Goal: Task Accomplishment & Management: Manage account settings

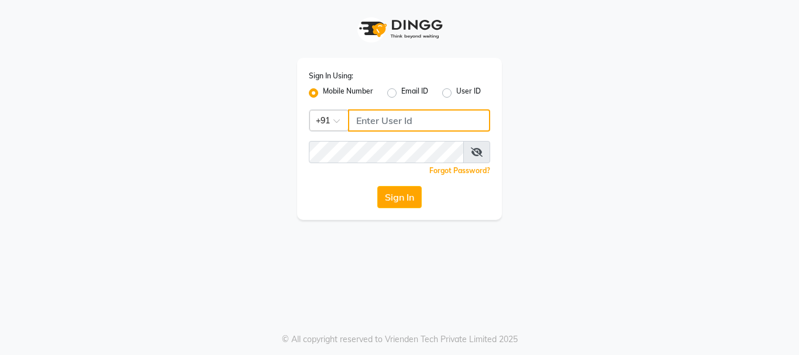
click at [380, 127] on input "Username" at bounding box center [419, 120] width 142 height 22
click at [421, 122] on input "Username" at bounding box center [419, 120] width 142 height 22
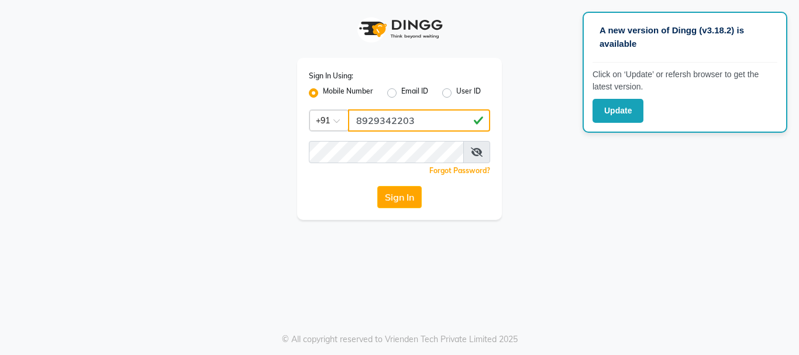
click at [413, 123] on input "8929342203" at bounding box center [419, 120] width 142 height 22
type input "8929342203"
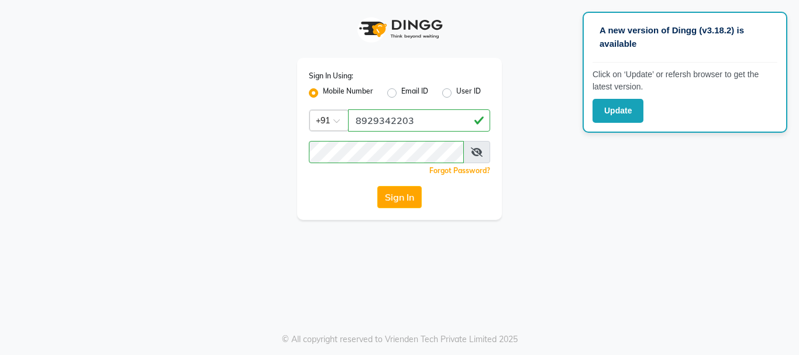
click at [354, 226] on div "A new version of Dingg (v3.18.2) is available Click on ‘Update’ or refersh brow…" at bounding box center [399, 177] width 799 height 355
click at [405, 197] on button "Sign In" at bounding box center [399, 197] width 44 height 22
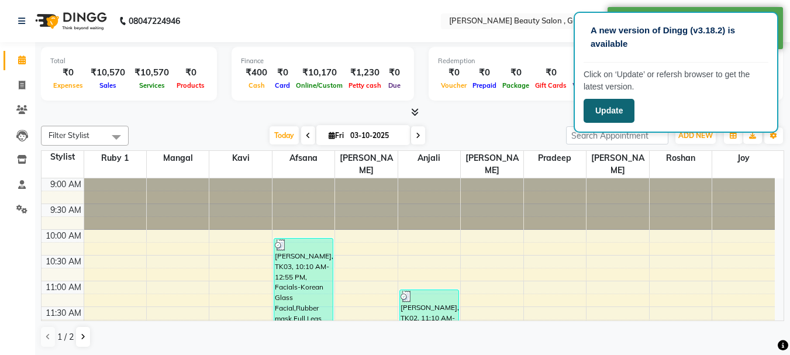
click at [610, 113] on button "Update" at bounding box center [609, 111] width 51 height 24
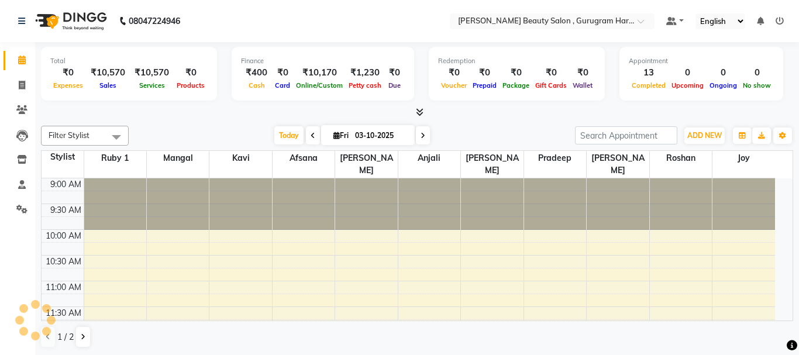
select select "en"
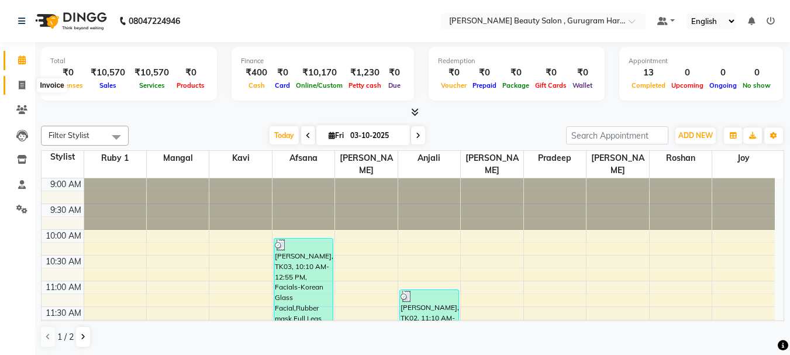
click at [18, 80] on span at bounding box center [22, 85] width 20 height 13
select select "service"
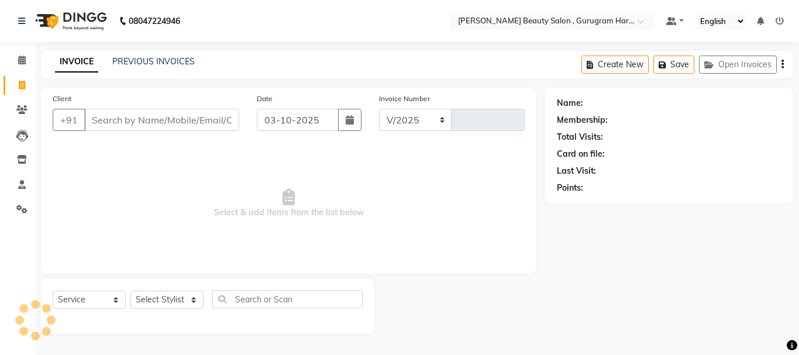
select select "9017"
type input "0434"
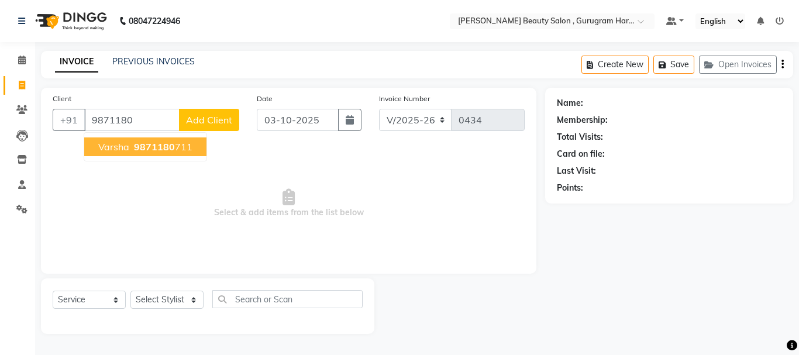
click at [157, 143] on span "9871180" at bounding box center [154, 147] width 41 height 12
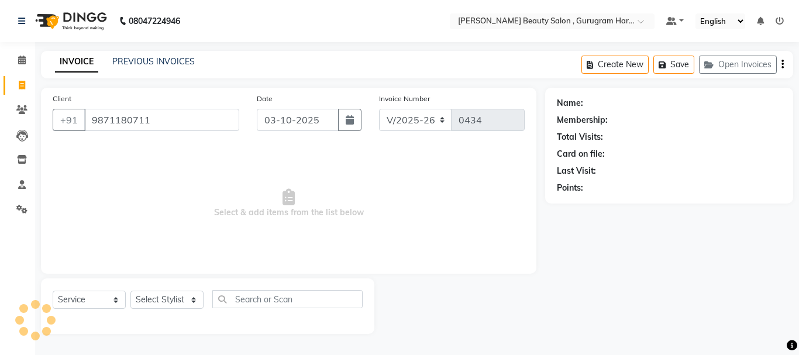
type input "9871180711"
select select "1: Object"
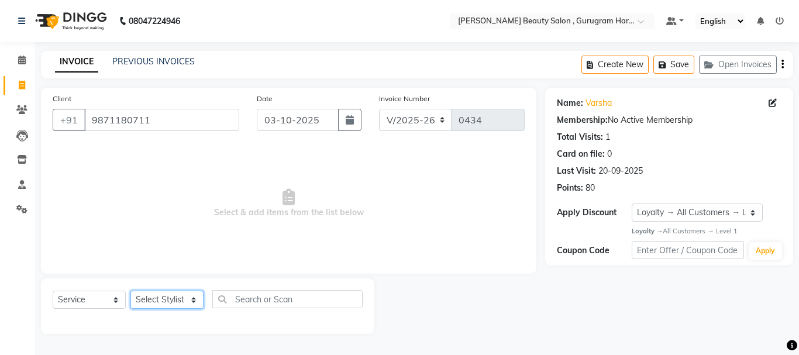
click at [172, 294] on select "Select Stylist [PERSON_NAME] [PERSON_NAME] [PERSON_NAME] Manager [PERSON_NAME] …" at bounding box center [166, 300] width 73 height 18
select select "91714"
click at [130, 291] on select "Select Stylist [PERSON_NAME] [PERSON_NAME] [PERSON_NAME] Manager [PERSON_NAME] …" at bounding box center [166, 300] width 73 height 18
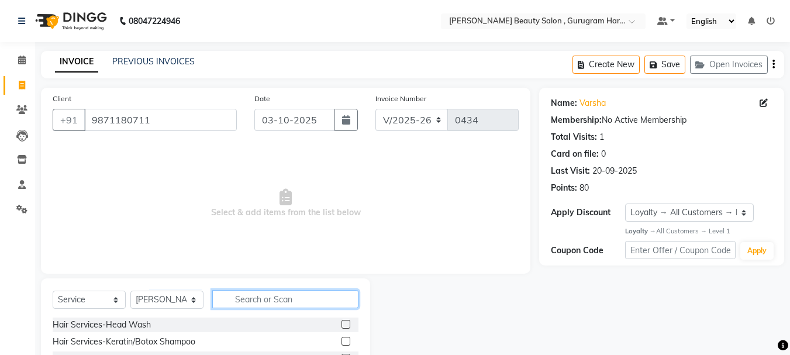
click at [277, 302] on input "text" at bounding box center [285, 299] width 146 height 18
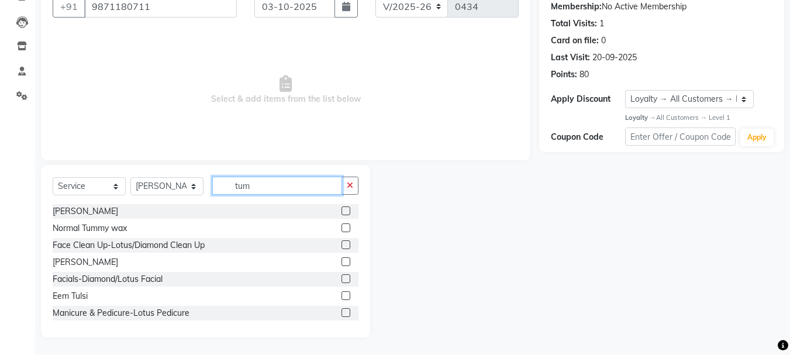
scroll to position [47, 0]
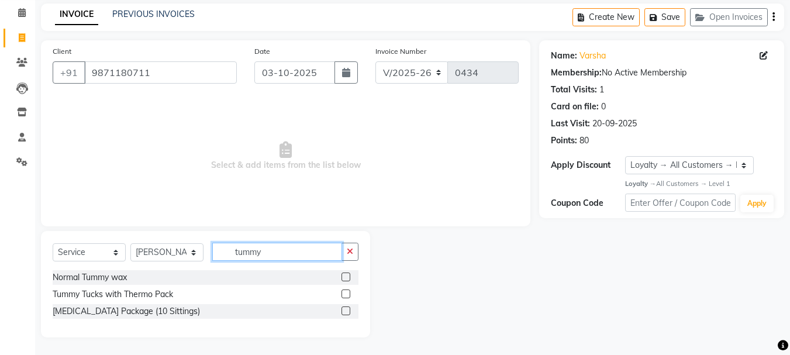
type input "tummy"
click at [344, 310] on label at bounding box center [345, 310] width 9 height 9
click at [344, 310] on input "checkbox" at bounding box center [345, 312] width 8 height 8
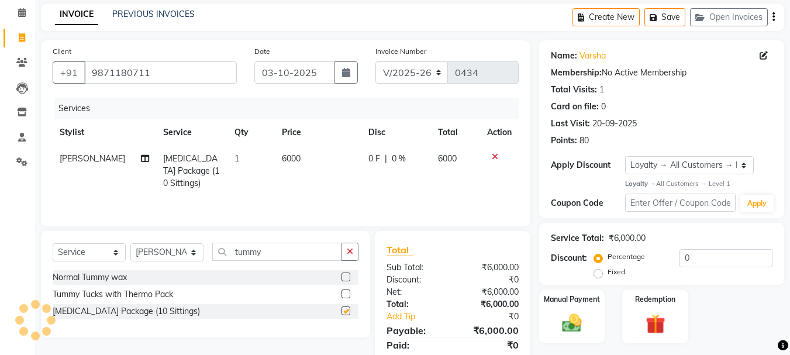
checkbox input "false"
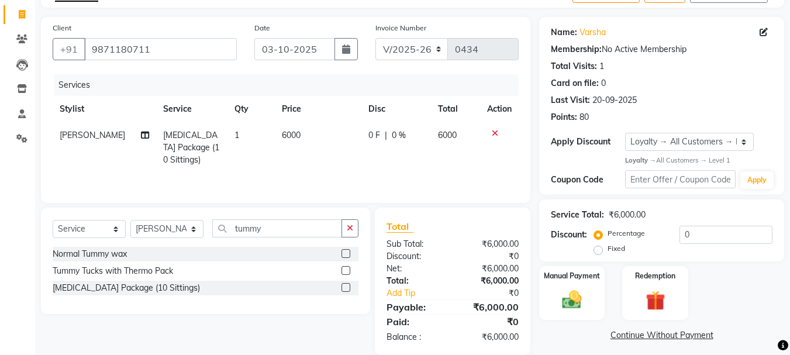
scroll to position [88, 0]
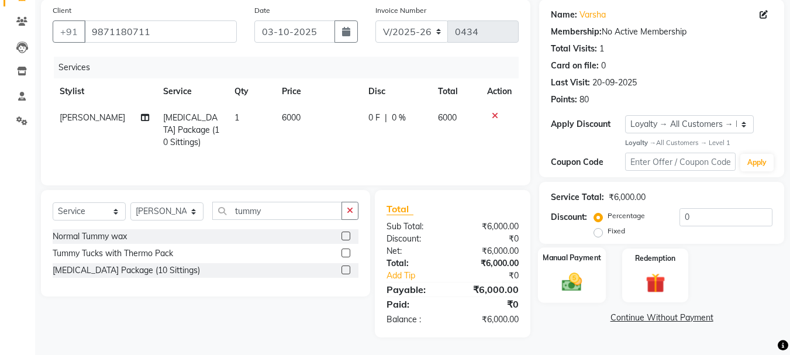
click at [566, 277] on img at bounding box center [571, 282] width 33 height 23
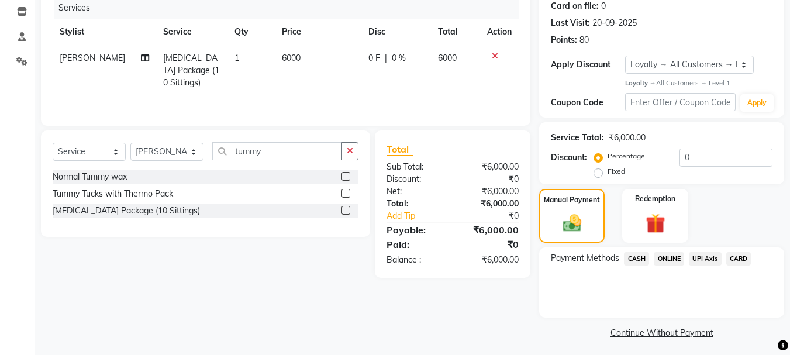
scroll to position [152, 0]
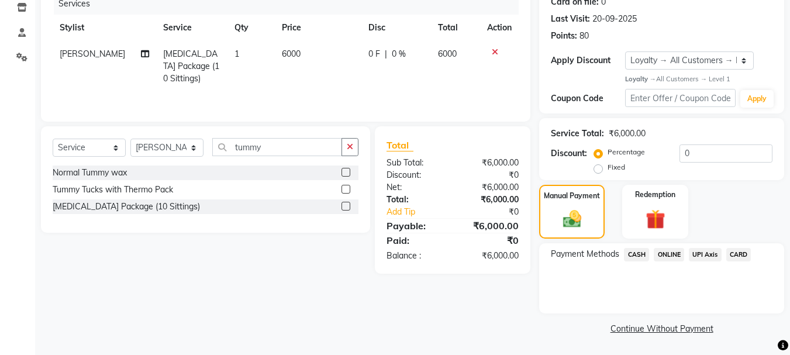
click at [668, 251] on span "ONLINE" at bounding box center [669, 254] width 30 height 13
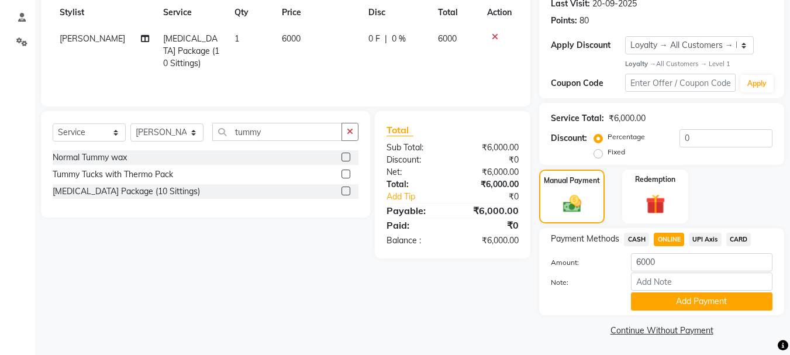
scroll to position [169, 0]
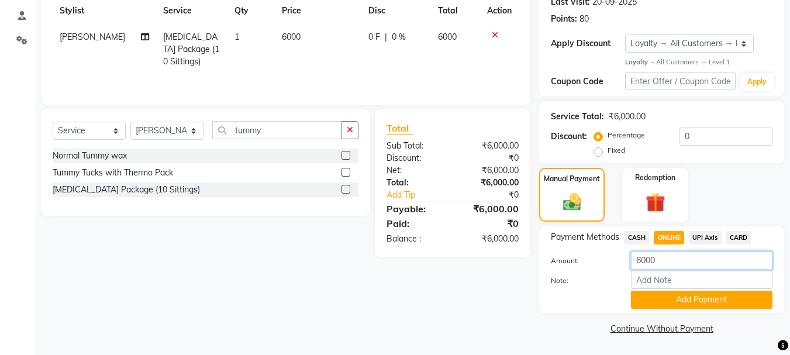
click at [668, 252] on input "6000" at bounding box center [701, 260] width 141 height 18
type input "6"
type input "3000"
click at [651, 301] on button "Add Payment" at bounding box center [701, 300] width 141 height 18
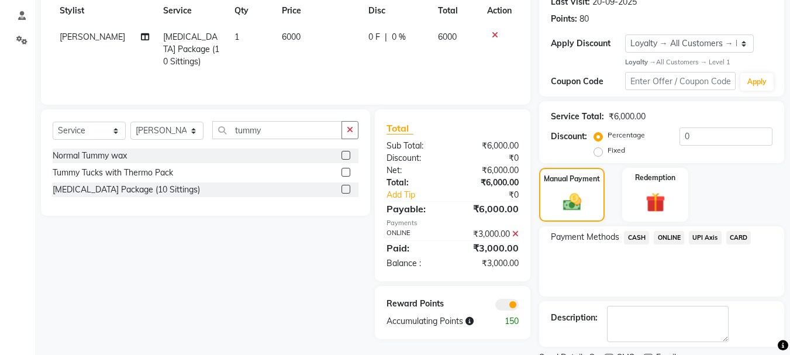
scroll to position [218, 0]
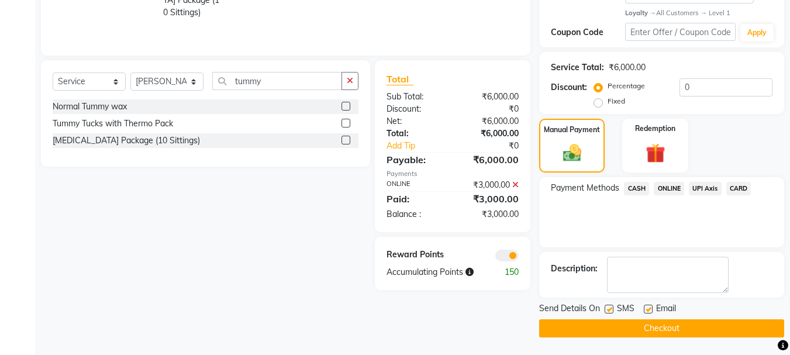
click at [626, 326] on button "Checkout" at bounding box center [661, 328] width 245 height 18
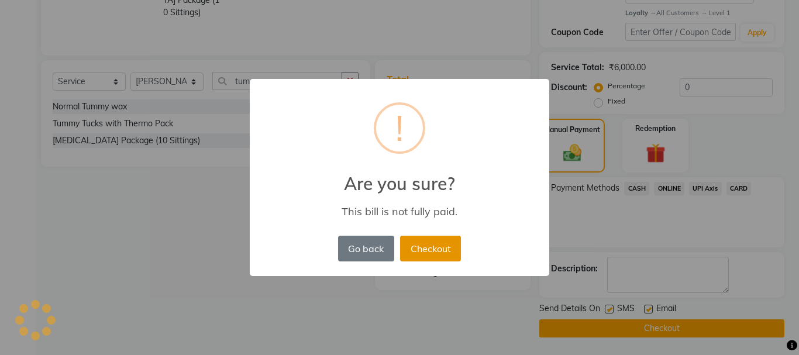
click at [423, 246] on button "Checkout" at bounding box center [430, 249] width 61 height 26
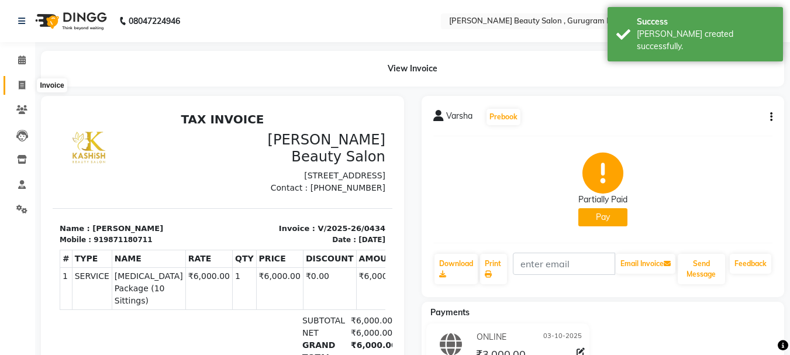
click at [23, 82] on icon at bounding box center [22, 85] width 6 height 9
select select "service"
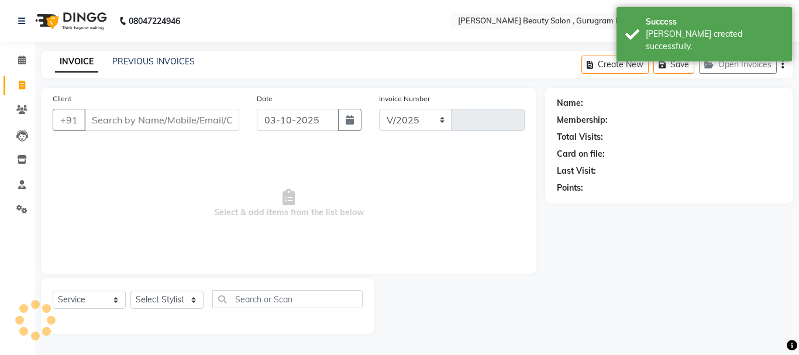
select select "9017"
type input "0435"
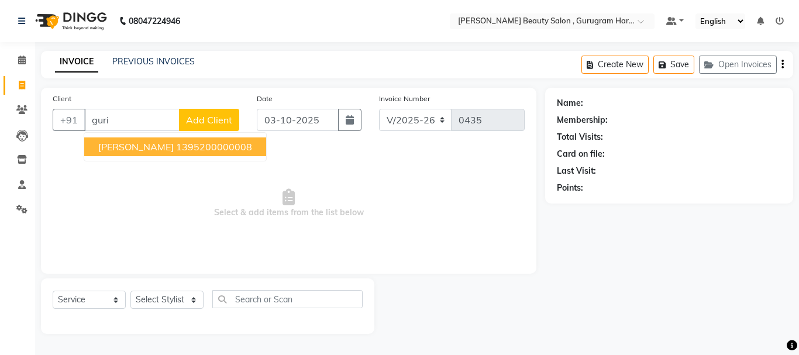
click at [141, 187] on span "Select & add items from the list below" at bounding box center [289, 203] width 472 height 117
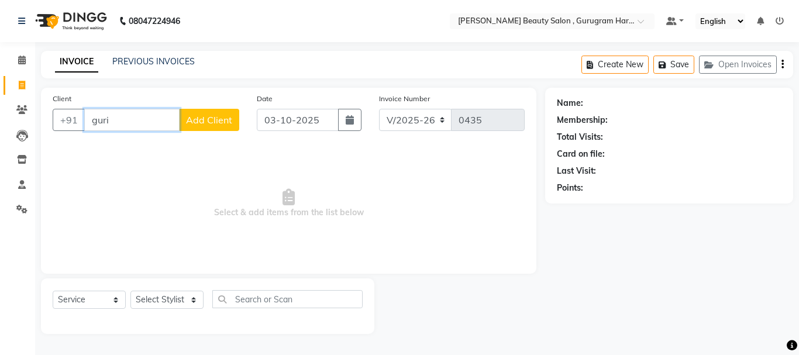
click at [164, 120] on input "guri" at bounding box center [131, 120] width 95 height 22
type input "g"
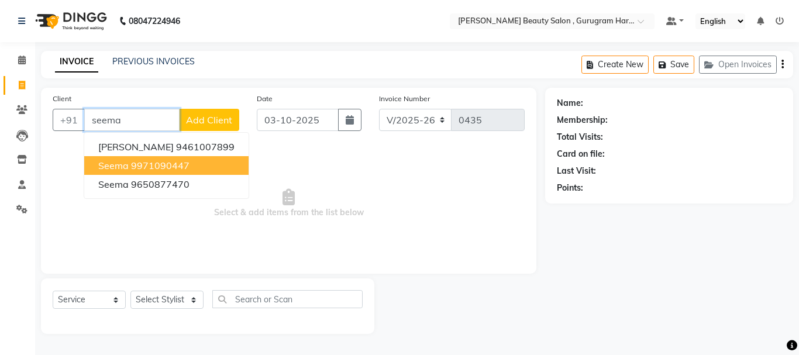
click at [153, 165] on ngb-highlight "9971090447" at bounding box center [160, 166] width 58 height 12
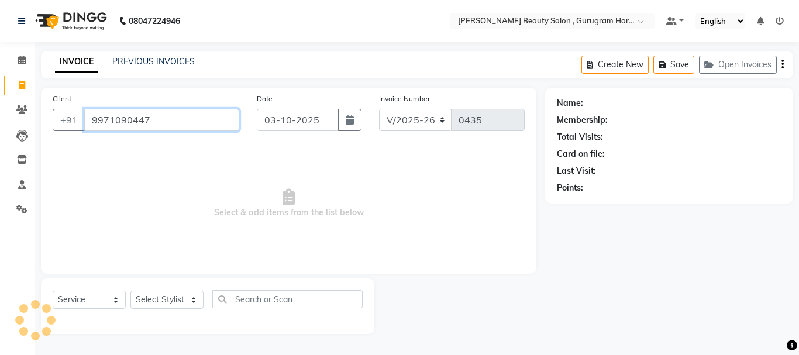
type input "9971090447"
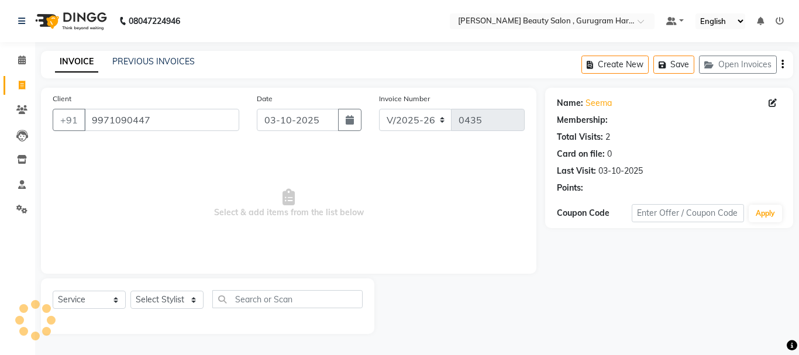
select select "1: Object"
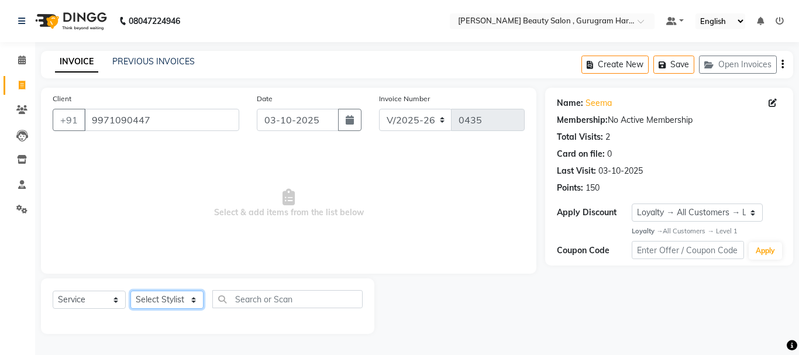
click at [170, 302] on select "Select Stylist [PERSON_NAME] [PERSON_NAME] [PERSON_NAME] Manager [PERSON_NAME] …" at bounding box center [166, 300] width 73 height 18
click at [261, 246] on span "Select & add items from the list below" at bounding box center [289, 203] width 472 height 117
click at [21, 113] on icon at bounding box center [21, 109] width 11 height 9
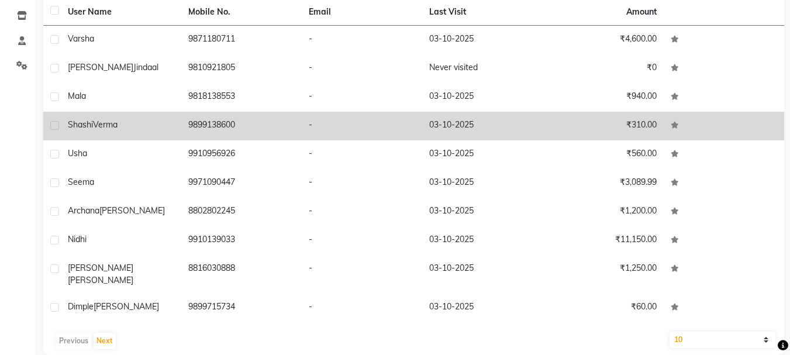
scroll to position [151, 0]
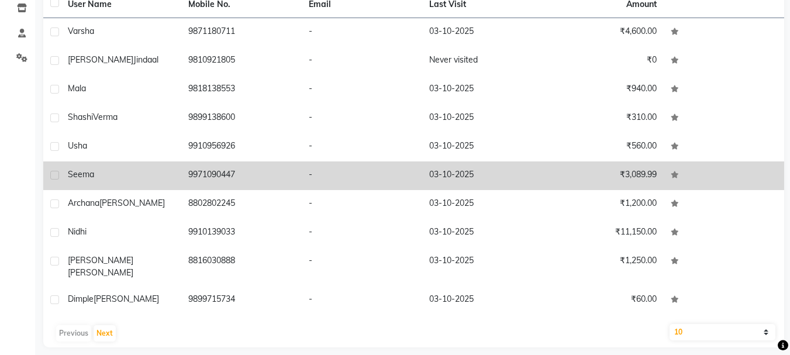
click at [303, 164] on td "-" at bounding box center [362, 175] width 120 height 29
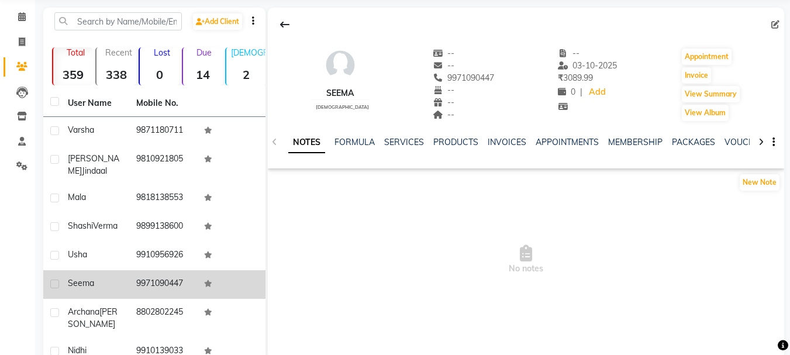
scroll to position [34, 0]
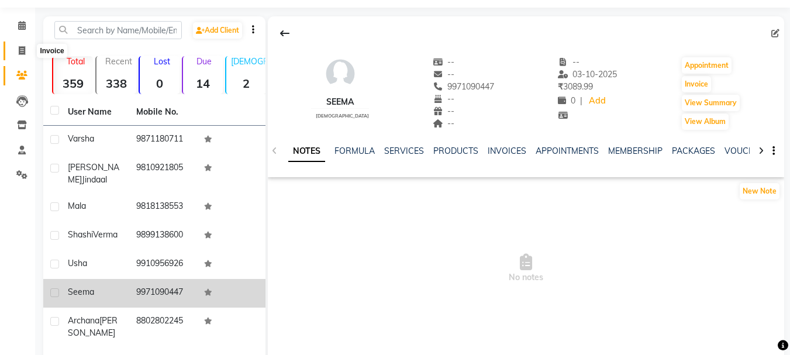
click at [19, 47] on icon at bounding box center [22, 50] width 6 height 9
select select "service"
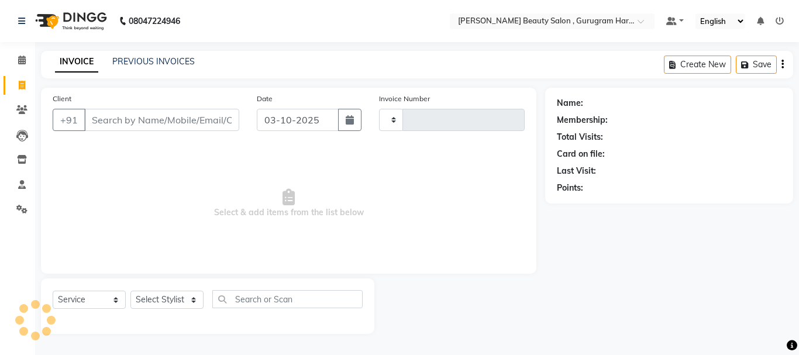
type input "0435"
select select "9017"
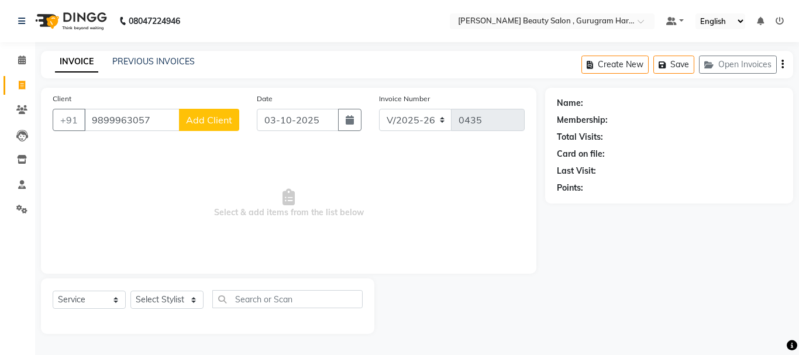
type input "9899963057"
click at [197, 122] on span "Add Client" at bounding box center [209, 120] width 46 height 12
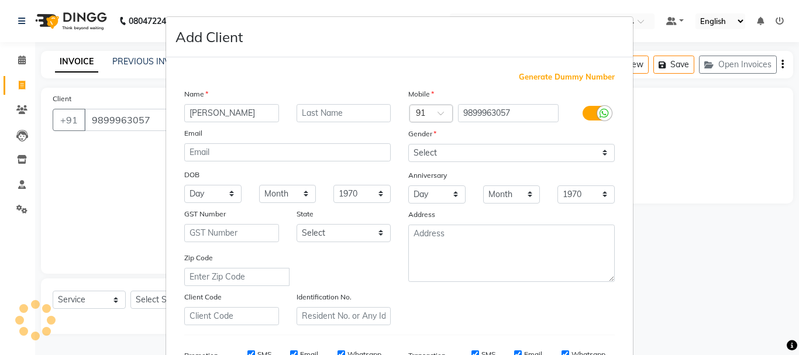
type input "[PERSON_NAME]"
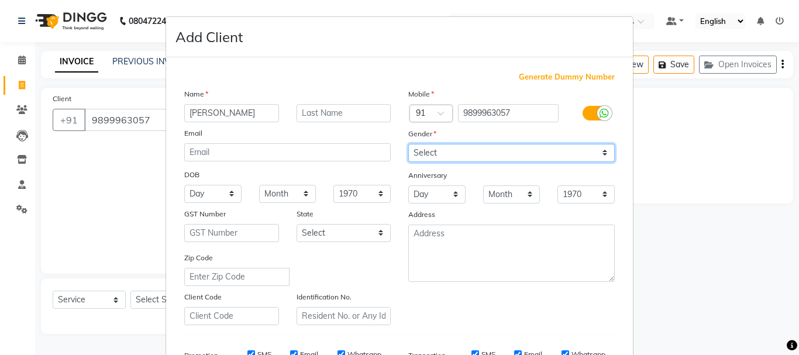
click at [413, 150] on select "Select [DEMOGRAPHIC_DATA] [DEMOGRAPHIC_DATA] Other Prefer Not To Say" at bounding box center [511, 153] width 206 height 18
select select "[DEMOGRAPHIC_DATA]"
click at [408, 144] on select "Select [DEMOGRAPHIC_DATA] [DEMOGRAPHIC_DATA] Other Prefer Not To Say" at bounding box center [511, 153] width 206 height 18
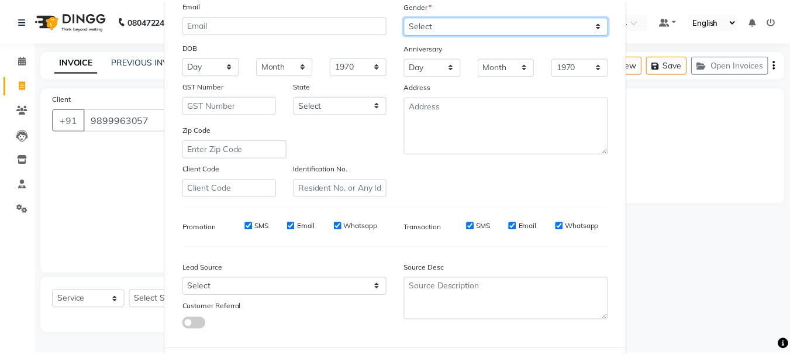
scroll to position [185, 0]
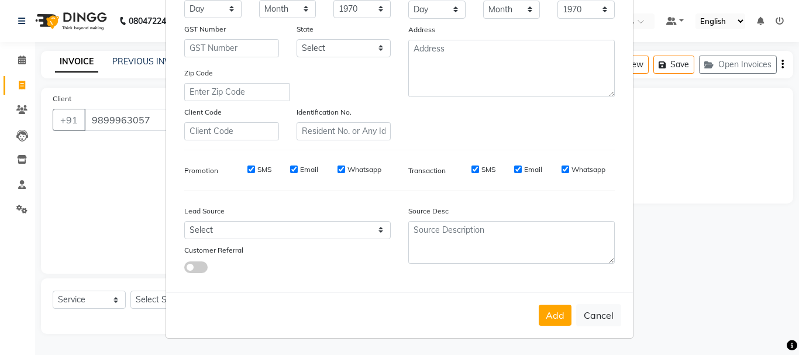
click at [546, 312] on button "Add" at bounding box center [554, 315] width 33 height 21
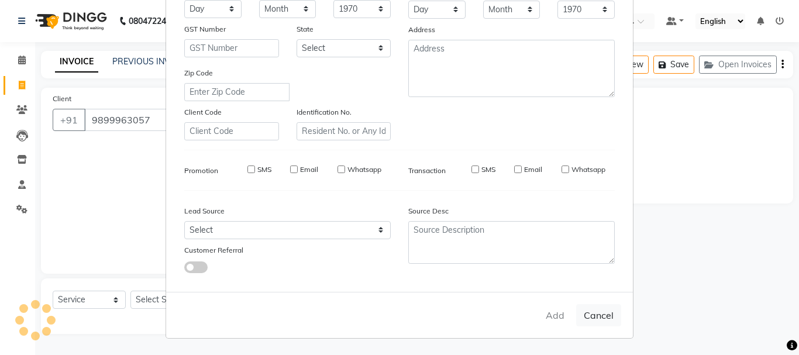
select select
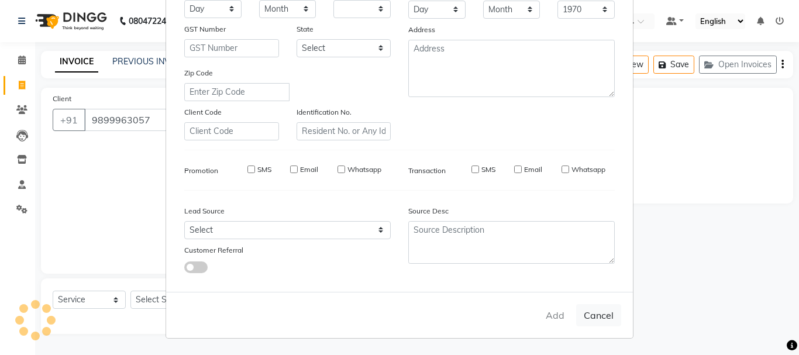
select select
checkbox input "false"
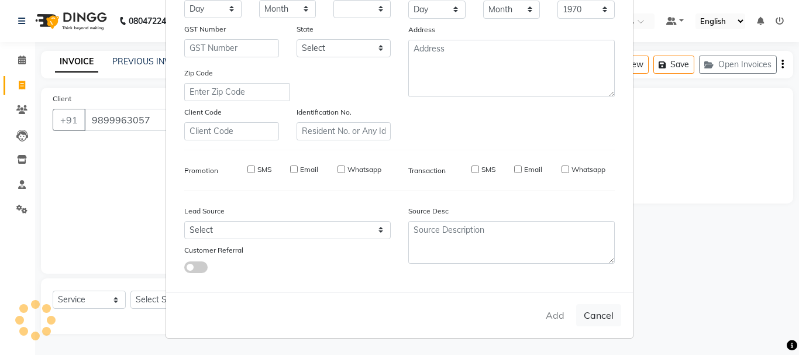
checkbox input "false"
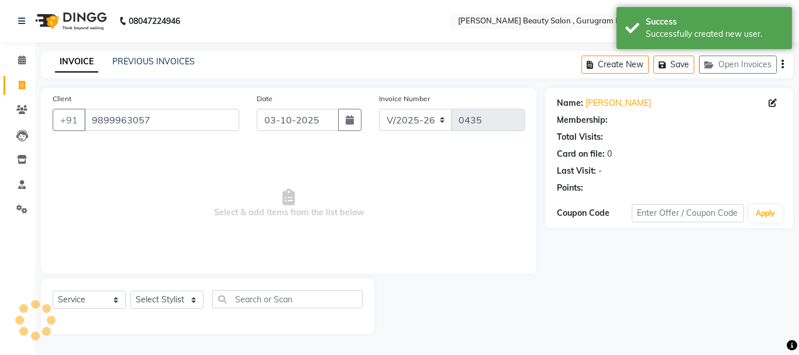
select select "1: Object"
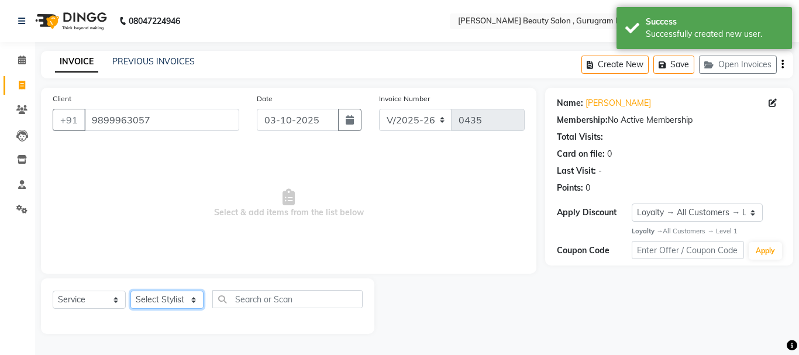
click at [145, 299] on select "Select Stylist [PERSON_NAME] [PERSON_NAME] [PERSON_NAME] Manager [PERSON_NAME] …" at bounding box center [166, 300] width 73 height 18
select select "91703"
click at [130, 291] on select "Select Stylist [PERSON_NAME] [PERSON_NAME] [PERSON_NAME] Manager [PERSON_NAME] …" at bounding box center [166, 300] width 73 height 18
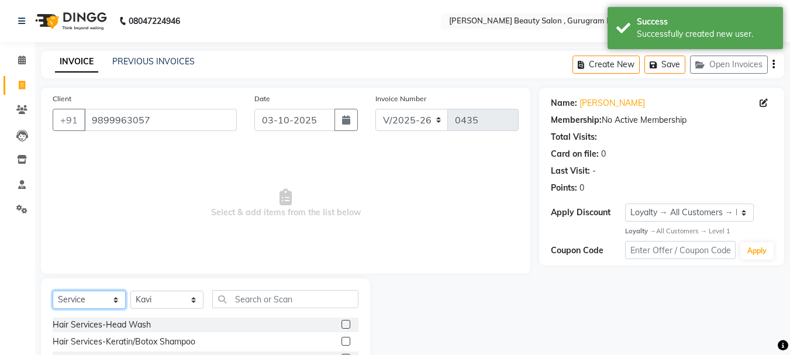
click at [93, 298] on select "Select Service Product Membership Package Voucher Prepaid Gift Card" at bounding box center [89, 300] width 73 height 18
select select "package"
click at [53, 291] on select "Select Service Product Membership Package Voucher Prepaid Gift Card" at bounding box center [89, 300] width 73 height 18
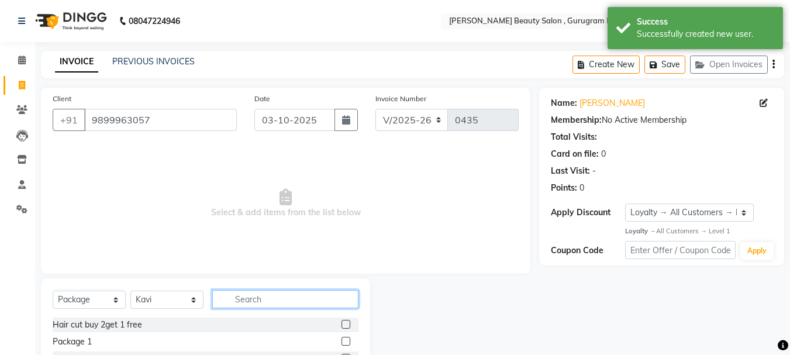
click at [248, 296] on input "text" at bounding box center [285, 299] width 146 height 18
click at [341, 337] on label at bounding box center [345, 341] width 9 height 9
click at [341, 338] on input "checkbox" at bounding box center [345, 342] width 8 height 8
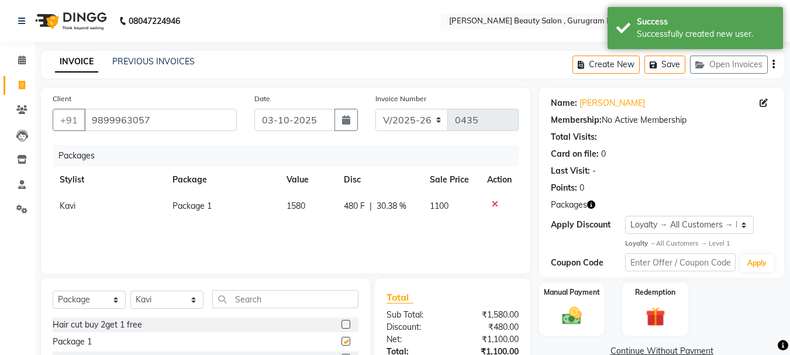
checkbox input "false"
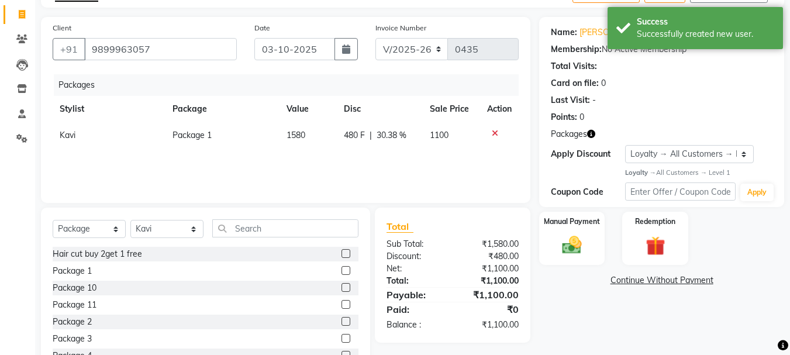
scroll to position [113, 0]
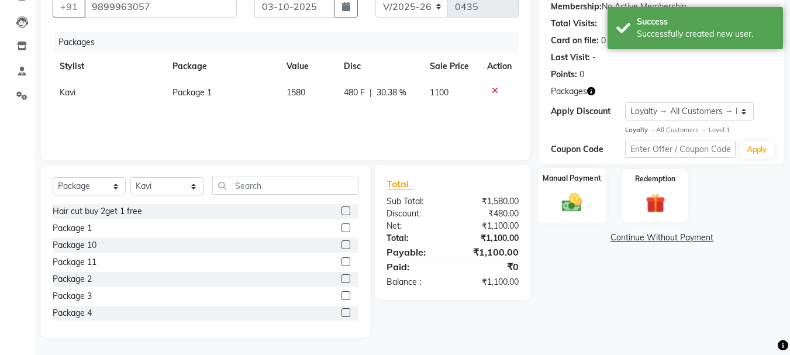
click at [564, 206] on img at bounding box center [571, 202] width 33 height 23
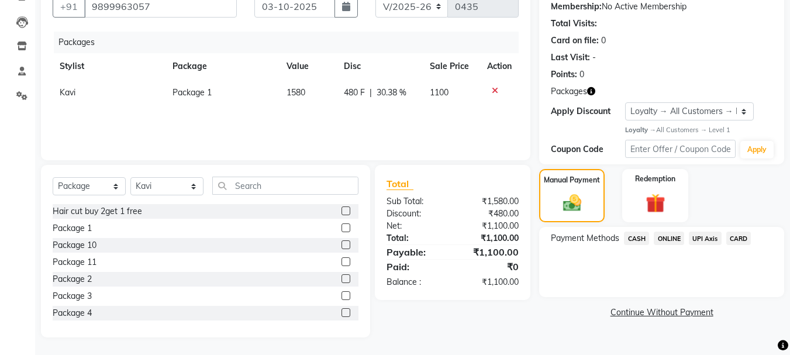
click at [663, 236] on span "ONLINE" at bounding box center [669, 238] width 30 height 13
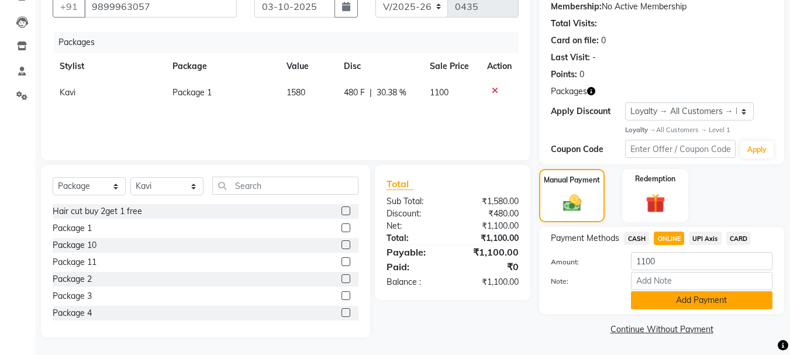
click at [677, 297] on button "Add Payment" at bounding box center [701, 300] width 141 height 18
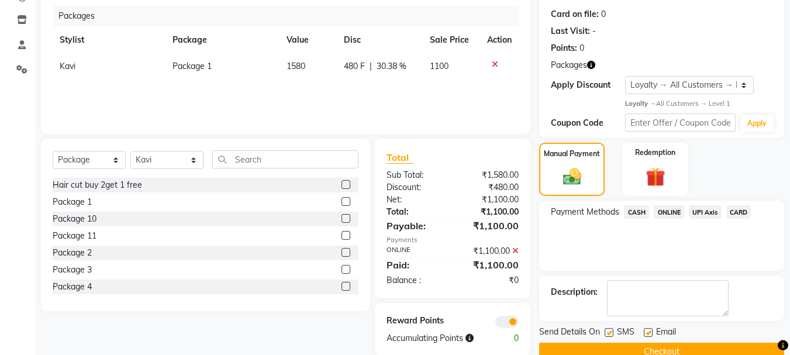
scroll to position [163, 0]
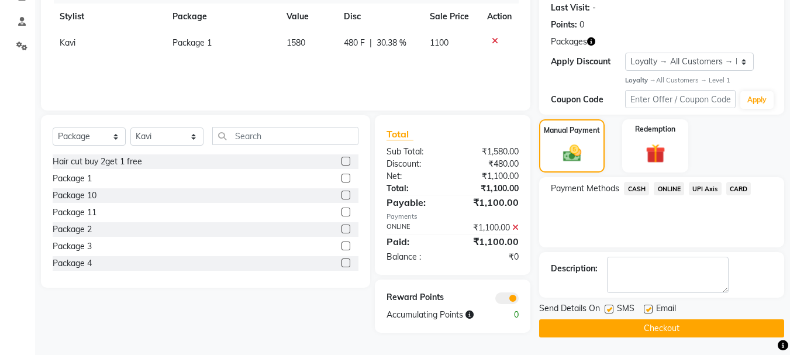
click at [651, 306] on label at bounding box center [648, 309] width 9 height 9
click at [651, 306] on input "checkbox" at bounding box center [648, 310] width 8 height 8
checkbox input "false"
click at [637, 325] on button "Checkout" at bounding box center [661, 328] width 245 height 18
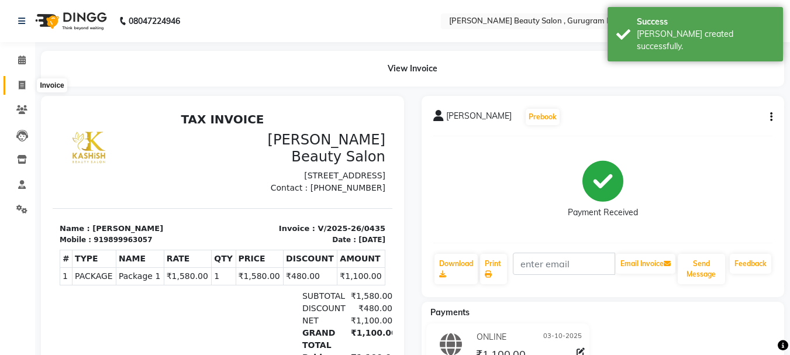
click at [20, 86] on icon at bounding box center [22, 85] width 6 height 9
select select "service"
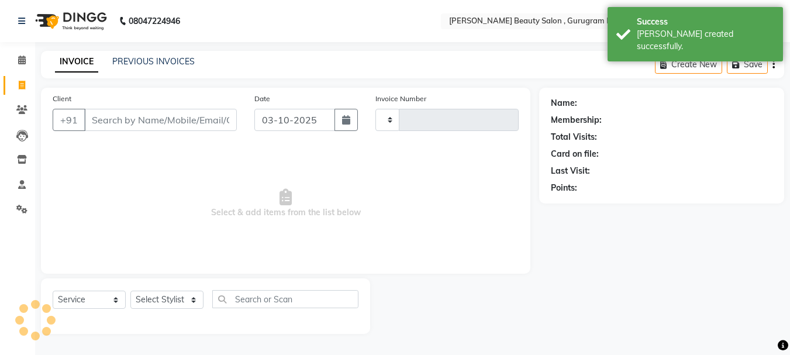
type input "0436"
select select "9017"
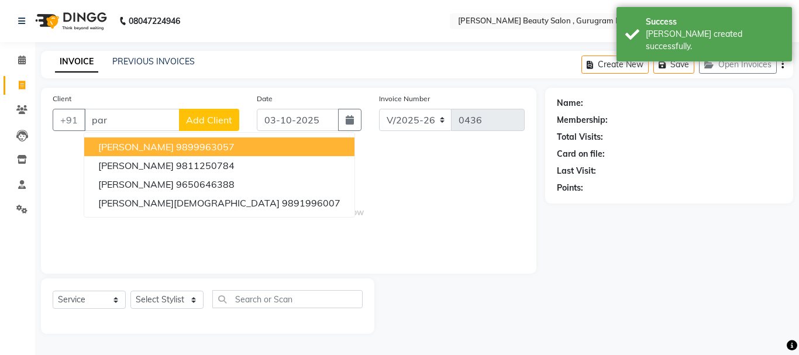
click at [176, 143] on ngb-highlight "9899963057" at bounding box center [205, 147] width 58 height 12
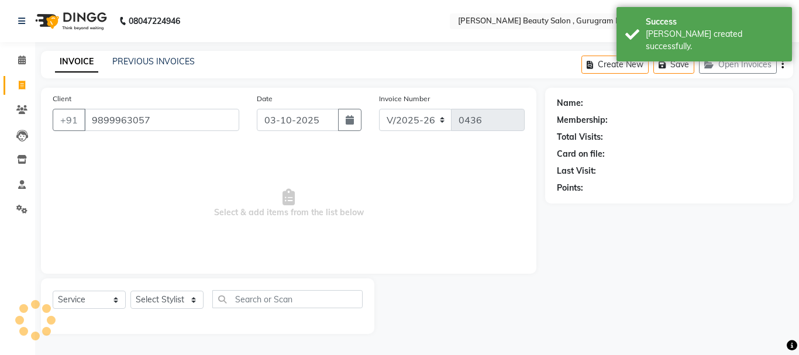
type input "9899963057"
select select "1: Object"
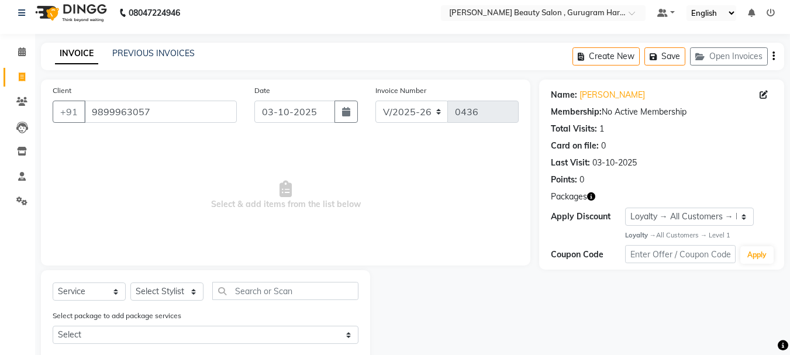
scroll to position [36, 0]
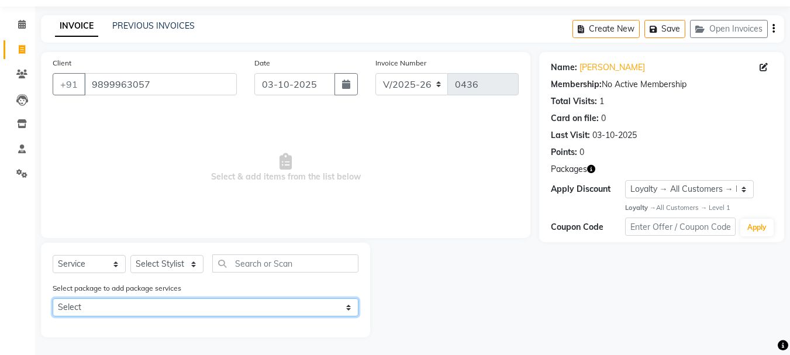
click at [347, 305] on select "Select Package 1" at bounding box center [206, 307] width 306 height 18
select select "1: Object"
click at [53, 298] on select "Select Package 1" at bounding box center [206, 307] width 306 height 18
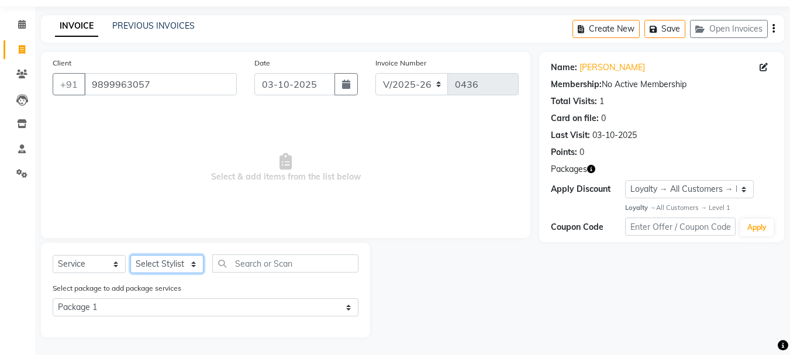
click at [168, 263] on select "Select Stylist [PERSON_NAME] [PERSON_NAME] [PERSON_NAME] Manager [PERSON_NAME] …" at bounding box center [166, 264] width 73 height 18
select select "91705"
click at [130, 255] on select "Select Stylist [PERSON_NAME] [PERSON_NAME] [PERSON_NAME] Manager [PERSON_NAME] …" at bounding box center [166, 264] width 73 height 18
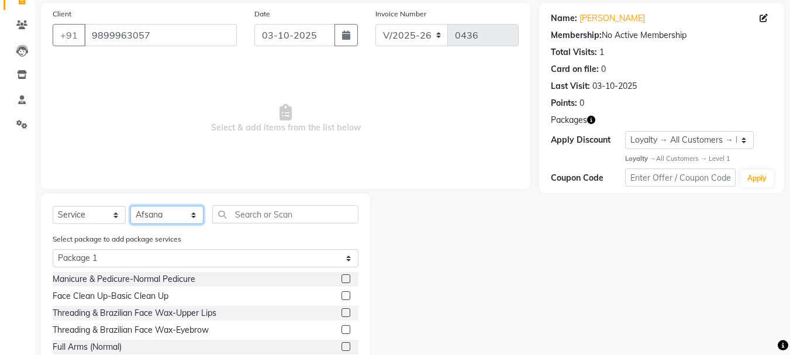
scroll to position [153, 0]
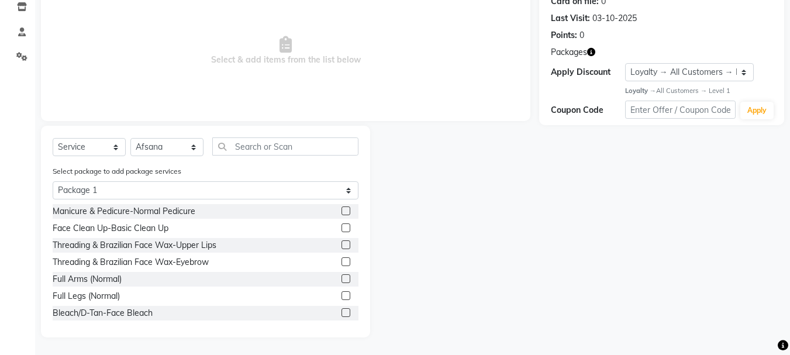
click at [341, 208] on label at bounding box center [345, 210] width 9 height 9
click at [341, 208] on input "checkbox" at bounding box center [345, 212] width 8 height 8
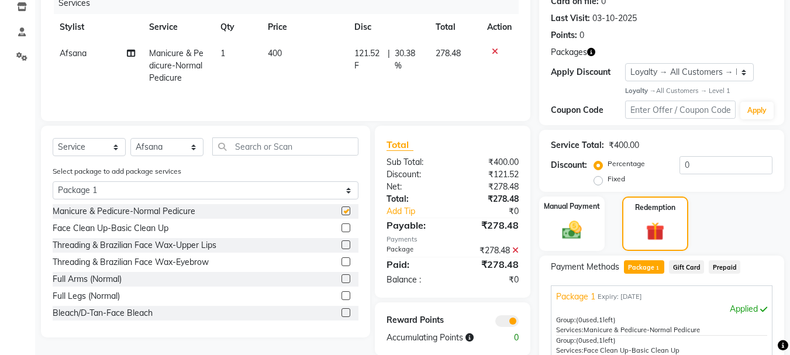
checkbox input "false"
click at [341, 230] on label at bounding box center [345, 227] width 9 height 9
click at [341, 230] on input "checkbox" at bounding box center [345, 229] width 8 height 8
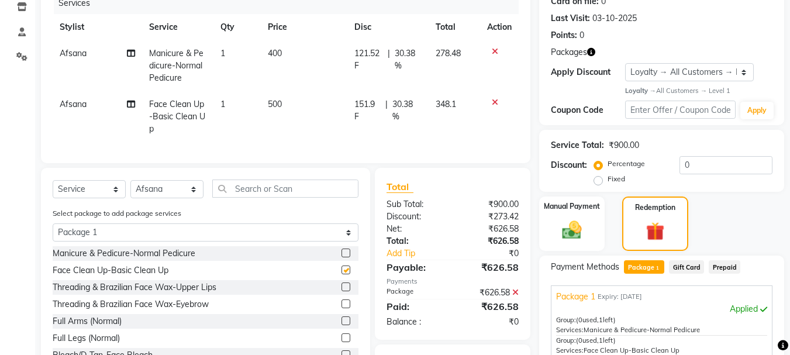
checkbox input "false"
click at [341, 291] on label at bounding box center [345, 286] width 9 height 9
click at [341, 291] on input "checkbox" at bounding box center [345, 288] width 8 height 8
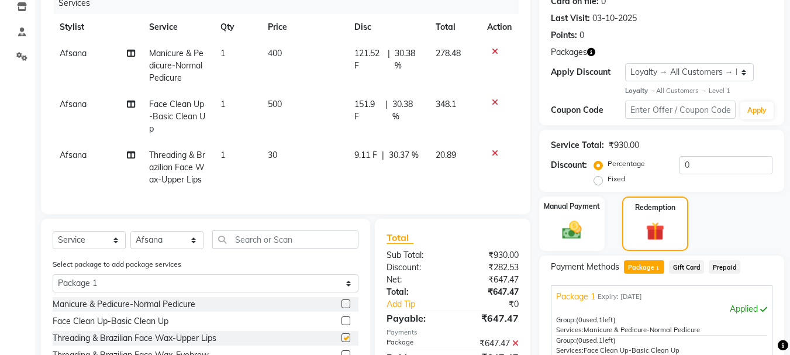
checkbox input "false"
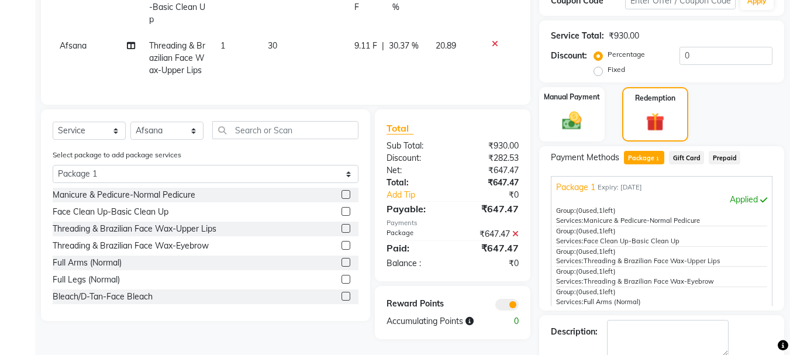
scroll to position [325, 0]
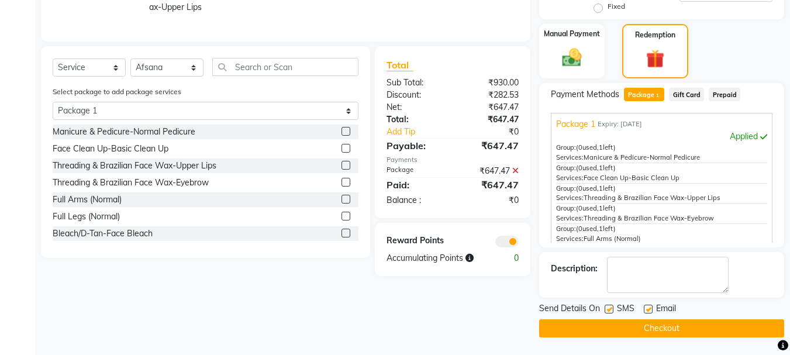
click at [341, 237] on label at bounding box center [345, 233] width 9 height 9
click at [341, 237] on input "checkbox" at bounding box center [345, 234] width 8 height 8
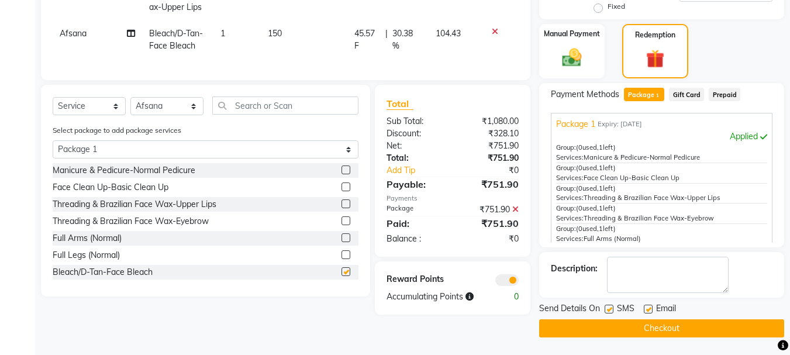
checkbox input "false"
click at [341, 259] on label at bounding box center [345, 254] width 9 height 9
click at [341, 259] on input "checkbox" at bounding box center [345, 255] width 8 height 8
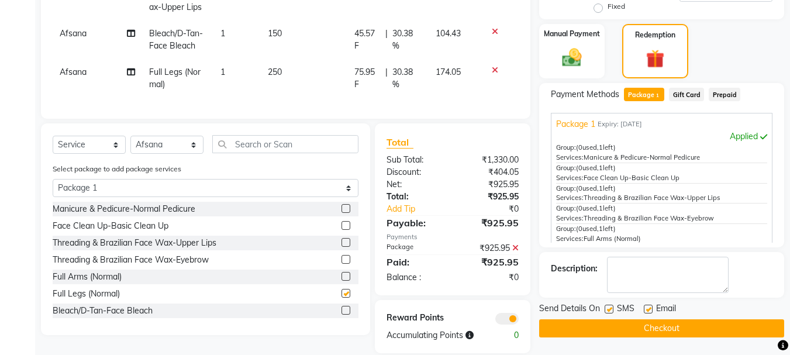
checkbox input "false"
click at [341, 280] on label at bounding box center [345, 276] width 9 height 9
click at [341, 280] on input "checkbox" at bounding box center [345, 277] width 8 height 8
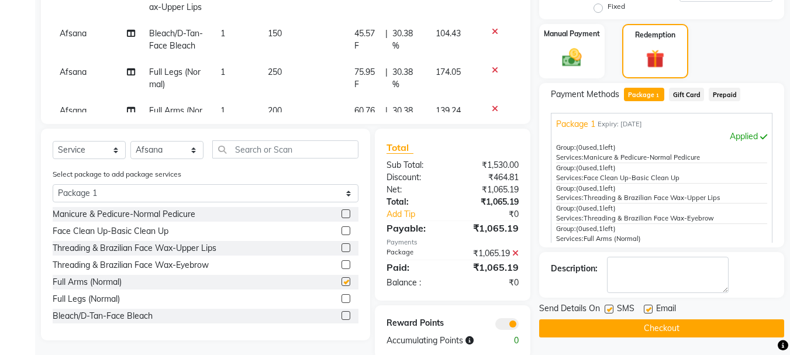
checkbox input "false"
click at [341, 265] on label at bounding box center [345, 264] width 9 height 9
click at [341, 265] on input "checkbox" at bounding box center [345, 265] width 8 height 8
checkbox input "false"
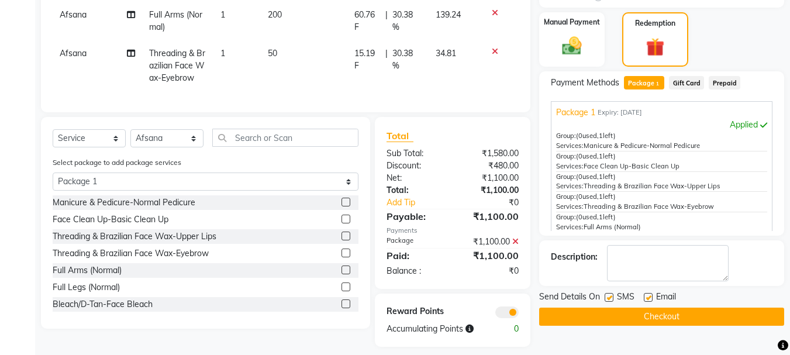
scroll to position [346, 0]
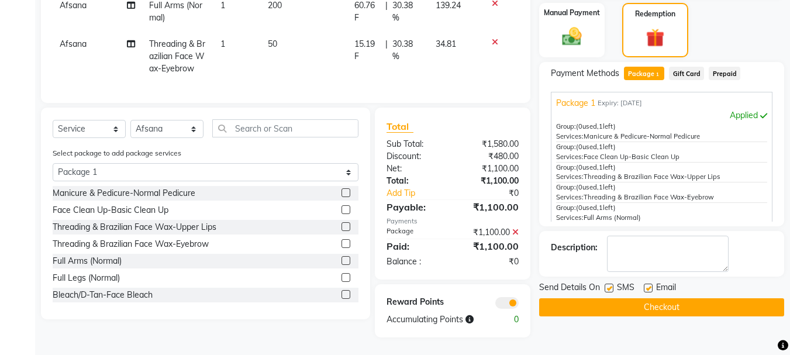
click at [647, 285] on label at bounding box center [648, 288] width 9 height 9
click at [647, 285] on input "checkbox" at bounding box center [648, 289] width 8 height 8
checkbox input "false"
click at [575, 34] on img at bounding box center [571, 36] width 33 height 23
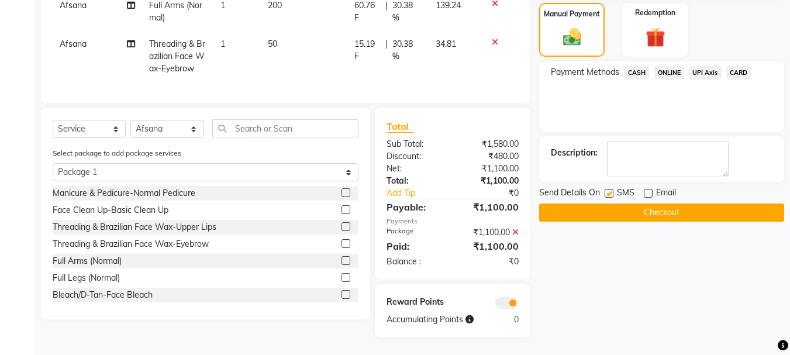
click at [667, 70] on span "ONLINE" at bounding box center [669, 72] width 30 height 13
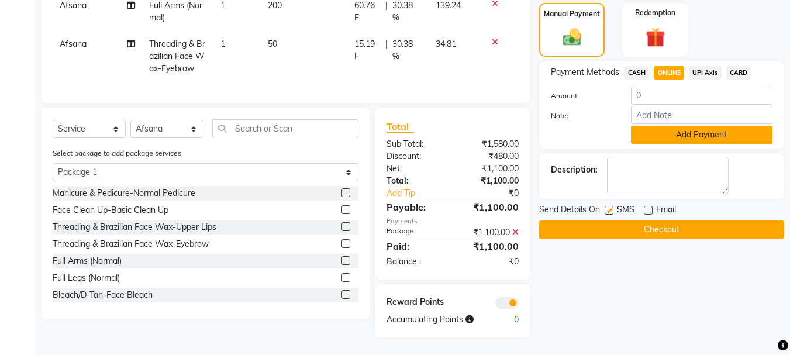
click at [673, 131] on button "Add Payment" at bounding box center [701, 135] width 141 height 18
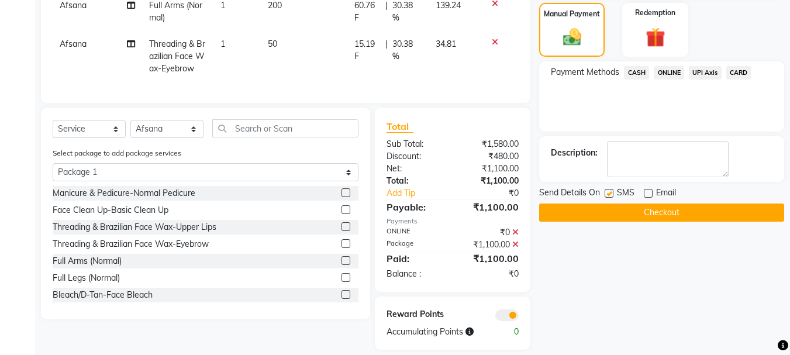
click at [660, 212] on button "Checkout" at bounding box center [661, 212] width 245 height 18
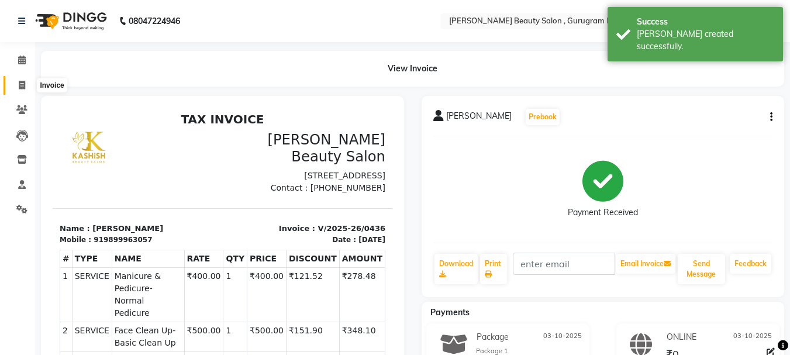
click at [22, 79] on span at bounding box center [22, 85] width 20 height 13
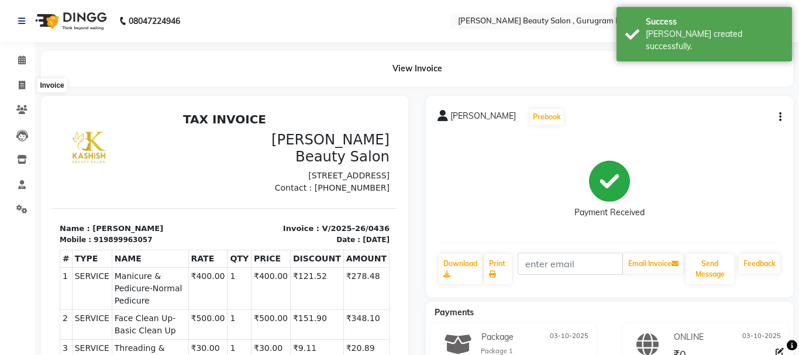
select select "service"
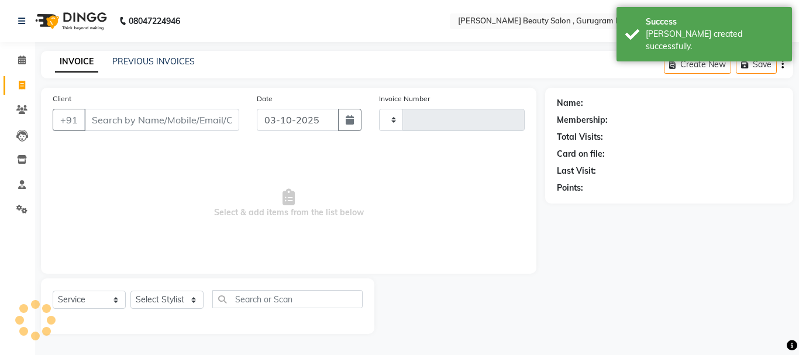
type input "0437"
select select "9017"
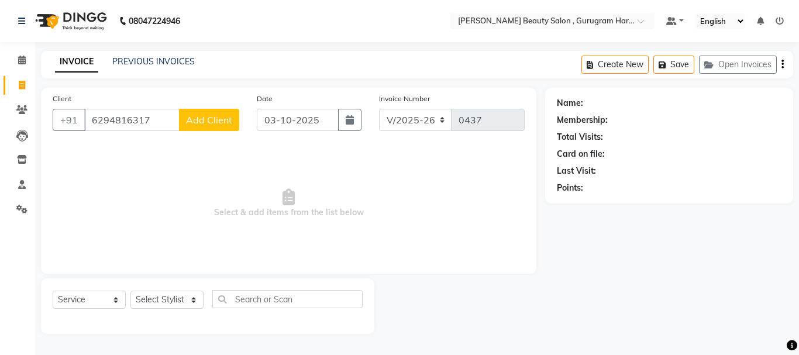
type input "6294816317"
click at [211, 121] on span "Add Client" at bounding box center [209, 120] width 46 height 12
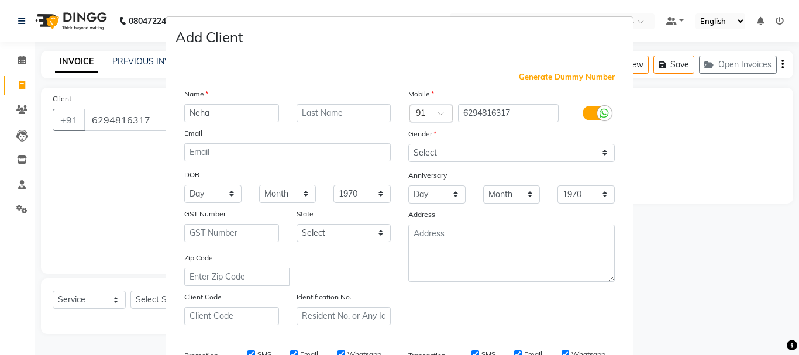
type input "Neha"
click at [416, 151] on select "Select [DEMOGRAPHIC_DATA] [DEMOGRAPHIC_DATA] Other Prefer Not To Say" at bounding box center [511, 153] width 206 height 18
select select "[DEMOGRAPHIC_DATA]"
click at [408, 144] on select "Select [DEMOGRAPHIC_DATA] [DEMOGRAPHIC_DATA] Other Prefer Not To Say" at bounding box center [511, 153] width 206 height 18
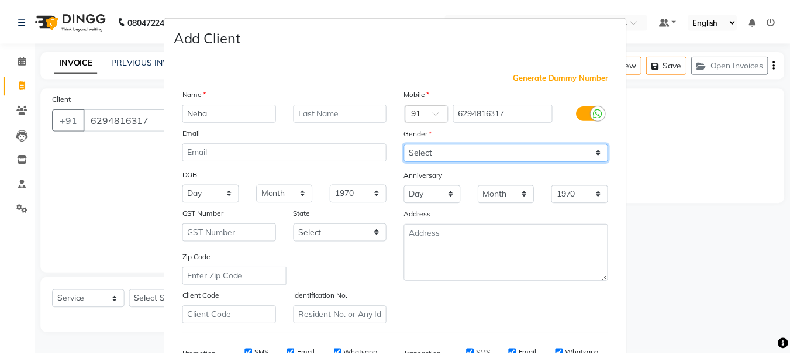
scroll to position [185, 0]
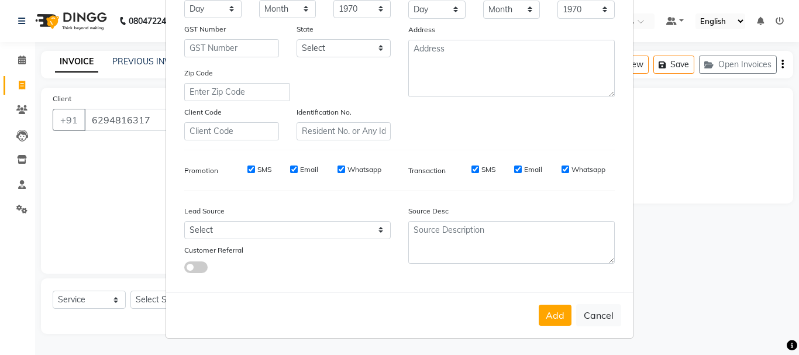
click at [545, 315] on button "Add" at bounding box center [554, 315] width 33 height 21
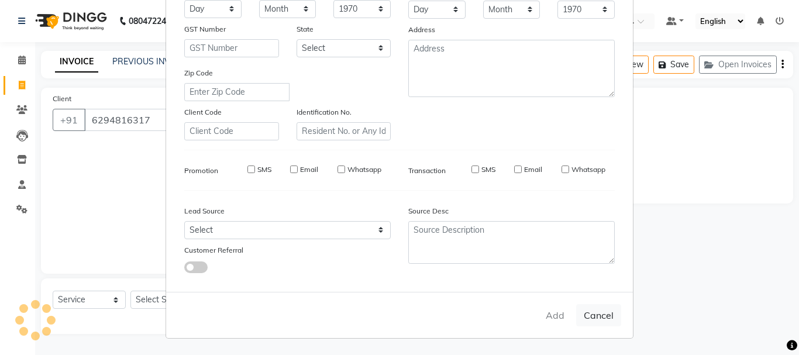
select select
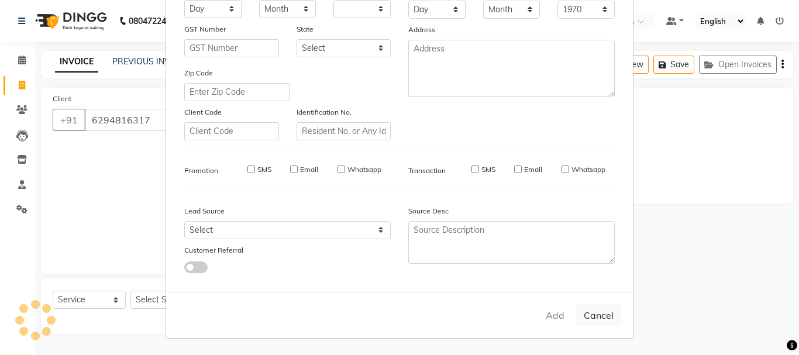
select select
checkbox input "false"
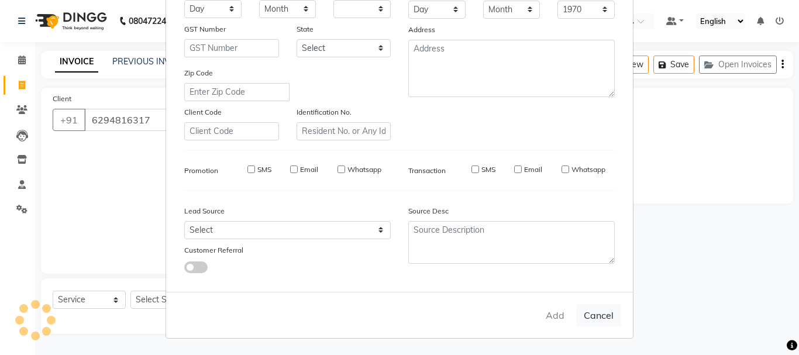
checkbox input "false"
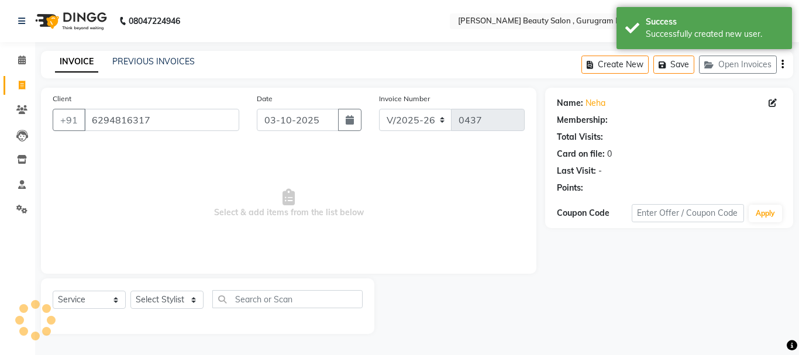
select select "1: Object"
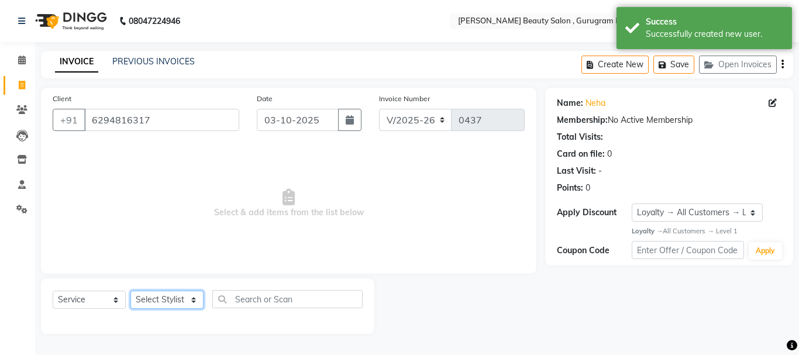
click at [170, 301] on select "Select Stylist [PERSON_NAME] [PERSON_NAME] [PERSON_NAME] Manager [PERSON_NAME] …" at bounding box center [166, 300] width 73 height 18
select select "91700"
click at [130, 291] on select "Select Stylist [PERSON_NAME] [PERSON_NAME] [PERSON_NAME] Manager [PERSON_NAME] …" at bounding box center [166, 300] width 73 height 18
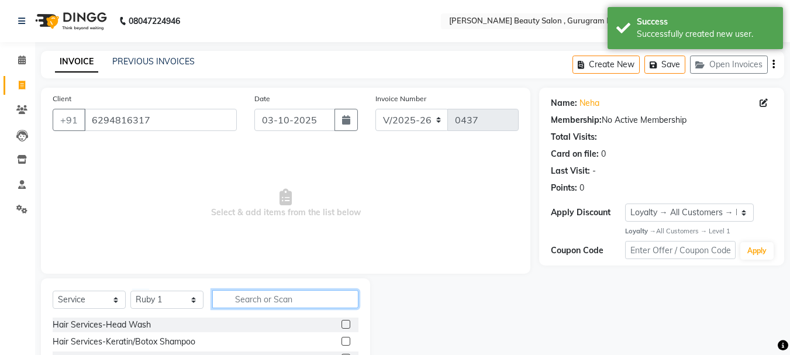
click at [251, 300] on input "text" at bounding box center [285, 299] width 146 height 18
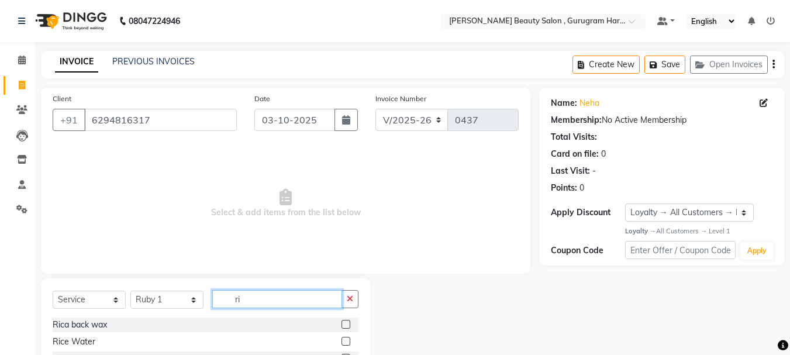
type input "r"
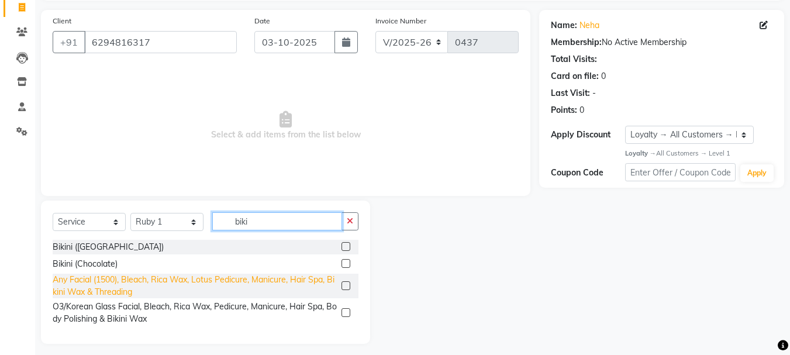
scroll to position [84, 0]
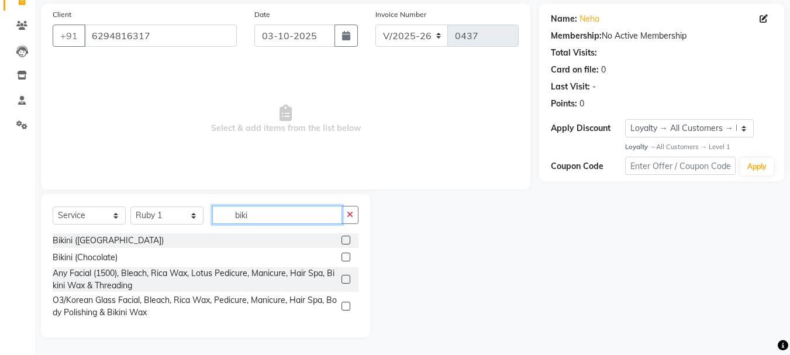
type input "biki"
click at [348, 239] on label at bounding box center [345, 240] width 9 height 9
click at [348, 239] on input "checkbox" at bounding box center [345, 241] width 8 height 8
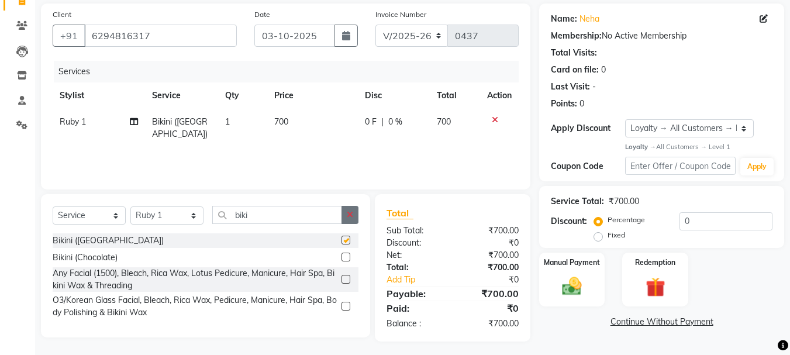
checkbox input "false"
drag, startPoint x: 350, startPoint y: 213, endPoint x: 340, endPoint y: 214, distance: 10.0
click at [349, 213] on icon "button" at bounding box center [350, 214] width 6 height 8
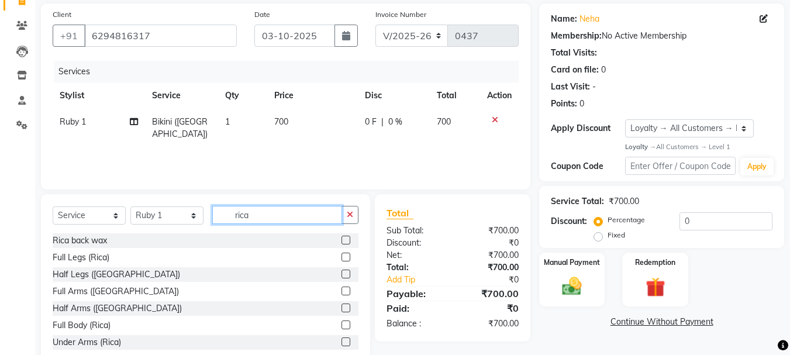
type input "rica"
click at [341, 254] on label at bounding box center [345, 257] width 9 height 9
click at [341, 254] on input "checkbox" at bounding box center [345, 258] width 8 height 8
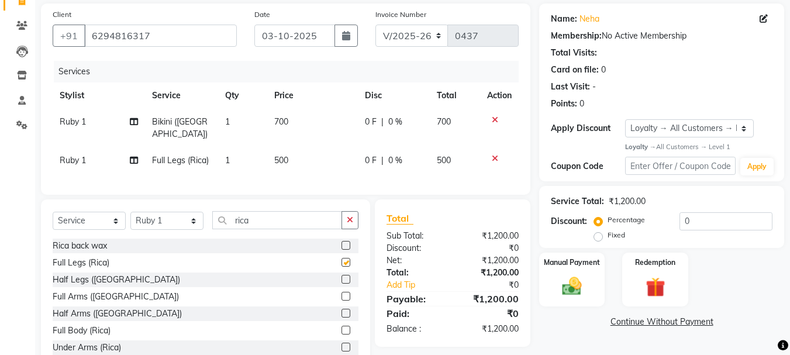
checkbox input "false"
click at [341, 294] on label at bounding box center [345, 296] width 9 height 9
click at [341, 294] on input "checkbox" at bounding box center [345, 297] width 8 height 8
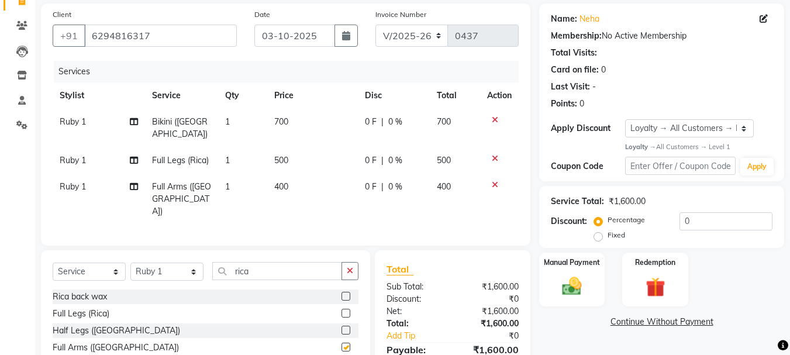
checkbox input "false"
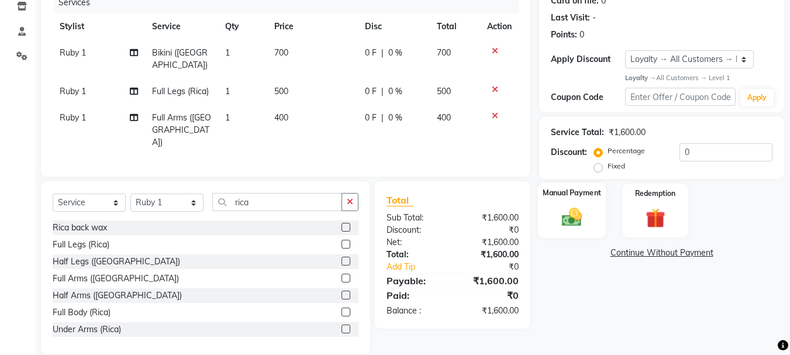
scroll to position [154, 0]
click at [607, 167] on label "Fixed" at bounding box center [616, 165] width 18 height 11
click at [601, 167] on input "Fixed" at bounding box center [600, 165] width 8 height 8
radio input "true"
click at [702, 149] on input "0" at bounding box center [725, 152] width 93 height 18
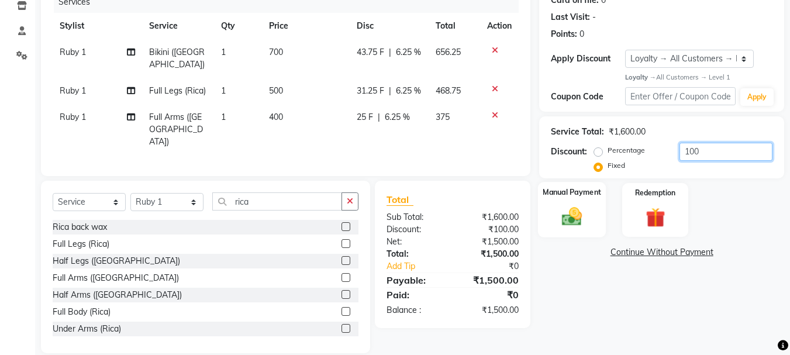
type input "100"
click at [581, 215] on img at bounding box center [571, 216] width 33 height 23
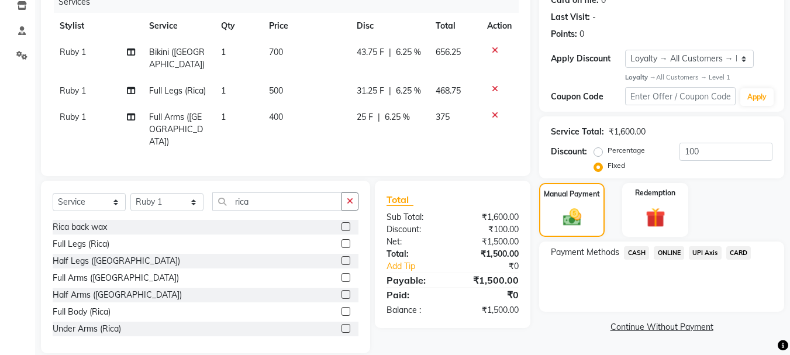
click at [668, 248] on span "ONLINE" at bounding box center [669, 252] width 30 height 13
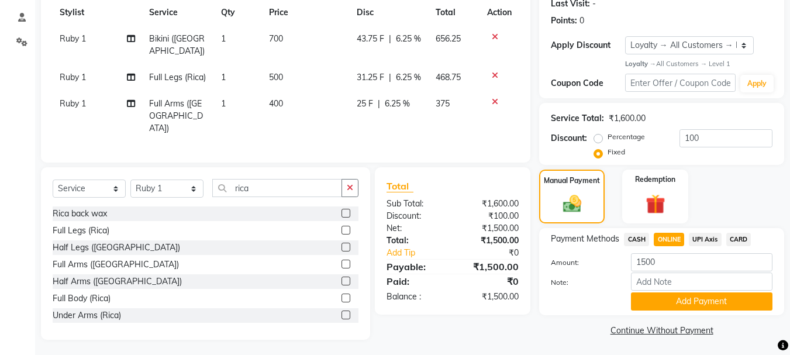
scroll to position [178, 0]
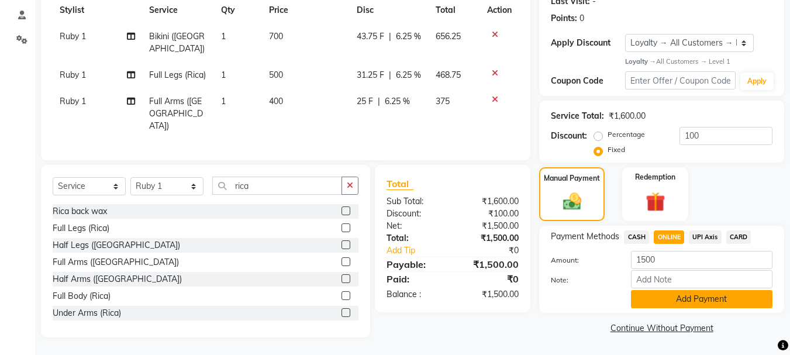
click at [664, 290] on button "Add Payment" at bounding box center [701, 299] width 141 height 18
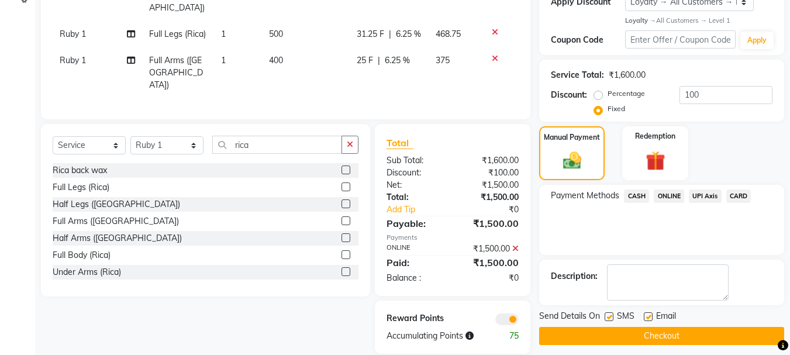
scroll to position [236, 0]
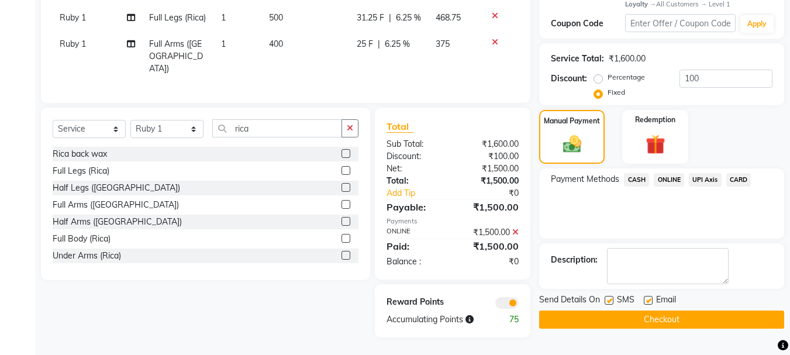
click at [648, 296] on label at bounding box center [648, 300] width 9 height 9
click at [648, 297] on input "checkbox" at bounding box center [648, 301] width 8 height 8
checkbox input "false"
click at [645, 310] on button "Checkout" at bounding box center [661, 319] width 245 height 18
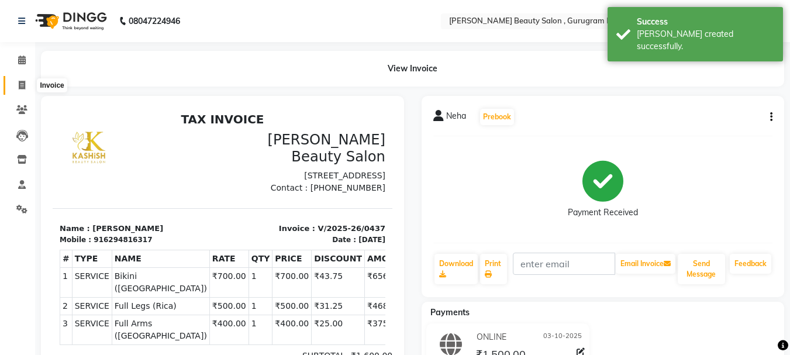
click at [24, 87] on icon at bounding box center [22, 85] width 6 height 9
select select "service"
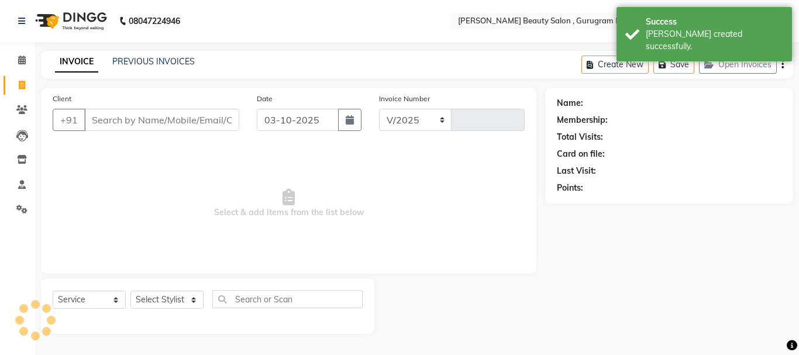
select select "9017"
type input "0438"
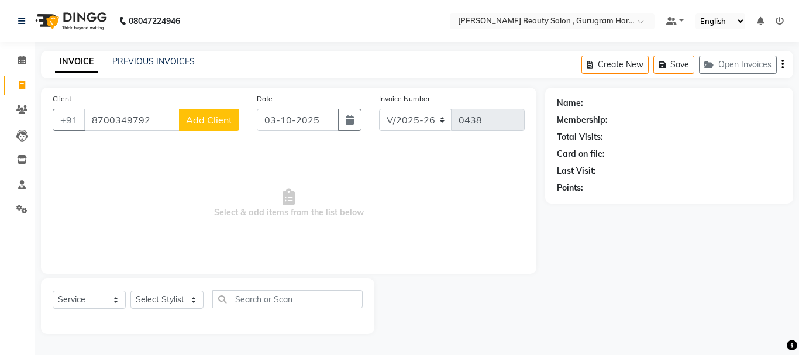
type input "8700349792"
click at [213, 123] on span "Add Client" at bounding box center [209, 120] width 46 height 12
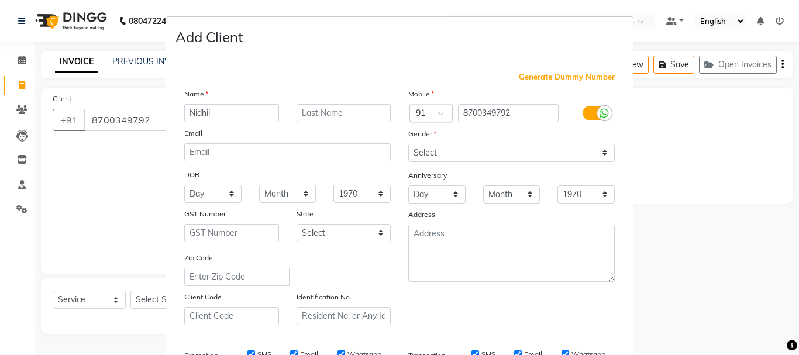
type input "Nidhii"
drag, startPoint x: 433, startPoint y: 144, endPoint x: 433, endPoint y: 154, distance: 9.4
click at [433, 150] on select "Select [DEMOGRAPHIC_DATA] [DEMOGRAPHIC_DATA] Other Prefer Not To Say" at bounding box center [511, 153] width 206 height 18
select select "[DEMOGRAPHIC_DATA]"
click at [408, 144] on select "Select [DEMOGRAPHIC_DATA] [DEMOGRAPHIC_DATA] Other Prefer Not To Say" at bounding box center [511, 153] width 206 height 18
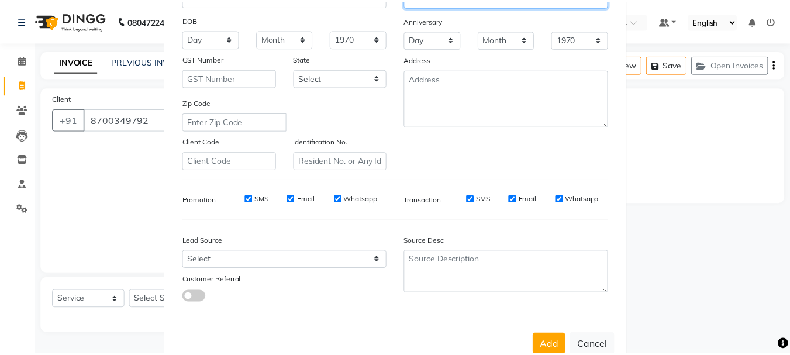
scroll to position [185, 0]
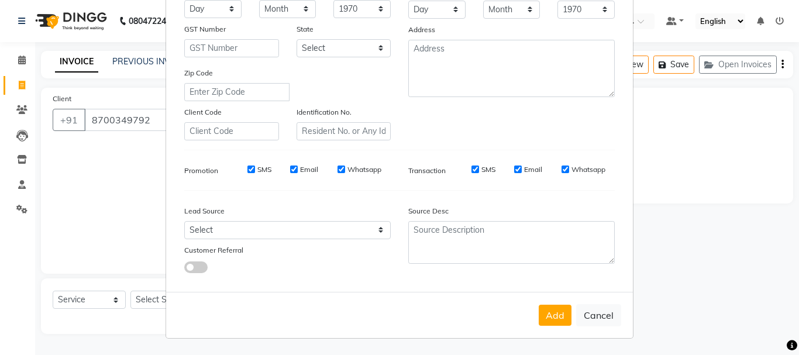
drag, startPoint x: 561, startPoint y: 315, endPoint x: 554, endPoint y: 313, distance: 7.1
click at [560, 315] on button "Add" at bounding box center [554, 315] width 33 height 21
select select
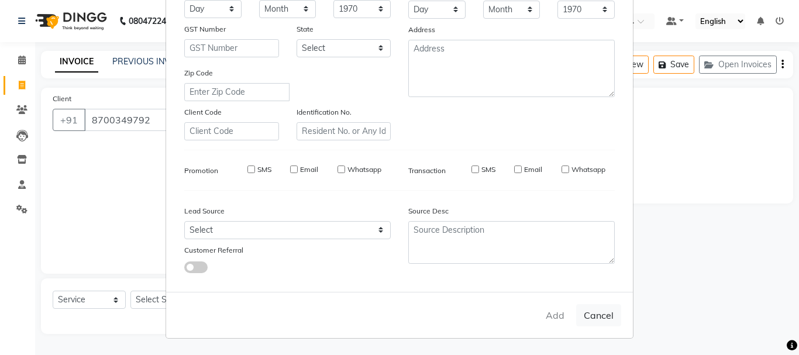
select select
checkbox input "false"
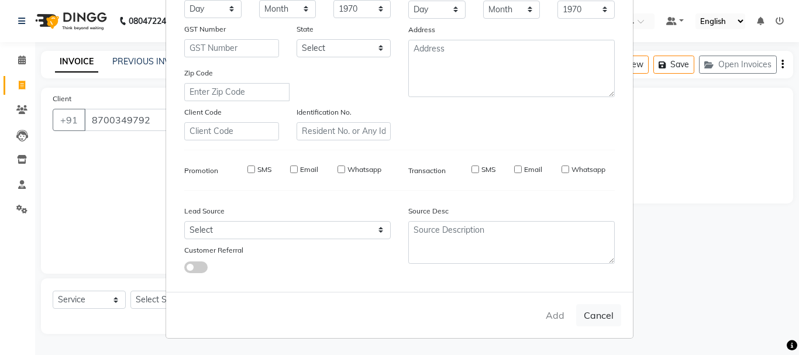
checkbox input "false"
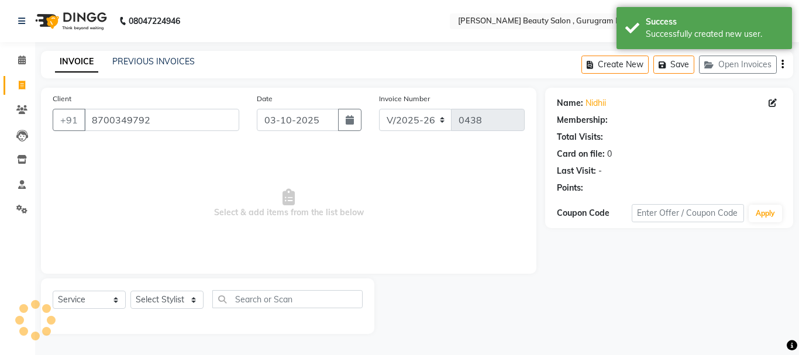
select select "1: Object"
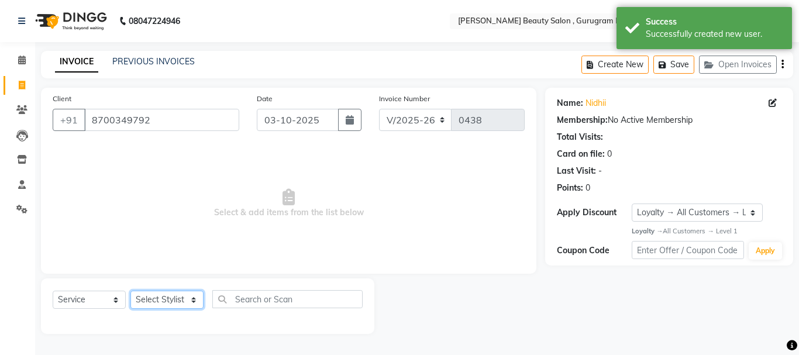
click at [161, 298] on select "Select Stylist [PERSON_NAME] [PERSON_NAME] [PERSON_NAME] Manager [PERSON_NAME] …" at bounding box center [166, 300] width 73 height 18
select select "91699"
click at [130, 291] on select "Select Stylist [PERSON_NAME] [PERSON_NAME] [PERSON_NAME] Manager [PERSON_NAME] …" at bounding box center [166, 300] width 73 height 18
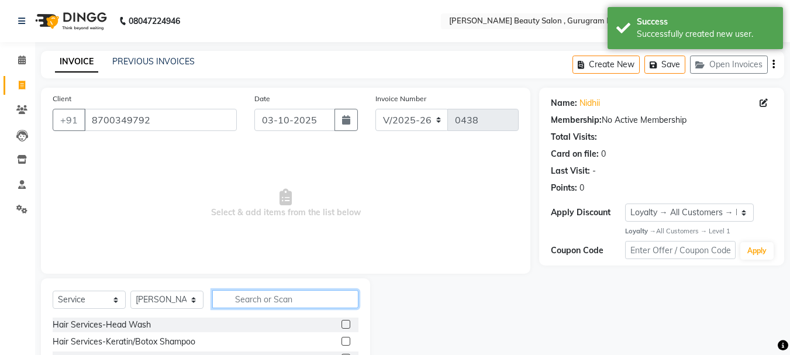
click at [261, 299] on input "text" at bounding box center [285, 299] width 146 height 18
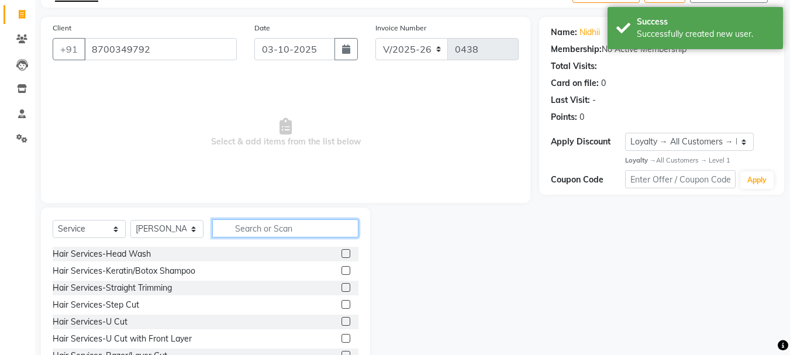
scroll to position [113, 0]
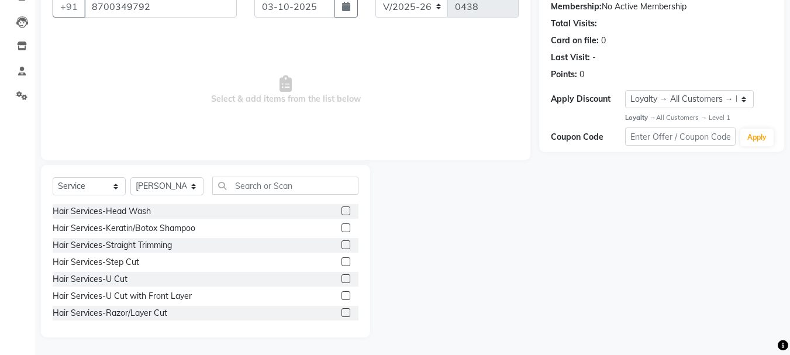
click at [341, 296] on label at bounding box center [345, 295] width 9 height 9
click at [341, 296] on input "checkbox" at bounding box center [345, 296] width 8 height 8
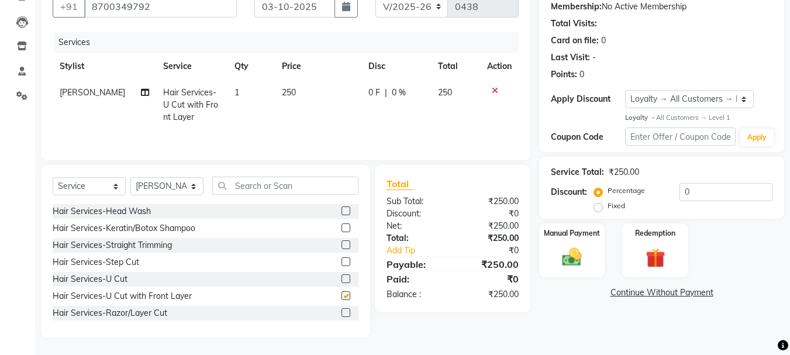
checkbox input "false"
click at [319, 185] on input "text" at bounding box center [285, 186] width 146 height 18
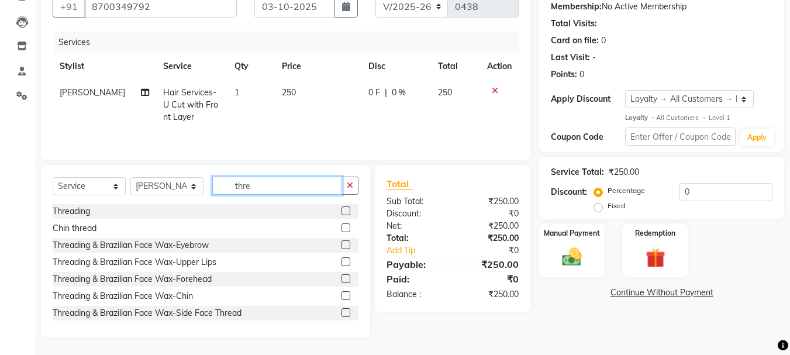
type input "thre"
click at [341, 212] on label at bounding box center [345, 210] width 9 height 9
click at [341, 212] on input "checkbox" at bounding box center [345, 212] width 8 height 8
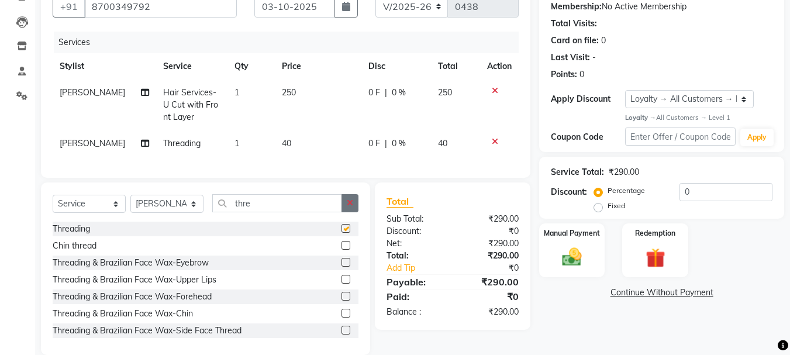
checkbox input "false"
click at [349, 207] on icon "button" at bounding box center [350, 203] width 6 height 8
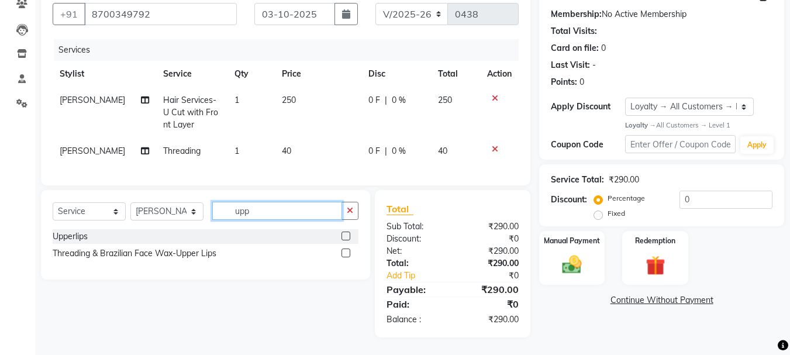
scroll to position [115, 0]
type input "upp"
click at [347, 237] on label at bounding box center [345, 236] width 9 height 9
click at [347, 237] on input "checkbox" at bounding box center [345, 237] width 8 height 8
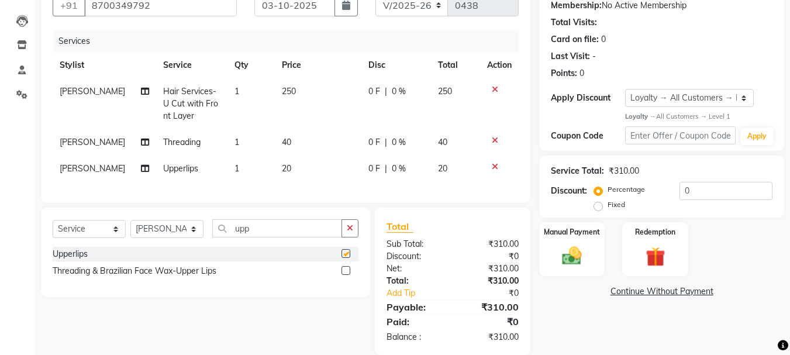
checkbox input "false"
click at [287, 168] on td "20" at bounding box center [318, 169] width 87 height 26
select select "91699"
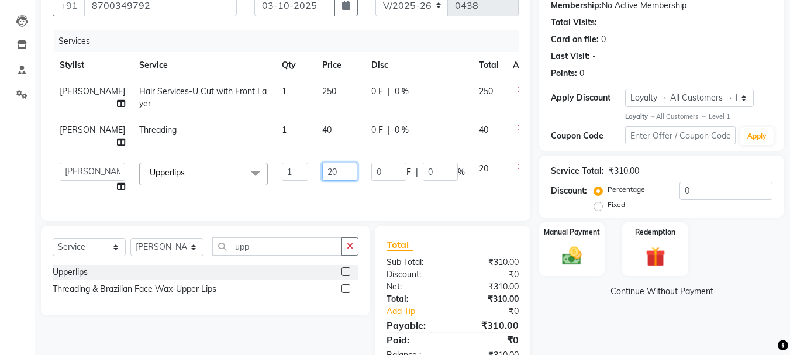
click at [322, 174] on input "20" at bounding box center [339, 172] width 35 height 18
type input "2"
type input "30"
click at [332, 192] on div "Services Stylist Service Qty Price Disc Total Action [PERSON_NAME] Hair Service…" at bounding box center [286, 119] width 466 height 179
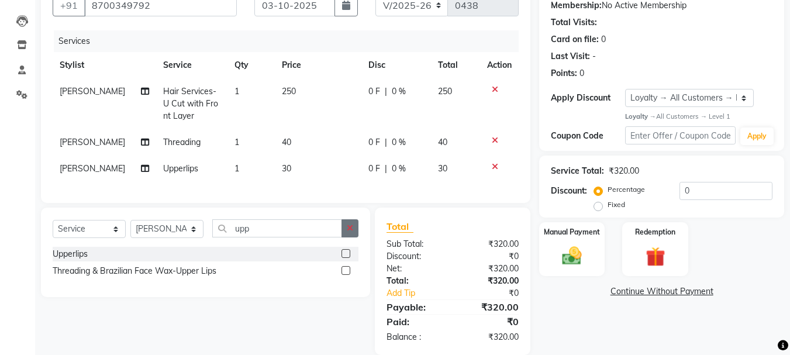
click at [349, 232] on icon "button" at bounding box center [350, 228] width 6 height 8
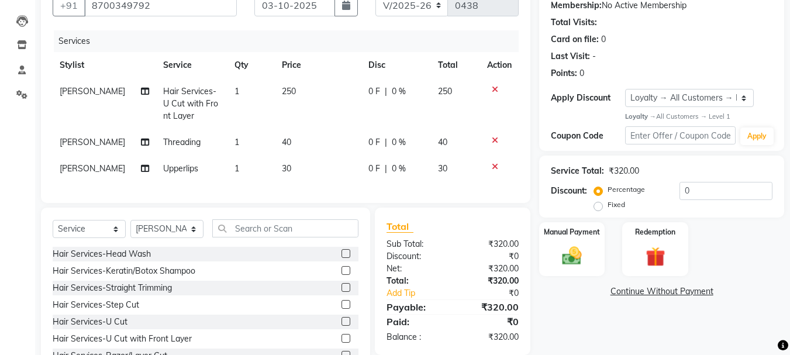
click at [296, 164] on td "30" at bounding box center [318, 169] width 87 height 26
select select "91699"
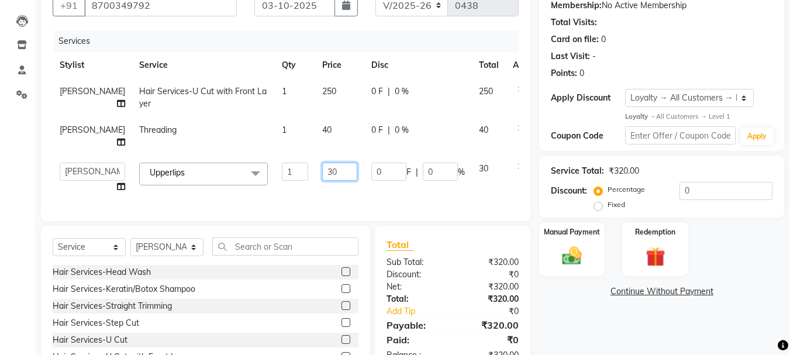
click at [326, 169] on input "30" at bounding box center [339, 172] width 35 height 18
type input "3"
type input "20"
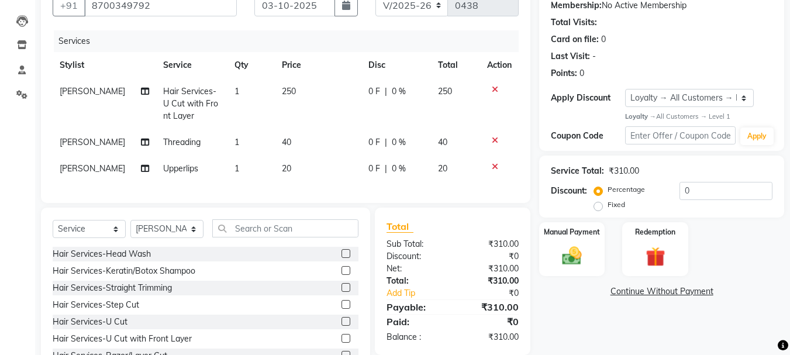
click at [328, 191] on div "Services Stylist Service Qty Price Disc Total Action [PERSON_NAME] Hair Service…" at bounding box center [286, 110] width 466 height 161
click at [295, 236] on input "text" at bounding box center [285, 228] width 146 height 18
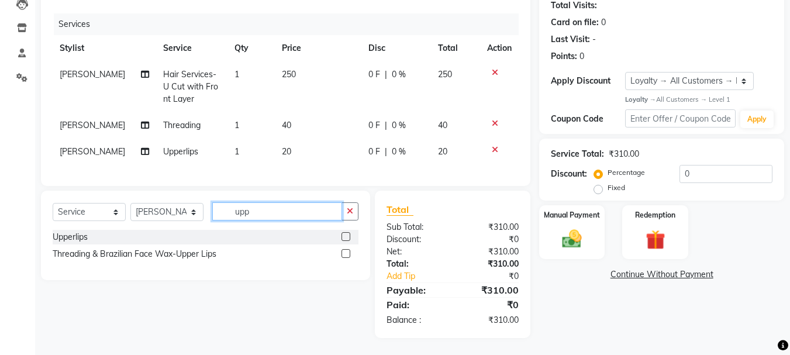
scroll to position [141, 0]
type input "upp"
click at [357, 208] on button "button" at bounding box center [349, 211] width 17 height 18
type input "fore"
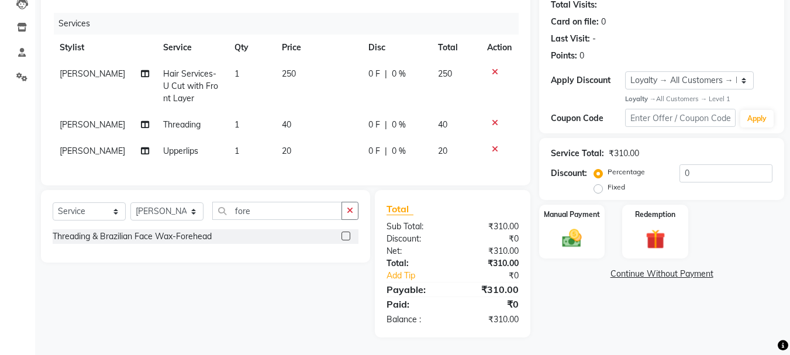
click at [346, 237] on label at bounding box center [345, 236] width 9 height 9
click at [346, 237] on input "checkbox" at bounding box center [345, 237] width 8 height 8
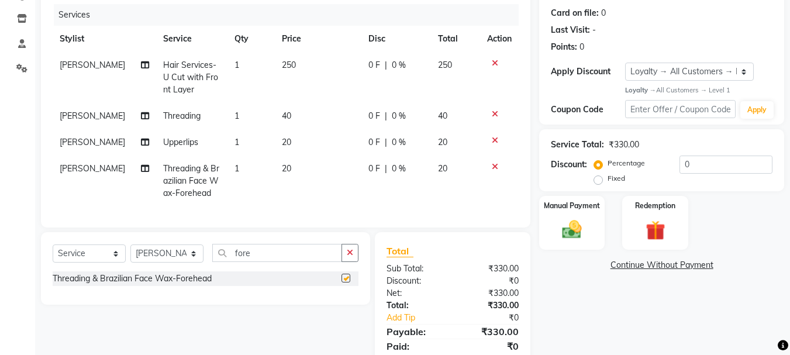
checkbox input "false"
click at [562, 229] on img at bounding box center [571, 229] width 33 height 23
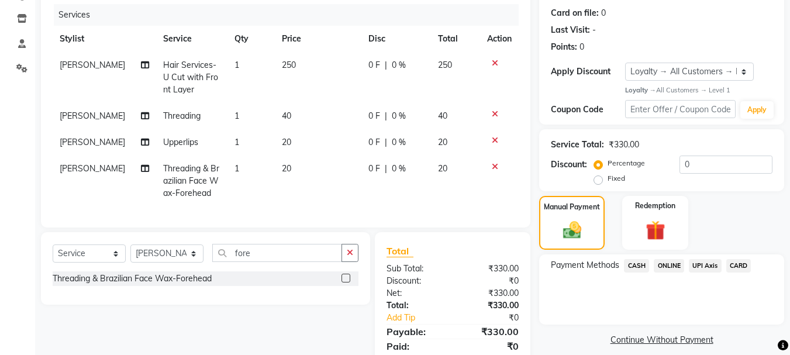
click at [640, 264] on span "CASH" at bounding box center [636, 265] width 25 height 13
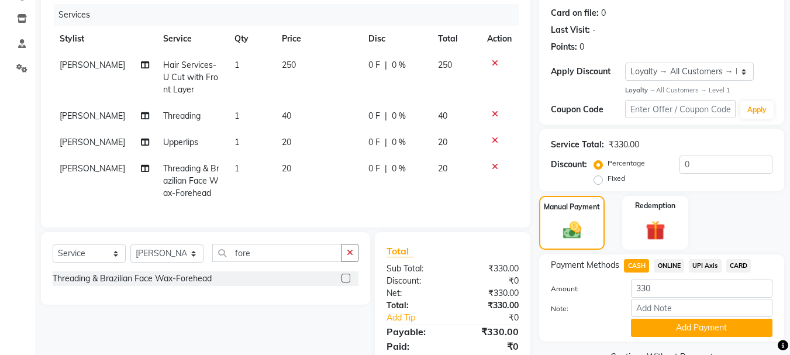
scroll to position [192, 0]
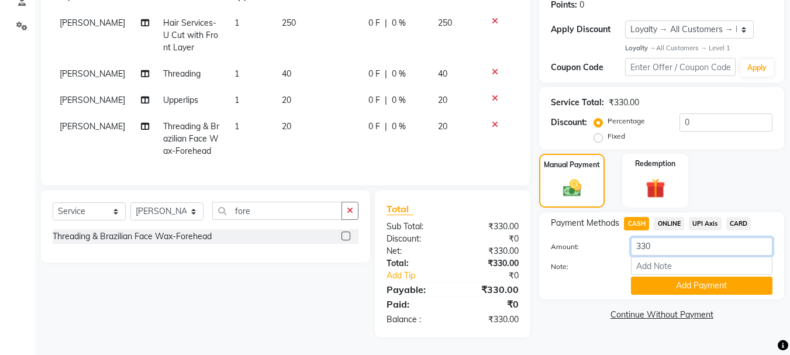
click at [672, 241] on input "330" at bounding box center [701, 246] width 141 height 18
type input "300"
drag, startPoint x: 696, startPoint y: 282, endPoint x: 682, endPoint y: 275, distance: 16.0
click at [694, 282] on button "Add Payment" at bounding box center [701, 286] width 141 height 18
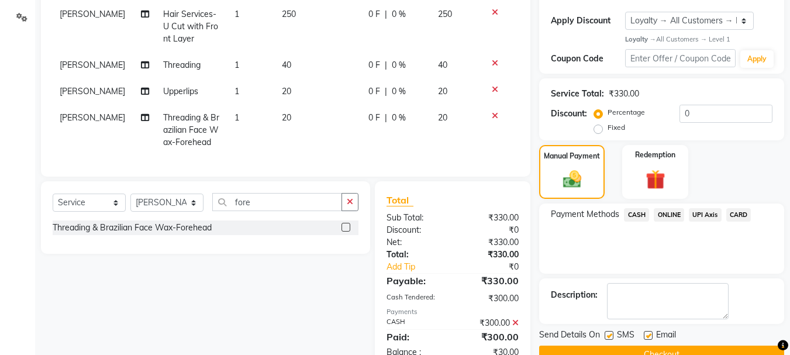
click at [675, 213] on span "ONLINE" at bounding box center [669, 214] width 30 height 13
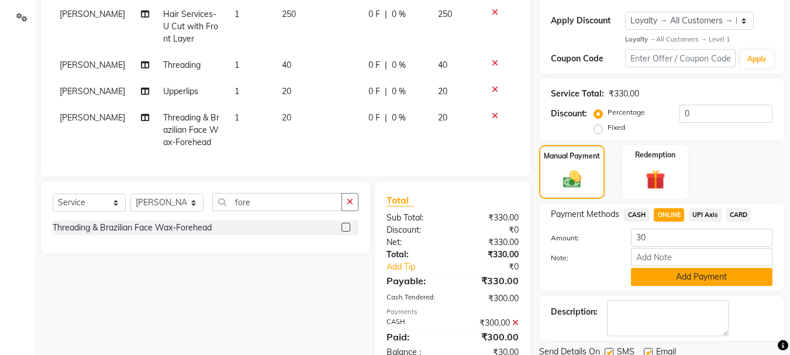
click at [668, 278] on button "Add Payment" at bounding box center [701, 277] width 141 height 18
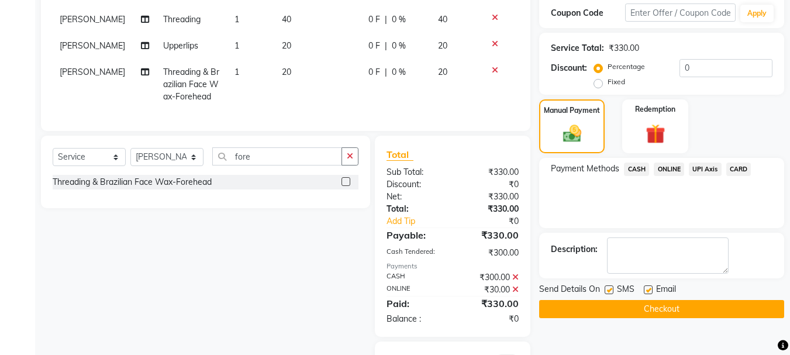
scroll to position [303, 0]
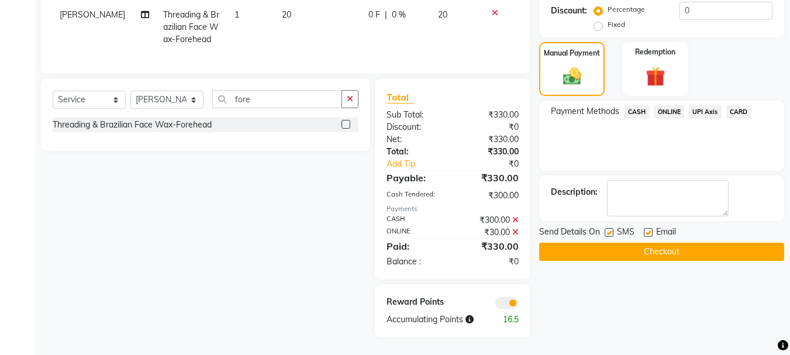
click at [649, 228] on label at bounding box center [648, 232] width 9 height 9
click at [649, 229] on input "checkbox" at bounding box center [648, 233] width 8 height 8
checkbox input "false"
click at [631, 245] on button "Checkout" at bounding box center [661, 252] width 245 height 18
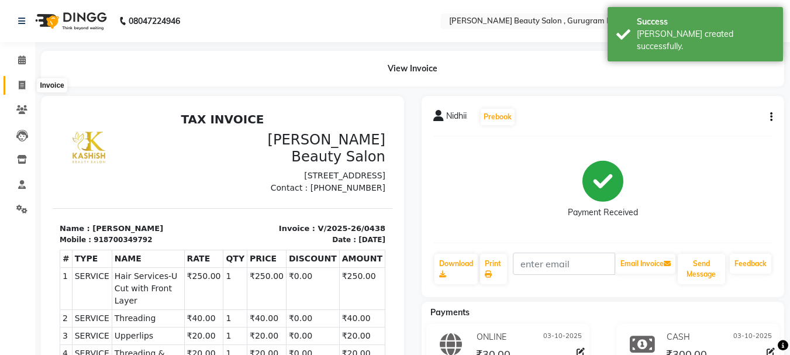
click at [20, 81] on icon at bounding box center [22, 85] width 6 height 9
select select "service"
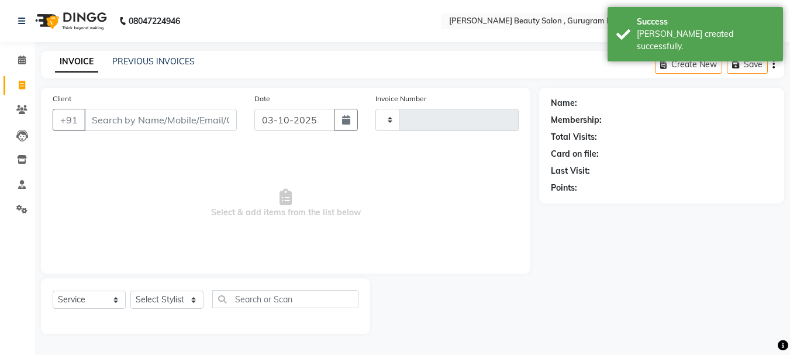
type input "0439"
select select "9017"
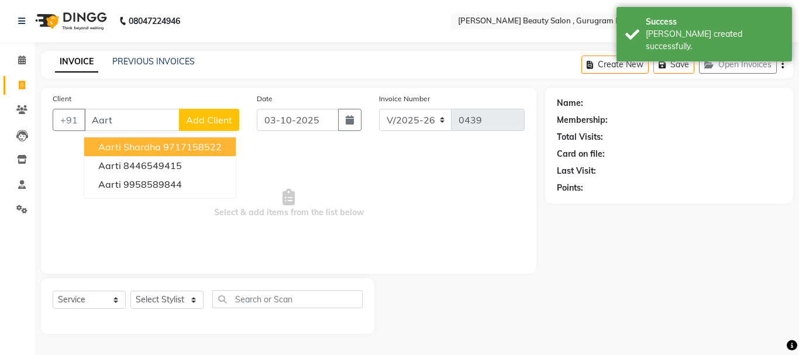
click at [165, 151] on ngb-highlight "9717158522" at bounding box center [192, 147] width 58 height 12
type input "9717158522"
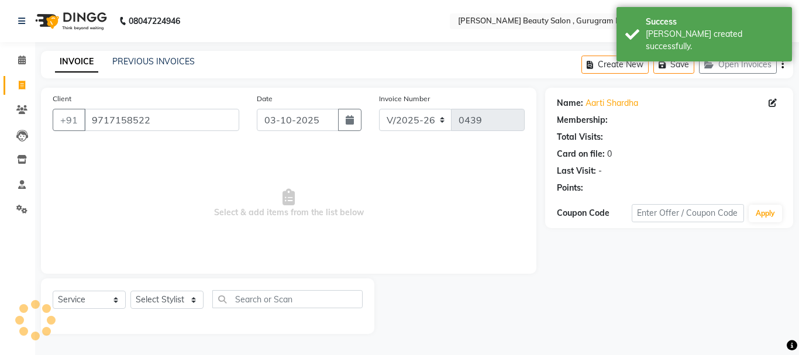
select select "1: Object"
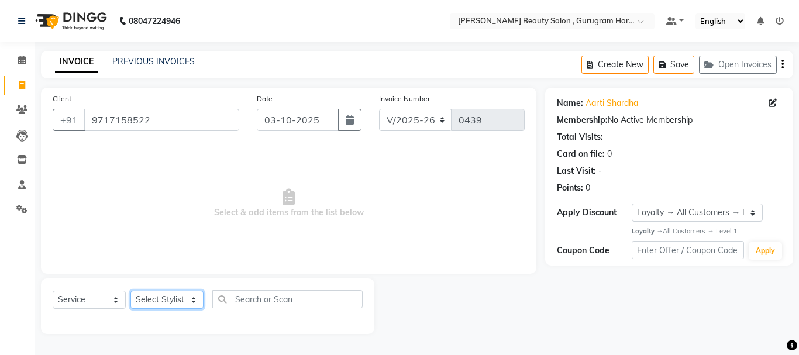
click at [174, 292] on select "Select Stylist [PERSON_NAME] [PERSON_NAME] [PERSON_NAME] Manager [PERSON_NAME] …" at bounding box center [166, 300] width 73 height 18
select select "91703"
click at [130, 291] on select "Select Stylist [PERSON_NAME] [PERSON_NAME] [PERSON_NAME] Manager [PERSON_NAME] …" at bounding box center [166, 300] width 73 height 18
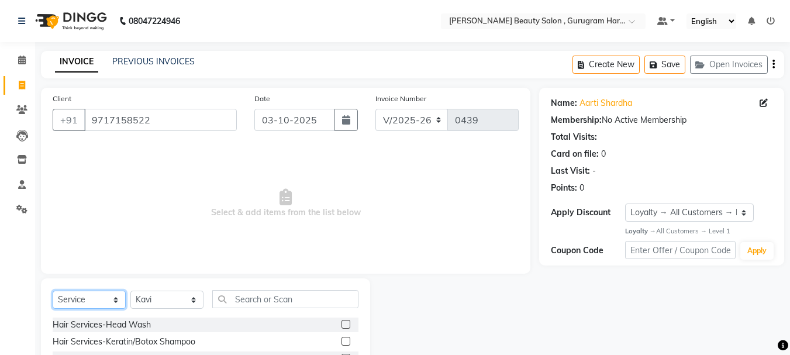
click at [86, 296] on select "Select Service Product Membership Package Voucher Prepaid Gift Card" at bounding box center [89, 300] width 73 height 18
select select "package"
click at [53, 291] on select "Select Service Product Membership Package Voucher Prepaid Gift Card" at bounding box center [89, 300] width 73 height 18
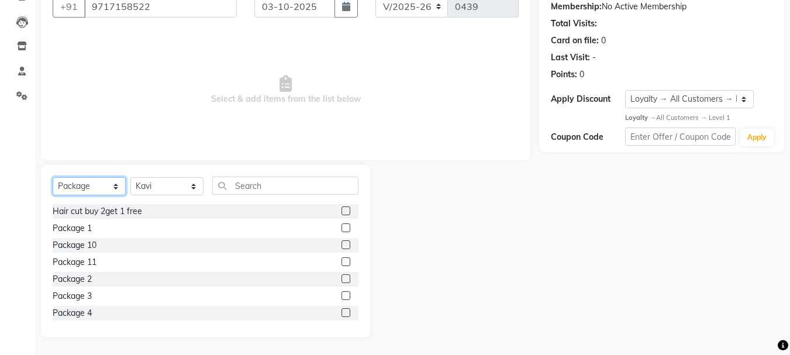
scroll to position [58, 0]
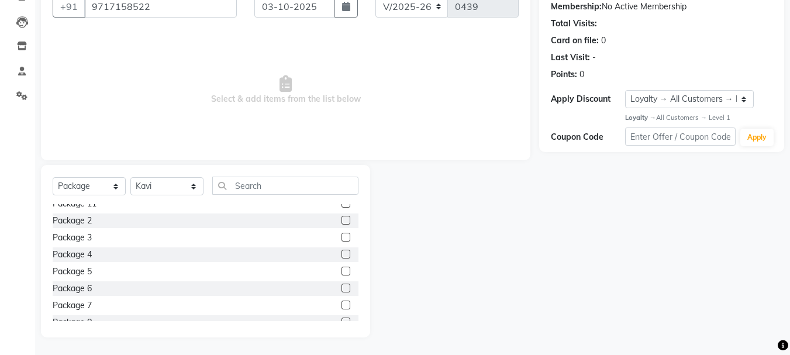
click at [341, 286] on label at bounding box center [345, 288] width 9 height 9
click at [341, 286] on input "checkbox" at bounding box center [345, 289] width 8 height 8
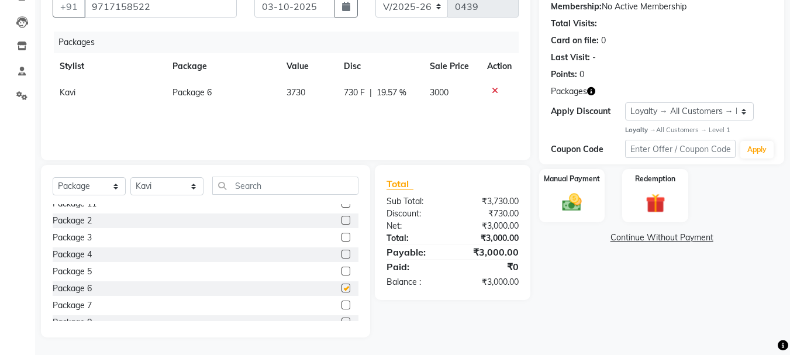
checkbox input "false"
click at [341, 304] on label at bounding box center [345, 305] width 9 height 9
click at [341, 304] on input "checkbox" at bounding box center [345, 306] width 8 height 8
checkbox input "false"
click at [494, 88] on icon at bounding box center [495, 91] width 6 height 8
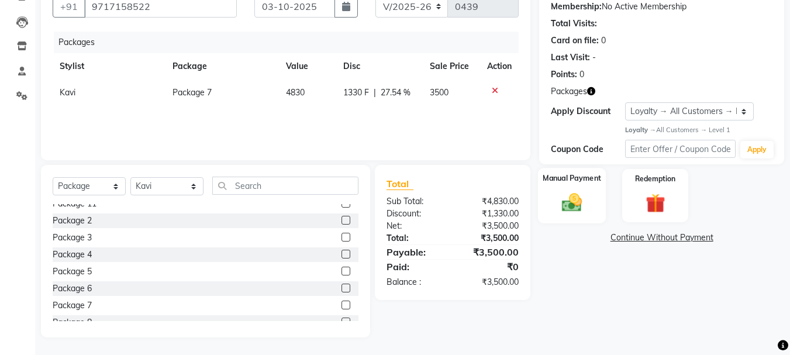
drag, startPoint x: 575, startPoint y: 179, endPoint x: 574, endPoint y: 194, distance: 14.7
click at [575, 179] on label "Manual Payment" at bounding box center [572, 177] width 58 height 11
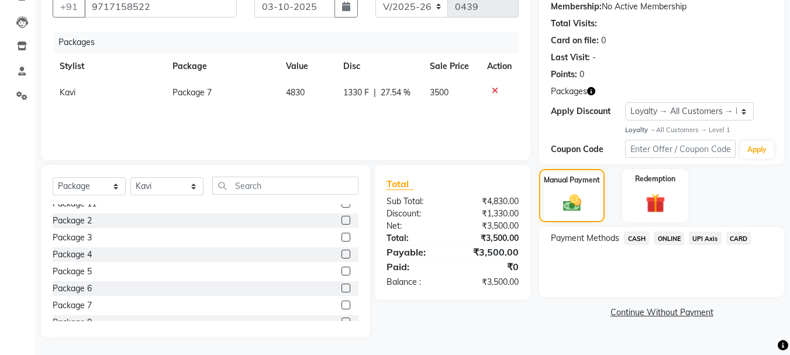
click at [638, 236] on span "CASH" at bounding box center [636, 238] width 25 height 13
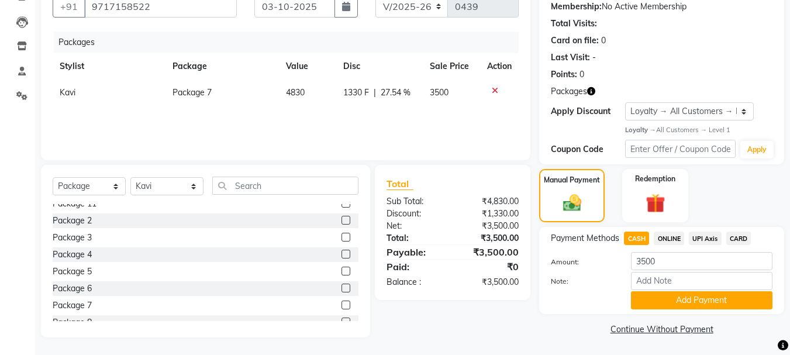
scroll to position [114, 0]
click at [672, 302] on button "Add Payment" at bounding box center [701, 300] width 141 height 18
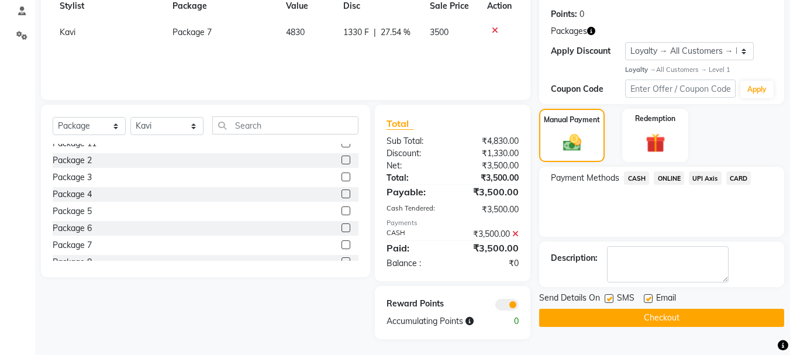
scroll to position [175, 0]
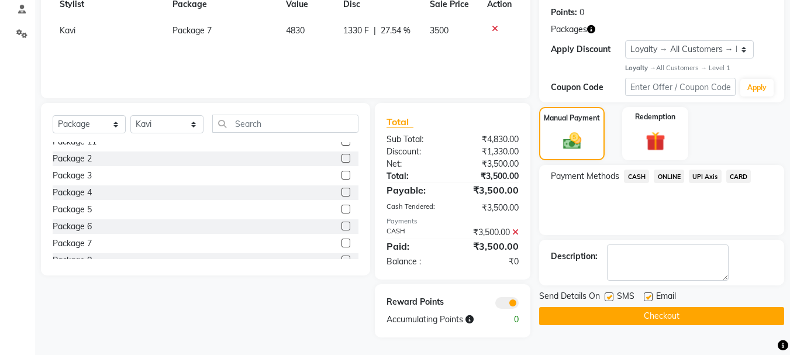
click at [650, 293] on label at bounding box center [648, 296] width 9 height 9
click at [650, 294] on input "checkbox" at bounding box center [648, 298] width 8 height 8
checkbox input "false"
click at [640, 311] on button "Checkout" at bounding box center [661, 316] width 245 height 18
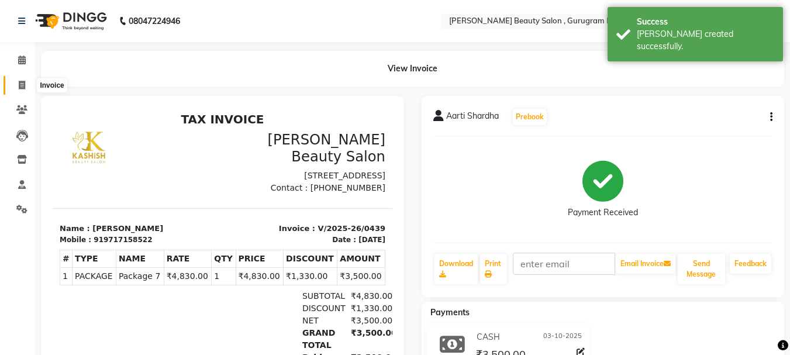
click at [25, 81] on icon at bounding box center [22, 85] width 6 height 9
select select "service"
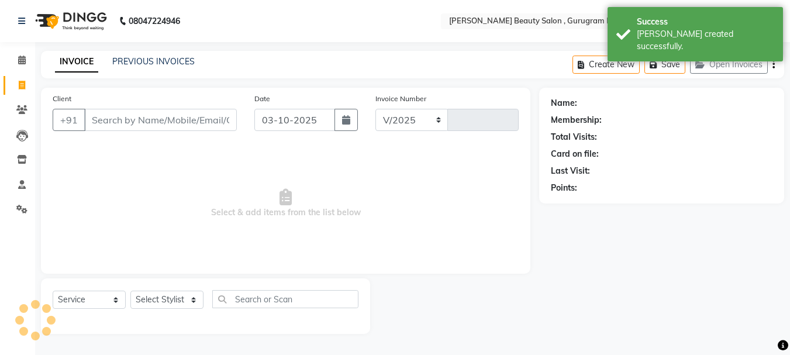
select select "9017"
type input "0440"
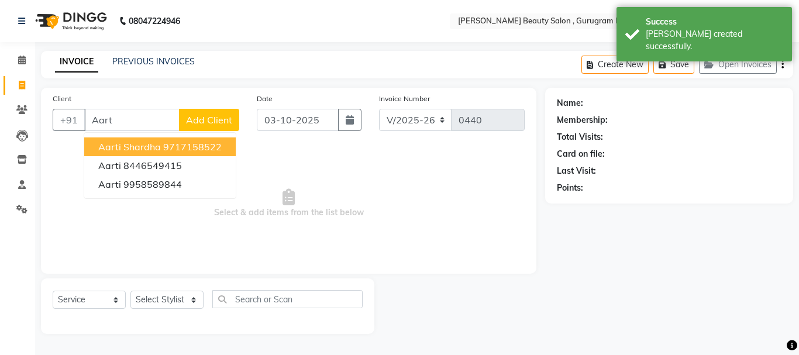
click at [158, 144] on span "Aarti Shardha" at bounding box center [129, 147] width 63 height 12
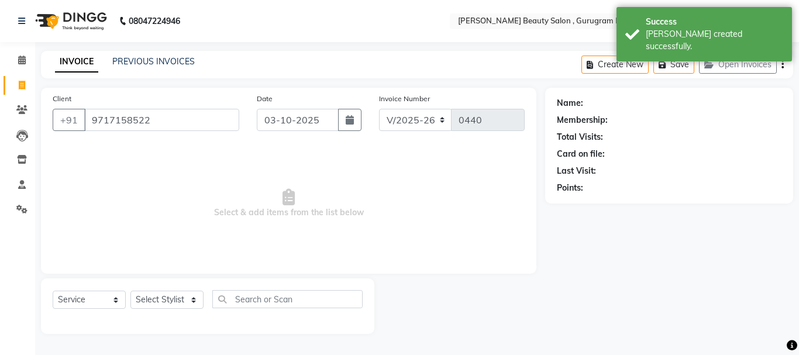
type input "9717158522"
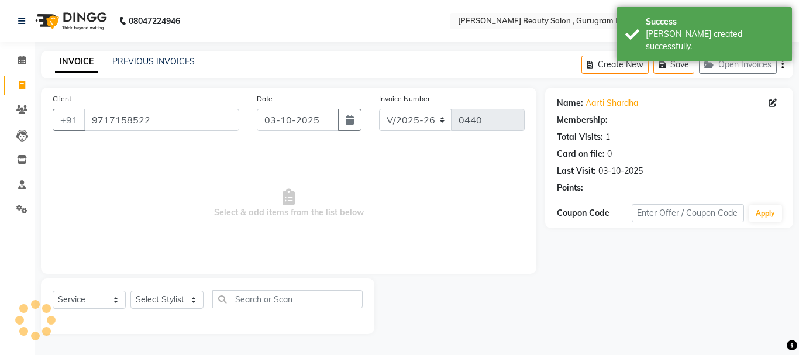
select select "1: Object"
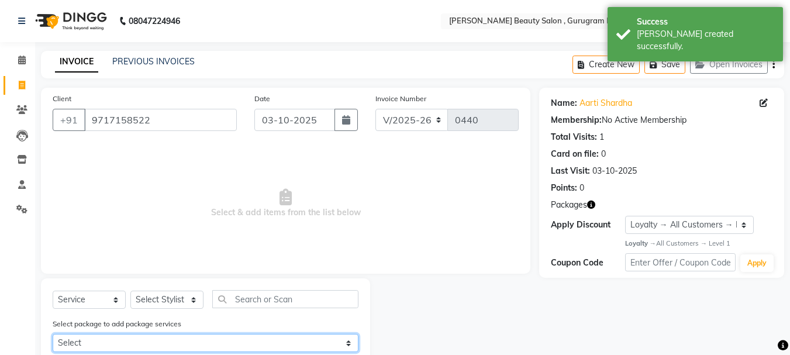
click at [349, 341] on select "Select Package 7" at bounding box center [206, 343] width 306 height 18
select select "1: Object"
click at [53, 334] on select "Select Package 7" at bounding box center [206, 343] width 306 height 18
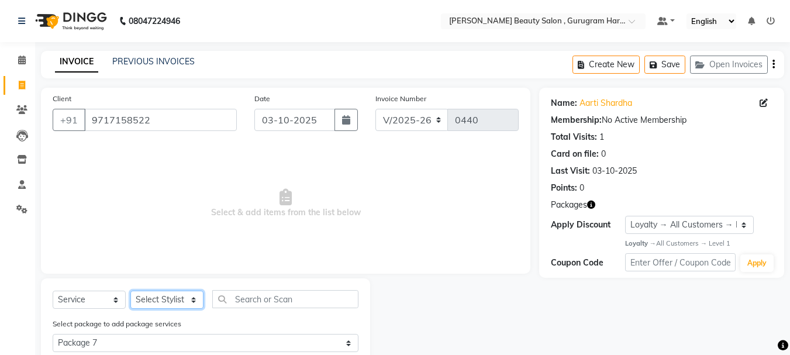
click at [185, 296] on select "Select Stylist [PERSON_NAME] [PERSON_NAME] [PERSON_NAME] Manager [PERSON_NAME] …" at bounding box center [166, 300] width 73 height 18
select select "91700"
click at [130, 291] on select "Select Stylist [PERSON_NAME] [PERSON_NAME] [PERSON_NAME] Manager [PERSON_NAME] …" at bounding box center [166, 300] width 73 height 18
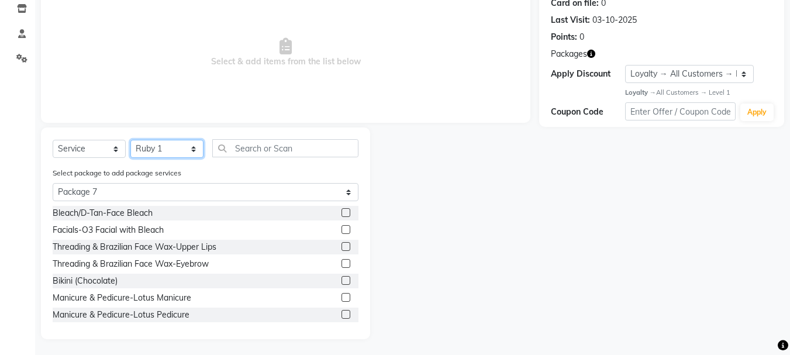
scroll to position [153, 0]
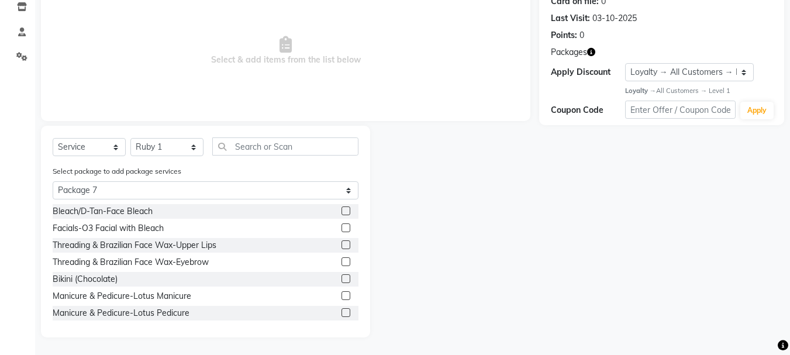
click at [341, 226] on label at bounding box center [345, 227] width 9 height 9
click at [341, 226] on input "checkbox" at bounding box center [345, 229] width 8 height 8
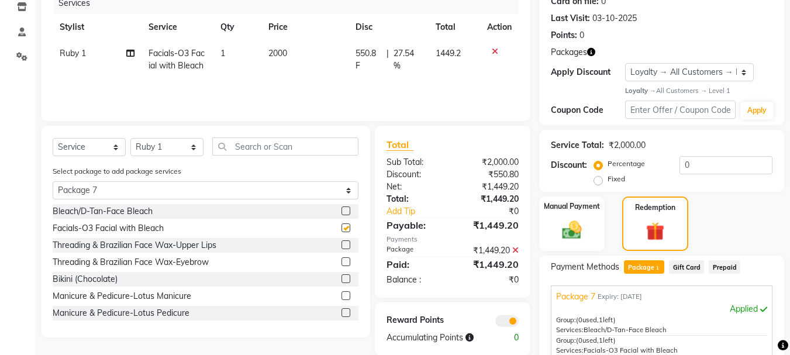
checkbox input "false"
click at [341, 261] on label at bounding box center [345, 261] width 9 height 9
click at [341, 261] on input "checkbox" at bounding box center [345, 262] width 8 height 8
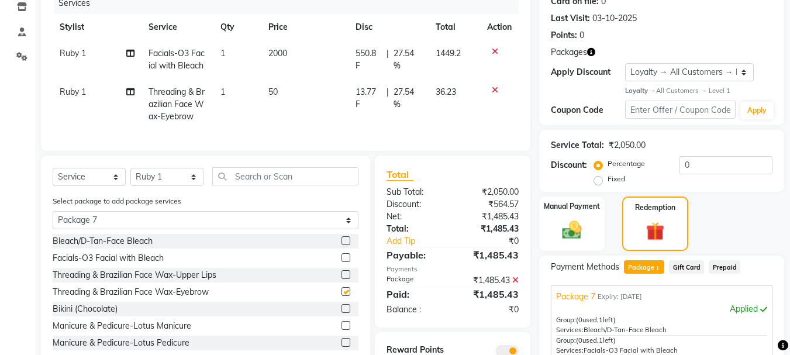
checkbox input "false"
click at [169, 182] on select "Select Stylist [PERSON_NAME] [PERSON_NAME] [PERSON_NAME] Manager [PERSON_NAME] …" at bounding box center [166, 177] width 73 height 18
select select "91705"
click at [130, 177] on select "Select Stylist [PERSON_NAME] [PERSON_NAME] [PERSON_NAME] Manager [PERSON_NAME] …" at bounding box center [166, 177] width 73 height 18
click at [341, 245] on label at bounding box center [345, 240] width 9 height 9
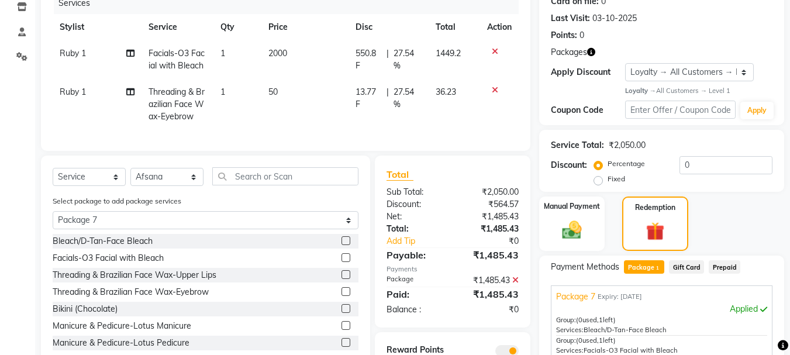
click at [341, 245] on input "checkbox" at bounding box center [345, 241] width 8 height 8
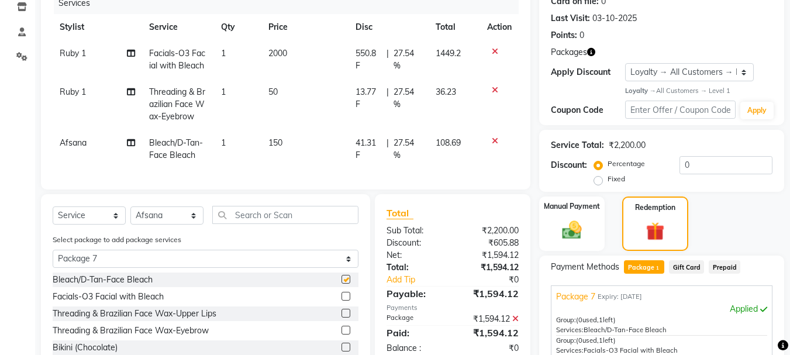
checkbox input "false"
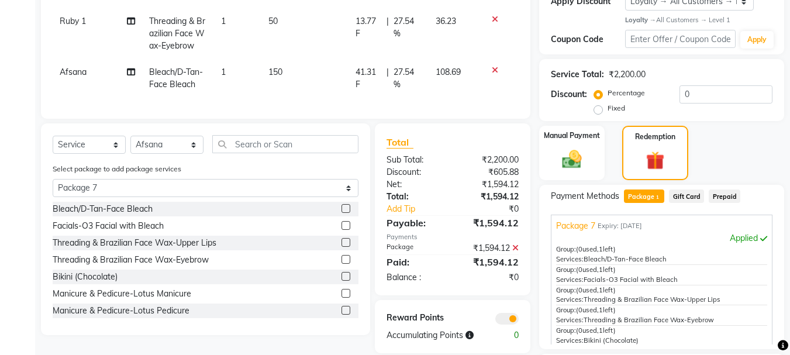
scroll to position [325, 0]
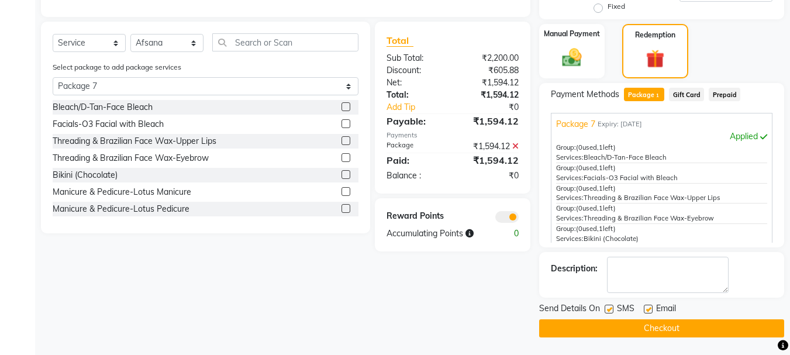
click at [341, 145] on label at bounding box center [345, 140] width 9 height 9
click at [341, 145] on input "checkbox" at bounding box center [345, 141] width 8 height 8
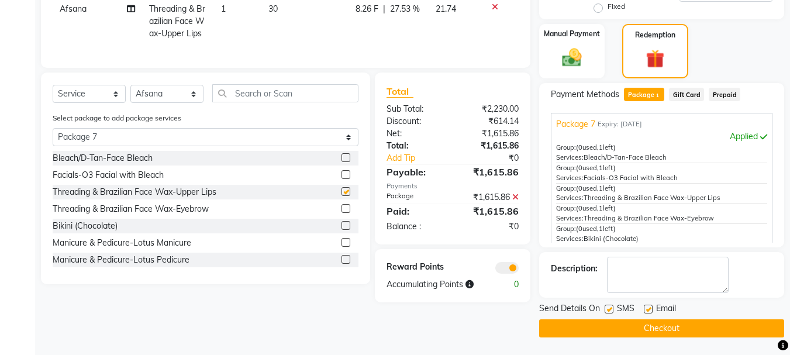
checkbox input "false"
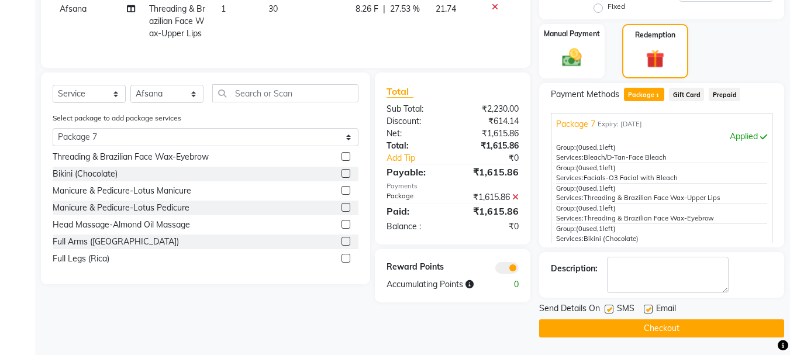
scroll to position [53, 0]
click at [341, 194] on label at bounding box center [345, 189] width 9 height 9
click at [341, 194] on input "checkbox" at bounding box center [345, 191] width 8 height 8
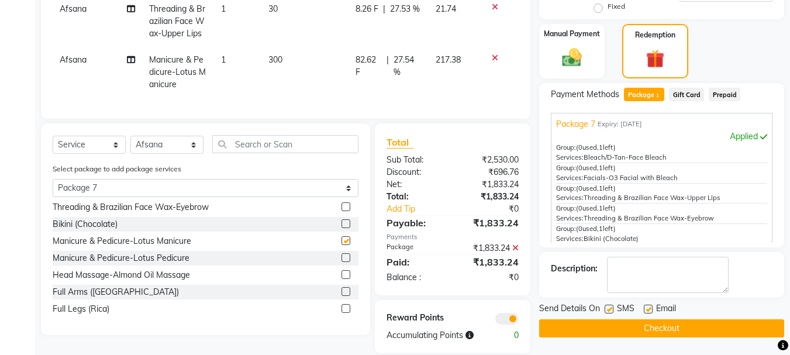
checkbox input "false"
click at [341, 261] on label at bounding box center [345, 257] width 9 height 9
click at [341, 261] on input "checkbox" at bounding box center [345, 258] width 8 height 8
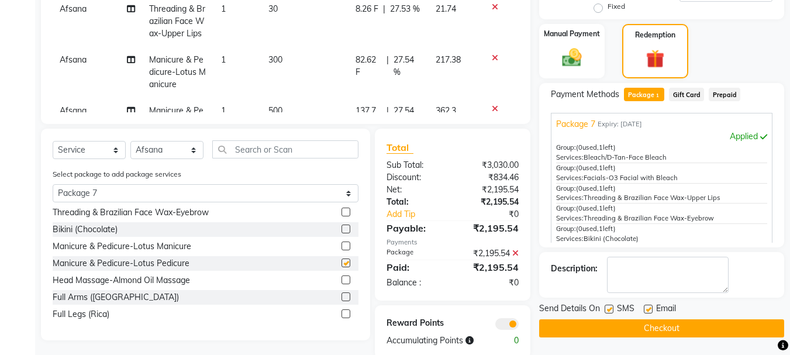
checkbox input "false"
click at [341, 279] on label at bounding box center [345, 279] width 9 height 9
click at [341, 279] on input "checkbox" at bounding box center [345, 281] width 8 height 8
checkbox input "false"
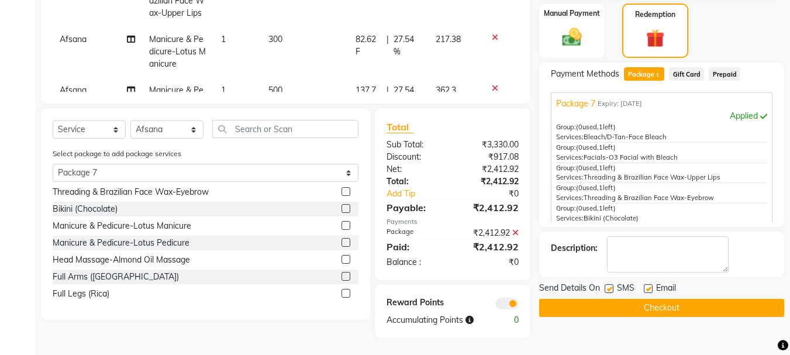
scroll to position [346, 0]
click at [341, 274] on label at bounding box center [345, 275] width 9 height 9
click at [341, 274] on input "checkbox" at bounding box center [345, 276] width 8 height 8
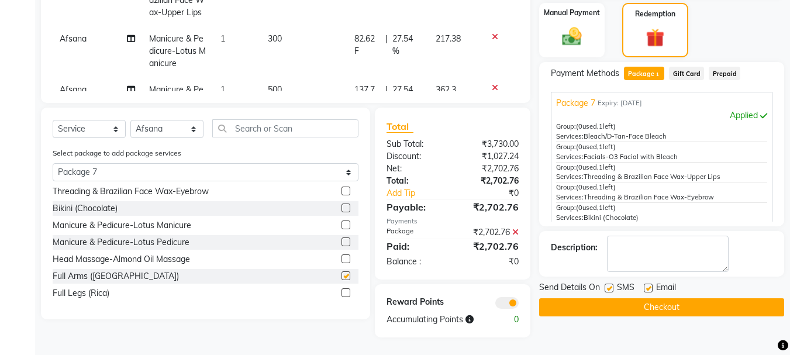
checkbox input "false"
click at [341, 291] on label at bounding box center [345, 292] width 9 height 9
click at [341, 291] on input "checkbox" at bounding box center [345, 293] width 8 height 8
checkbox input "false"
click at [184, 123] on select "Select Stylist [PERSON_NAME] [PERSON_NAME] [PERSON_NAME] Manager [PERSON_NAME] …" at bounding box center [166, 129] width 73 height 18
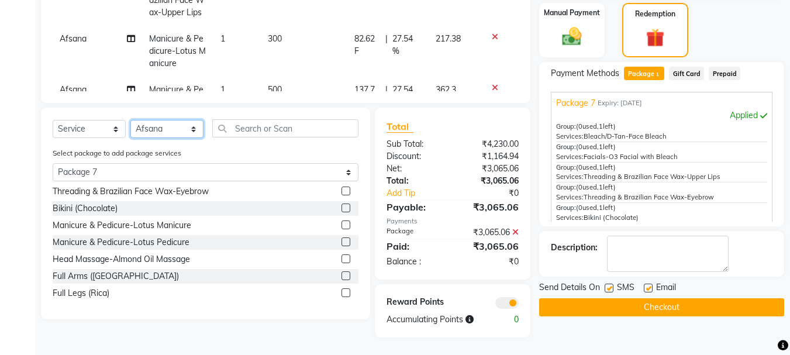
select select "91700"
click at [130, 120] on select "Select Stylist [PERSON_NAME] [PERSON_NAME] [PERSON_NAME] Manager [PERSON_NAME] …" at bounding box center [166, 129] width 73 height 18
click at [341, 208] on label at bounding box center [345, 207] width 9 height 9
click at [341, 208] on input "checkbox" at bounding box center [345, 209] width 8 height 8
checkbox input "false"
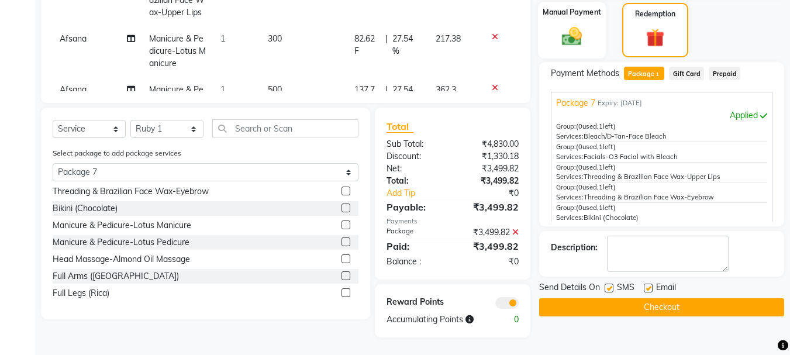
click at [590, 34] on div "Manual Payment" at bounding box center [572, 30] width 68 height 57
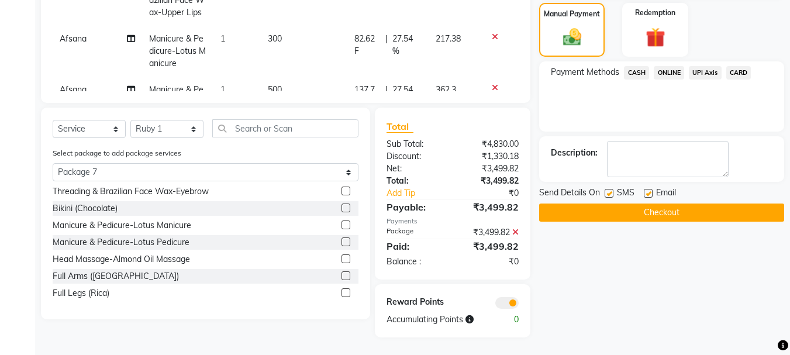
click at [636, 70] on span "CASH" at bounding box center [636, 72] width 25 height 13
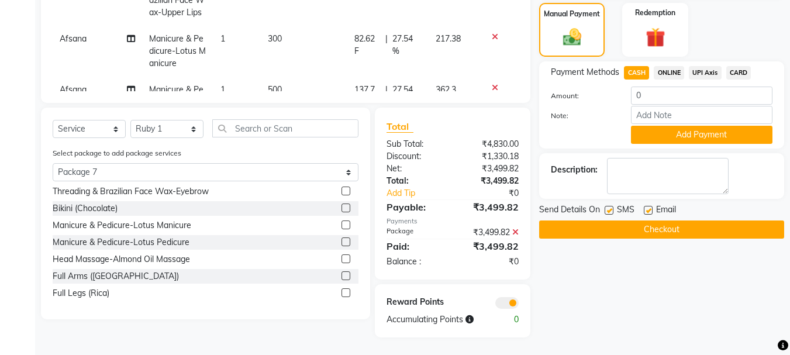
click at [649, 206] on label at bounding box center [648, 210] width 9 height 9
click at [649, 207] on input "checkbox" at bounding box center [648, 211] width 8 height 8
checkbox input "false"
click at [637, 225] on button "Checkout" at bounding box center [661, 229] width 245 height 18
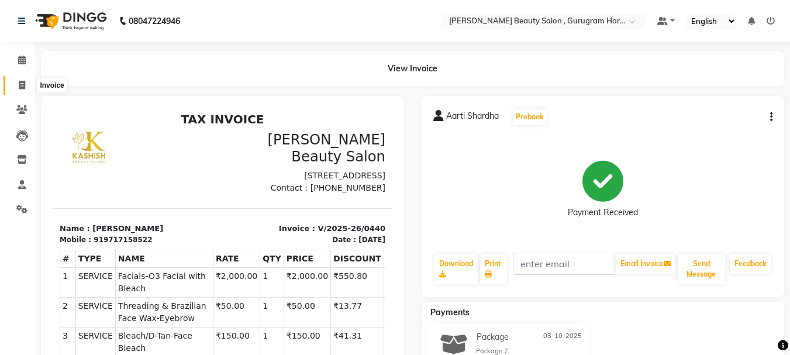
click at [20, 88] on icon at bounding box center [22, 85] width 6 height 9
select select "service"
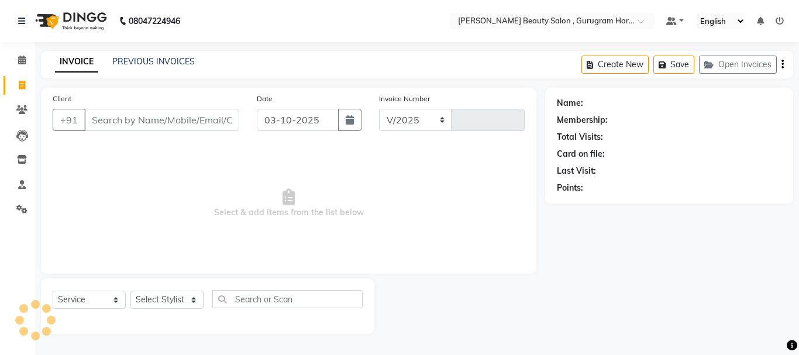
select select "9017"
type input "0441"
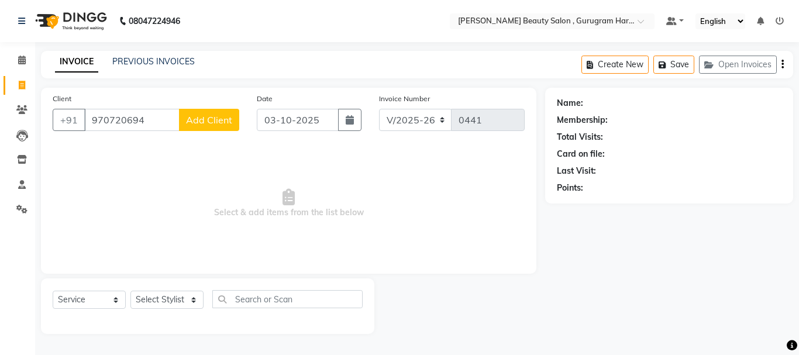
type input "970720694"
click at [223, 113] on button "Add Client" at bounding box center [209, 120] width 60 height 22
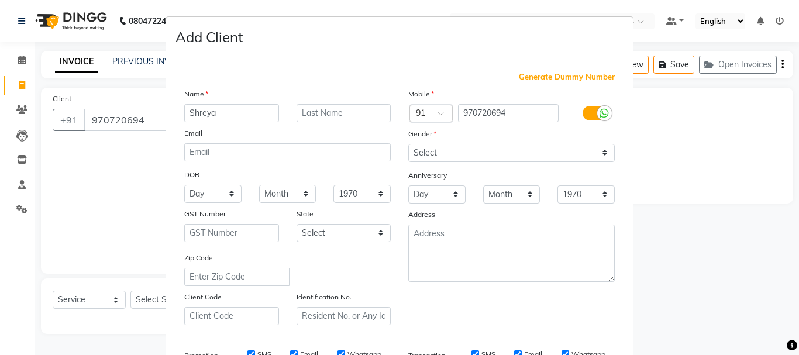
type input "Shreya"
click at [340, 113] on input "text" at bounding box center [343, 113] width 95 height 18
type input "[PERSON_NAME]"
click at [429, 144] on select "Select [DEMOGRAPHIC_DATA] [DEMOGRAPHIC_DATA] Other Prefer Not To Say" at bounding box center [511, 153] width 206 height 18
select select "[DEMOGRAPHIC_DATA]"
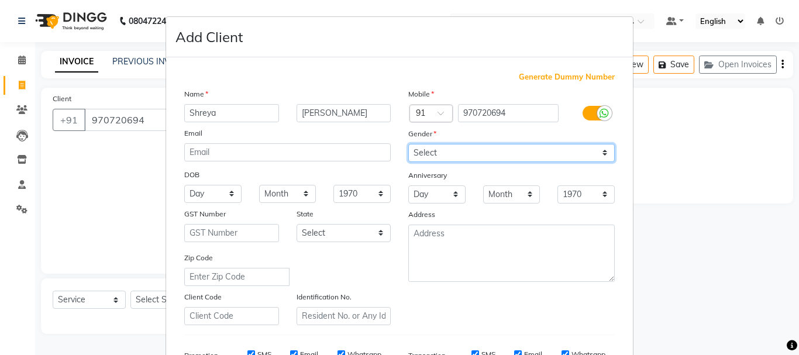
click at [408, 144] on select "Select [DEMOGRAPHIC_DATA] [DEMOGRAPHIC_DATA] Other Prefer Not To Say" at bounding box center [511, 153] width 206 height 18
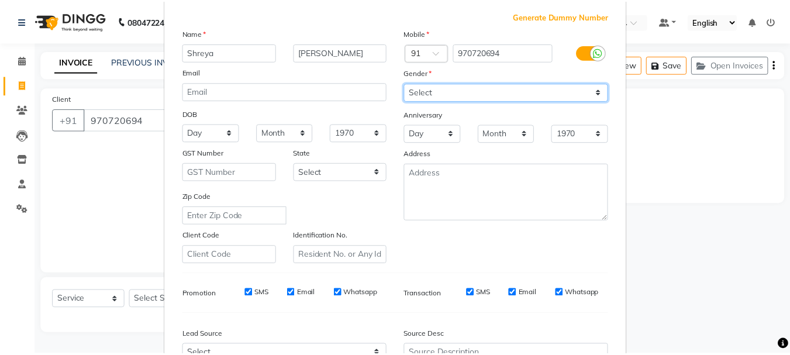
scroll to position [185, 0]
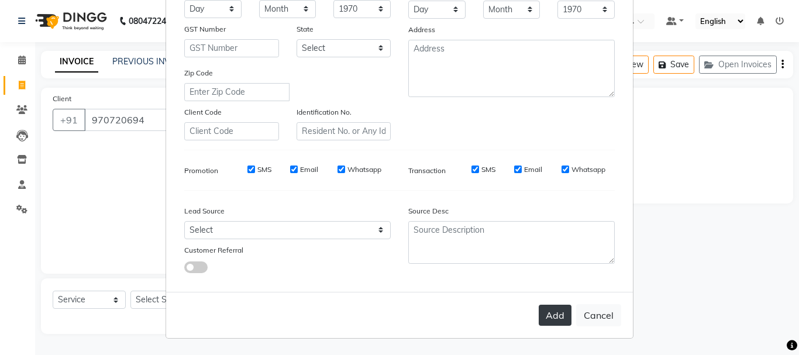
click at [557, 316] on button "Add" at bounding box center [554, 315] width 33 height 21
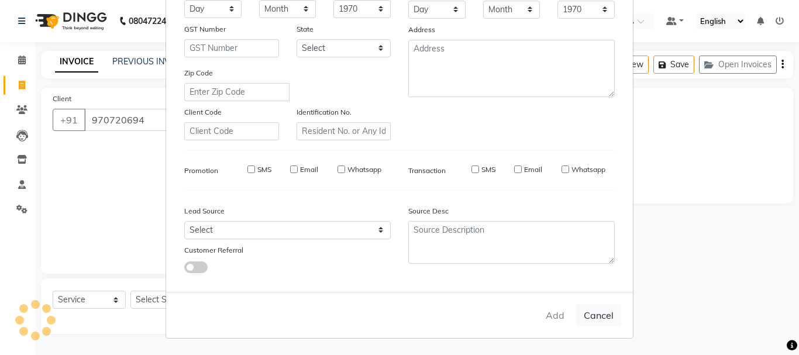
select select
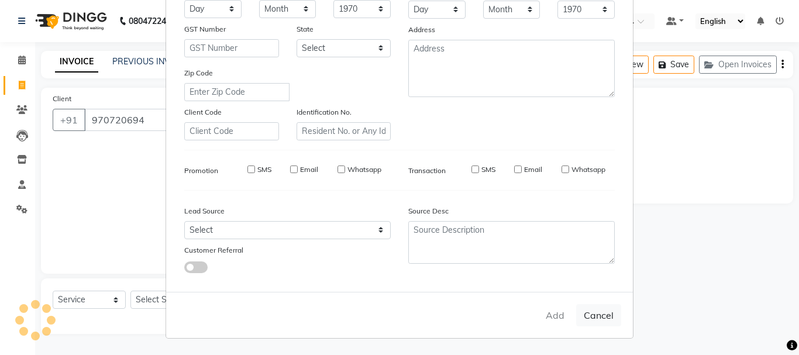
select select
checkbox input "false"
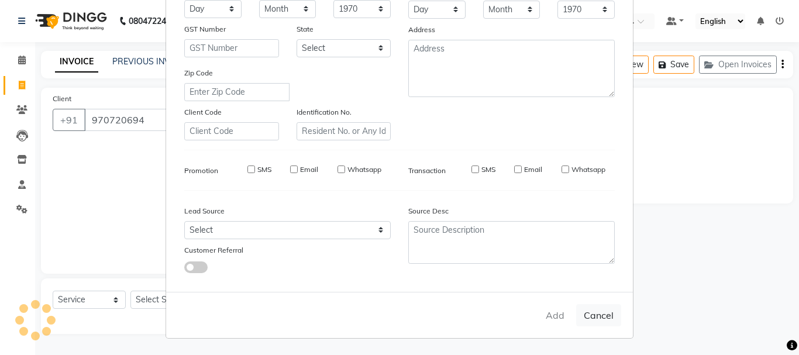
checkbox input "false"
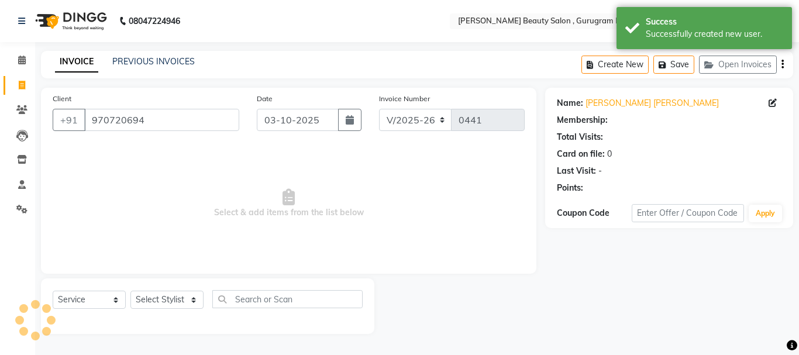
select select "1: Object"
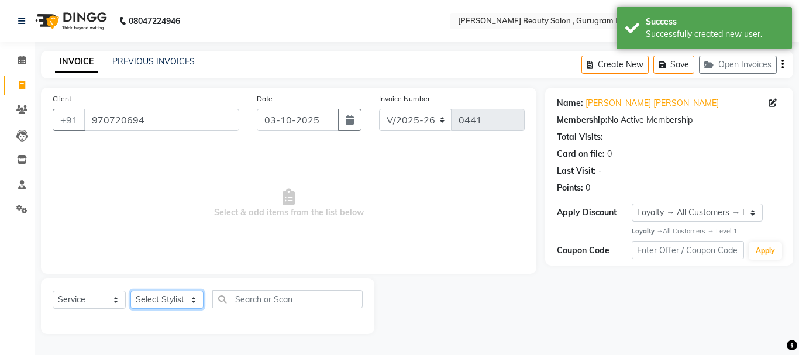
click at [165, 298] on select "Select Stylist [PERSON_NAME] [PERSON_NAME] [PERSON_NAME] Manager [PERSON_NAME] …" at bounding box center [166, 300] width 73 height 18
select select "91699"
click at [130, 291] on select "Select Stylist [PERSON_NAME] [PERSON_NAME] [PERSON_NAME] Manager [PERSON_NAME] …" at bounding box center [166, 300] width 73 height 18
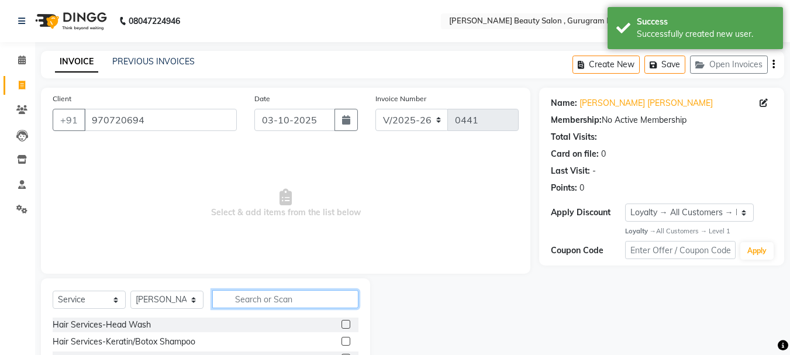
click at [248, 302] on input "text" at bounding box center [285, 299] width 146 height 18
type input "thre"
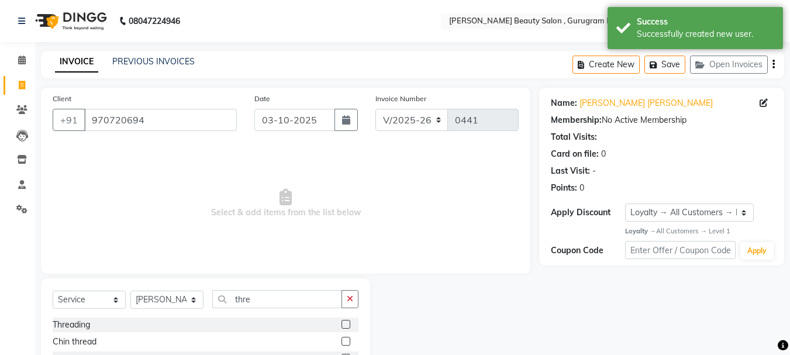
click at [341, 325] on label at bounding box center [345, 324] width 9 height 9
click at [341, 325] on input "checkbox" at bounding box center [345, 325] width 8 height 8
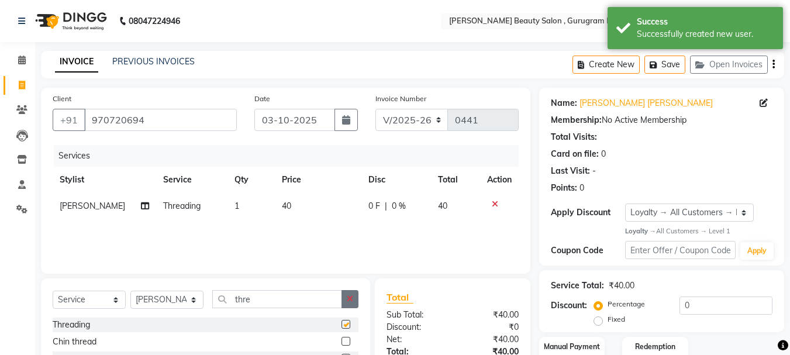
checkbox input "false"
click at [351, 298] on icon "button" at bounding box center [350, 299] width 6 height 8
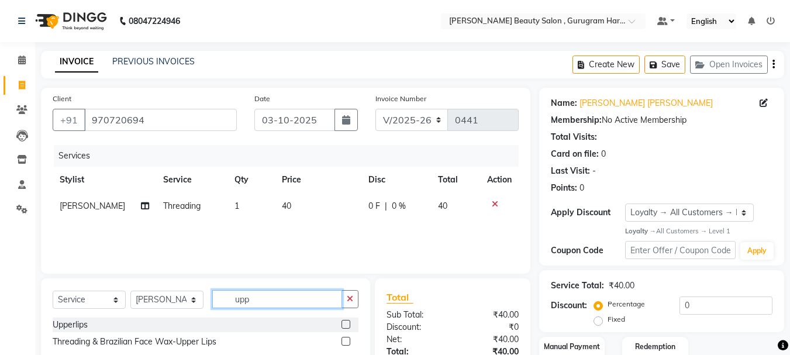
type input "upp"
click at [348, 323] on label at bounding box center [345, 324] width 9 height 9
click at [348, 323] on input "checkbox" at bounding box center [345, 325] width 8 height 8
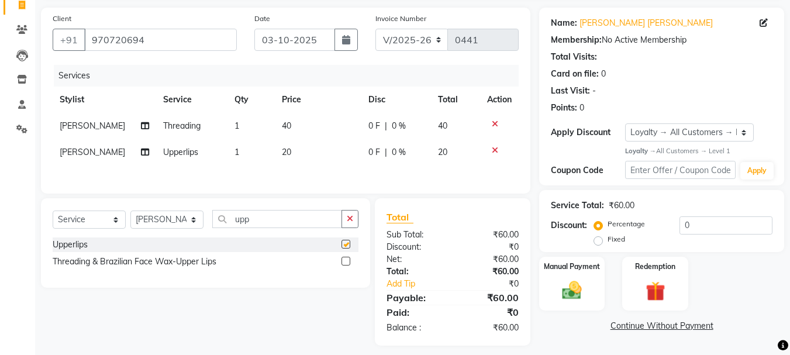
checkbox input "false"
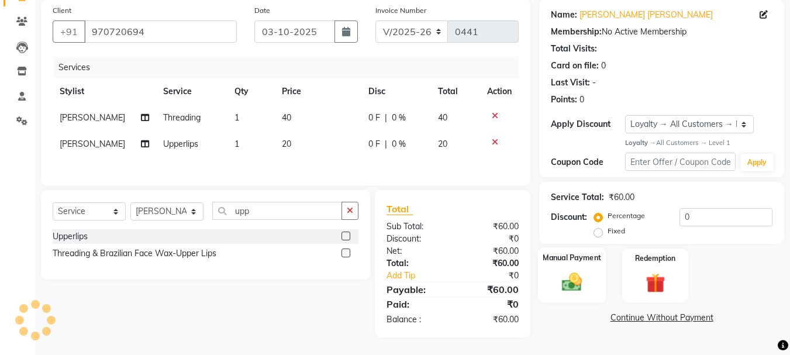
click at [563, 281] on img at bounding box center [571, 282] width 33 height 23
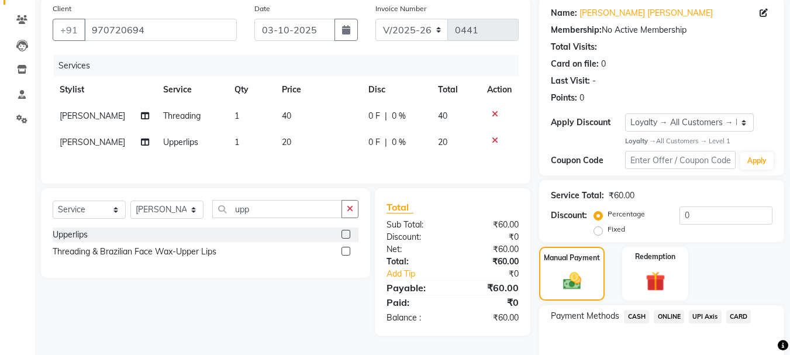
scroll to position [152, 0]
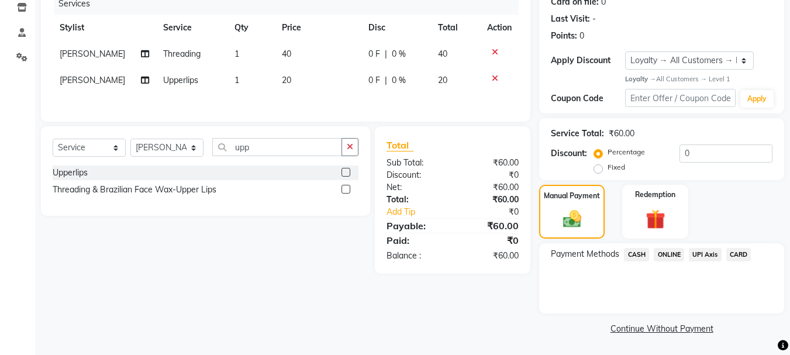
click at [671, 255] on span "ONLINE" at bounding box center [669, 254] width 30 height 13
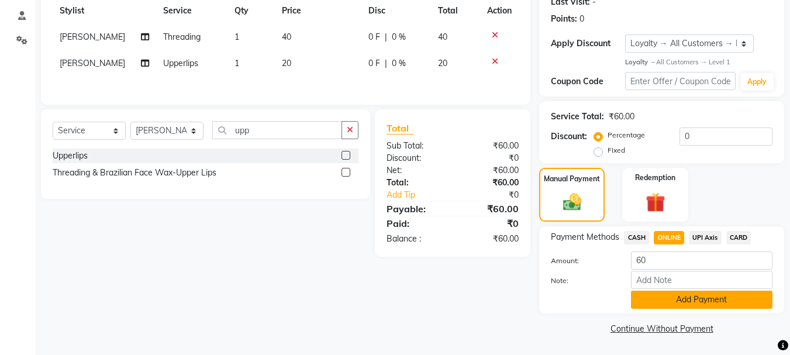
click at [664, 302] on button "Add Payment" at bounding box center [701, 300] width 141 height 18
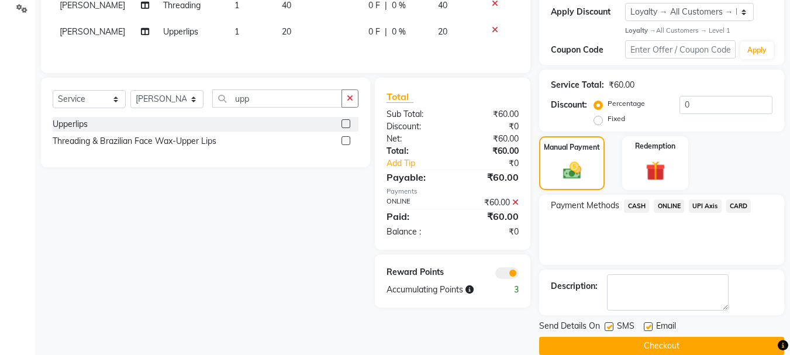
scroll to position [218, 0]
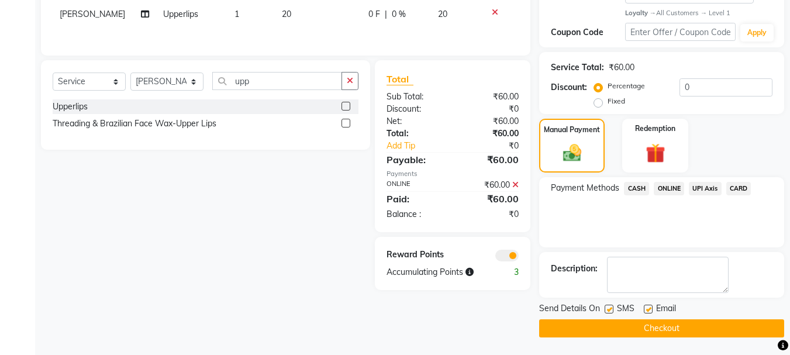
click at [645, 306] on label at bounding box center [648, 309] width 9 height 9
click at [645, 306] on input "checkbox" at bounding box center [648, 310] width 8 height 8
checkbox input "false"
click at [643, 324] on button "Checkout" at bounding box center [661, 328] width 245 height 18
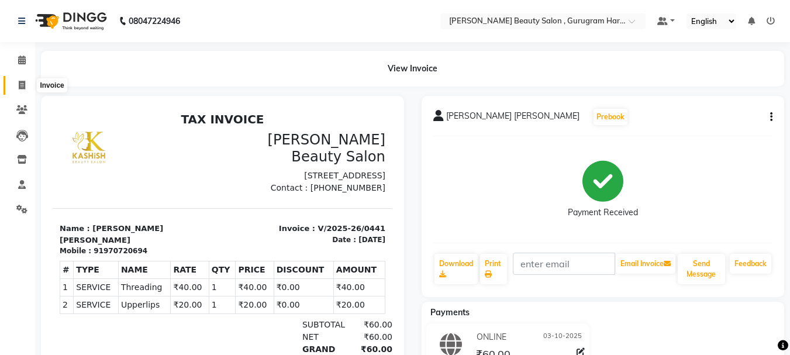
drag, startPoint x: 26, startPoint y: 84, endPoint x: 34, endPoint y: 91, distance: 11.2
click at [26, 83] on span at bounding box center [22, 85] width 20 height 13
select select "service"
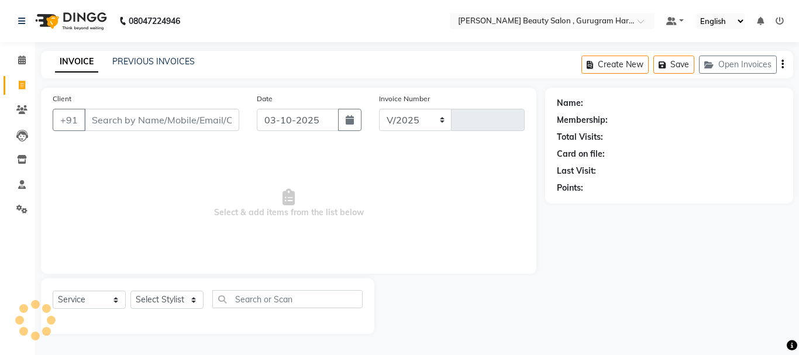
select select "9017"
type input "0442"
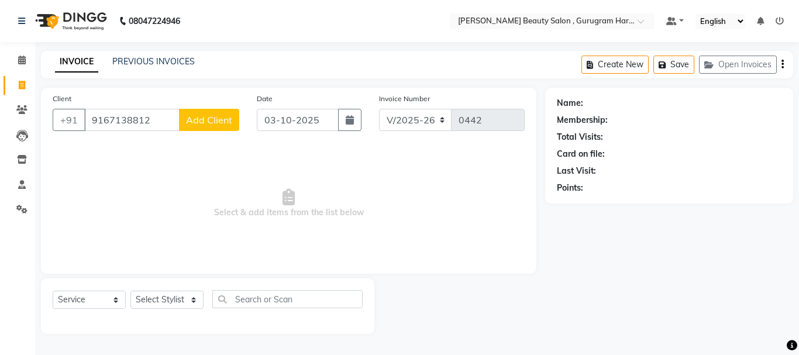
type input "9167138812"
click at [212, 116] on span "Add Client" at bounding box center [209, 120] width 46 height 12
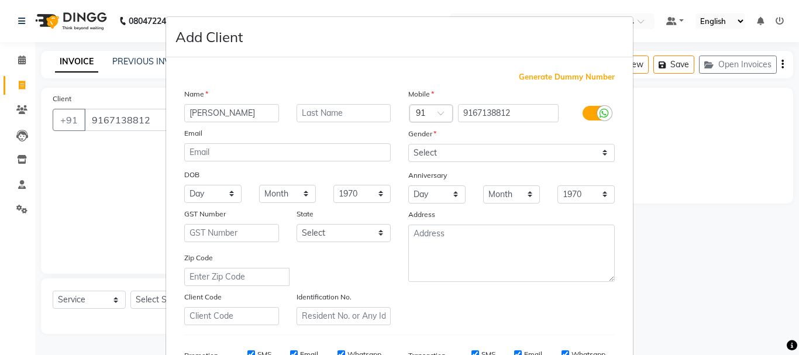
type input "[PERSON_NAME]"
click at [317, 116] on input "text" at bounding box center [343, 113] width 95 height 18
click at [314, 113] on input "Khganna" at bounding box center [343, 113] width 95 height 18
type input "Khanna"
drag, startPoint x: 447, startPoint y: 149, endPoint x: 453, endPoint y: 155, distance: 8.7
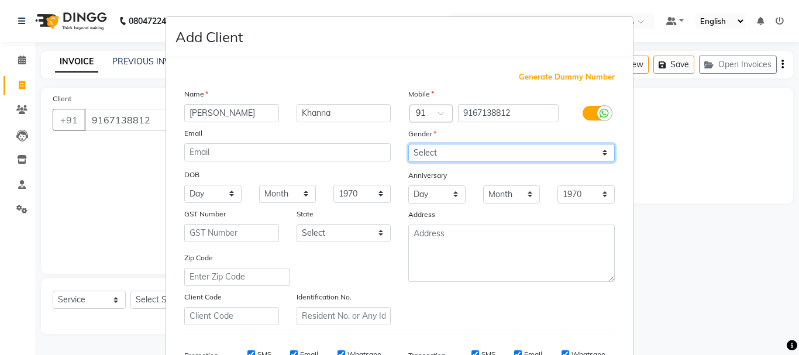
click at [447, 149] on select "Select [DEMOGRAPHIC_DATA] [DEMOGRAPHIC_DATA] Other Prefer Not To Say" at bounding box center [511, 153] width 206 height 18
select select "[DEMOGRAPHIC_DATA]"
click at [408, 144] on select "Select [DEMOGRAPHIC_DATA] [DEMOGRAPHIC_DATA] Other Prefer Not To Say" at bounding box center [511, 153] width 206 height 18
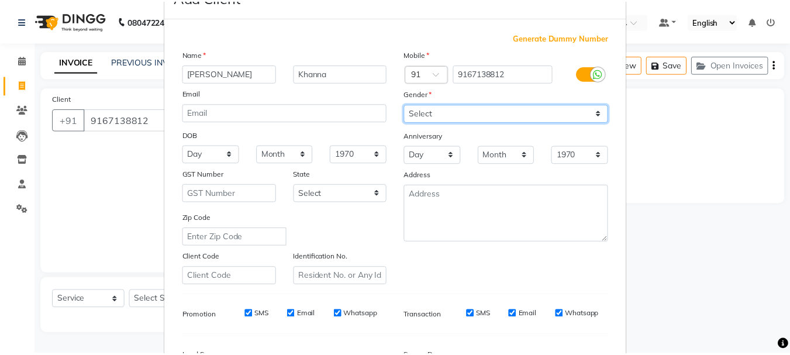
scroll to position [185, 0]
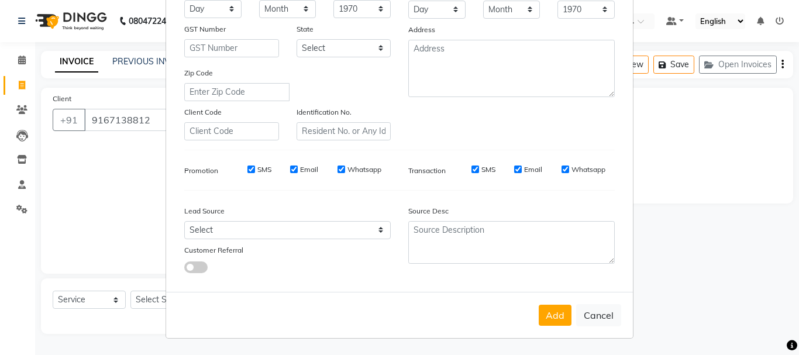
drag, startPoint x: 551, startPoint y: 310, endPoint x: 543, endPoint y: 302, distance: 12.0
click at [551, 311] on button "Add" at bounding box center [554, 315] width 33 height 21
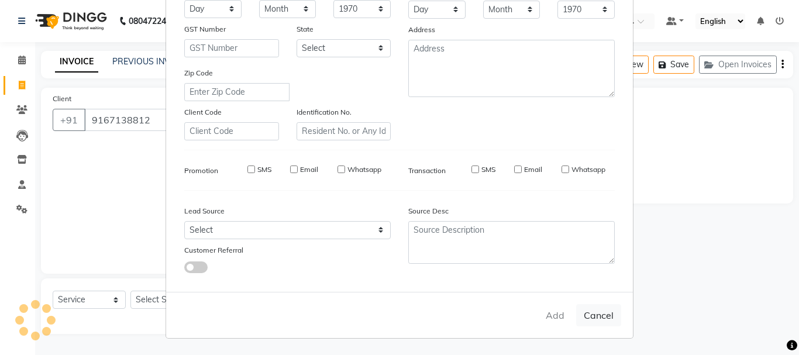
select select
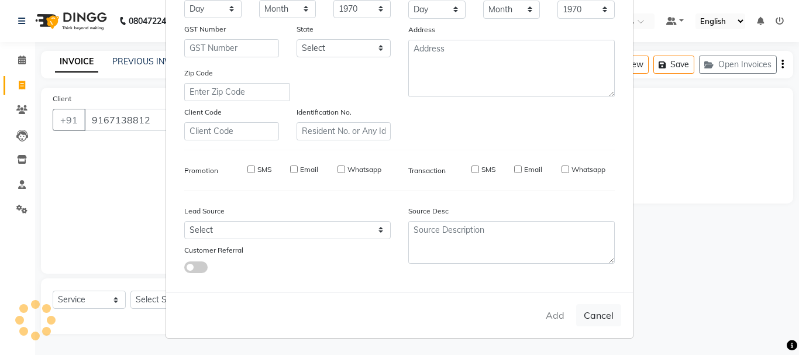
select select
checkbox input "false"
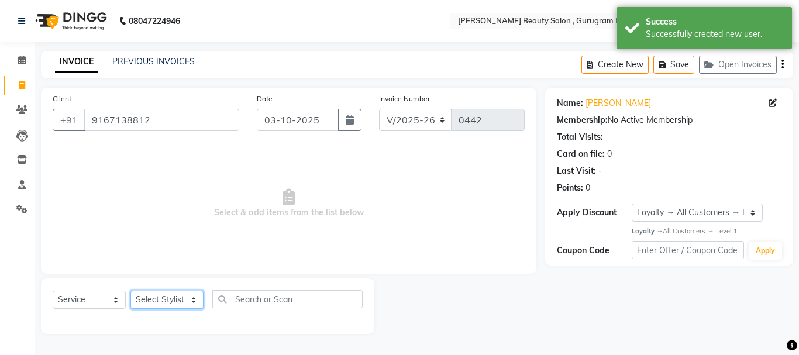
click at [166, 294] on select "Select Stylist [PERSON_NAME] [PERSON_NAME] [PERSON_NAME] Manager [PERSON_NAME] …" at bounding box center [166, 300] width 73 height 18
click at [106, 295] on select "Select Service Product Membership Package Voucher Prepaid Gift Card" at bounding box center [89, 300] width 73 height 18
click at [53, 291] on select "Select Service Product Membership Package Voucher Prepaid Gift Card" at bounding box center [89, 300] width 73 height 18
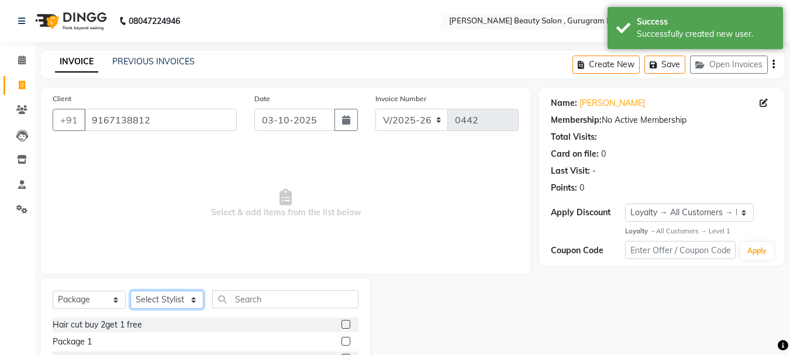
click at [158, 292] on select "Select Stylist [PERSON_NAME] [PERSON_NAME] [PERSON_NAME] Manager [PERSON_NAME] …" at bounding box center [166, 300] width 73 height 18
click at [130, 291] on select "Select Stylist [PERSON_NAME] [PERSON_NAME] [PERSON_NAME] Manager [PERSON_NAME] …" at bounding box center [166, 300] width 73 height 18
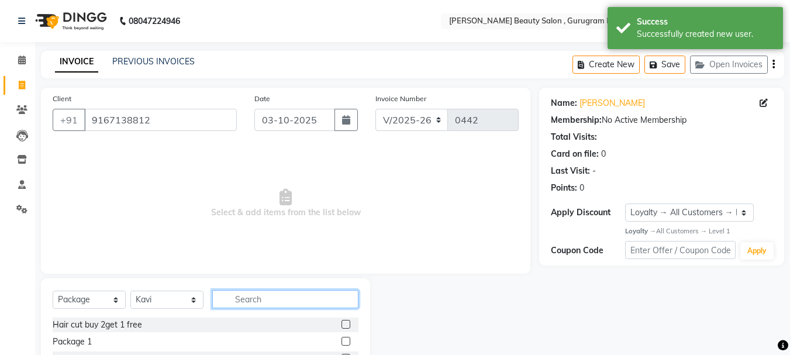
click at [278, 298] on input "text" at bounding box center [285, 299] width 146 height 18
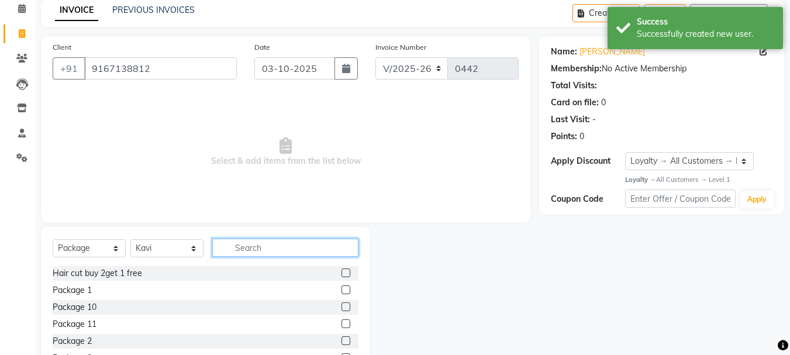
scroll to position [113, 0]
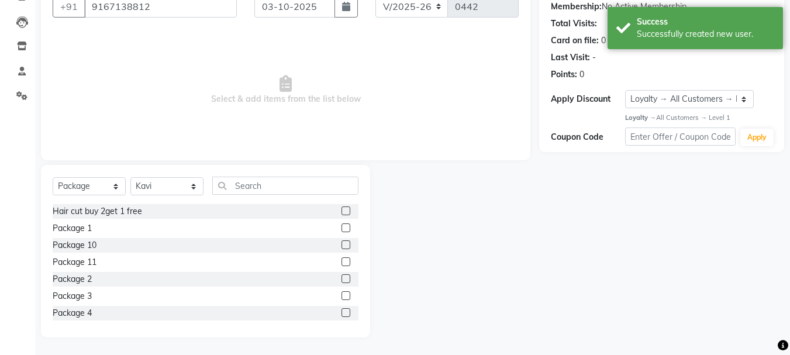
click at [341, 227] on label at bounding box center [345, 227] width 9 height 9
click at [341, 227] on input "checkbox" at bounding box center [345, 229] width 8 height 8
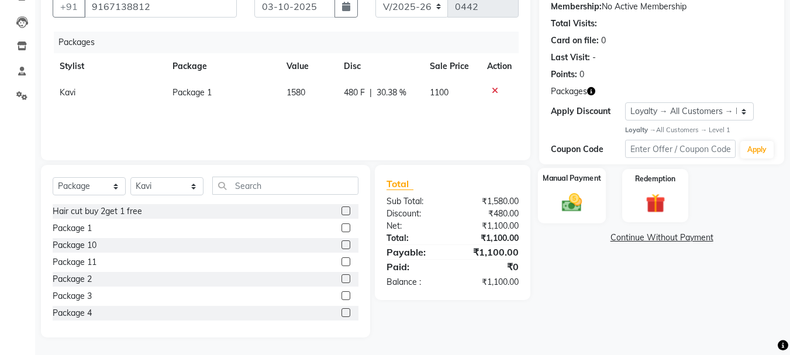
click at [568, 198] on img at bounding box center [571, 202] width 33 height 23
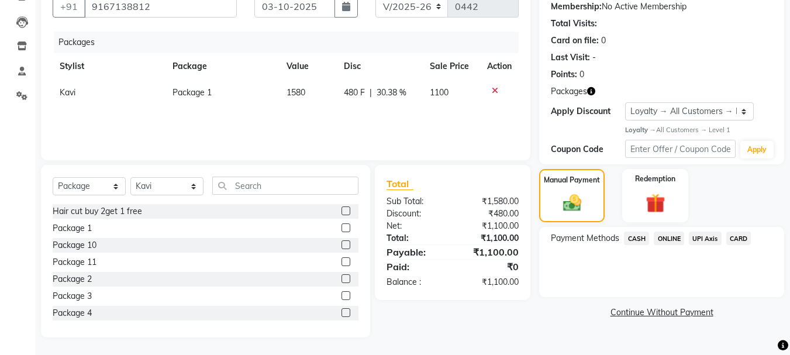
click at [664, 239] on span "ONLINE" at bounding box center [669, 238] width 30 height 13
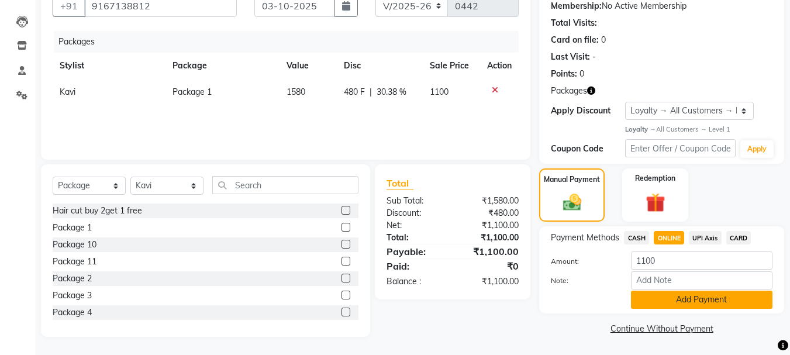
click at [666, 302] on button "Add Payment" at bounding box center [701, 300] width 141 height 18
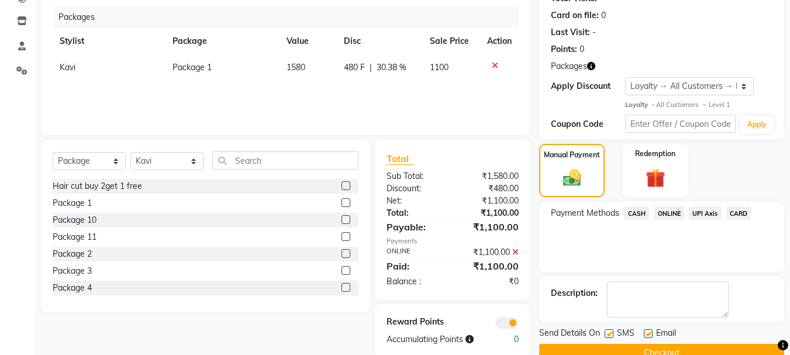
scroll to position [163, 0]
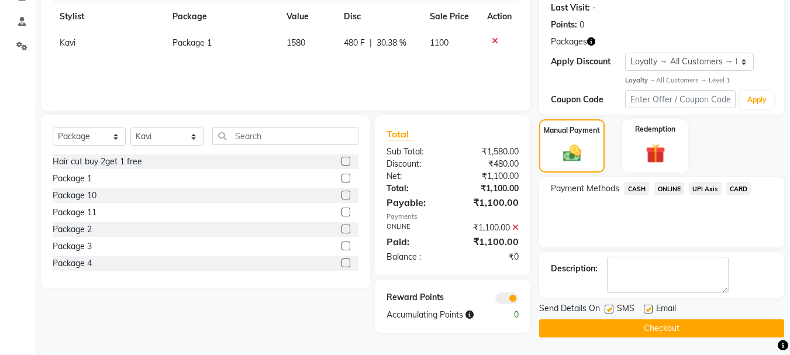
click at [649, 310] on label at bounding box center [648, 309] width 9 height 9
click at [649, 310] on input "checkbox" at bounding box center [648, 310] width 8 height 8
click at [639, 332] on button "Checkout" at bounding box center [661, 328] width 245 height 18
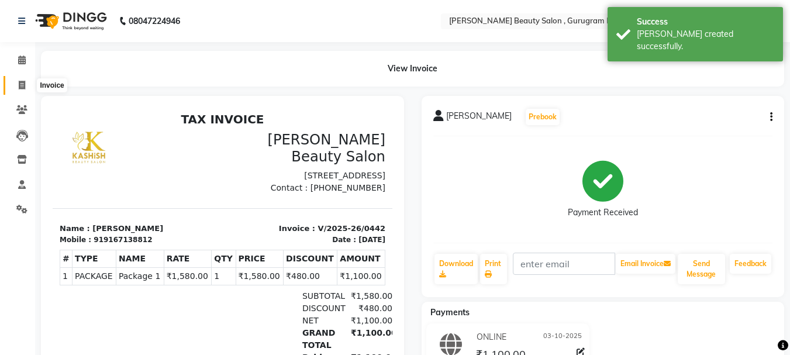
click at [16, 87] on span at bounding box center [22, 85] width 20 height 13
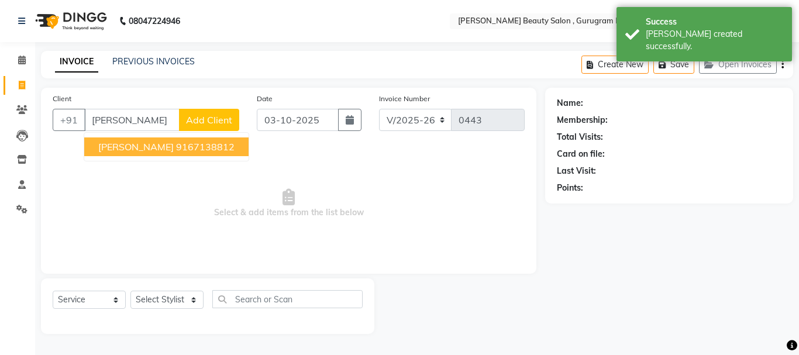
click at [204, 140] on button "[PERSON_NAME] 9167138812" at bounding box center [166, 146] width 164 height 19
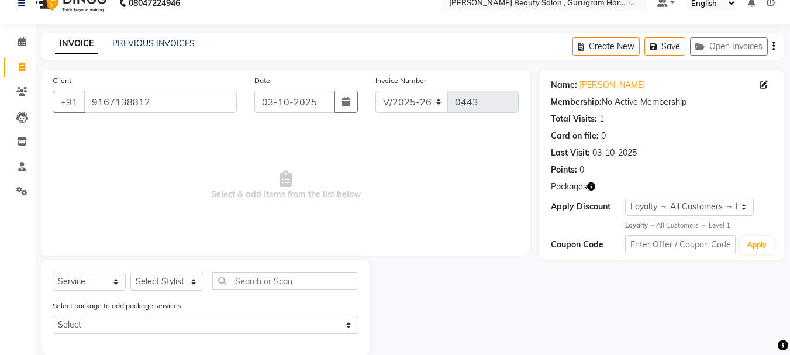
scroll to position [36, 0]
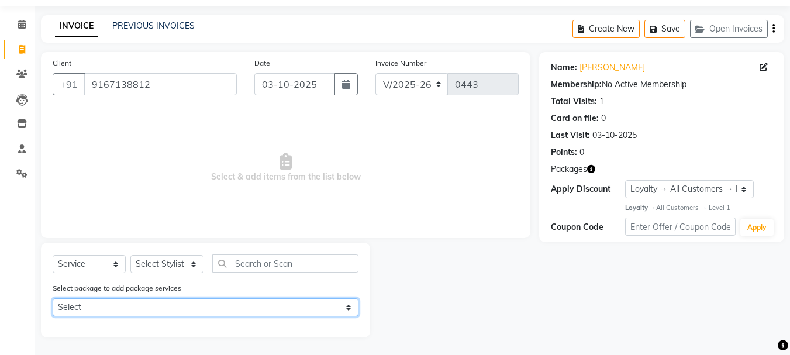
click at [351, 305] on select "Select Package 1" at bounding box center [206, 307] width 306 height 18
click at [53, 298] on select "Select Package 1" at bounding box center [206, 307] width 306 height 18
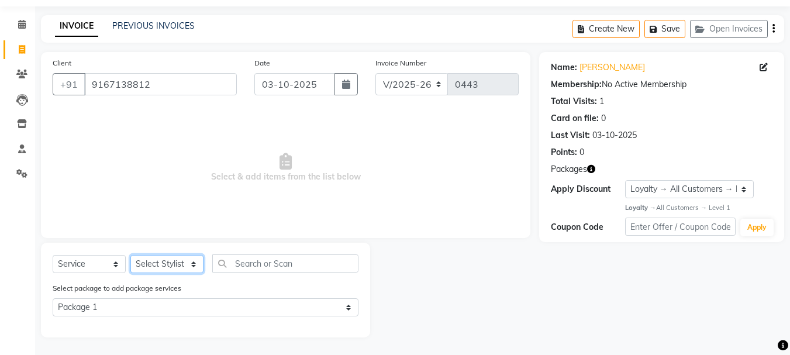
click at [179, 261] on select "Select Stylist [PERSON_NAME] [PERSON_NAME] [PERSON_NAME] Manager [PERSON_NAME] …" at bounding box center [166, 264] width 73 height 18
click at [130, 255] on select "Select Stylist [PERSON_NAME] [PERSON_NAME] [PERSON_NAME] Manager [PERSON_NAME] …" at bounding box center [166, 264] width 73 height 18
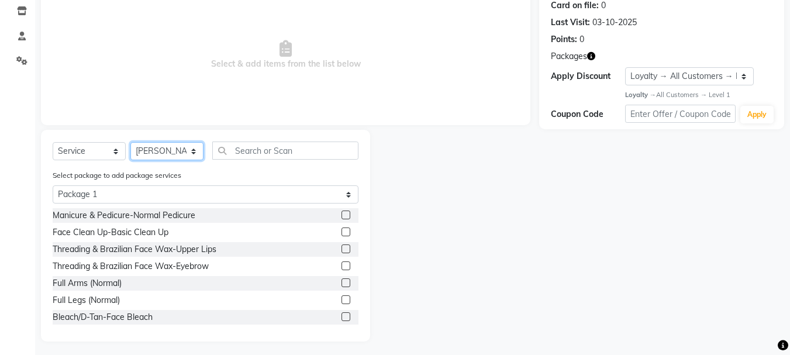
scroll to position [153, 0]
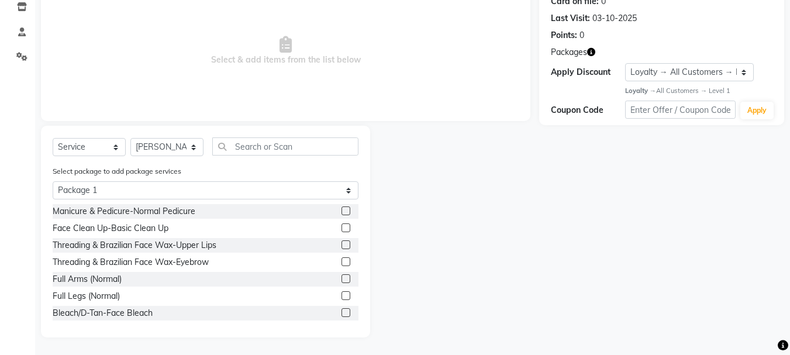
click at [341, 211] on label at bounding box center [345, 210] width 9 height 9
click at [341, 211] on input "checkbox" at bounding box center [345, 212] width 8 height 8
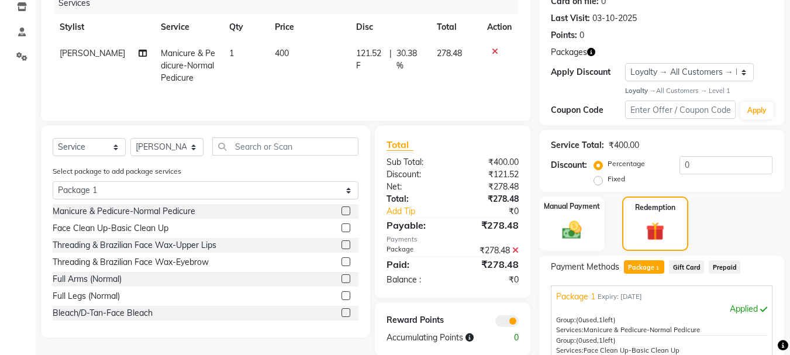
scroll to position [2, 0]
click at [341, 223] on label at bounding box center [345, 226] width 9 height 9
click at [341, 223] on input "checkbox" at bounding box center [345, 227] width 8 height 8
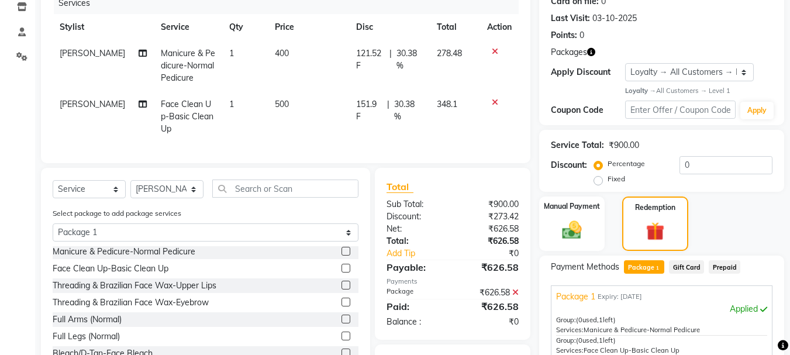
click at [341, 289] on label at bounding box center [345, 285] width 9 height 9
click at [341, 289] on input "checkbox" at bounding box center [345, 286] width 8 height 8
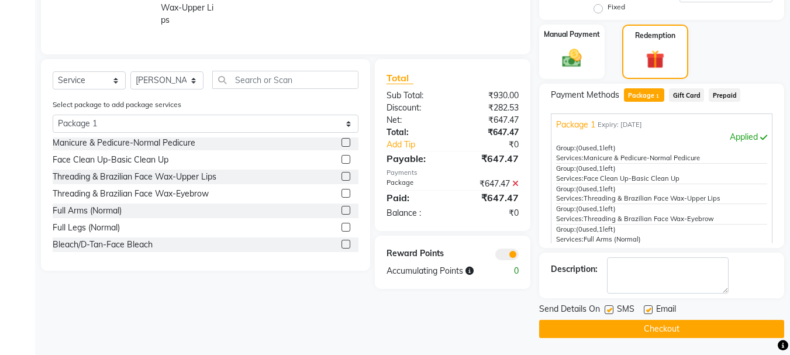
scroll to position [325, 0]
click at [341, 189] on label at bounding box center [345, 192] width 9 height 9
click at [341, 189] on input "checkbox" at bounding box center [345, 193] width 8 height 8
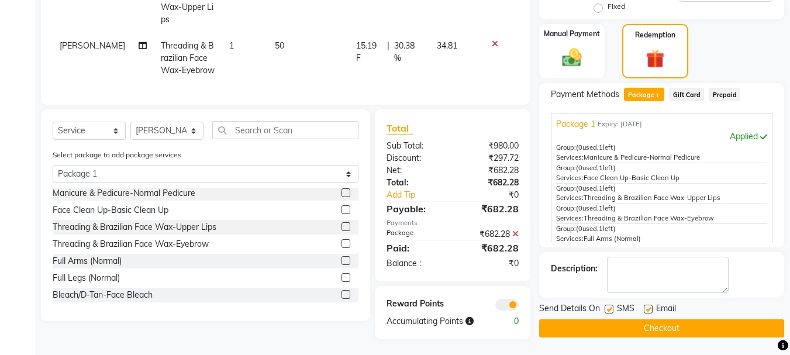
click at [341, 257] on label at bounding box center [345, 260] width 9 height 9
click at [341, 257] on input "checkbox" at bounding box center [345, 261] width 8 height 8
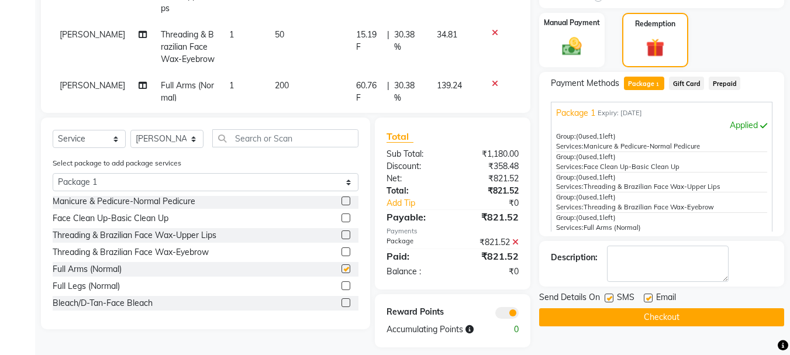
scroll to position [346, 0]
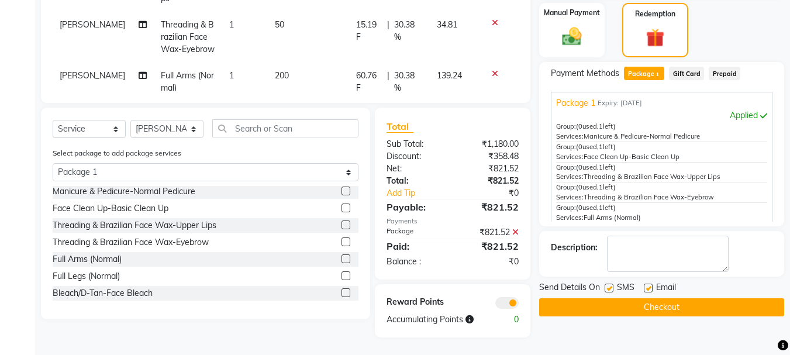
click at [341, 277] on label at bounding box center [345, 275] width 9 height 9
click at [341, 277] on input "checkbox" at bounding box center [345, 276] width 8 height 8
click at [341, 288] on div at bounding box center [349, 293] width 17 height 15
click at [341, 292] on label at bounding box center [345, 292] width 9 height 9
click at [341, 292] on input "checkbox" at bounding box center [345, 293] width 8 height 8
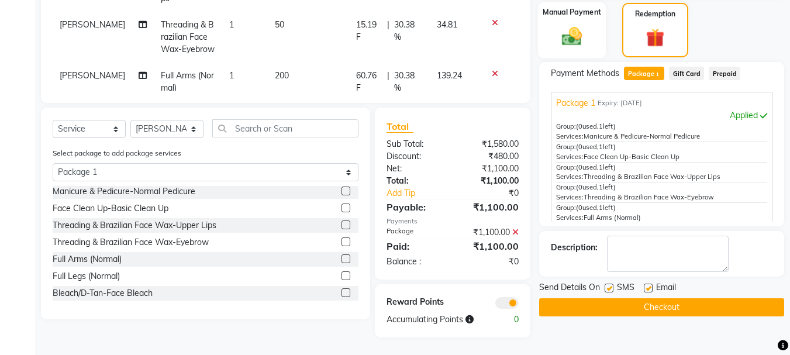
click at [593, 32] on div "Manual Payment" at bounding box center [572, 30] width 68 height 57
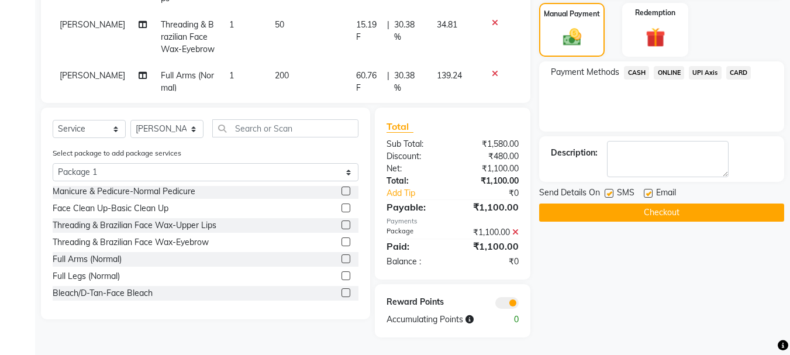
click at [668, 67] on span "ONLINE" at bounding box center [669, 72] width 30 height 13
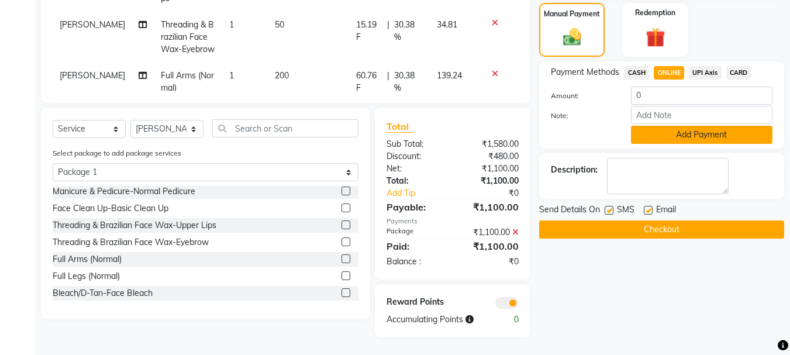
click at [683, 126] on button "Add Payment" at bounding box center [701, 135] width 141 height 18
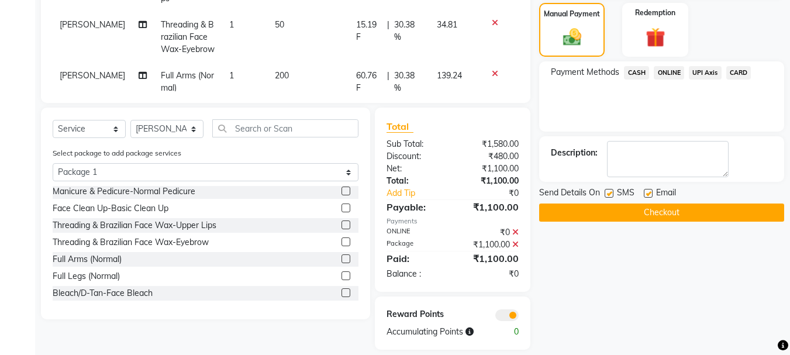
click at [655, 213] on button "Checkout" at bounding box center [661, 212] width 245 height 18
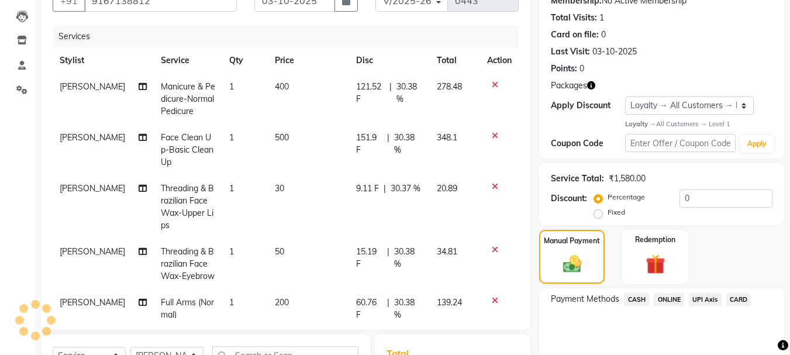
scroll to position [112, 0]
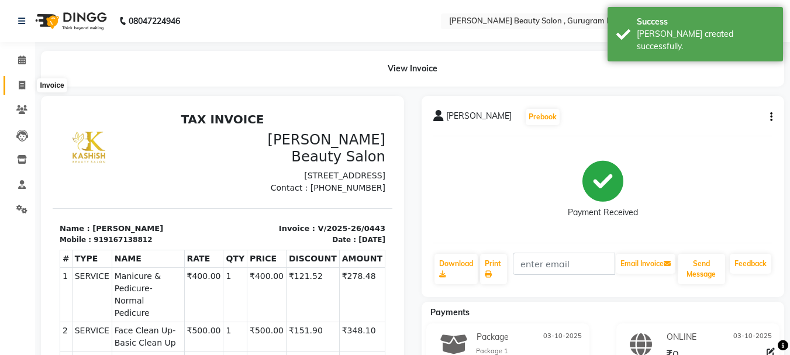
click at [24, 87] on icon at bounding box center [22, 85] width 6 height 9
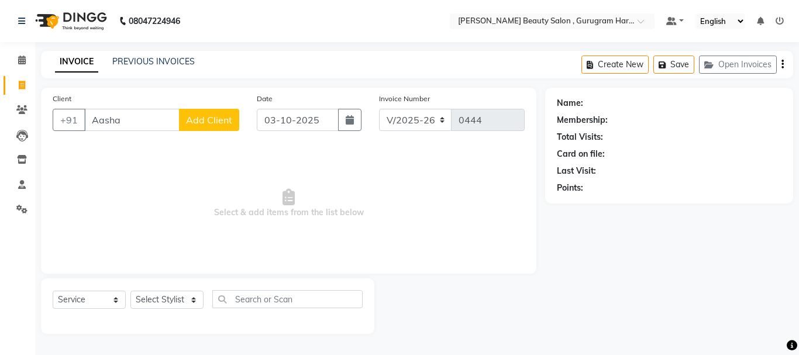
click at [206, 120] on span "Add Client" at bounding box center [209, 120] width 46 height 12
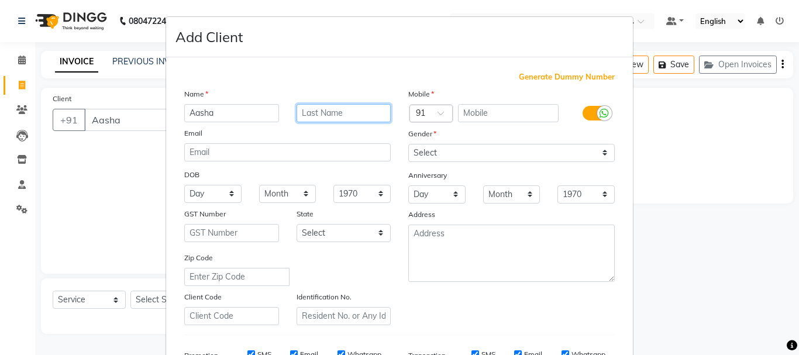
click at [302, 114] on input "text" at bounding box center [343, 113] width 95 height 18
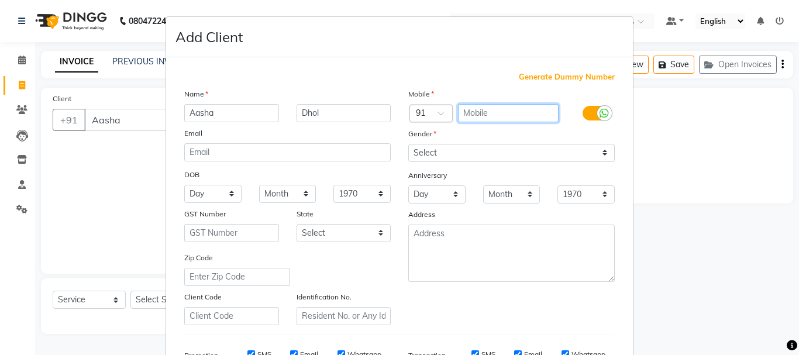
click at [492, 113] on input "text" at bounding box center [508, 113] width 101 height 18
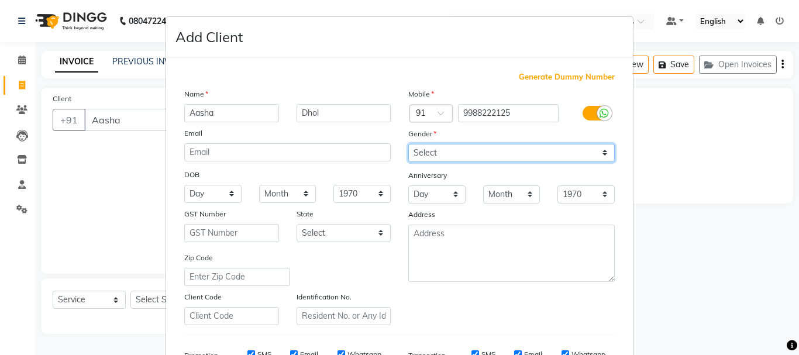
drag, startPoint x: 492, startPoint y: 144, endPoint x: 497, endPoint y: 157, distance: 13.9
click at [492, 144] on select "Select [DEMOGRAPHIC_DATA] [DEMOGRAPHIC_DATA] Other Prefer Not To Say" at bounding box center [511, 153] width 206 height 18
click at [408, 144] on select "Select [DEMOGRAPHIC_DATA] [DEMOGRAPHIC_DATA] Other Prefer Not To Say" at bounding box center [511, 153] width 206 height 18
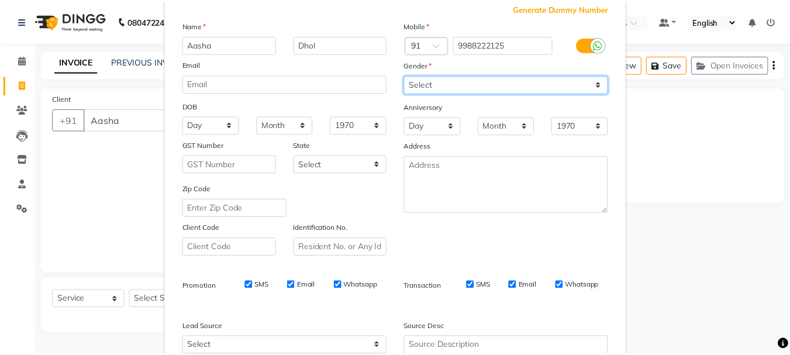
scroll to position [185, 0]
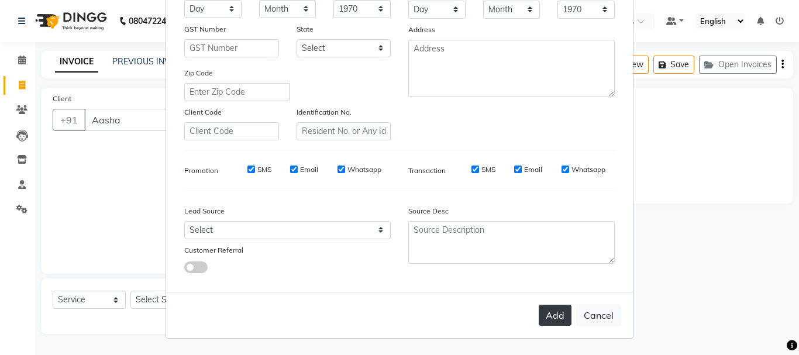
click at [545, 312] on button "Add" at bounding box center [554, 315] width 33 height 21
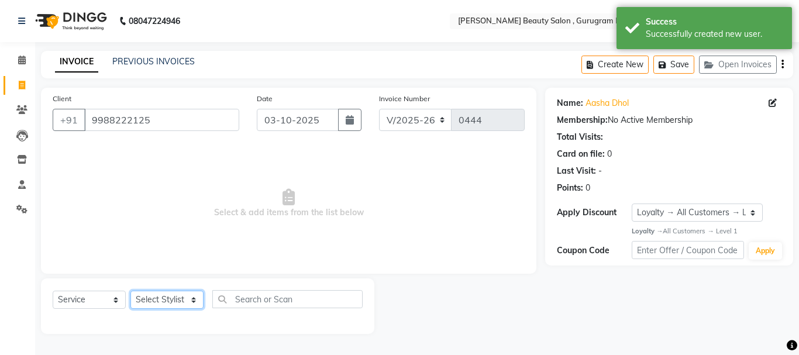
click at [187, 298] on select "Select Stylist [PERSON_NAME] [PERSON_NAME] [PERSON_NAME] Manager [PERSON_NAME] …" at bounding box center [166, 300] width 73 height 18
click at [130, 291] on select "Select Stylist [PERSON_NAME] [PERSON_NAME] [PERSON_NAME] Manager [PERSON_NAME] …" at bounding box center [166, 300] width 73 height 18
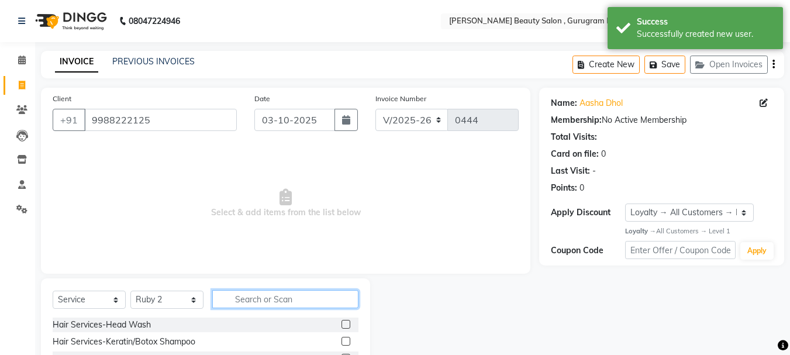
click at [294, 302] on input "text" at bounding box center [285, 299] width 146 height 18
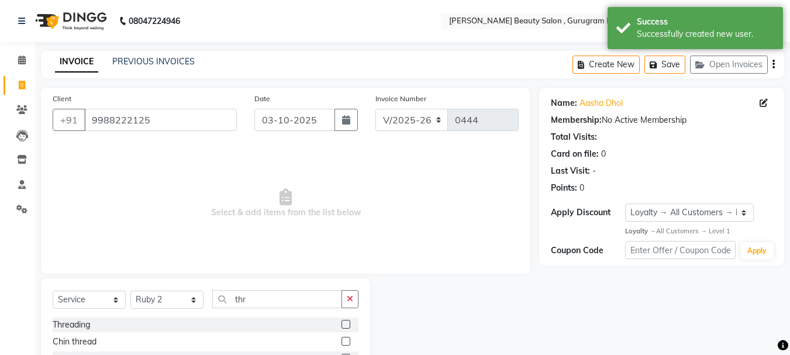
click at [341, 321] on label at bounding box center [345, 324] width 9 height 9
click at [341, 321] on input "checkbox" at bounding box center [345, 325] width 8 height 8
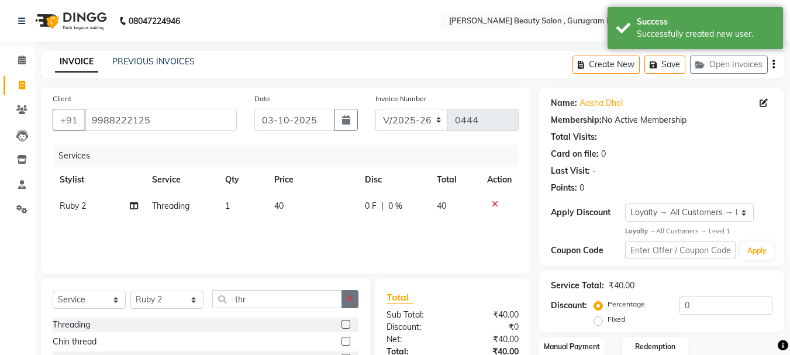
click at [345, 301] on button "button" at bounding box center [349, 299] width 17 height 18
click at [345, 323] on label at bounding box center [345, 324] width 9 height 9
click at [345, 323] on input "checkbox" at bounding box center [345, 325] width 8 height 8
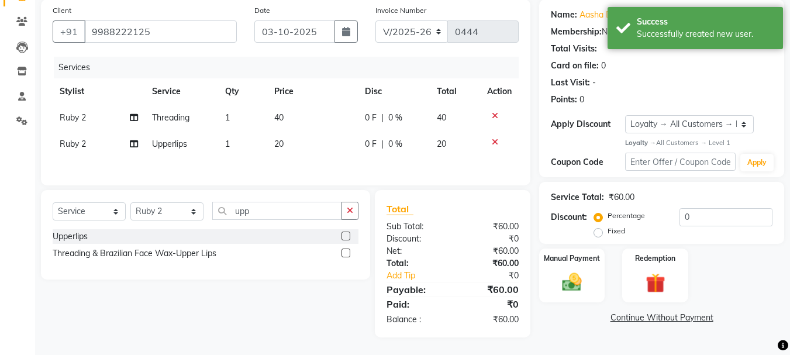
scroll to position [90, 0]
click at [559, 271] on img at bounding box center [571, 282] width 33 height 23
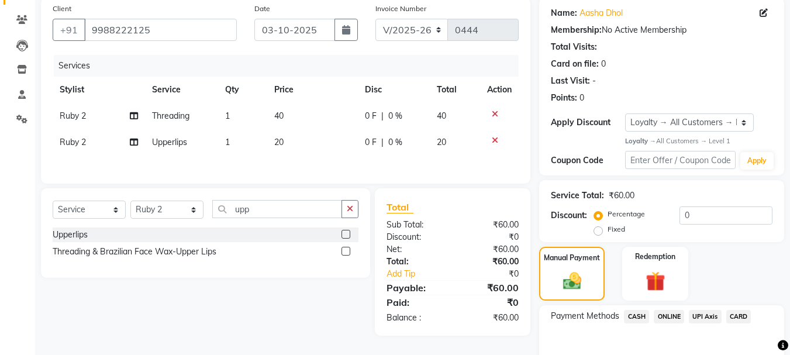
click at [607, 229] on label "Fixed" at bounding box center [616, 229] width 18 height 11
click at [599, 229] on input "Fixed" at bounding box center [600, 229] width 8 height 8
click at [703, 204] on div "Service Total: ₹60.00 Discount: Percentage Fixed 0" at bounding box center [662, 211] width 222 height 53
click at [705, 213] on input "0" at bounding box center [725, 215] width 93 height 18
click at [627, 319] on span "CASH" at bounding box center [636, 316] width 25 height 13
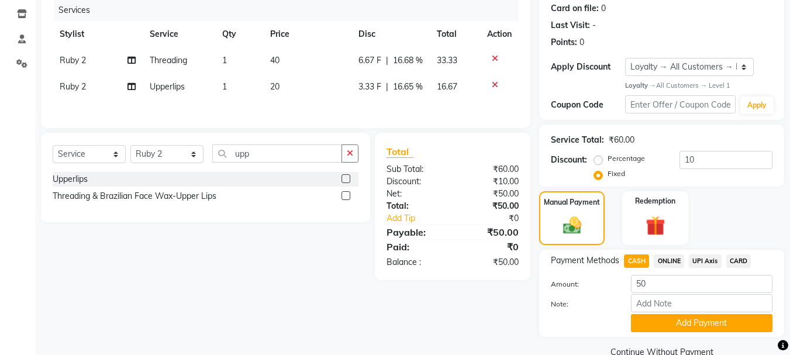
scroll to position [169, 0]
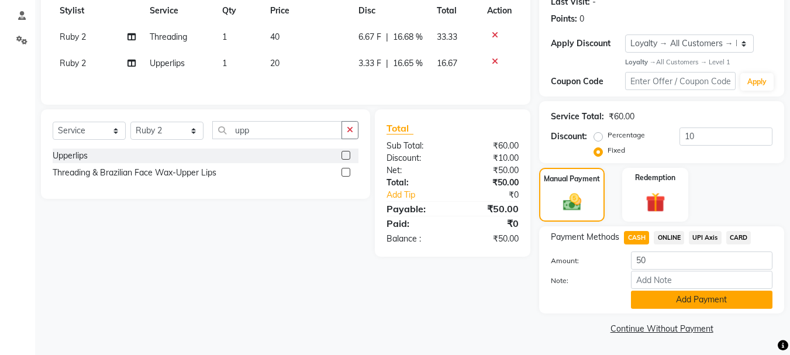
click at [684, 295] on button "Add Payment" at bounding box center [701, 300] width 141 height 18
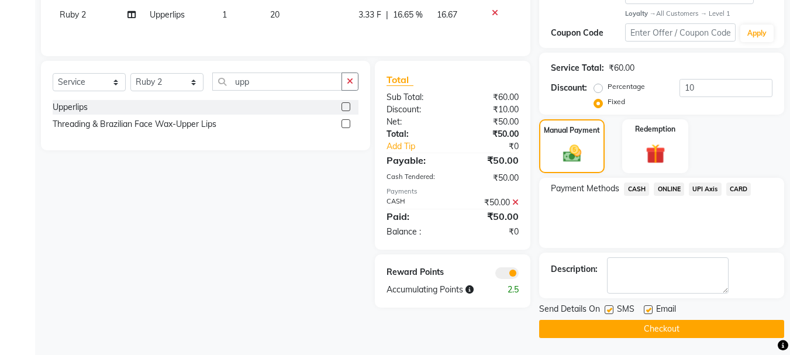
scroll to position [218, 0]
click at [648, 310] on label at bounding box center [648, 309] width 9 height 9
click at [648, 310] on input "checkbox" at bounding box center [648, 310] width 8 height 8
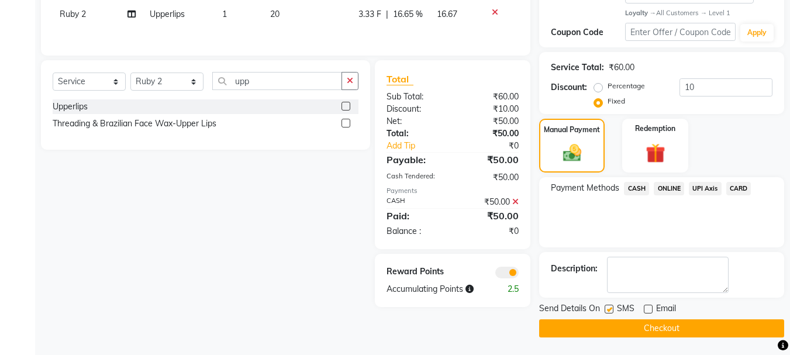
click at [644, 317] on div "Send Details On SMS Email Checkout" at bounding box center [661, 319] width 245 height 35
click at [639, 327] on button "Checkout" at bounding box center [661, 328] width 245 height 18
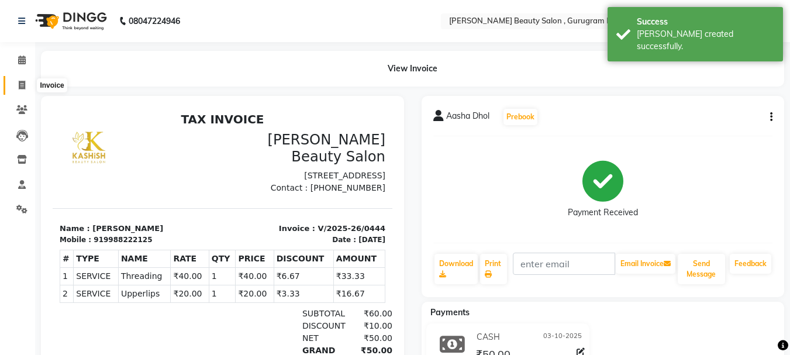
click at [20, 87] on icon at bounding box center [22, 85] width 6 height 9
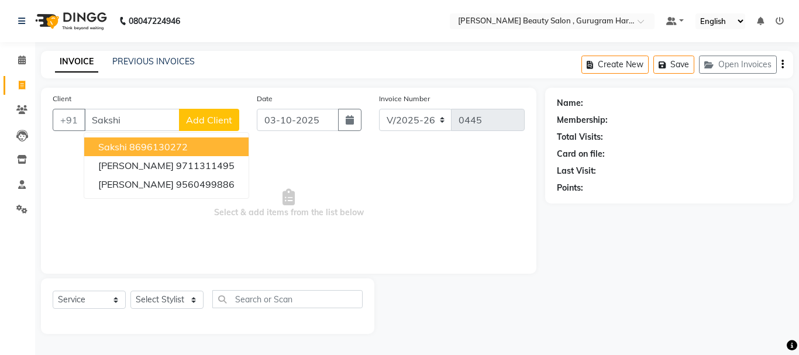
click at [192, 142] on button "[PERSON_NAME] 8696130272" at bounding box center [166, 146] width 164 height 19
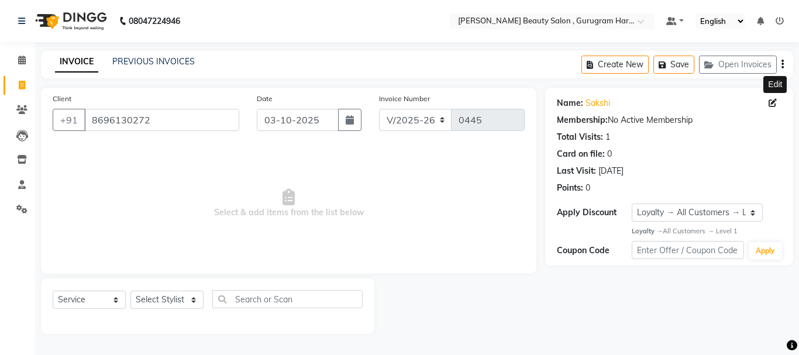
click at [772, 101] on icon at bounding box center [772, 103] width 8 height 8
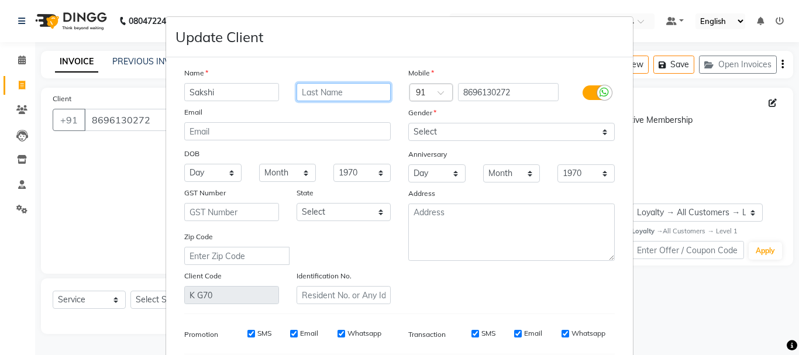
click at [336, 91] on input "text" at bounding box center [343, 92] width 95 height 18
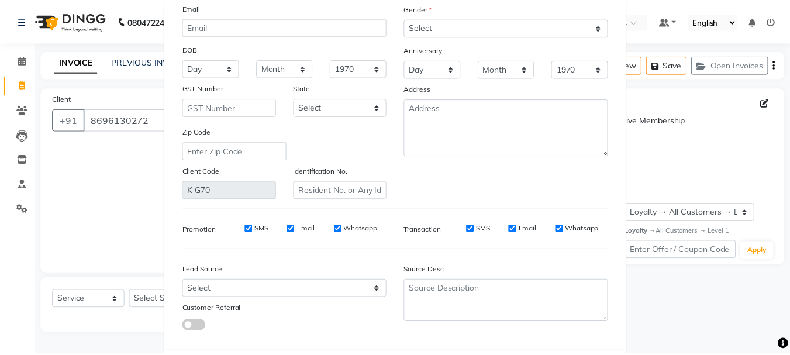
scroll to position [164, 0]
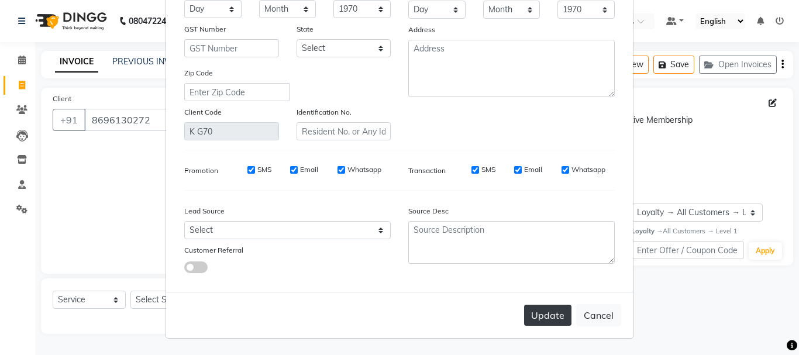
click at [538, 314] on button "Update" at bounding box center [547, 315] width 47 height 21
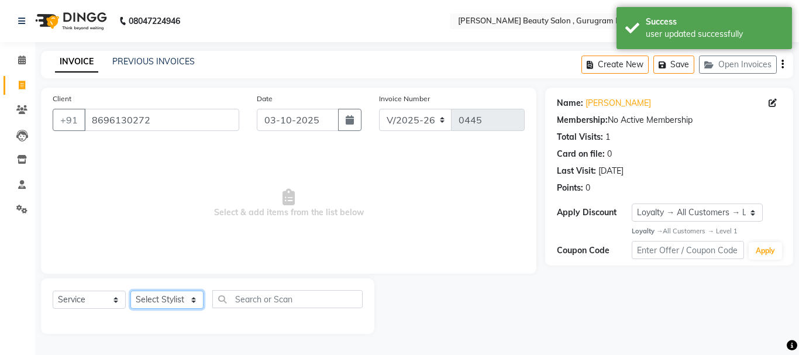
click at [185, 299] on select "Select Stylist [PERSON_NAME] [PERSON_NAME] [PERSON_NAME] Manager [PERSON_NAME] …" at bounding box center [166, 300] width 73 height 18
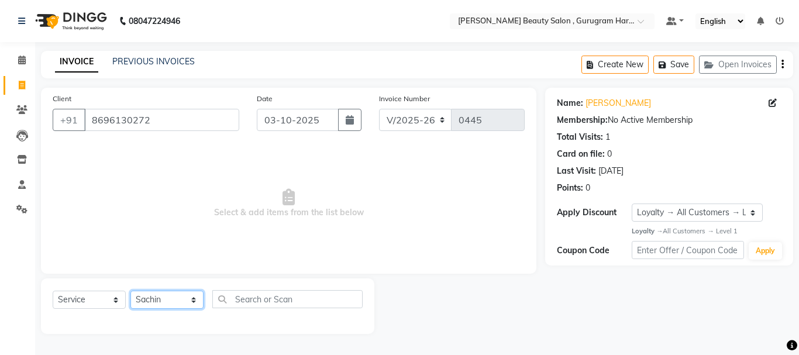
click at [130, 291] on select "Select Stylist [PERSON_NAME] [PERSON_NAME] [PERSON_NAME] Manager [PERSON_NAME] …" at bounding box center [166, 300] width 73 height 18
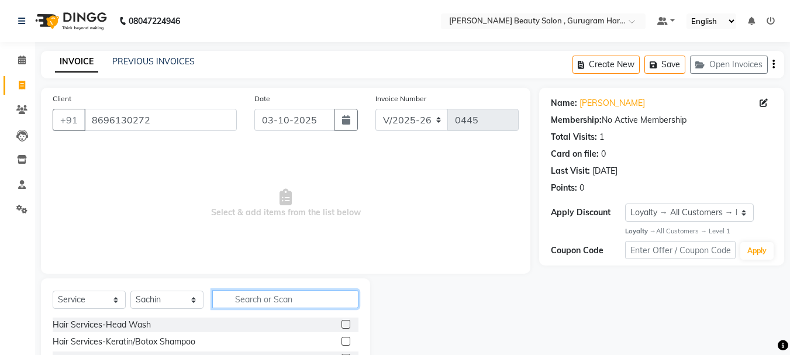
click at [282, 302] on input "text" at bounding box center [285, 299] width 146 height 18
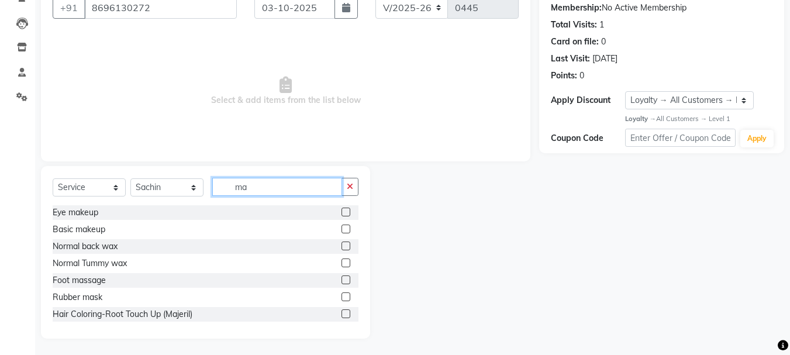
scroll to position [113, 0]
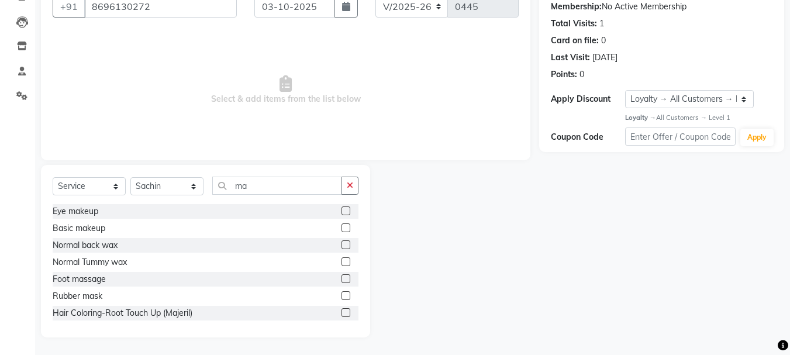
click at [341, 311] on label at bounding box center [345, 312] width 9 height 9
click at [341, 311] on input "checkbox" at bounding box center [345, 313] width 8 height 8
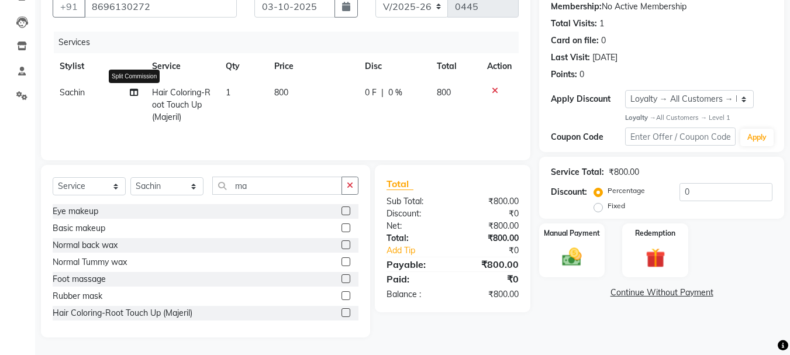
click at [136, 87] on span at bounding box center [134, 93] width 8 height 12
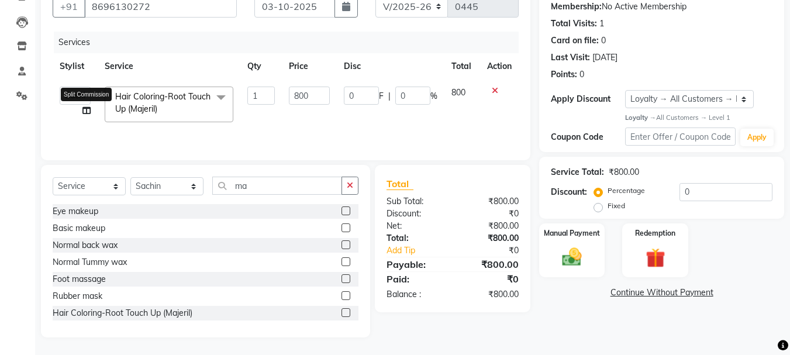
click at [88, 109] on icon at bounding box center [86, 110] width 8 height 8
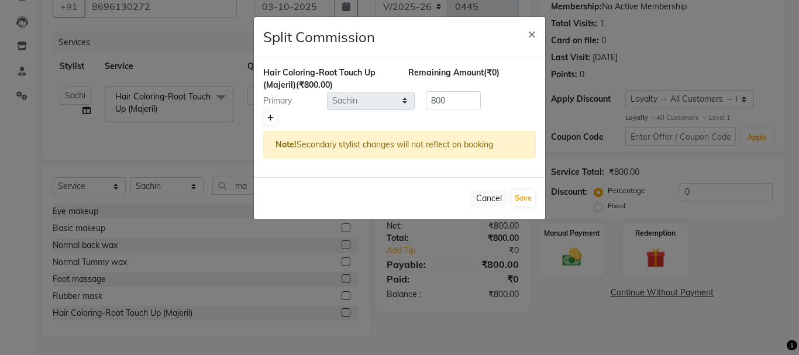
click at [274, 115] on link at bounding box center [270, 118] width 12 height 14
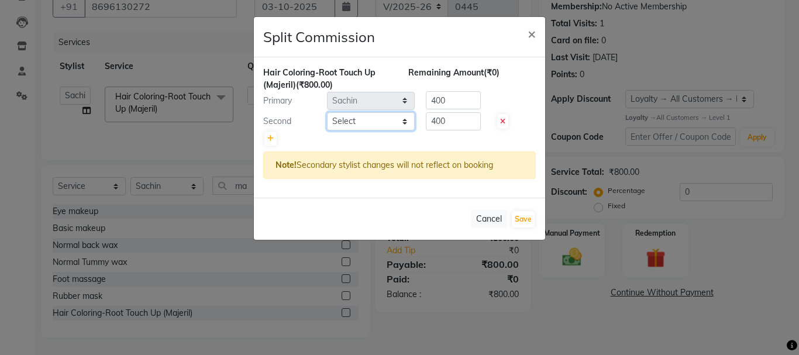
click at [364, 124] on select "Select [PERSON_NAME] [PERSON_NAME] [PERSON_NAME] Manager [PERSON_NAME] [PERSON_…" at bounding box center [371, 121] width 88 height 18
click at [327, 112] on select "Select [PERSON_NAME] [PERSON_NAME] [PERSON_NAME] Manager [PERSON_NAME] [PERSON_…" at bounding box center [371, 121] width 88 height 18
click at [449, 120] on input "400" at bounding box center [453, 121] width 55 height 18
click at [458, 97] on input "400" at bounding box center [453, 100] width 55 height 18
click at [519, 216] on button "Save" at bounding box center [523, 219] width 23 height 16
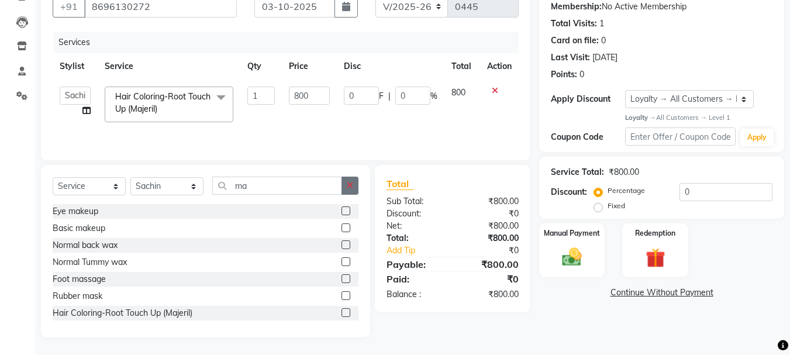
click at [355, 189] on button "button" at bounding box center [349, 186] width 17 height 18
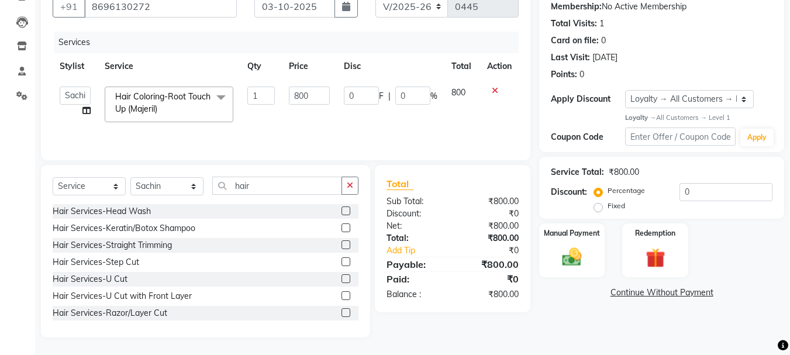
click at [341, 310] on label at bounding box center [345, 312] width 9 height 9
click at [341, 310] on input "checkbox" at bounding box center [345, 313] width 8 height 8
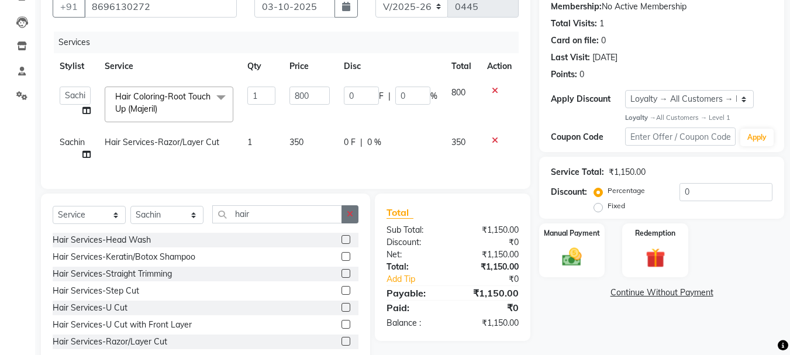
click at [348, 218] on icon "button" at bounding box center [350, 214] width 6 height 8
click at [163, 223] on select "Select Stylist [PERSON_NAME] [PERSON_NAME] [PERSON_NAME] Manager [PERSON_NAME] …" at bounding box center [166, 215] width 73 height 18
click at [130, 215] on select "Select Stylist [PERSON_NAME] [PERSON_NAME] [PERSON_NAME] Manager [PERSON_NAME] …" at bounding box center [166, 215] width 73 height 18
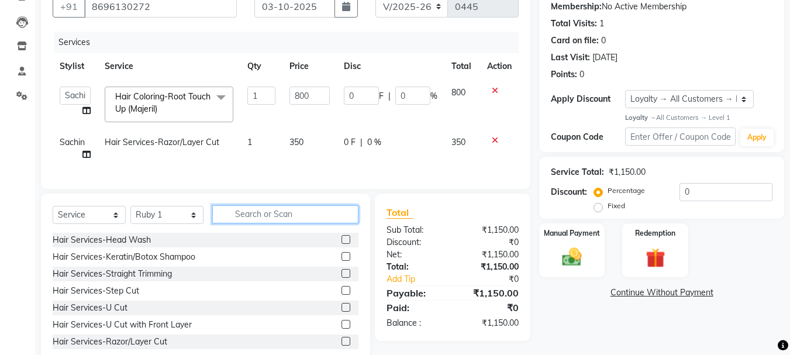
click at [244, 221] on input "text" at bounding box center [285, 214] width 146 height 18
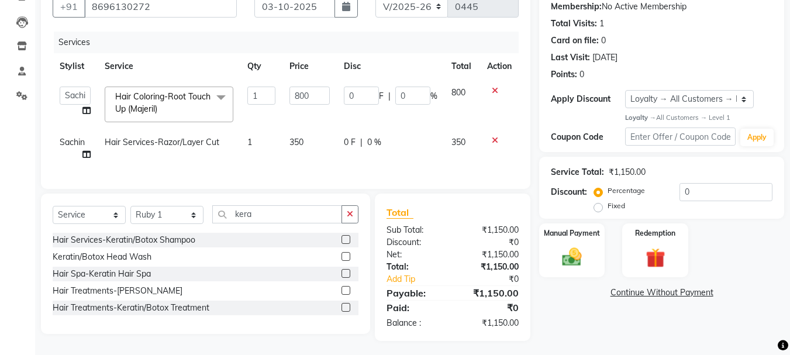
click at [347, 278] on label at bounding box center [345, 273] width 9 height 9
click at [347, 278] on input "checkbox" at bounding box center [345, 274] width 8 height 8
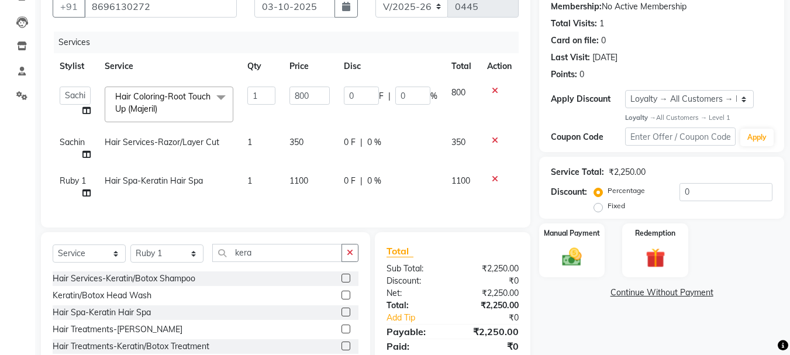
scroll to position [164, 0]
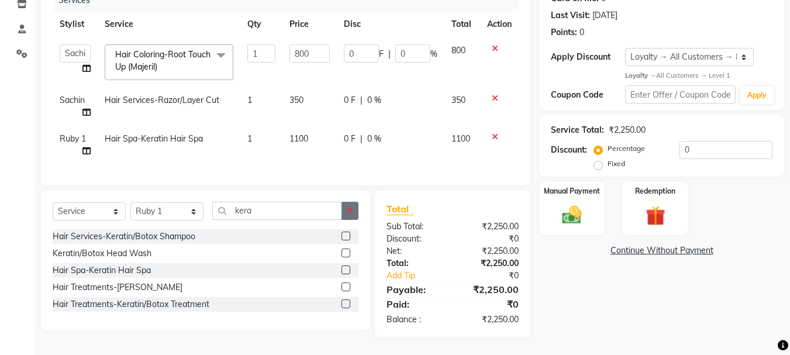
click at [350, 205] on button "button" at bounding box center [349, 211] width 17 height 18
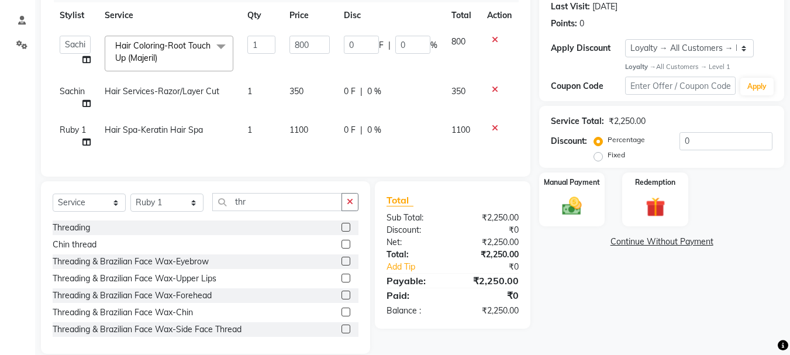
click at [341, 232] on label at bounding box center [345, 227] width 9 height 9
click at [341, 232] on input "checkbox" at bounding box center [345, 228] width 8 height 8
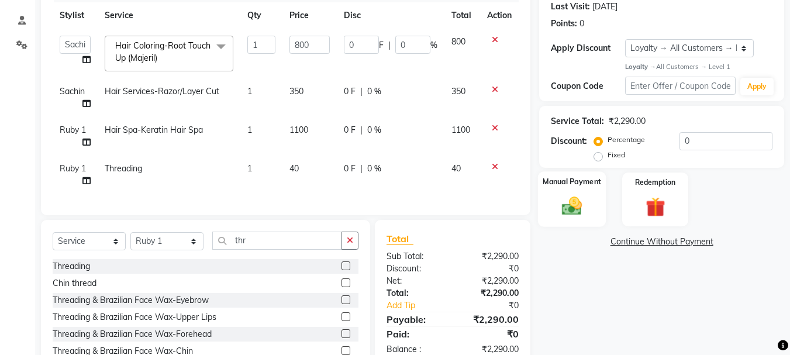
click at [571, 218] on div "Manual Payment" at bounding box center [572, 199] width 68 height 56
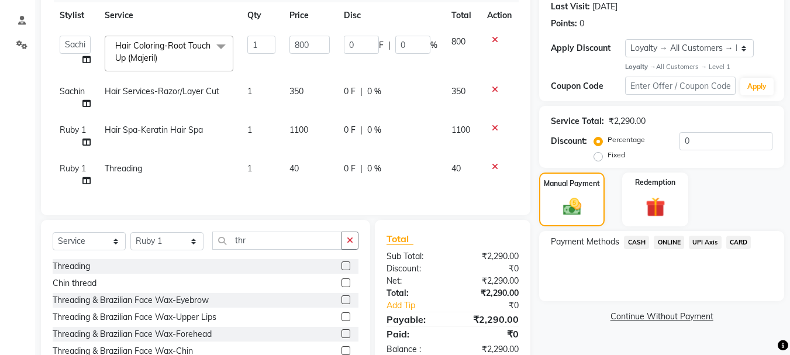
click at [673, 239] on span "ONLINE" at bounding box center [669, 242] width 30 height 13
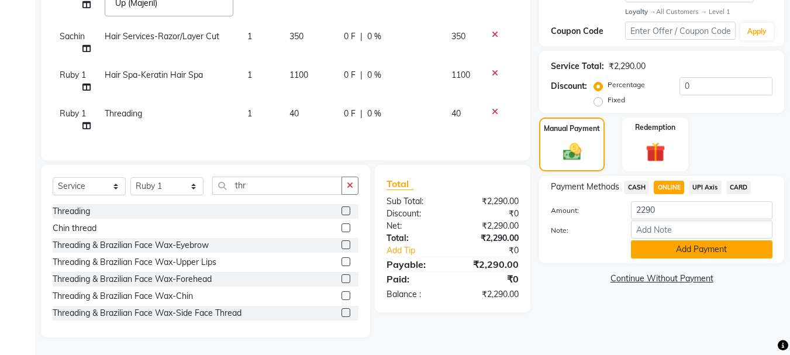
click at [676, 240] on button "Add Payment" at bounding box center [701, 249] width 141 height 18
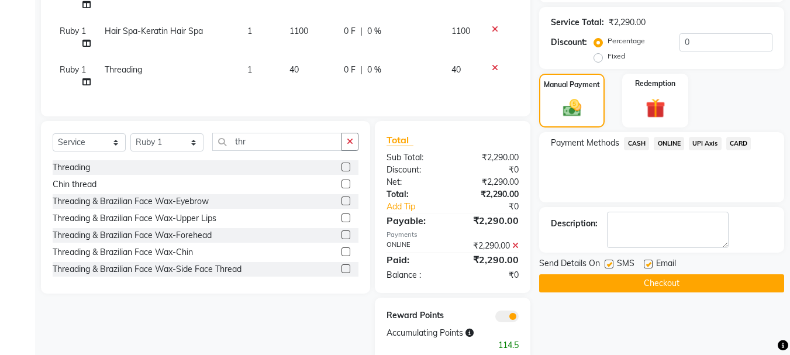
scroll to position [298, 0]
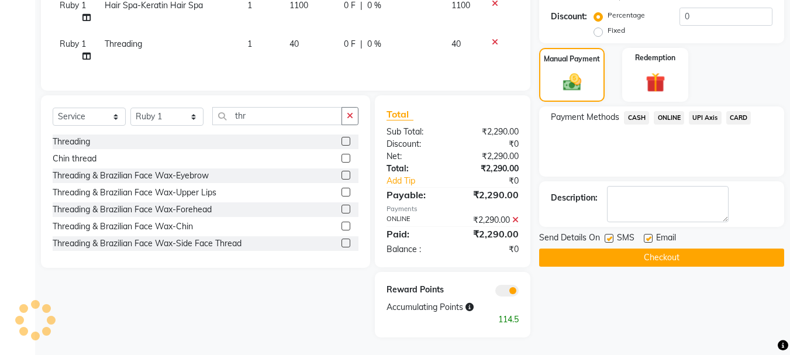
click at [648, 234] on label at bounding box center [648, 238] width 9 height 9
click at [648, 235] on input "checkbox" at bounding box center [648, 239] width 8 height 8
click at [647, 248] on button "Checkout" at bounding box center [661, 257] width 245 height 18
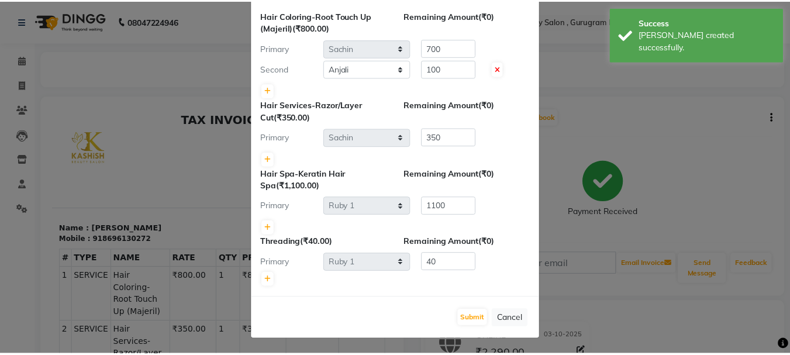
scroll to position [59, 0]
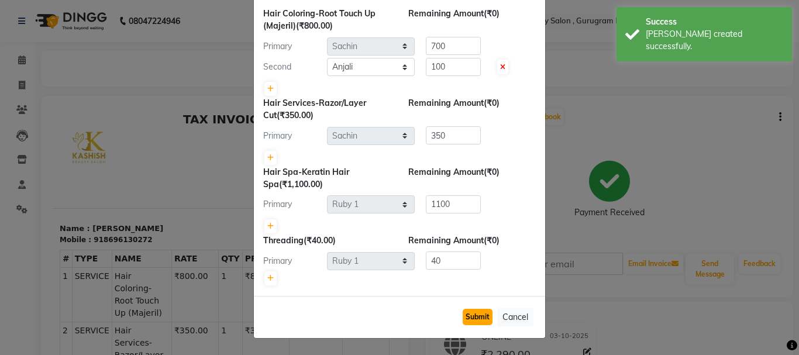
click at [467, 317] on button "Submit" at bounding box center [477, 317] width 30 height 16
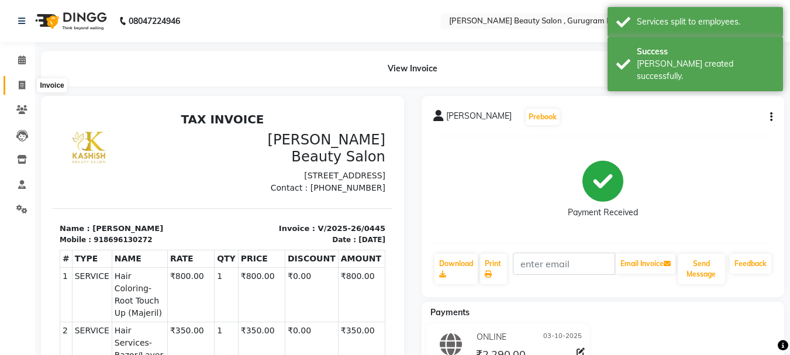
click at [25, 82] on icon at bounding box center [22, 85] width 6 height 9
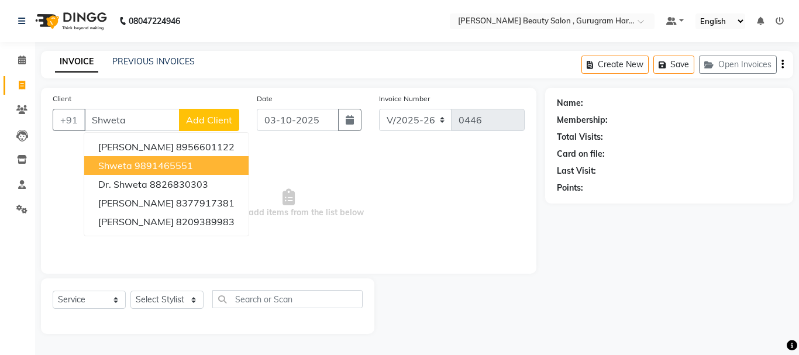
click at [184, 161] on ngb-highlight "9891465551" at bounding box center [163, 166] width 58 height 12
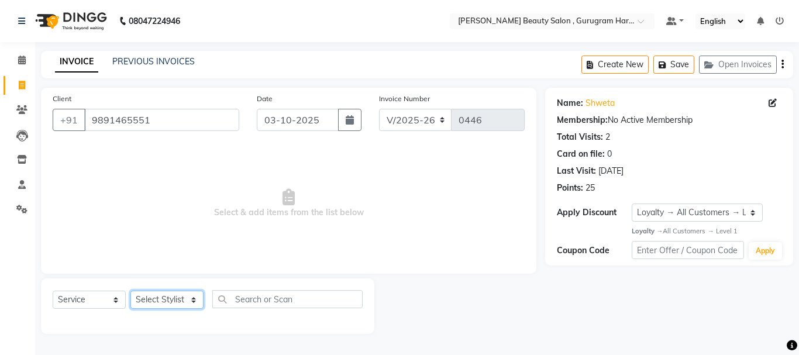
click at [170, 301] on select "Select Stylist [PERSON_NAME] [PERSON_NAME] [PERSON_NAME] Manager [PERSON_NAME] …" at bounding box center [166, 300] width 73 height 18
click at [130, 291] on select "Select Stylist [PERSON_NAME] [PERSON_NAME] [PERSON_NAME] Manager [PERSON_NAME] …" at bounding box center [166, 300] width 73 height 18
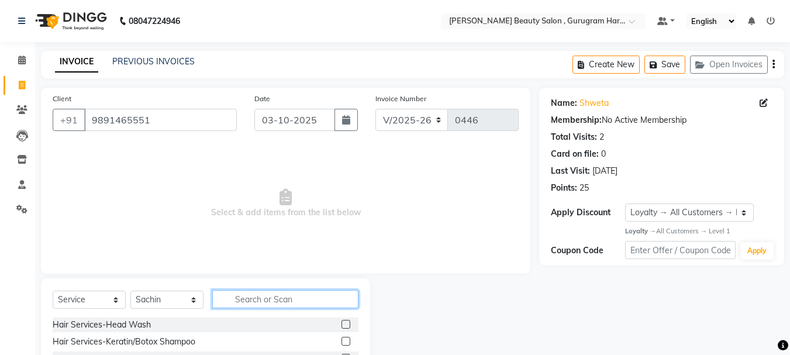
click at [240, 296] on input "text" at bounding box center [285, 299] width 146 height 18
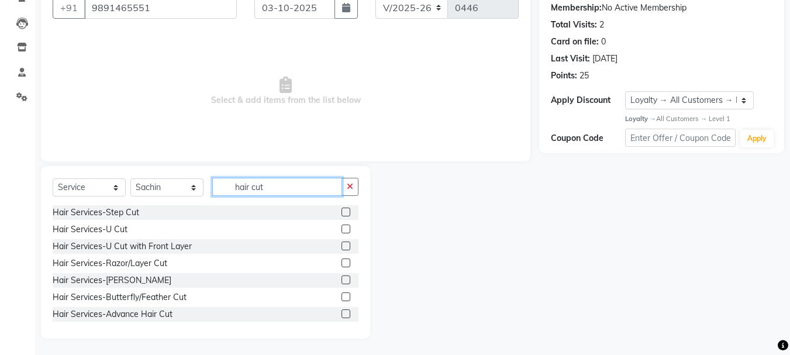
scroll to position [113, 0]
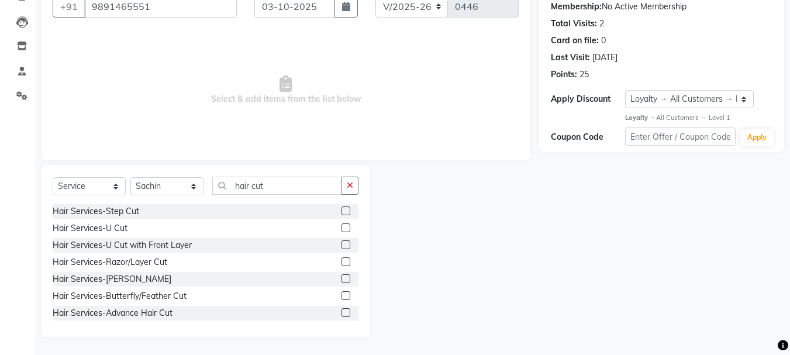
click at [341, 229] on label at bounding box center [345, 227] width 9 height 9
click at [341, 229] on input "checkbox" at bounding box center [345, 229] width 8 height 8
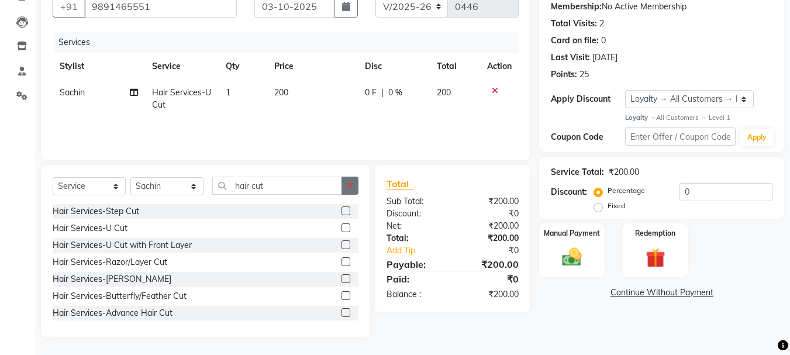
click at [350, 183] on icon "button" at bounding box center [350, 185] width 6 height 8
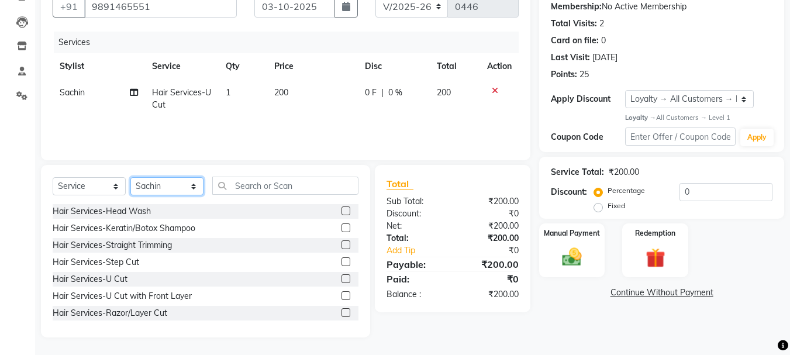
click at [154, 188] on select "Select Stylist [PERSON_NAME] [PERSON_NAME] [PERSON_NAME] Manager [PERSON_NAME] …" at bounding box center [166, 186] width 73 height 18
click at [130, 177] on select "Select Stylist [PERSON_NAME] [PERSON_NAME] [PERSON_NAME] Manager [PERSON_NAME] …" at bounding box center [166, 186] width 73 height 18
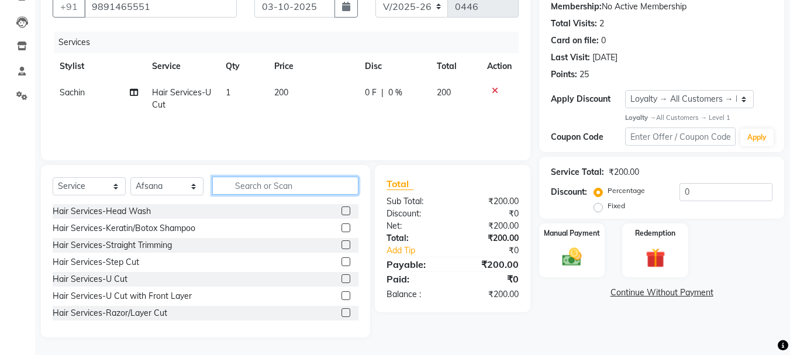
click at [305, 181] on input "text" at bounding box center [285, 186] width 146 height 18
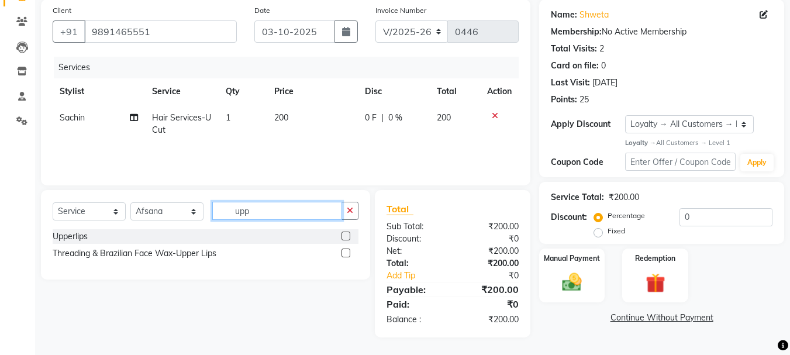
scroll to position [88, 0]
click at [345, 235] on label at bounding box center [345, 236] width 9 height 9
click at [345, 235] on input "checkbox" at bounding box center [345, 237] width 8 height 8
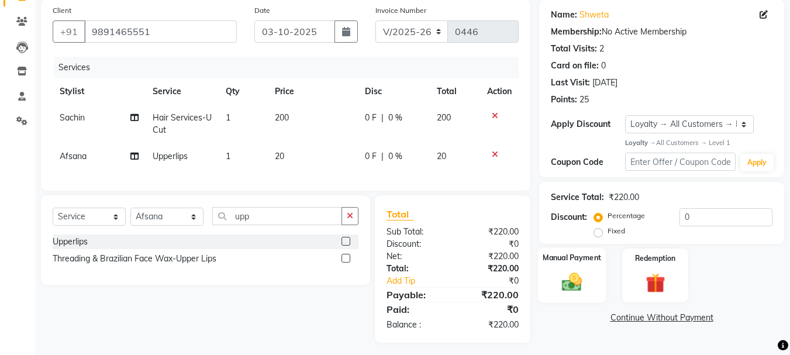
click at [568, 263] on label "Manual Payment" at bounding box center [572, 258] width 58 height 11
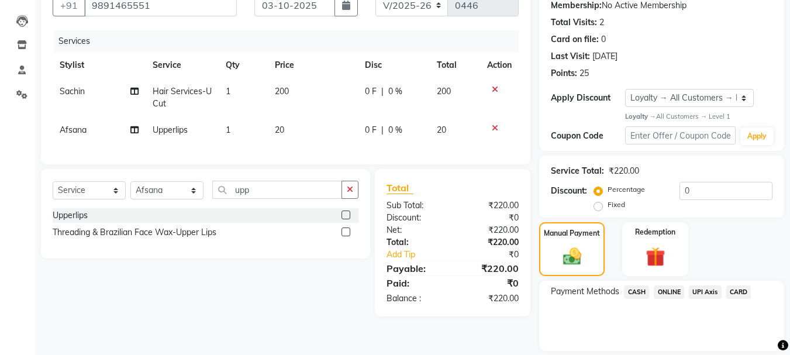
scroll to position [152, 0]
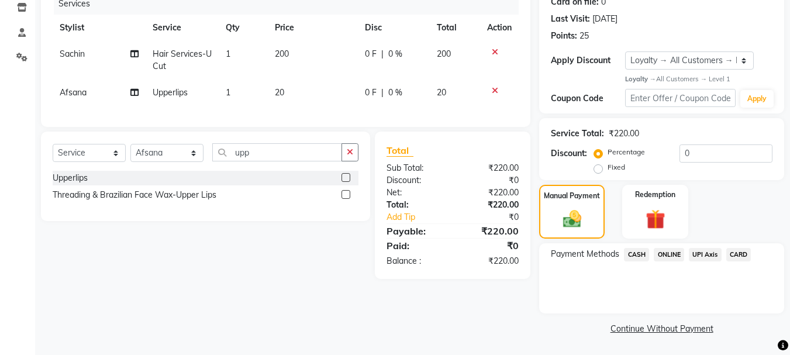
click at [634, 256] on span "CASH" at bounding box center [636, 254] width 25 height 13
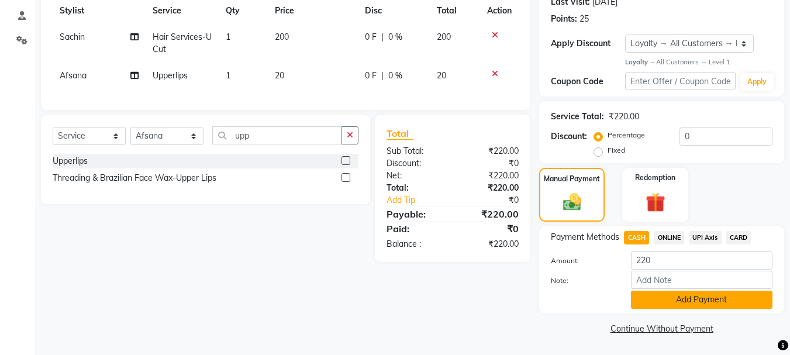
click at [651, 296] on button "Add Payment" at bounding box center [701, 300] width 141 height 18
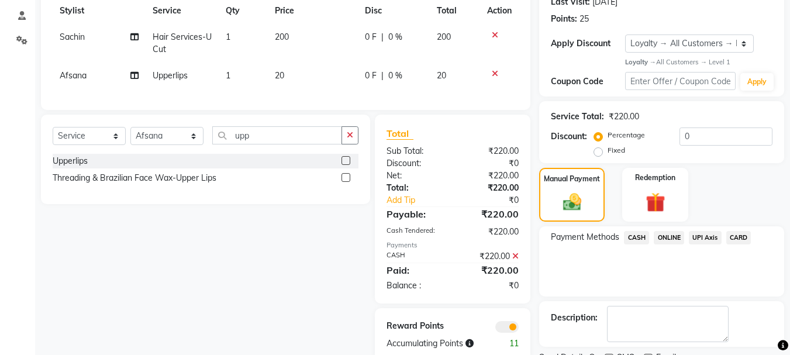
scroll to position [218, 0]
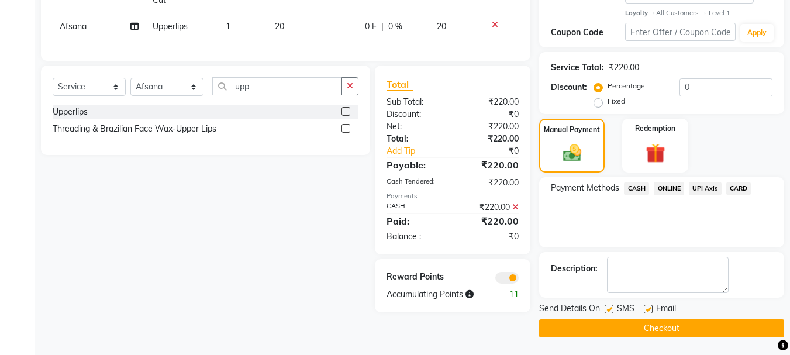
click at [651, 307] on label at bounding box center [648, 309] width 9 height 9
click at [651, 307] on input "checkbox" at bounding box center [648, 310] width 8 height 8
click at [641, 331] on button "Checkout" at bounding box center [661, 328] width 245 height 18
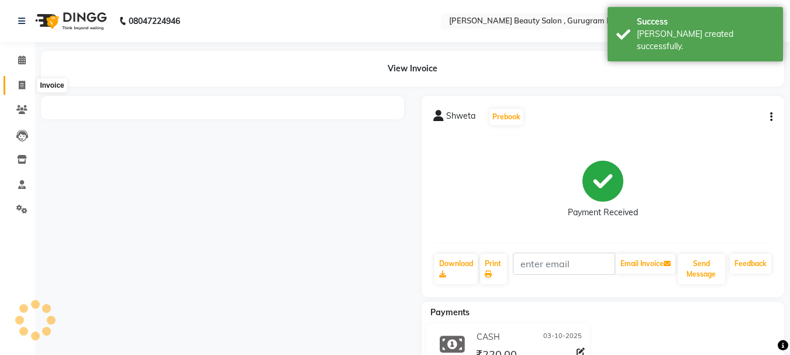
click at [25, 85] on icon at bounding box center [22, 85] width 6 height 9
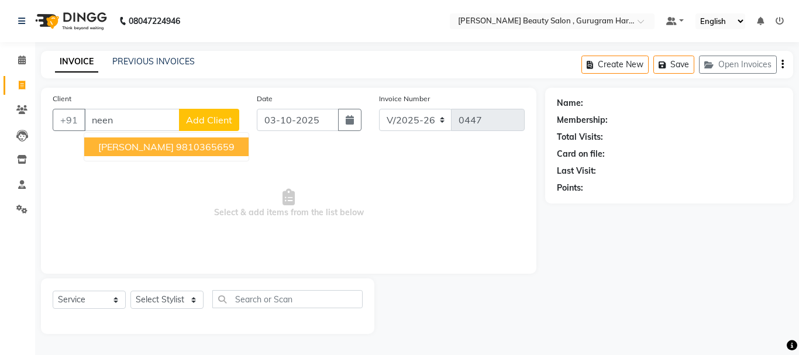
click at [176, 142] on ngb-highlight "9810365659" at bounding box center [205, 147] width 58 height 12
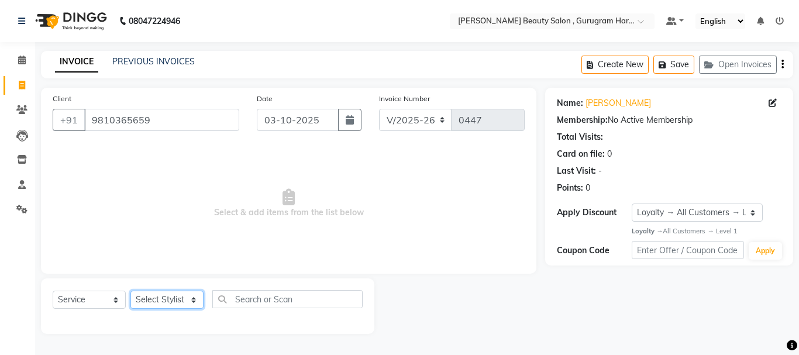
click at [177, 296] on select "Select Stylist [PERSON_NAME] [PERSON_NAME] [PERSON_NAME] Manager [PERSON_NAME] …" at bounding box center [166, 300] width 73 height 18
click at [130, 291] on select "Select Stylist [PERSON_NAME] [PERSON_NAME] [PERSON_NAME] Manager [PERSON_NAME] …" at bounding box center [166, 300] width 73 height 18
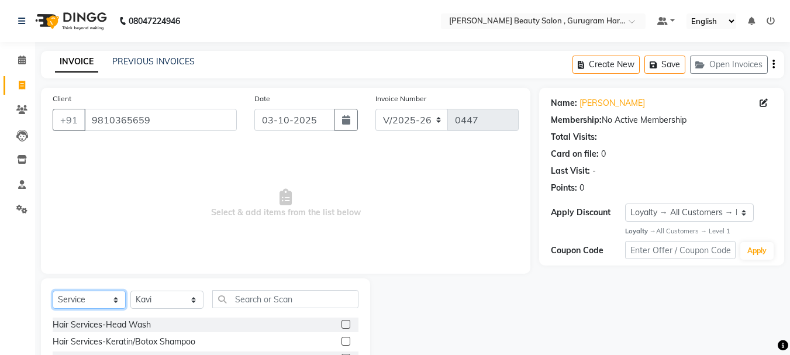
click at [75, 295] on select "Select Service Product Membership Package Voucher Prepaid Gift Card" at bounding box center [89, 300] width 73 height 18
click at [53, 291] on select "Select Service Product Membership Package Voucher Prepaid Gift Card" at bounding box center [89, 300] width 73 height 18
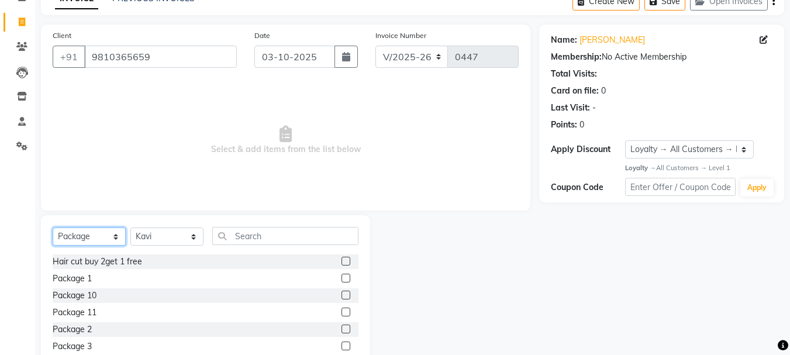
scroll to position [113, 0]
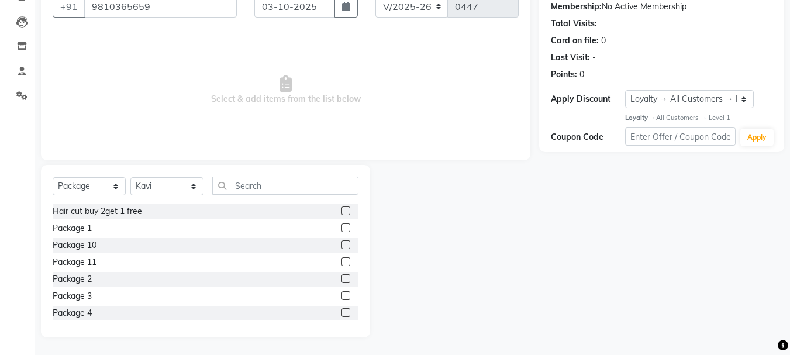
click at [341, 312] on label at bounding box center [345, 312] width 9 height 9
click at [341, 312] on input "checkbox" at bounding box center [345, 313] width 8 height 8
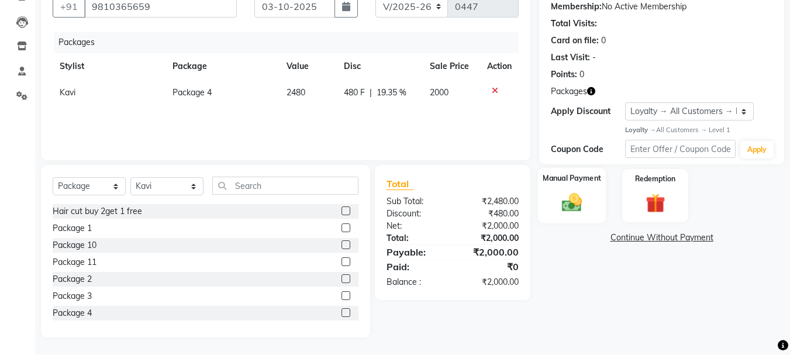
click at [567, 208] on img at bounding box center [571, 202] width 33 height 23
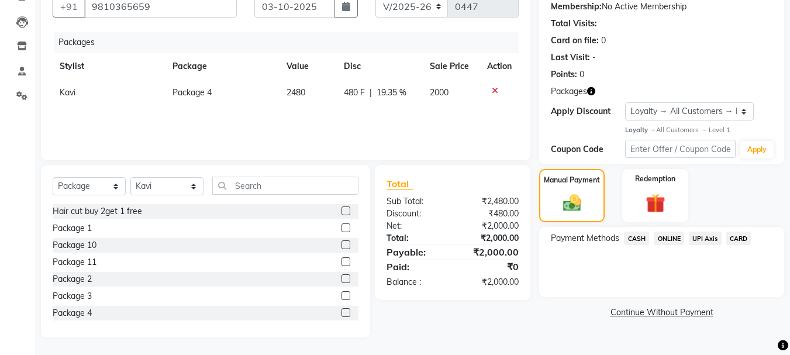
click at [663, 239] on span "ONLINE" at bounding box center [669, 238] width 30 height 13
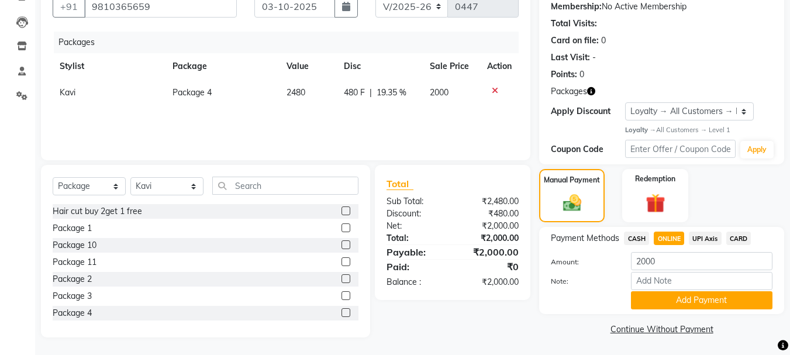
scroll to position [114, 0]
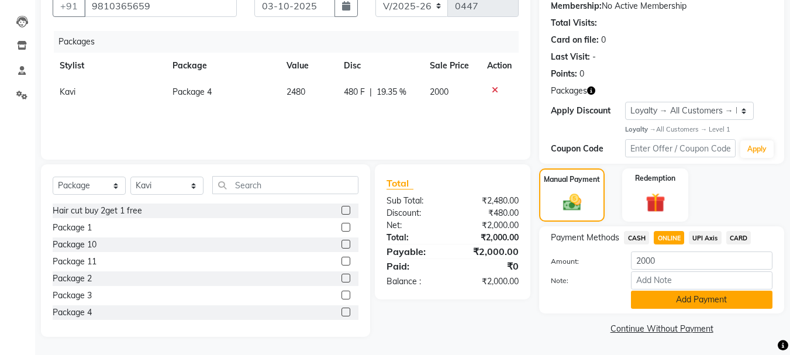
click at [664, 299] on button "Add Payment" at bounding box center [701, 300] width 141 height 18
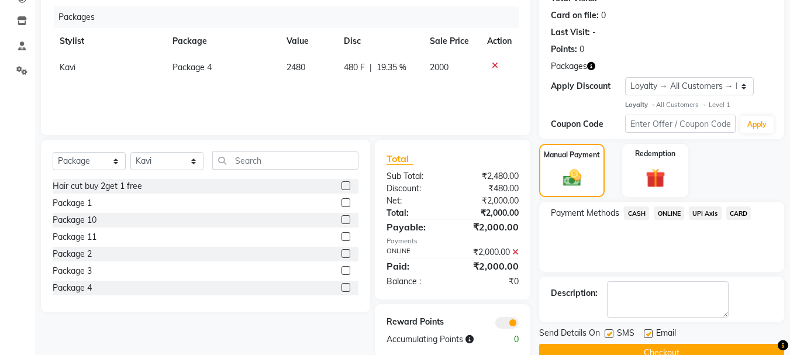
scroll to position [163, 0]
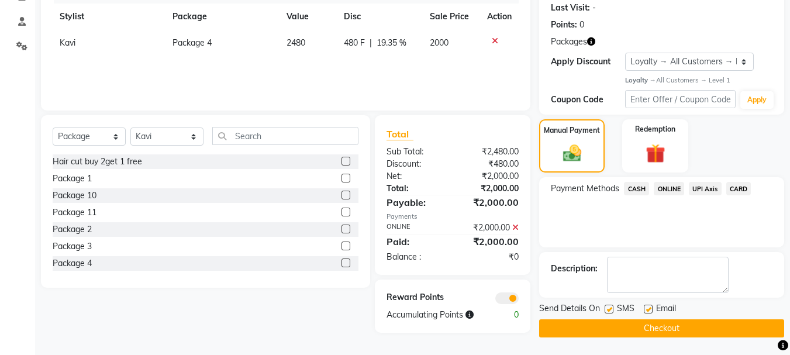
click at [644, 308] on label at bounding box center [648, 309] width 9 height 9
click at [644, 308] on input "checkbox" at bounding box center [648, 310] width 8 height 8
click at [643, 325] on button "Checkout" at bounding box center [661, 328] width 245 height 18
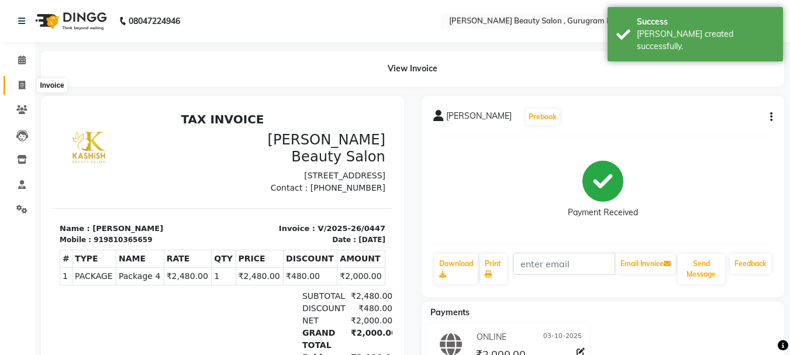
click at [20, 86] on icon at bounding box center [22, 85] width 6 height 9
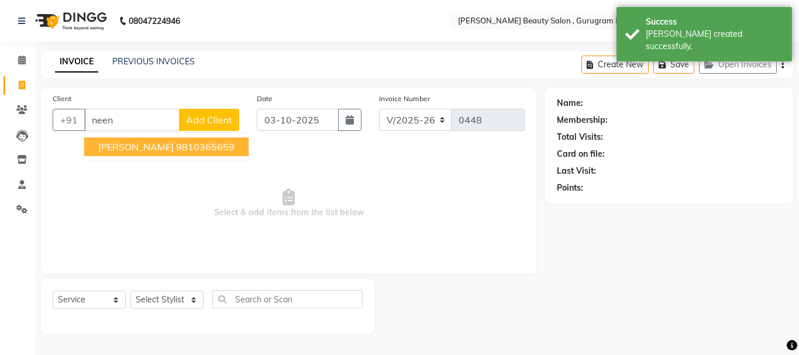
click at [176, 150] on ngb-highlight "9810365659" at bounding box center [205, 147] width 58 height 12
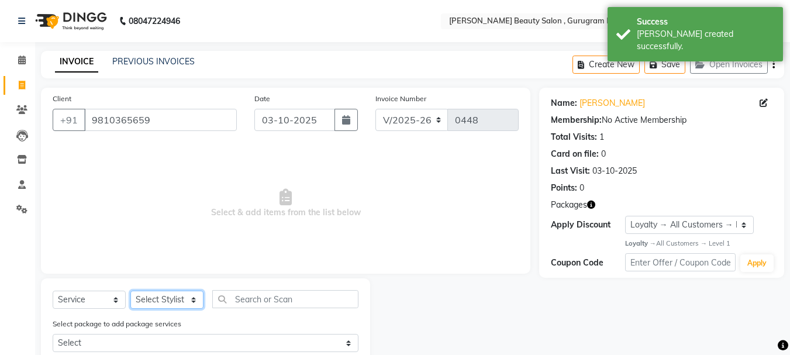
click at [173, 298] on select "Select Stylist [PERSON_NAME] [PERSON_NAME] [PERSON_NAME] Manager [PERSON_NAME] …" at bounding box center [166, 300] width 73 height 18
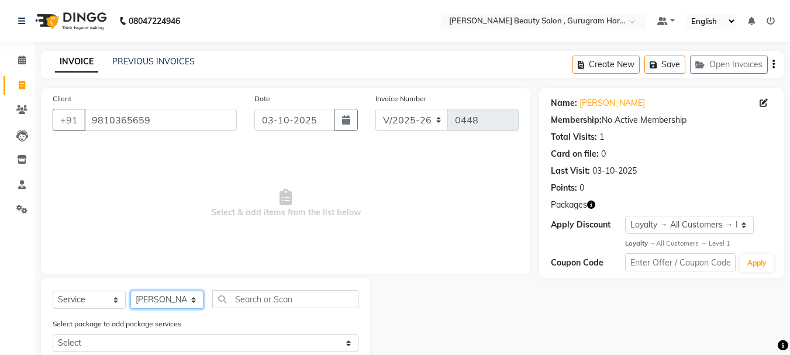
click at [130, 291] on select "Select Stylist [PERSON_NAME] [PERSON_NAME] [PERSON_NAME] Manager [PERSON_NAME] …" at bounding box center [166, 300] width 73 height 18
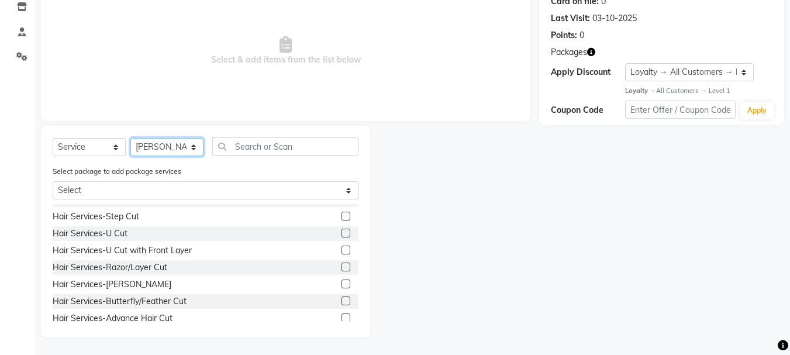
scroll to position [58, 0]
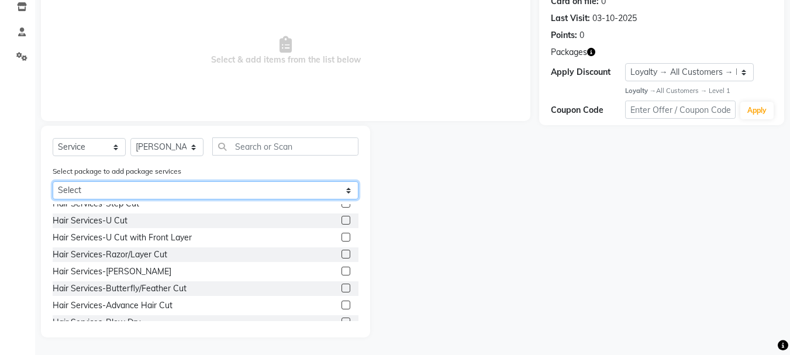
click at [211, 188] on select "Select Package 4" at bounding box center [206, 190] width 306 height 18
click at [53, 181] on select "Select Package 4" at bounding box center [206, 190] width 306 height 18
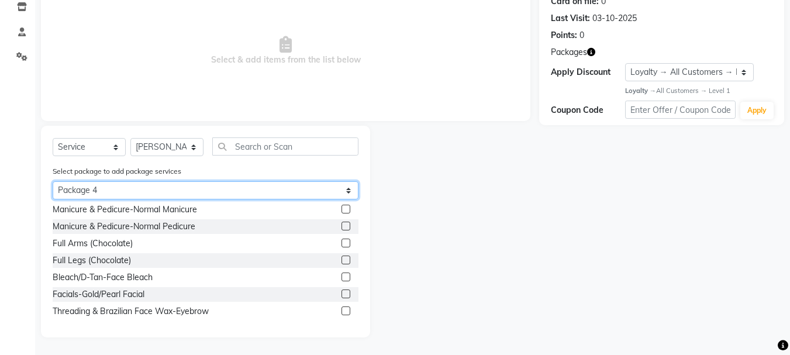
scroll to position [0, 0]
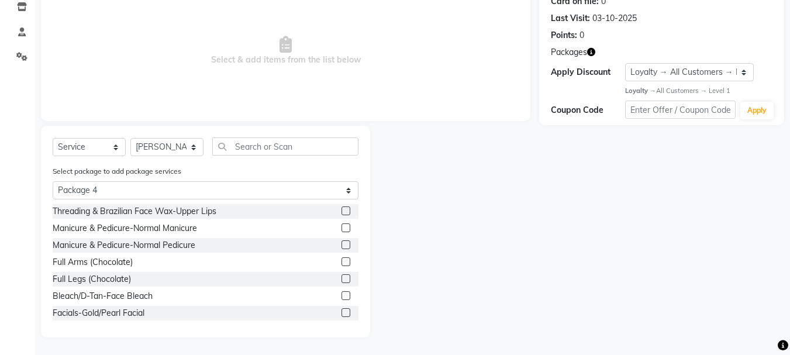
click at [341, 261] on label at bounding box center [345, 261] width 9 height 9
click at [341, 261] on input "checkbox" at bounding box center [345, 262] width 8 height 8
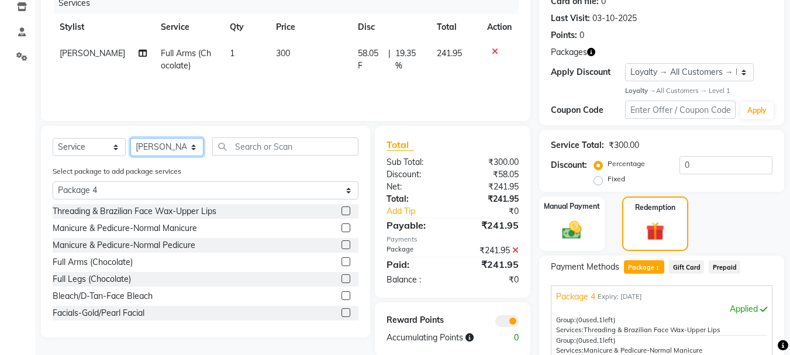
click at [171, 143] on select "Select Stylist [PERSON_NAME] [PERSON_NAME] [PERSON_NAME] Manager [PERSON_NAME] …" at bounding box center [166, 147] width 73 height 18
click at [130, 138] on select "Select Stylist [PERSON_NAME] [PERSON_NAME] [PERSON_NAME] Manager [PERSON_NAME] …" at bounding box center [166, 147] width 73 height 18
click at [341, 277] on label at bounding box center [345, 278] width 9 height 9
click at [341, 277] on input "checkbox" at bounding box center [345, 279] width 8 height 8
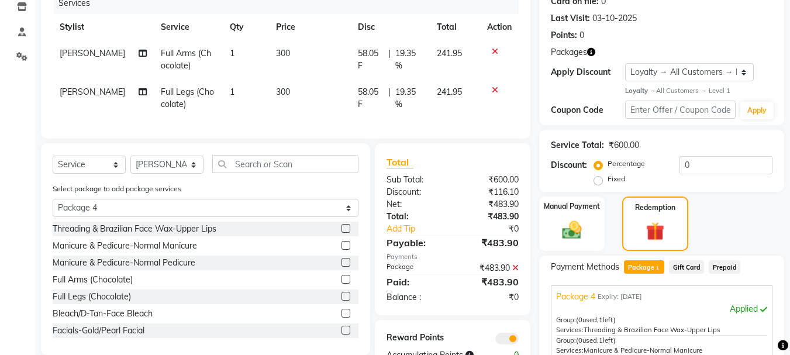
click at [341, 267] on label at bounding box center [345, 262] width 9 height 9
click at [341, 267] on input "checkbox" at bounding box center [345, 263] width 8 height 8
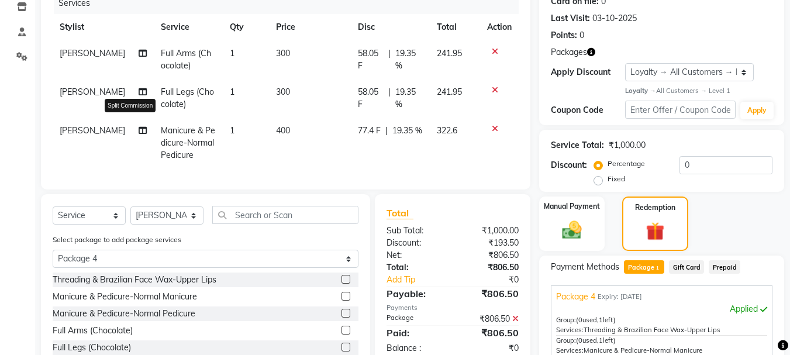
click at [139, 130] on icon at bounding box center [143, 130] width 8 height 8
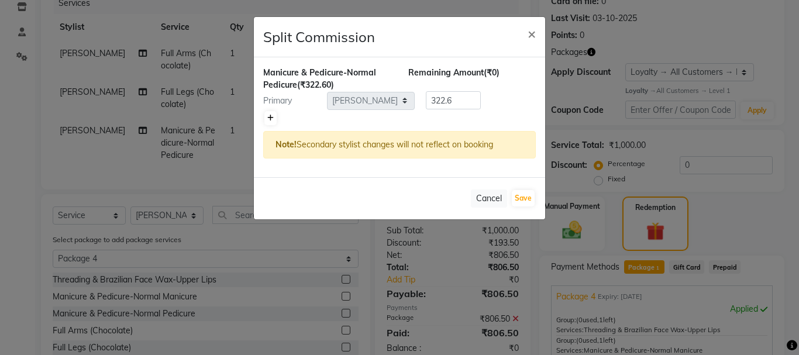
click at [273, 112] on link at bounding box center [270, 118] width 12 height 14
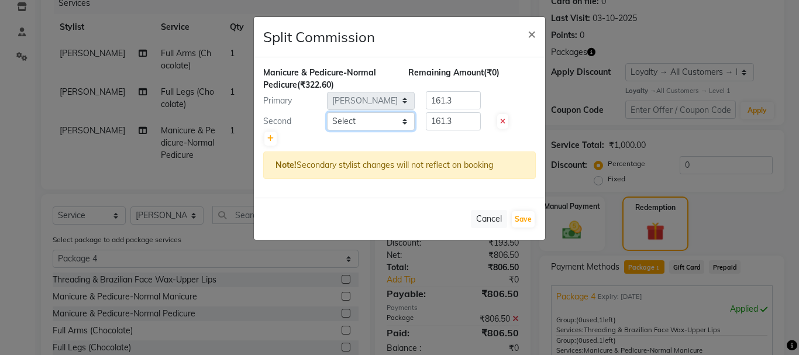
drag, startPoint x: 355, startPoint y: 113, endPoint x: 366, endPoint y: 123, distance: 14.9
click at [358, 114] on select "Select [PERSON_NAME] [PERSON_NAME] [PERSON_NAME] Manager [PERSON_NAME] [PERSON_…" at bounding box center [371, 121] width 88 height 18
click at [327, 112] on select "Select [PERSON_NAME] [PERSON_NAME] [PERSON_NAME] Manager [PERSON_NAME] [PERSON_…" at bounding box center [371, 121] width 88 height 18
click at [523, 223] on button "Save" at bounding box center [523, 219] width 23 height 16
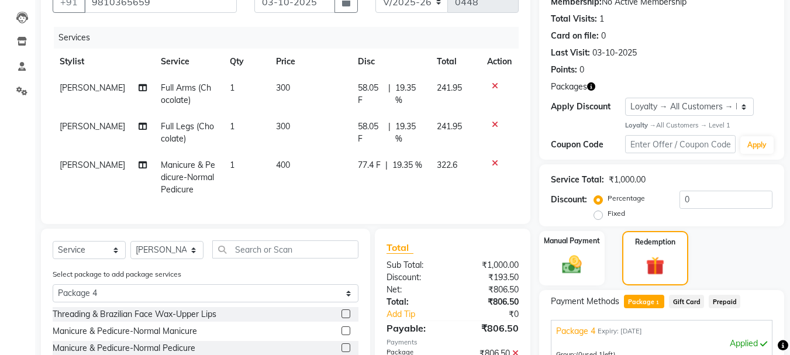
scroll to position [91, 0]
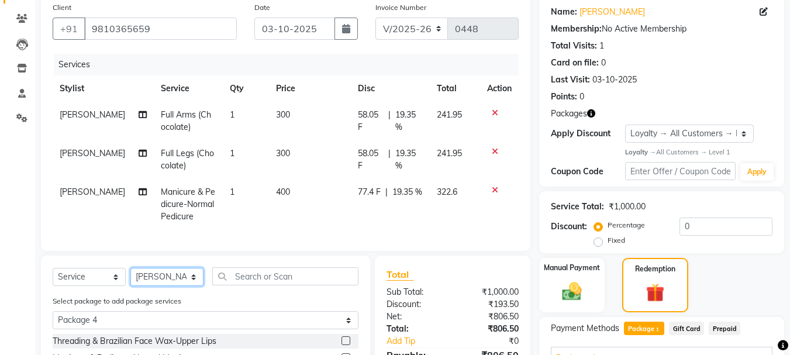
click at [185, 286] on select "Select Stylist [PERSON_NAME] [PERSON_NAME] [PERSON_NAME] Manager [PERSON_NAME] …" at bounding box center [166, 277] width 73 height 18
click at [130, 277] on select "Select Stylist [PERSON_NAME] [PERSON_NAME] [PERSON_NAME] Manager [PERSON_NAME] …" at bounding box center [166, 277] width 73 height 18
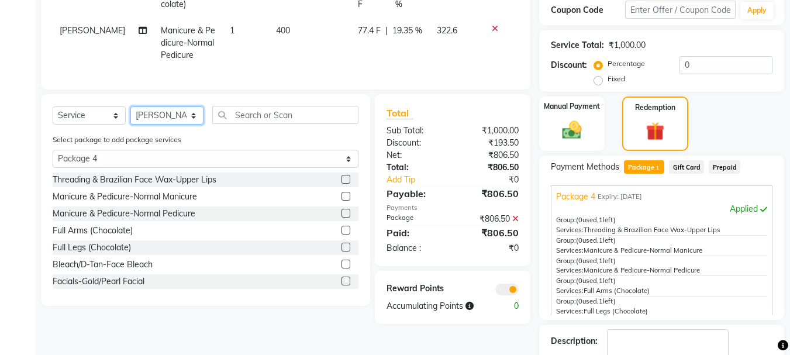
scroll to position [267, 0]
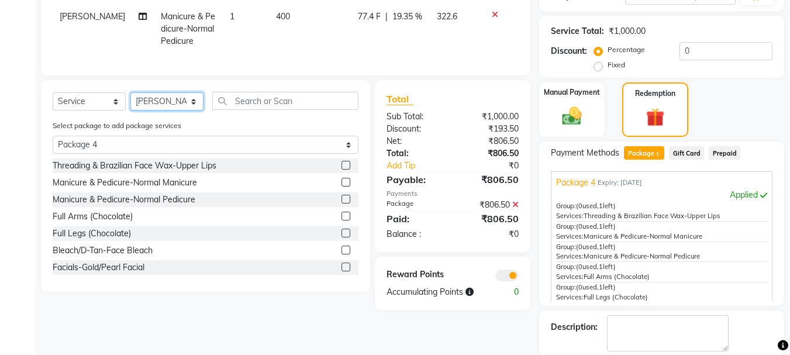
click at [189, 111] on select "Select Stylist [PERSON_NAME] [PERSON_NAME] [PERSON_NAME] Manager [PERSON_NAME] …" at bounding box center [166, 101] width 73 height 18
click at [130, 101] on select "Select Stylist [PERSON_NAME] [PERSON_NAME] [PERSON_NAME] Manager [PERSON_NAME] …" at bounding box center [166, 101] width 73 height 18
click at [168, 111] on select "Select Stylist [PERSON_NAME] [PERSON_NAME] [PERSON_NAME] Manager [PERSON_NAME] …" at bounding box center [166, 101] width 73 height 18
click at [130, 101] on select "Select Stylist [PERSON_NAME] [PERSON_NAME] [PERSON_NAME] Manager [PERSON_NAME] …" at bounding box center [166, 101] width 73 height 18
click at [157, 111] on select "Select Stylist [PERSON_NAME] [PERSON_NAME] [PERSON_NAME] Manager [PERSON_NAME] …" at bounding box center [166, 101] width 73 height 18
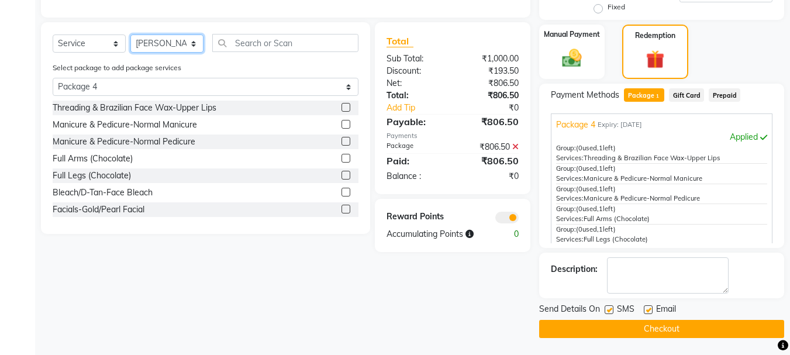
scroll to position [325, 0]
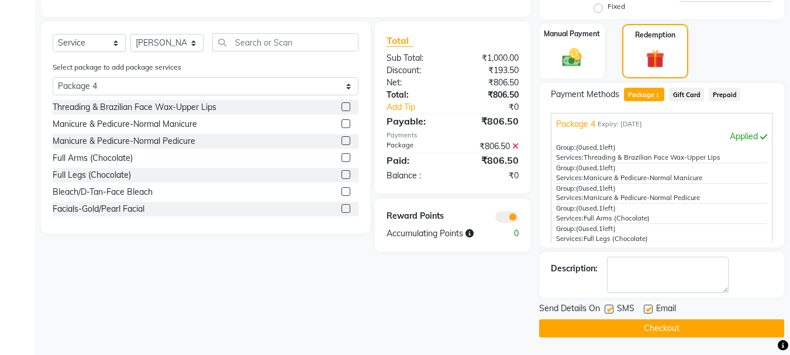
click at [161, 39] on div "Select Service Product Membership Package Voucher Prepaid Gift Card Select Styl…" at bounding box center [205, 128] width 329 height 212
click at [163, 46] on select "Select Stylist [PERSON_NAME] [PERSON_NAME] [PERSON_NAME] Manager [PERSON_NAME] …" at bounding box center [166, 43] width 73 height 18
click at [130, 43] on select "Select Stylist [PERSON_NAME] [PERSON_NAME] [PERSON_NAME] Manager [PERSON_NAME] …" at bounding box center [166, 43] width 73 height 18
click at [341, 196] on label at bounding box center [345, 191] width 9 height 9
click at [341, 196] on input "checkbox" at bounding box center [345, 192] width 8 height 8
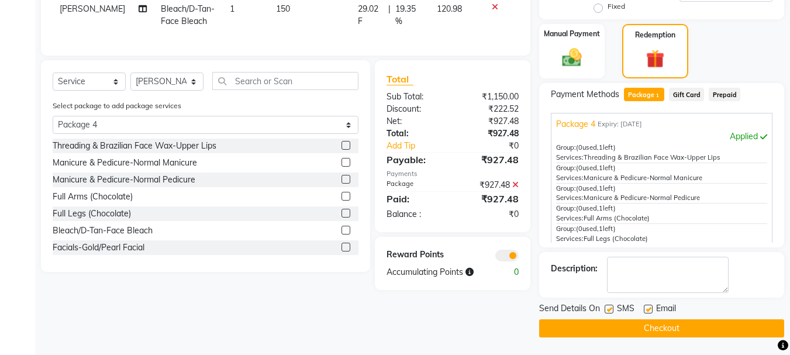
click at [341, 251] on label at bounding box center [345, 247] width 9 height 9
click at [341, 251] on input "checkbox" at bounding box center [345, 248] width 8 height 8
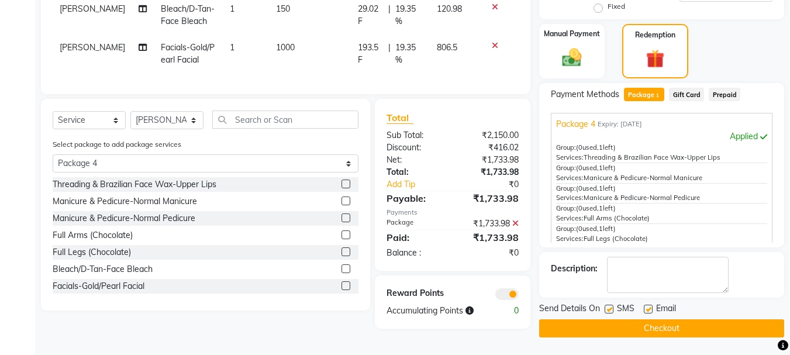
scroll to position [19, 0]
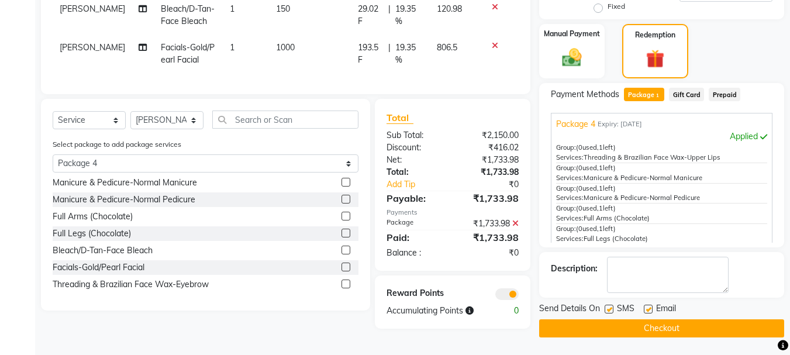
click at [341, 288] on label at bounding box center [345, 283] width 9 height 9
click at [341, 288] on input "checkbox" at bounding box center [345, 285] width 8 height 8
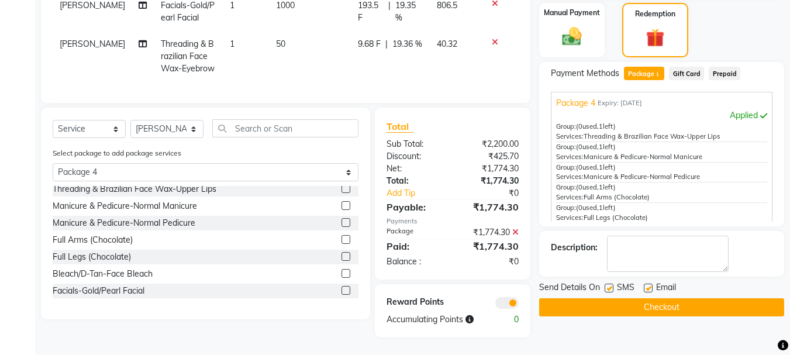
scroll to position [0, 0]
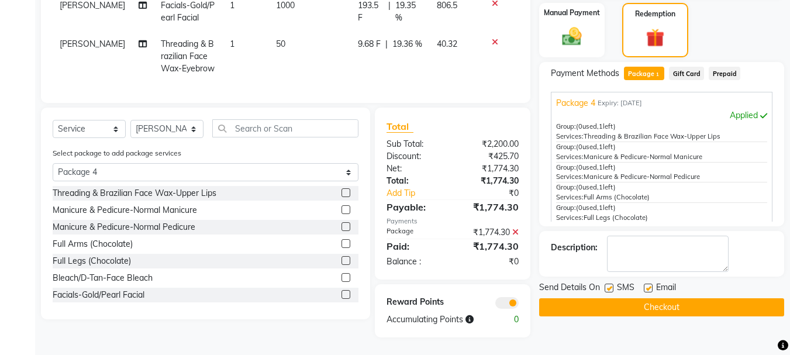
click at [341, 190] on label at bounding box center [345, 192] width 9 height 9
click at [341, 190] on input "checkbox" at bounding box center [345, 193] width 8 height 8
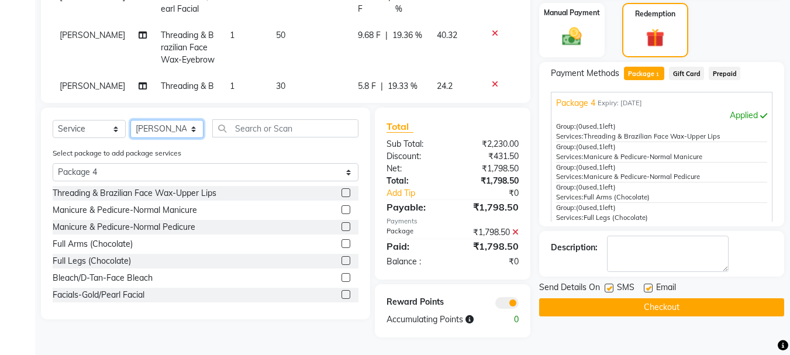
click at [192, 125] on select "Select Stylist [PERSON_NAME] [PERSON_NAME] [PERSON_NAME] Manager [PERSON_NAME] …" at bounding box center [166, 129] width 73 height 18
click at [130, 120] on select "Select Stylist [PERSON_NAME] [PERSON_NAME] [PERSON_NAME] Manager [PERSON_NAME] …" at bounding box center [166, 129] width 73 height 18
click at [341, 210] on label at bounding box center [345, 209] width 9 height 9
click at [341, 210] on input "checkbox" at bounding box center [345, 210] width 8 height 8
click at [188, 122] on select "Select Stylist [PERSON_NAME] [PERSON_NAME] [PERSON_NAME] Manager [PERSON_NAME] …" at bounding box center [166, 129] width 73 height 18
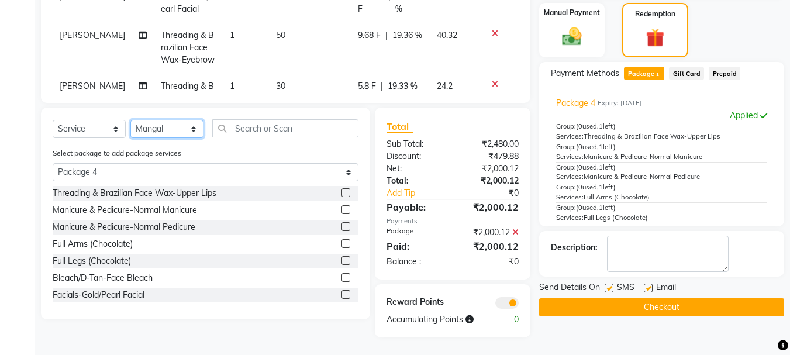
click at [130, 120] on select "Select Stylist [PERSON_NAME] [PERSON_NAME] [PERSON_NAME] Manager [PERSON_NAME] …" at bounding box center [166, 129] width 73 height 18
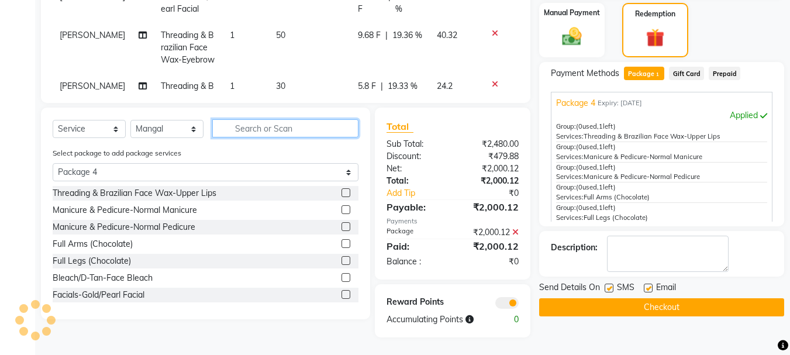
click at [276, 129] on input "text" at bounding box center [285, 128] width 146 height 18
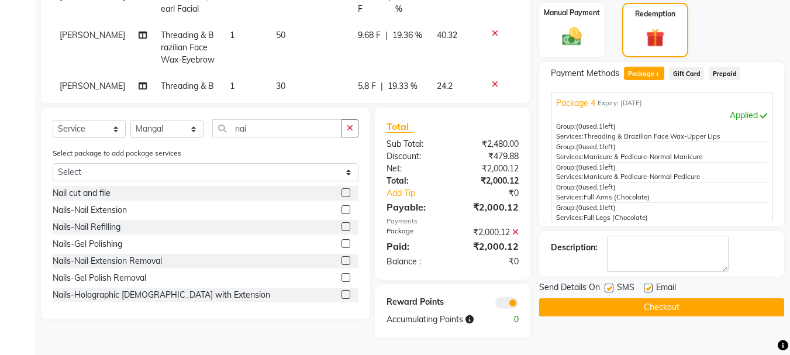
click at [341, 209] on label at bounding box center [345, 209] width 9 height 9
click at [341, 209] on input "checkbox" at bounding box center [345, 210] width 8 height 8
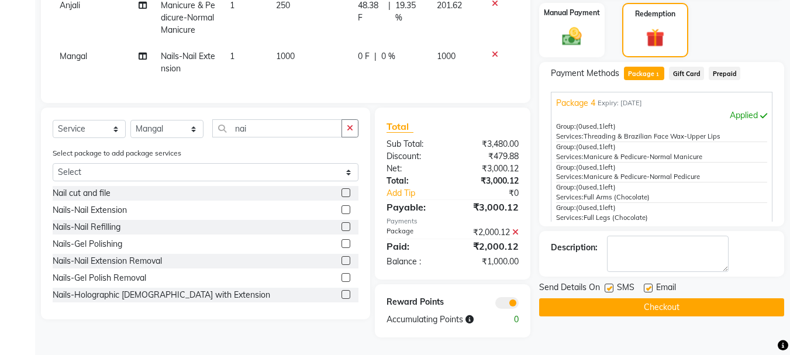
click at [288, 46] on td "1000" at bounding box center [310, 62] width 82 height 39
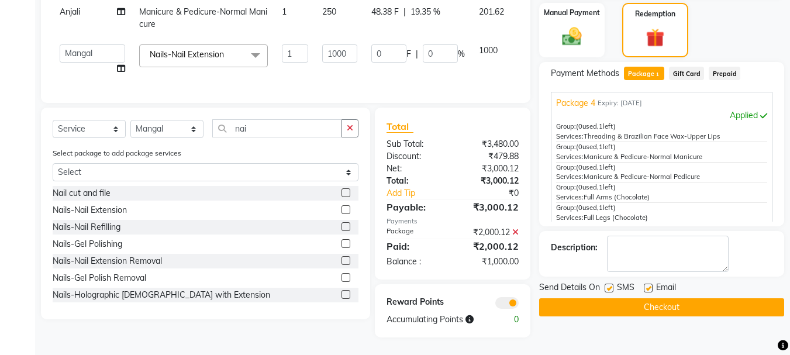
scroll to position [102, 0]
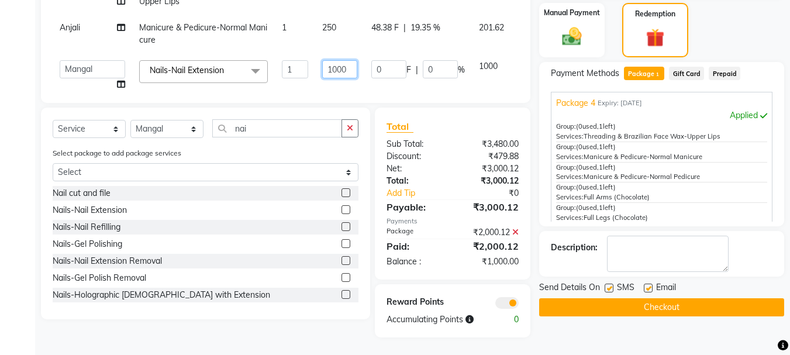
click at [322, 60] on input "1000" at bounding box center [339, 69] width 35 height 18
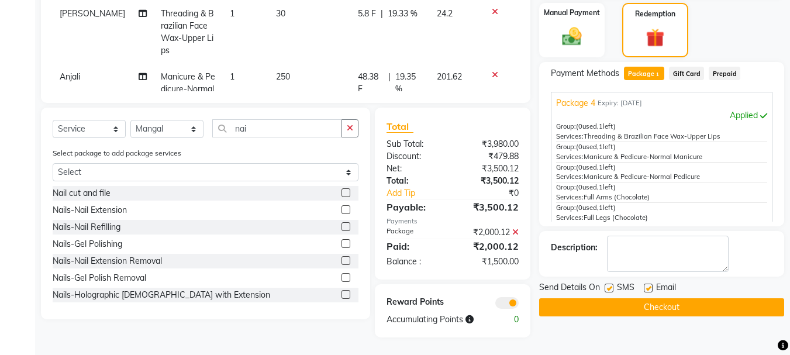
scroll to position [127, 0]
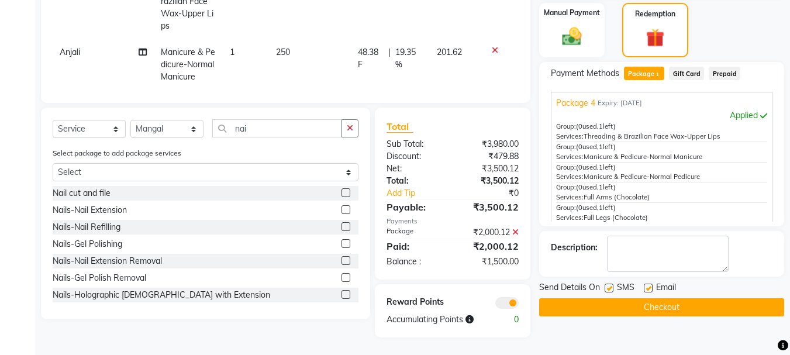
click at [577, 23] on div "Manual Payment" at bounding box center [572, 30] width 68 height 57
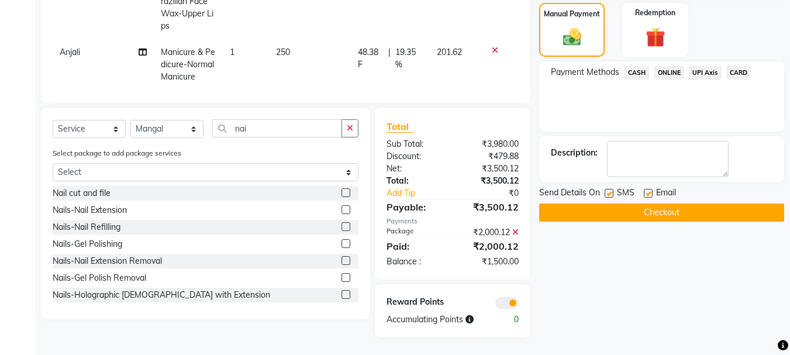
click at [666, 71] on span "ONLINE" at bounding box center [669, 72] width 30 height 13
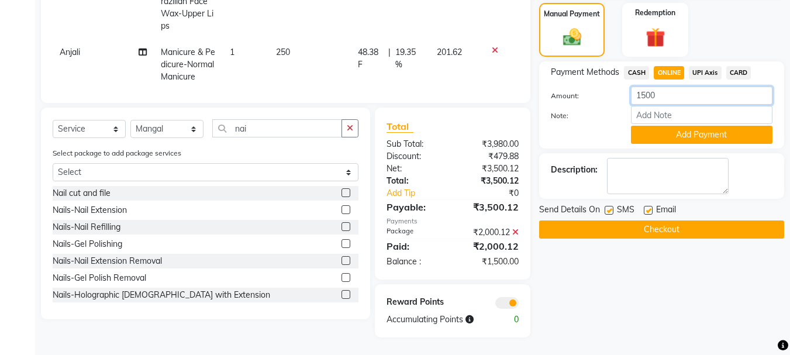
click at [667, 97] on input "1500" at bounding box center [701, 96] width 141 height 18
click at [701, 134] on button "Add Payment" at bounding box center [701, 135] width 141 height 18
click at [643, 94] on input "number" at bounding box center [701, 96] width 141 height 18
click at [661, 129] on button "Add Payment" at bounding box center [701, 135] width 141 height 18
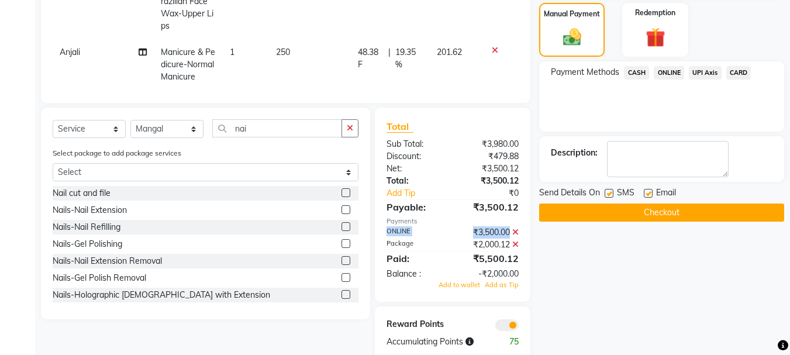
click at [516, 225] on div "Total Sub Total: ₹3,980.00 Discount: ₹479.88 Net: ₹3,500.12 Total: ₹3,500.12 Ad…" at bounding box center [452, 204] width 132 height 171
click at [517, 230] on icon at bounding box center [515, 232] width 6 height 8
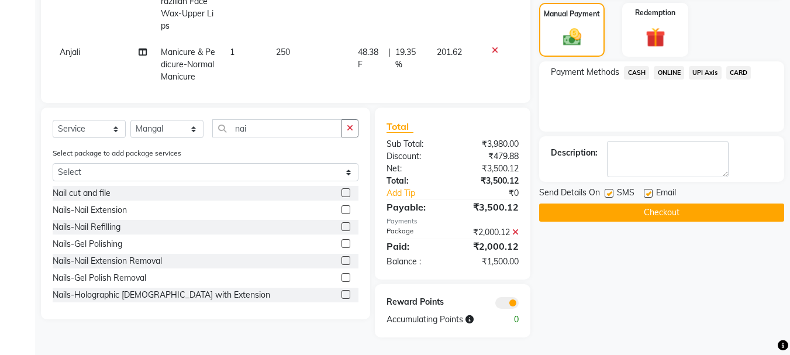
click at [664, 73] on span "ONLINE" at bounding box center [669, 72] width 30 height 13
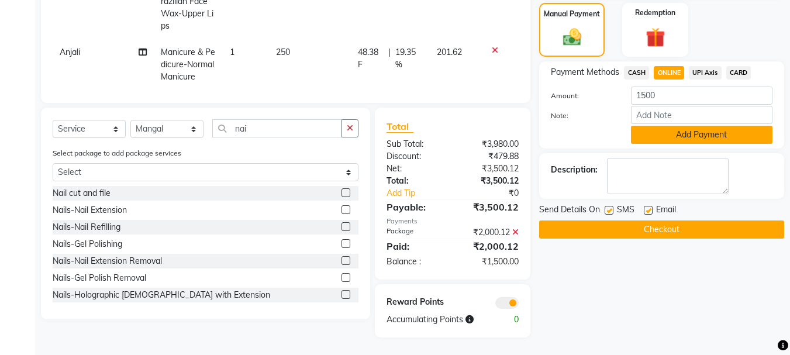
click at [690, 133] on button "Add Payment" at bounding box center [701, 135] width 141 height 18
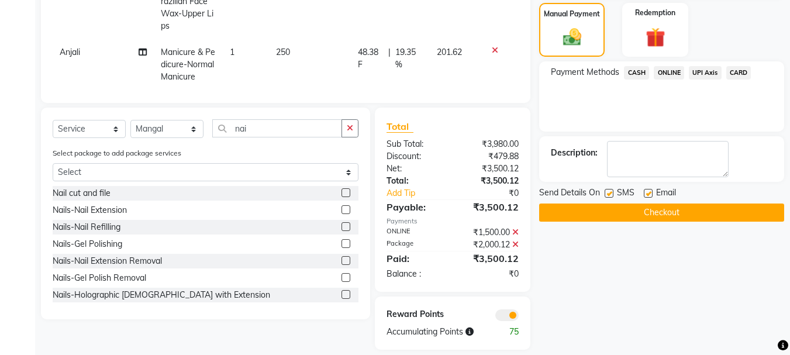
click at [650, 189] on label at bounding box center [648, 193] width 9 height 9
click at [650, 190] on input "checkbox" at bounding box center [648, 194] width 8 height 8
click at [650, 211] on button "Checkout" at bounding box center [661, 212] width 245 height 18
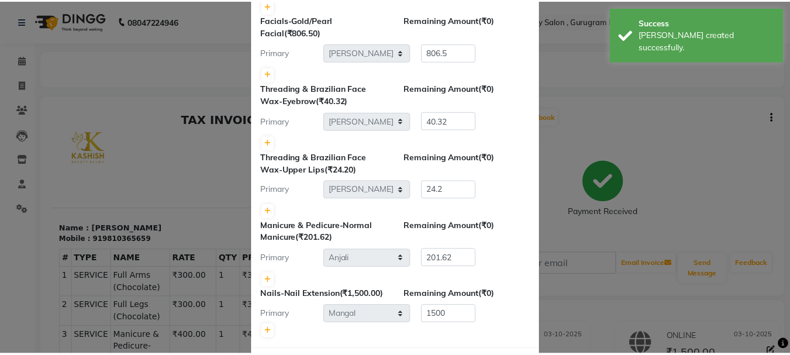
scroll to position [378, 0]
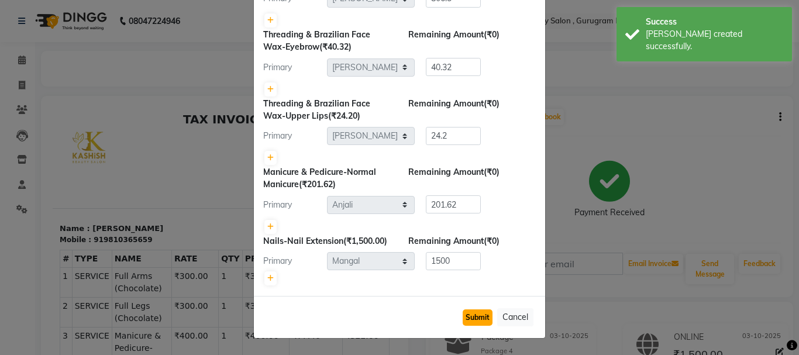
click at [471, 319] on button "Submit" at bounding box center [477, 317] width 30 height 16
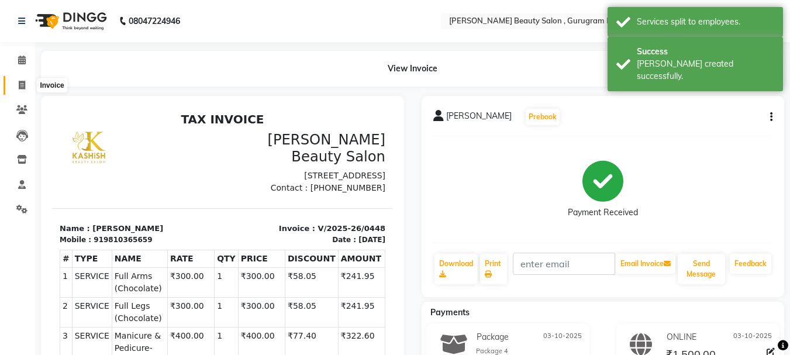
click at [20, 83] on icon at bounding box center [22, 85] width 6 height 9
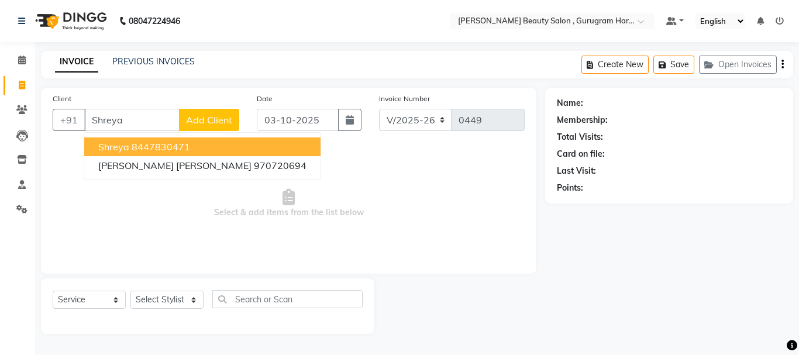
click at [158, 147] on ngb-highlight "8447830471" at bounding box center [161, 147] width 58 height 12
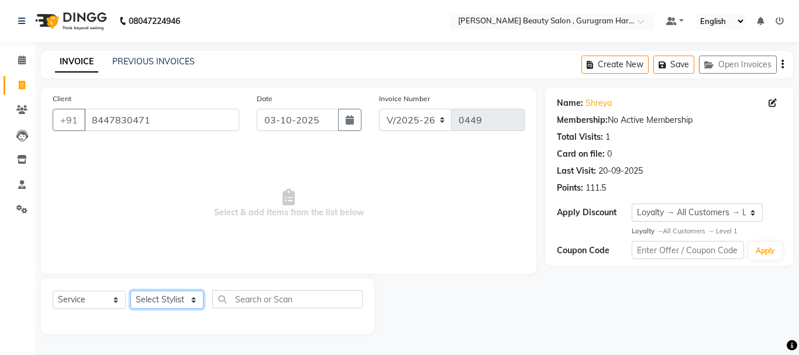
click at [167, 298] on select "Select Stylist [PERSON_NAME] [PERSON_NAME] [PERSON_NAME] Manager [PERSON_NAME] …" at bounding box center [166, 300] width 73 height 18
click at [130, 291] on select "Select Stylist [PERSON_NAME] [PERSON_NAME] [PERSON_NAME] Manager [PERSON_NAME] …" at bounding box center [166, 300] width 73 height 18
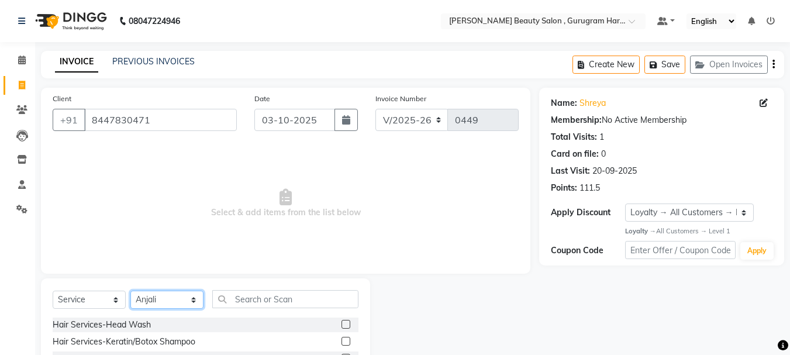
click at [173, 295] on select "Select Stylist [PERSON_NAME] [PERSON_NAME] [PERSON_NAME] Manager [PERSON_NAME] …" at bounding box center [166, 300] width 73 height 18
click at [130, 291] on select "Select Stylist [PERSON_NAME] [PERSON_NAME] [PERSON_NAME] Manager [PERSON_NAME] …" at bounding box center [166, 300] width 73 height 18
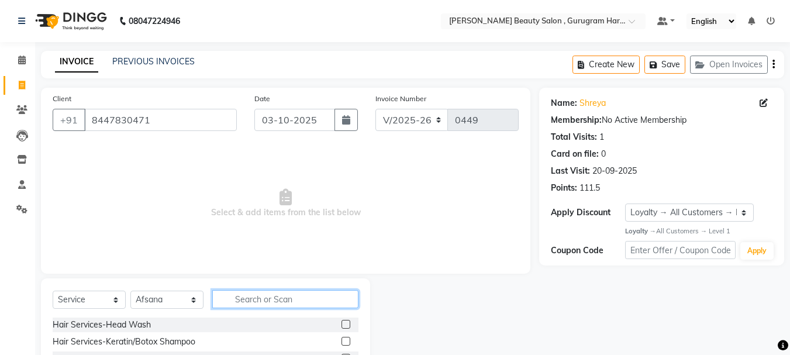
click at [323, 291] on input "text" at bounding box center [285, 299] width 146 height 18
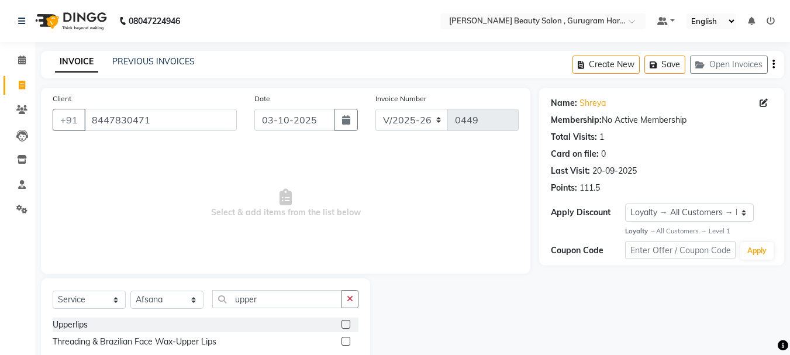
click at [344, 321] on label at bounding box center [345, 324] width 9 height 9
click at [344, 321] on input "checkbox" at bounding box center [345, 325] width 8 height 8
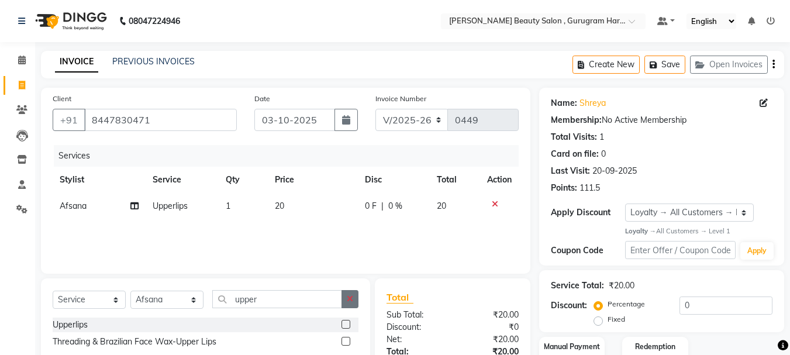
click at [355, 301] on button "button" at bounding box center [349, 299] width 17 height 18
click at [341, 341] on label at bounding box center [345, 341] width 9 height 9
click at [341, 341] on input "checkbox" at bounding box center [345, 342] width 8 height 8
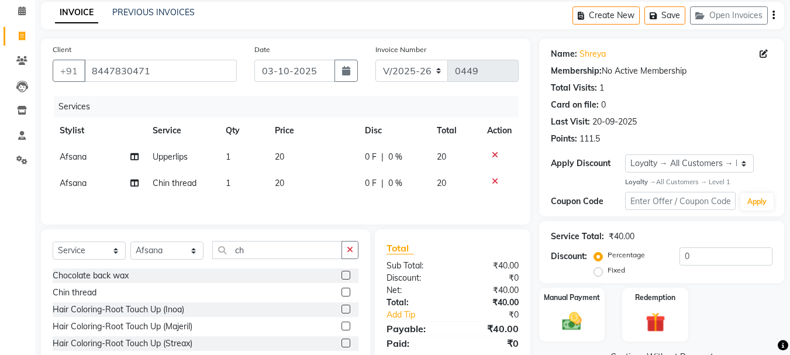
scroll to position [115, 0]
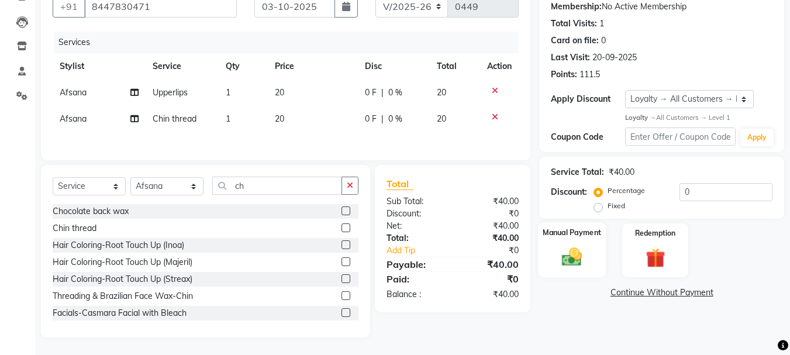
click at [553, 249] on div "Manual Payment" at bounding box center [572, 250] width 68 height 56
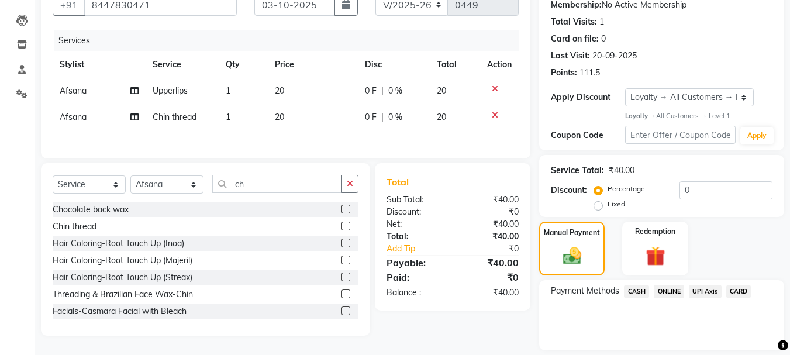
click at [665, 289] on span "ONLINE" at bounding box center [669, 291] width 30 height 13
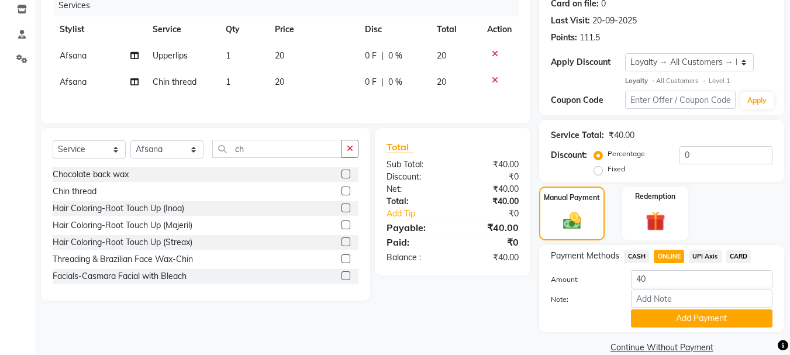
scroll to position [169, 0]
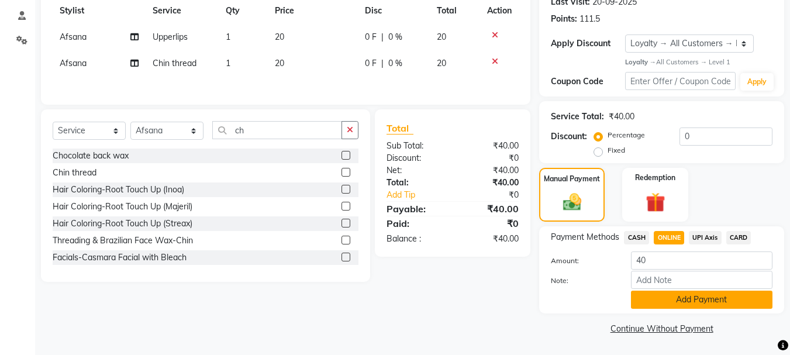
click at [662, 296] on button "Add Payment" at bounding box center [701, 300] width 141 height 18
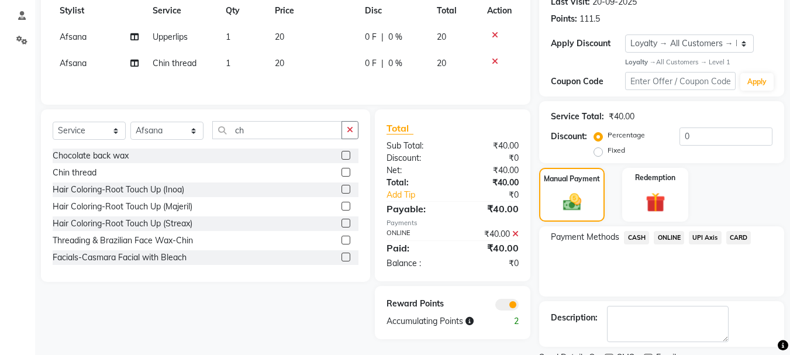
scroll to position [218, 0]
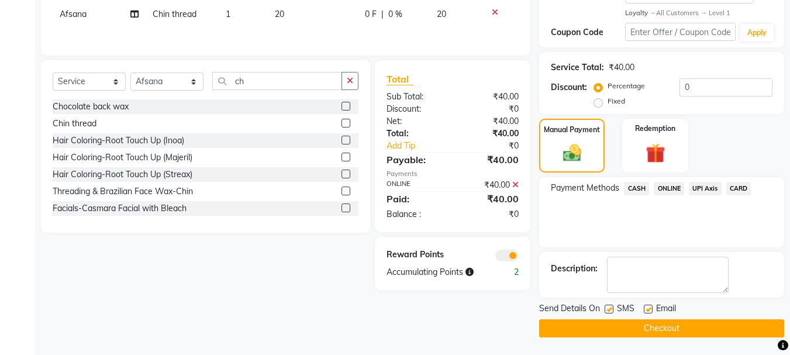
click at [650, 309] on label at bounding box center [648, 309] width 9 height 9
click at [650, 309] on input "checkbox" at bounding box center [648, 310] width 8 height 8
click at [641, 325] on button "Checkout" at bounding box center [661, 328] width 245 height 18
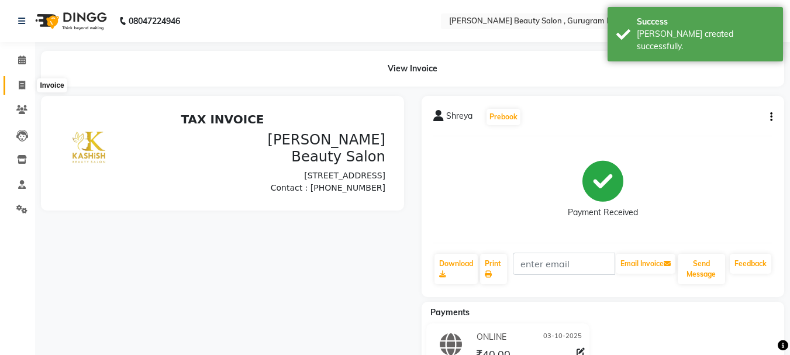
click at [22, 81] on icon at bounding box center [22, 85] width 6 height 9
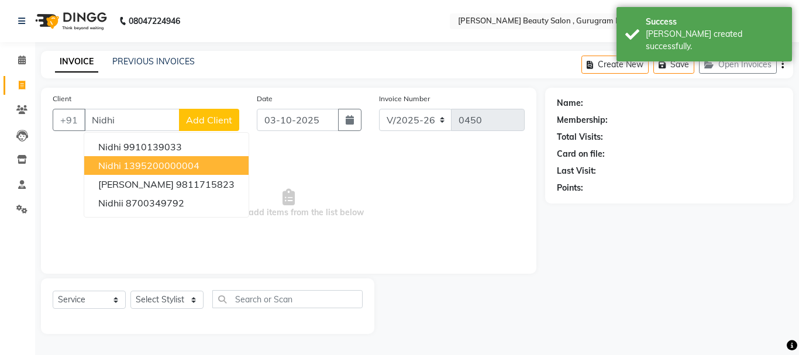
click at [202, 160] on button "[PERSON_NAME] 1395200000004" at bounding box center [166, 165] width 164 height 19
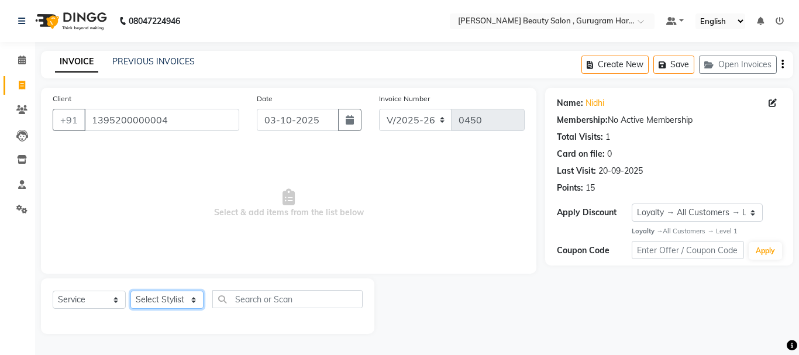
click at [178, 302] on select "Select Stylist [PERSON_NAME] [PERSON_NAME] [PERSON_NAME] Manager [PERSON_NAME] …" at bounding box center [166, 300] width 73 height 18
click at [130, 291] on select "Select Stylist [PERSON_NAME] [PERSON_NAME] [PERSON_NAME] Manager [PERSON_NAME] …" at bounding box center [166, 300] width 73 height 18
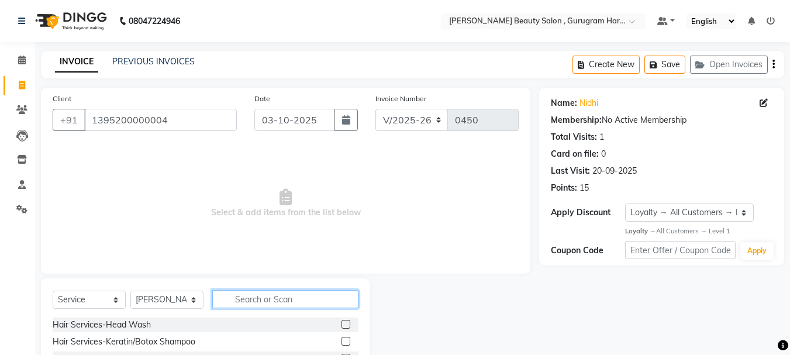
click at [245, 298] on input "text" at bounding box center [285, 299] width 146 height 18
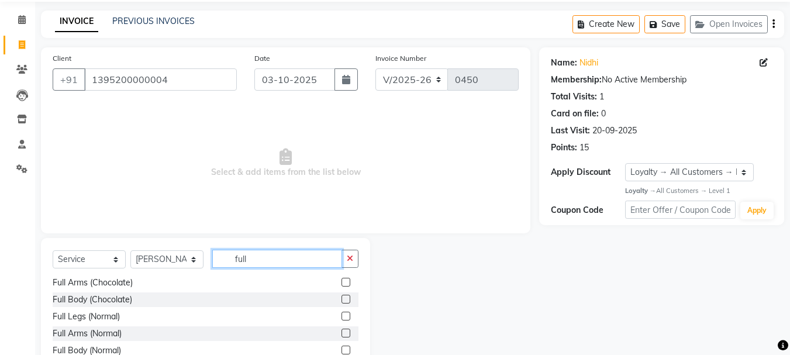
scroll to position [113, 0]
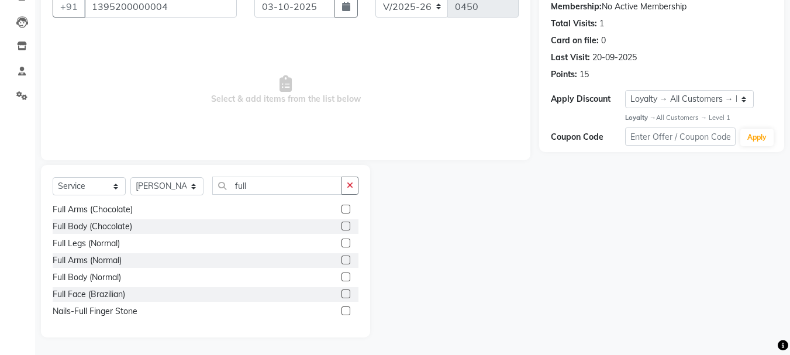
click at [341, 260] on label at bounding box center [345, 260] width 9 height 9
click at [341, 260] on input "checkbox" at bounding box center [345, 261] width 8 height 8
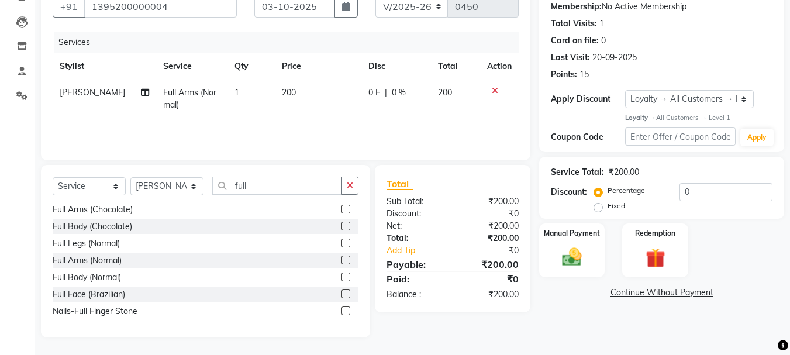
click at [341, 240] on label at bounding box center [345, 243] width 9 height 9
click at [341, 240] on input "checkbox" at bounding box center [345, 244] width 8 height 8
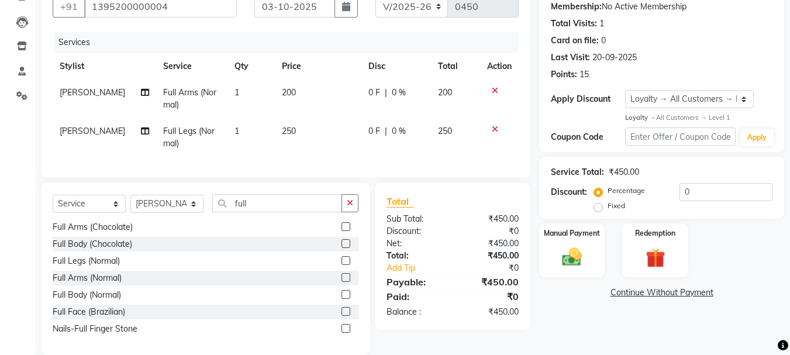
drag, startPoint x: 354, startPoint y: 209, endPoint x: 302, endPoint y: 215, distance: 52.9
click at [354, 209] on button "button" at bounding box center [349, 203] width 17 height 18
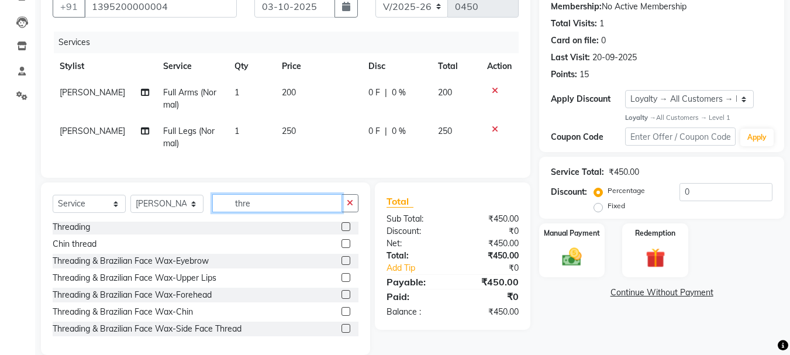
scroll to position [0, 0]
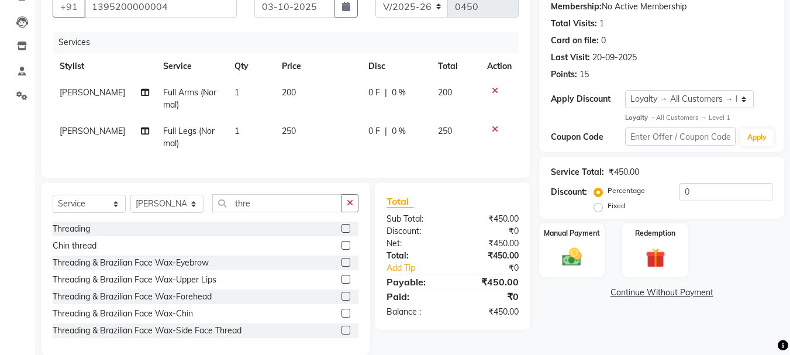
click at [341, 233] on label at bounding box center [345, 228] width 9 height 9
click at [341, 233] on input "checkbox" at bounding box center [345, 229] width 8 height 8
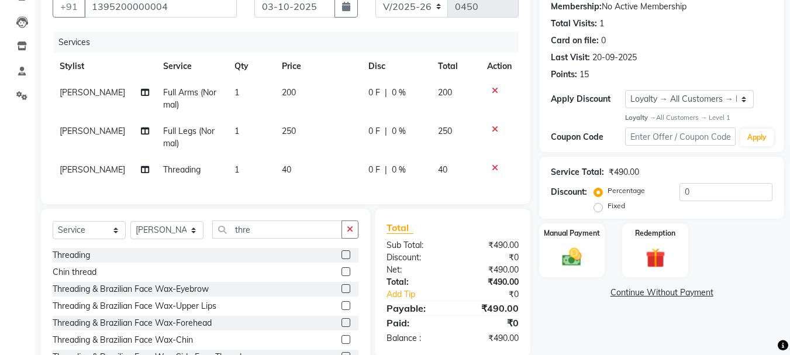
drag, startPoint x: 353, startPoint y: 241, endPoint x: 345, endPoint y: 241, distance: 8.2
click at [352, 233] on icon "button" at bounding box center [350, 229] width 6 height 8
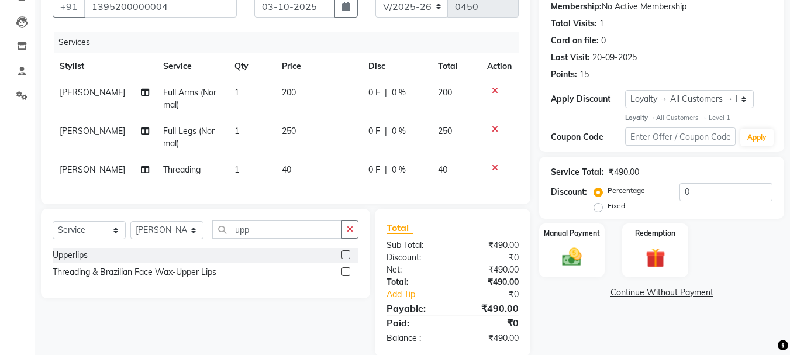
click at [342, 259] on label at bounding box center [345, 254] width 9 height 9
click at [342, 259] on input "checkbox" at bounding box center [345, 255] width 8 height 8
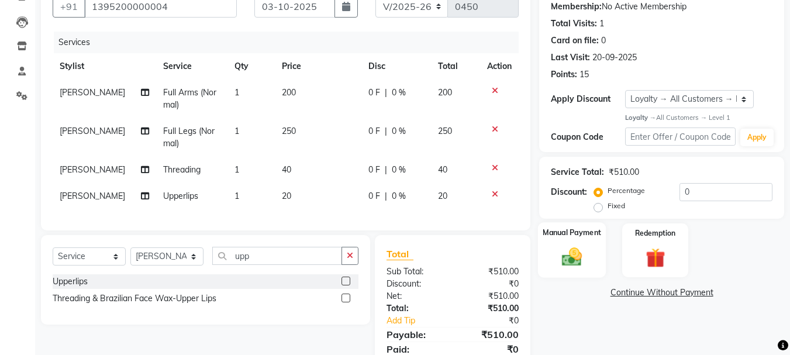
click at [574, 253] on img at bounding box center [571, 257] width 33 height 23
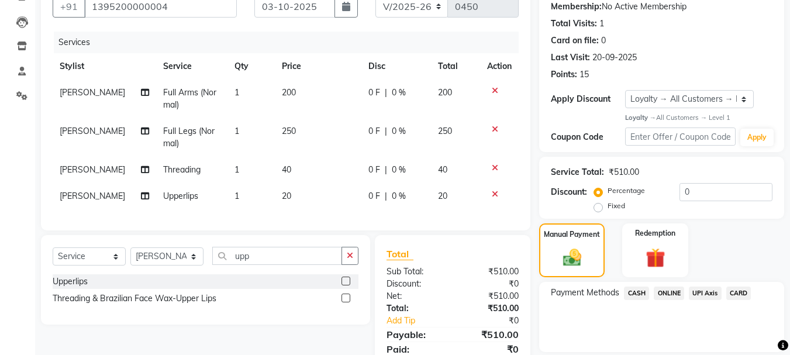
click at [634, 289] on span "CASH" at bounding box center [636, 292] width 25 height 13
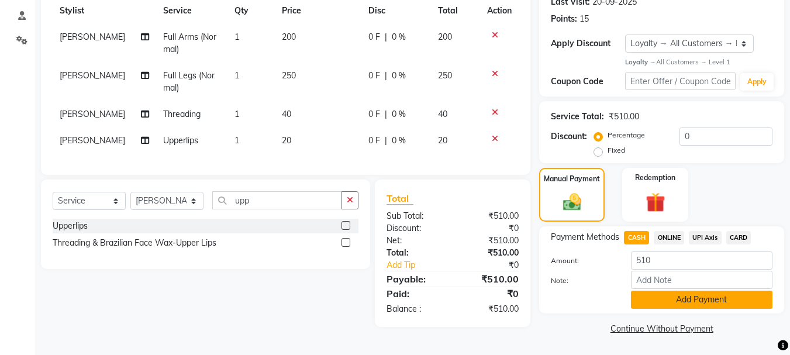
click at [693, 305] on button "Add Payment" at bounding box center [701, 300] width 141 height 18
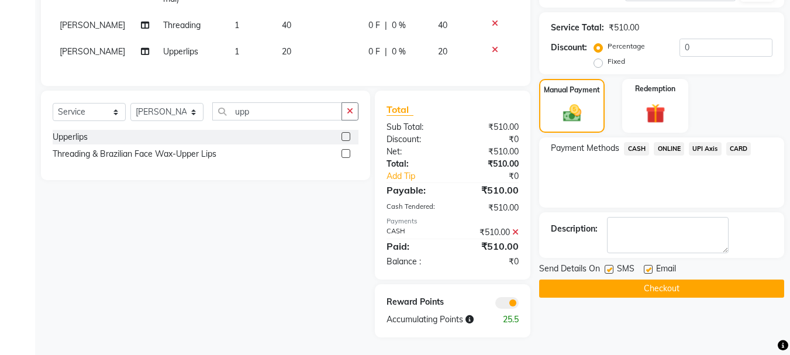
scroll to position [267, 0]
click at [649, 265] on label at bounding box center [648, 269] width 9 height 9
click at [649, 266] on input "checkbox" at bounding box center [648, 270] width 8 height 8
click at [648, 279] on button "Checkout" at bounding box center [661, 288] width 245 height 18
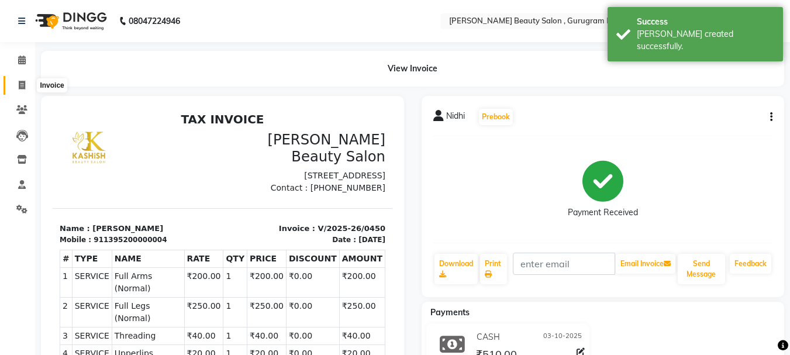
click at [20, 88] on icon at bounding box center [22, 85] width 6 height 9
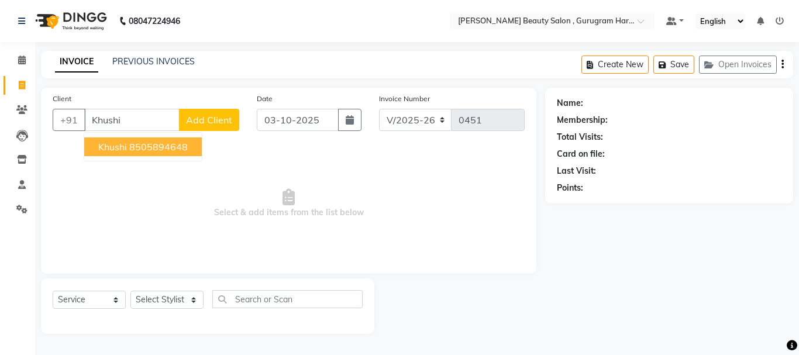
click at [198, 118] on span "Add Client" at bounding box center [209, 120] width 46 height 12
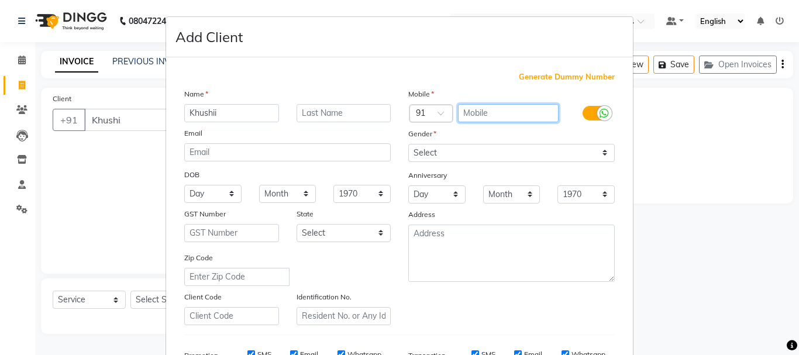
click at [459, 115] on input "text" at bounding box center [508, 113] width 101 height 18
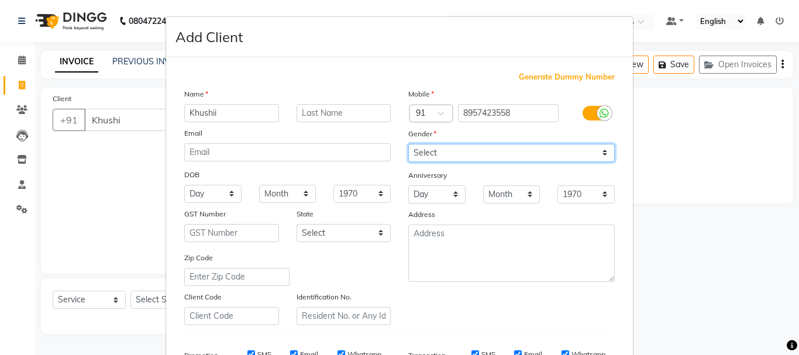
click at [472, 153] on select "Select [DEMOGRAPHIC_DATA] [DEMOGRAPHIC_DATA] Other Prefer Not To Say" at bounding box center [511, 153] width 206 height 18
click at [408, 144] on select "Select [DEMOGRAPHIC_DATA] [DEMOGRAPHIC_DATA] Other Prefer Not To Say" at bounding box center [511, 153] width 206 height 18
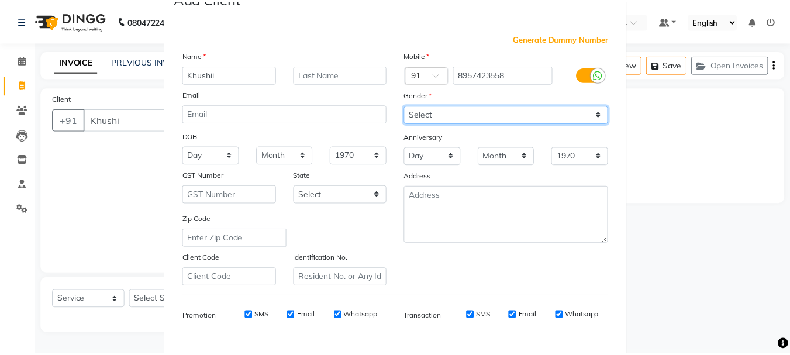
scroll to position [185, 0]
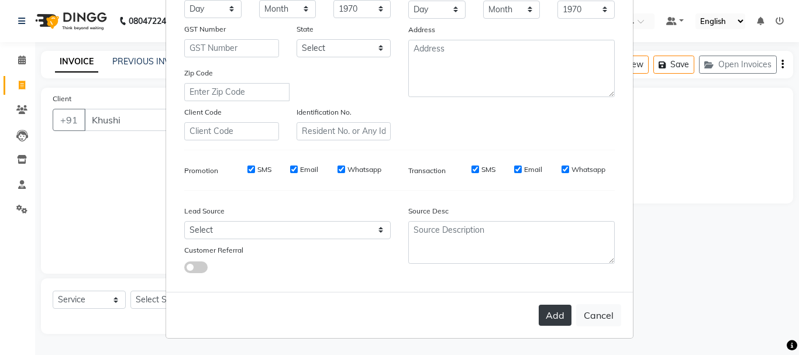
click at [547, 323] on button "Add" at bounding box center [554, 315] width 33 height 21
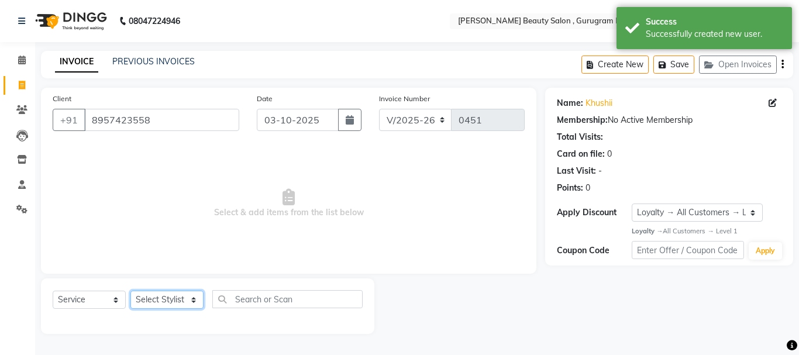
click at [177, 297] on select "Select Stylist [PERSON_NAME] [PERSON_NAME] [PERSON_NAME] Manager [PERSON_NAME] …" at bounding box center [166, 300] width 73 height 18
click at [130, 291] on select "Select Stylist [PERSON_NAME] [PERSON_NAME] [PERSON_NAME] Manager [PERSON_NAME] …" at bounding box center [166, 300] width 73 height 18
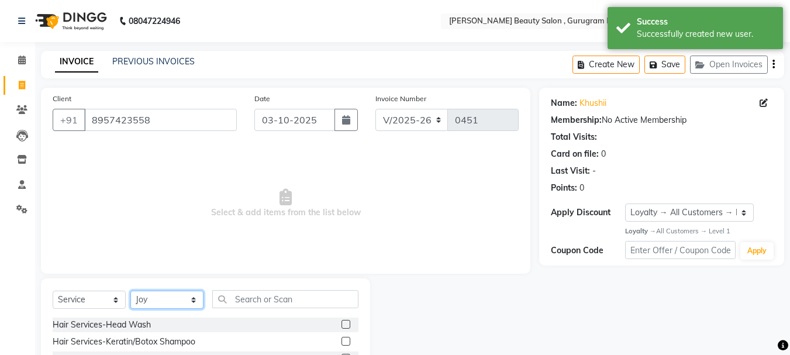
click at [147, 294] on select "Select Stylist [PERSON_NAME] [PERSON_NAME] [PERSON_NAME] Manager [PERSON_NAME] …" at bounding box center [166, 300] width 73 height 18
click at [130, 291] on select "Select Stylist [PERSON_NAME] [PERSON_NAME] [PERSON_NAME] Manager [PERSON_NAME] …" at bounding box center [166, 300] width 73 height 18
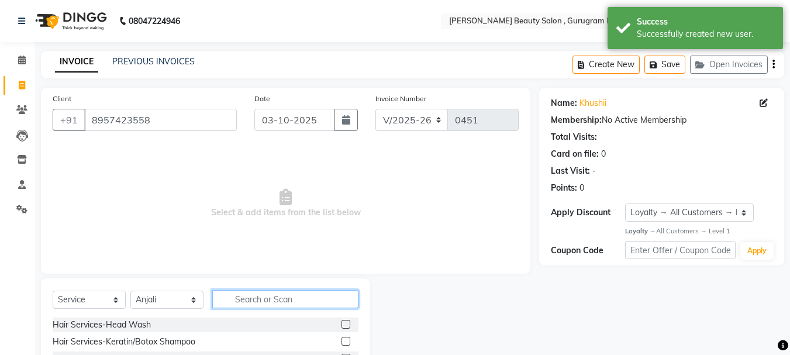
click at [268, 292] on input "text" at bounding box center [285, 299] width 146 height 18
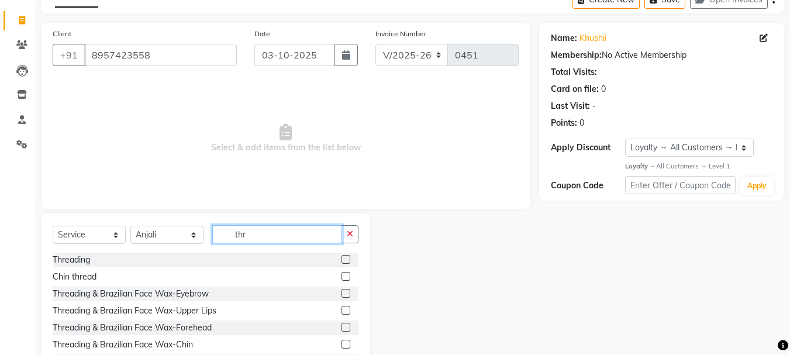
scroll to position [113, 0]
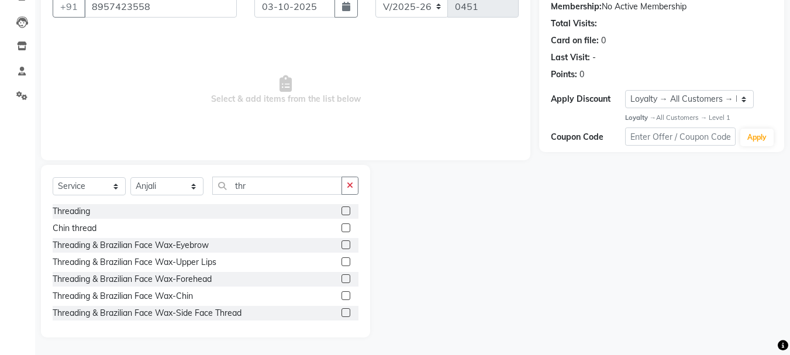
click at [341, 209] on label at bounding box center [345, 210] width 9 height 9
click at [341, 209] on input "checkbox" at bounding box center [345, 212] width 8 height 8
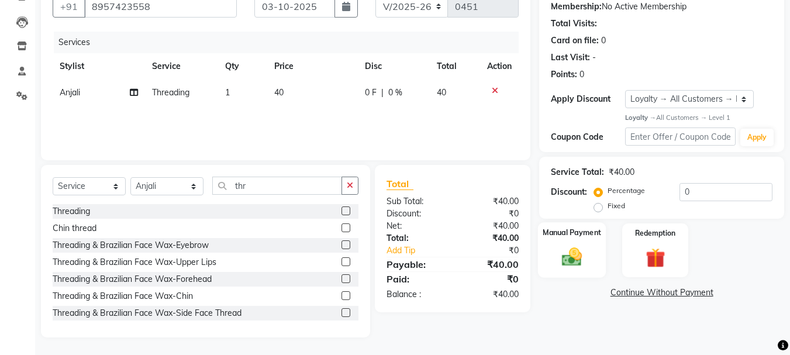
click at [565, 254] on img at bounding box center [571, 257] width 33 height 23
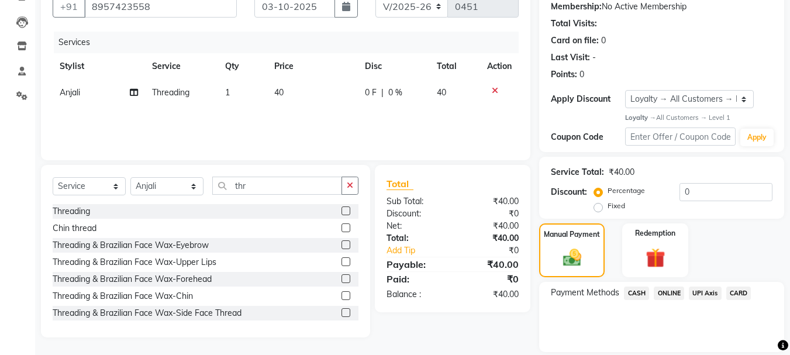
click at [671, 292] on span "ONLINE" at bounding box center [669, 292] width 30 height 13
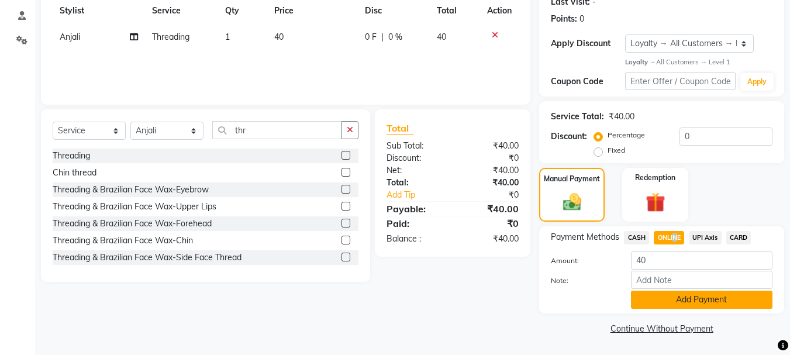
click at [660, 295] on button "Add Payment" at bounding box center [701, 300] width 141 height 18
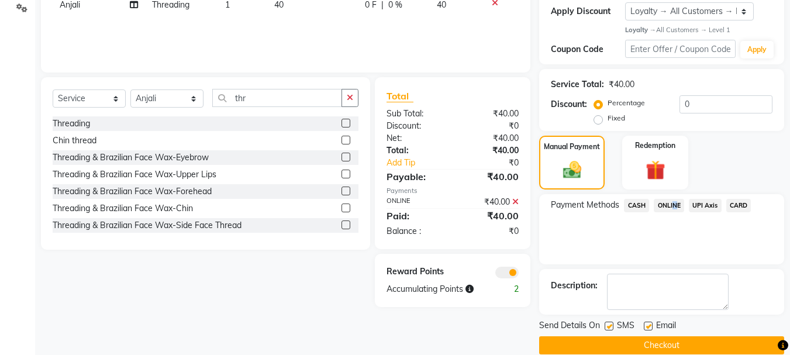
scroll to position [218, 0]
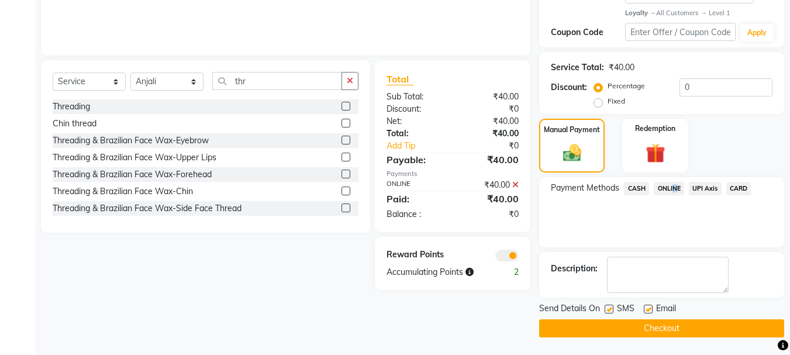
click at [636, 325] on button "Checkout" at bounding box center [661, 328] width 245 height 18
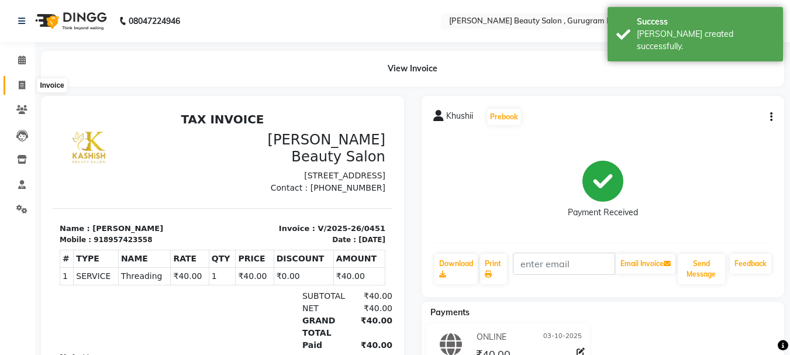
click at [25, 82] on icon at bounding box center [22, 85] width 6 height 9
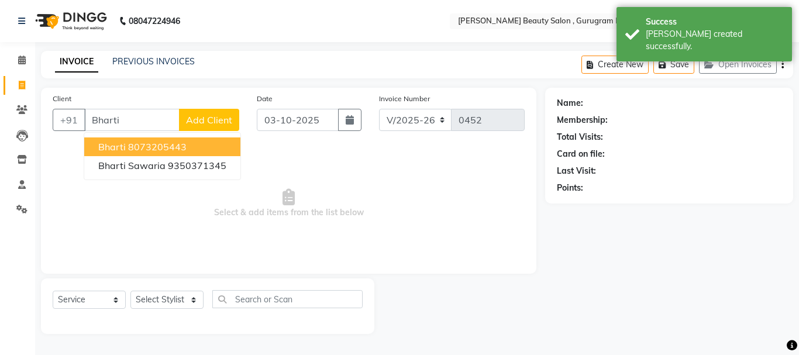
click at [212, 122] on span "Add Client" at bounding box center [209, 120] width 46 height 12
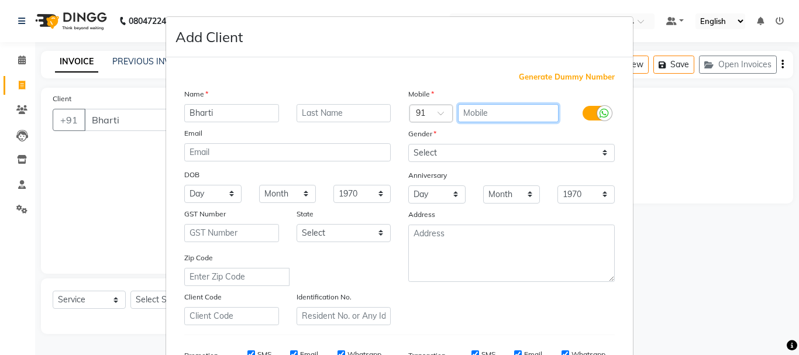
click at [489, 116] on input "text" at bounding box center [508, 113] width 101 height 18
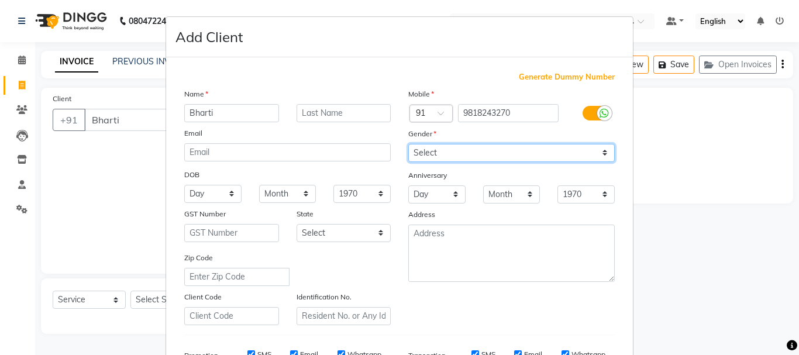
click at [455, 154] on select "Select [DEMOGRAPHIC_DATA] [DEMOGRAPHIC_DATA] Other Prefer Not To Say" at bounding box center [511, 153] width 206 height 18
click at [408, 144] on select "Select [DEMOGRAPHIC_DATA] [DEMOGRAPHIC_DATA] Other Prefer Not To Say" at bounding box center [511, 153] width 206 height 18
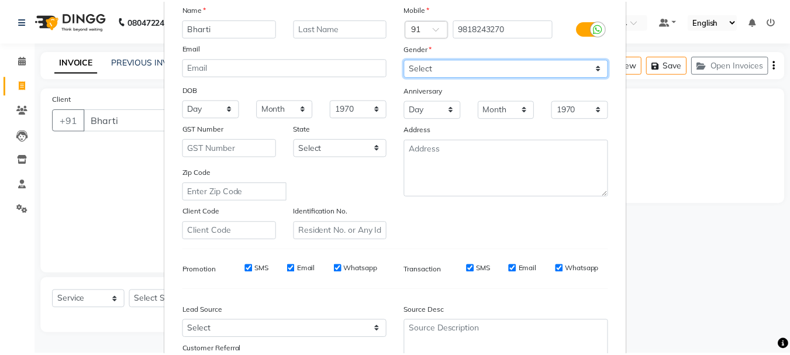
scroll to position [185, 0]
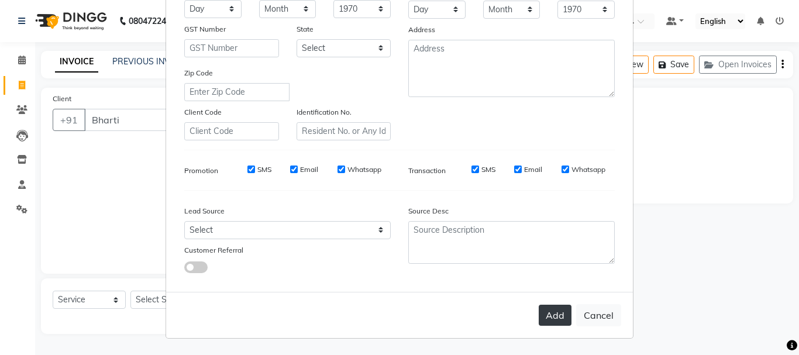
click at [549, 314] on button "Add" at bounding box center [554, 315] width 33 height 21
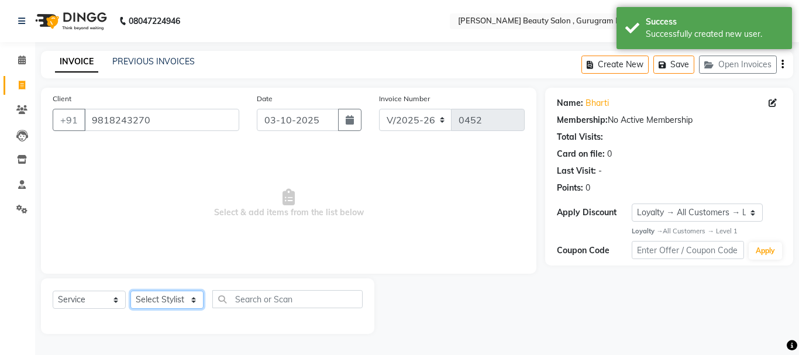
click at [175, 301] on select "Select Stylist [PERSON_NAME] [PERSON_NAME] [PERSON_NAME] Manager [PERSON_NAME] …" at bounding box center [166, 300] width 73 height 18
click at [130, 291] on select "Select Stylist [PERSON_NAME] [PERSON_NAME] [PERSON_NAME] Manager [PERSON_NAME] …" at bounding box center [166, 300] width 73 height 18
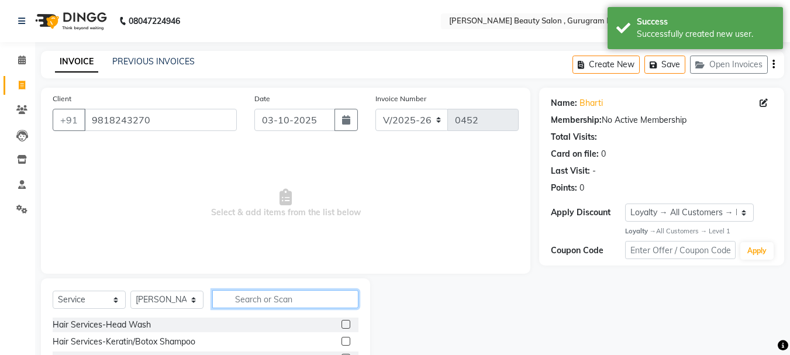
click at [278, 301] on input "text" at bounding box center [285, 299] width 146 height 18
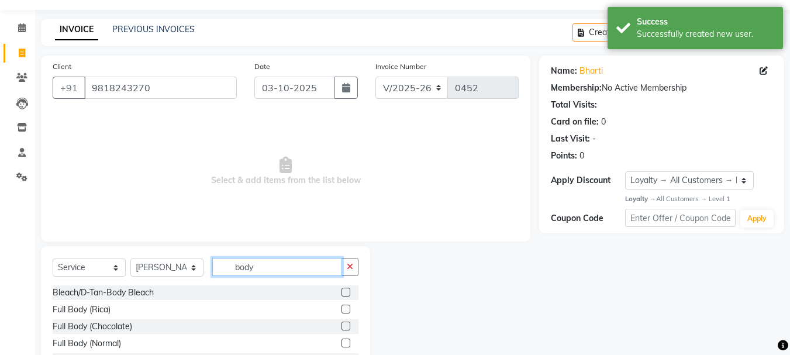
scroll to position [113, 0]
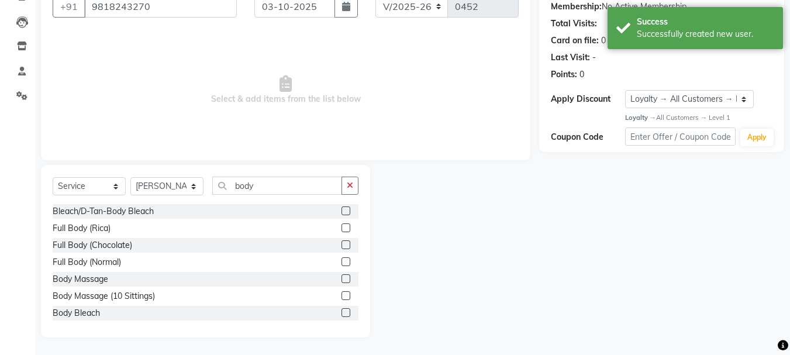
click at [341, 241] on label at bounding box center [345, 244] width 9 height 9
click at [341, 241] on input "checkbox" at bounding box center [345, 245] width 8 height 8
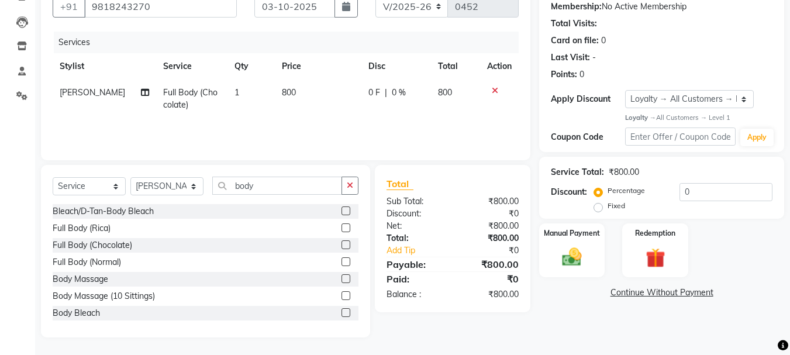
click at [607, 207] on label "Fixed" at bounding box center [616, 206] width 18 height 11
click at [599, 207] on input "Fixed" at bounding box center [600, 206] width 8 height 8
click at [727, 188] on input "0" at bounding box center [725, 192] width 93 height 18
click at [569, 258] on img at bounding box center [571, 257] width 33 height 23
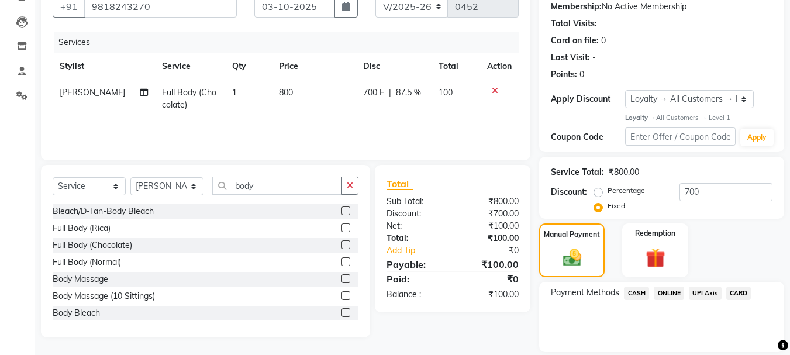
click at [645, 292] on span "CASH" at bounding box center [636, 292] width 25 height 13
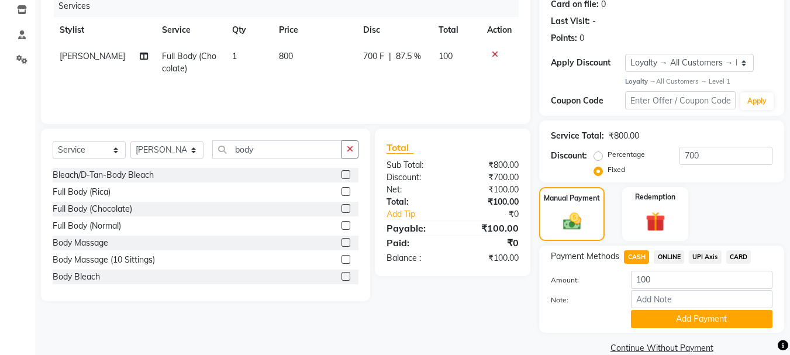
scroll to position [169, 0]
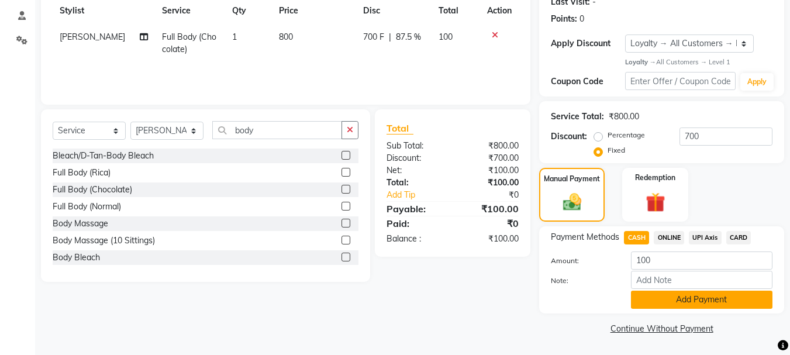
click at [703, 299] on button "Add Payment" at bounding box center [701, 300] width 141 height 18
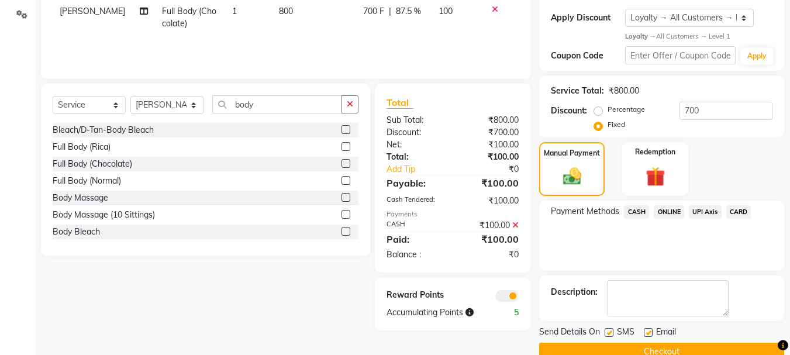
scroll to position [218, 0]
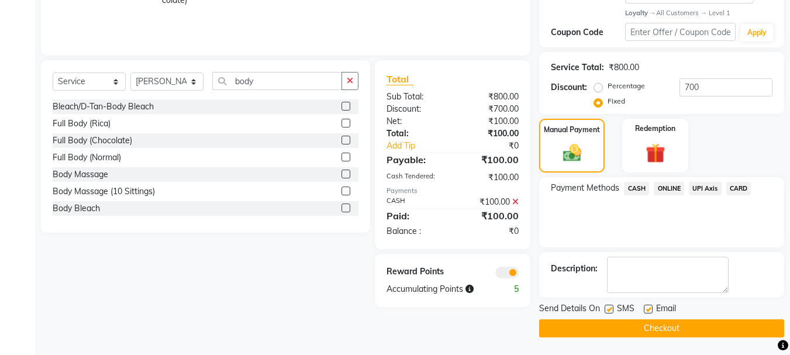
click at [647, 309] on label at bounding box center [648, 309] width 9 height 9
click at [647, 309] on input "checkbox" at bounding box center [648, 310] width 8 height 8
click at [648, 318] on div "Send Details On SMS Email Checkout" at bounding box center [661, 319] width 245 height 35
click at [647, 326] on button "Checkout" at bounding box center [661, 328] width 245 height 18
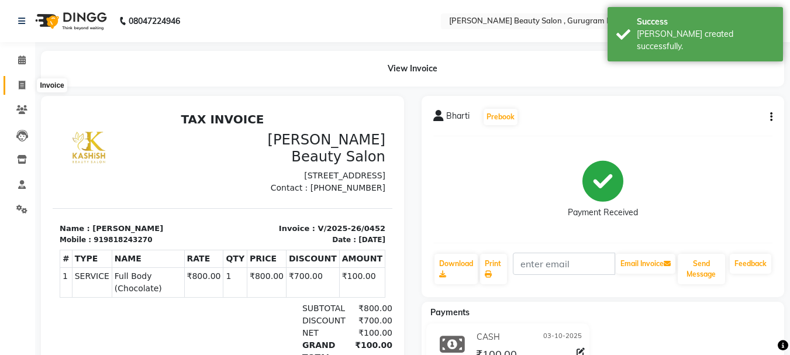
click at [20, 84] on icon at bounding box center [22, 85] width 6 height 9
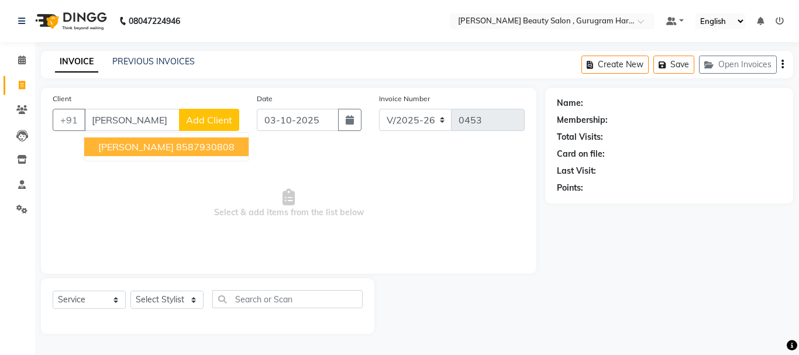
click at [176, 147] on ngb-highlight "8587930808" at bounding box center [205, 147] width 58 height 12
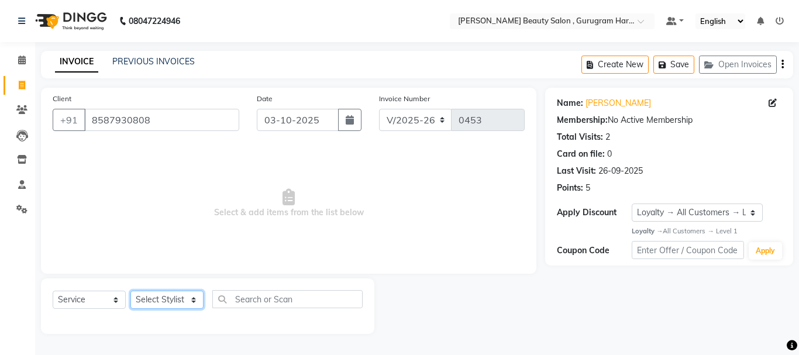
click at [164, 295] on select "Select Stylist [PERSON_NAME] [PERSON_NAME] [PERSON_NAME] Manager [PERSON_NAME] …" at bounding box center [166, 300] width 73 height 18
click at [130, 291] on select "Select Stylist [PERSON_NAME] [PERSON_NAME] [PERSON_NAME] Manager [PERSON_NAME] …" at bounding box center [166, 300] width 73 height 18
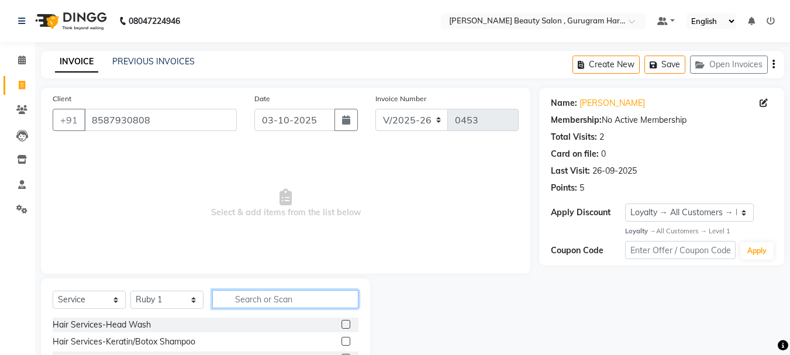
click at [262, 300] on input "text" at bounding box center [285, 299] width 146 height 18
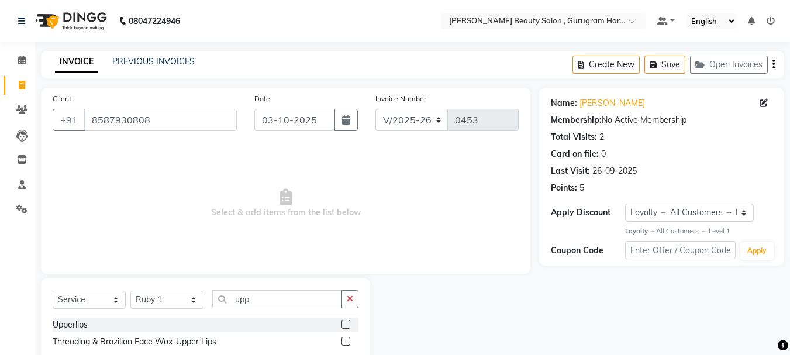
click at [349, 323] on label at bounding box center [345, 324] width 9 height 9
click at [349, 323] on input "checkbox" at bounding box center [345, 325] width 8 height 8
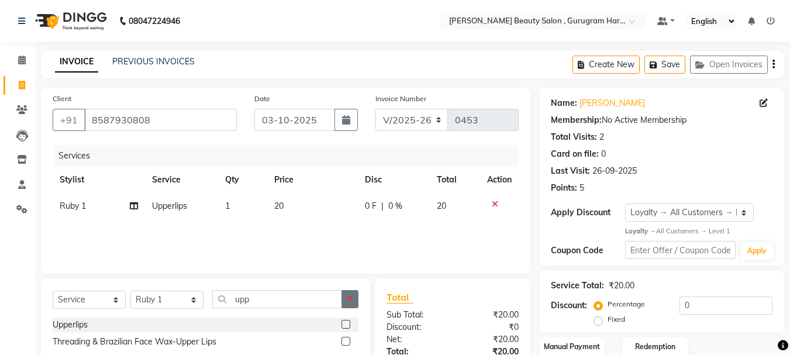
click at [351, 298] on icon "button" at bounding box center [350, 299] width 6 height 8
click at [341, 321] on label at bounding box center [345, 324] width 9 height 9
click at [341, 321] on input "checkbox" at bounding box center [345, 325] width 8 height 8
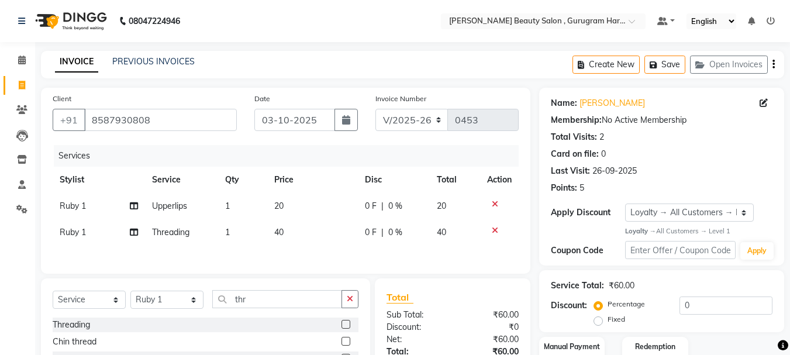
click at [495, 201] on icon at bounding box center [495, 204] width 6 height 8
click at [353, 292] on button "button" at bounding box center [349, 299] width 17 height 18
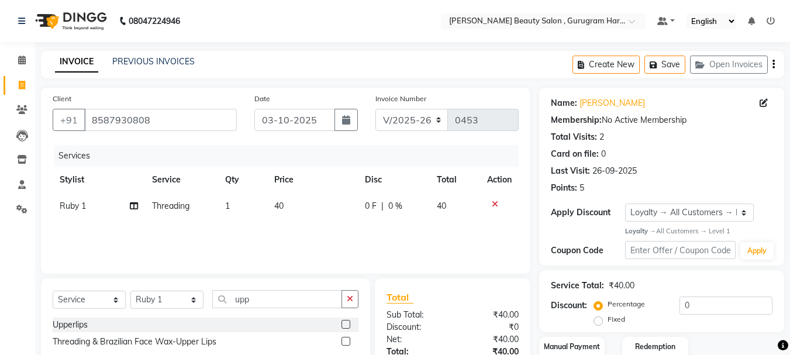
click at [347, 338] on label at bounding box center [345, 341] width 9 height 9
click at [347, 338] on input "checkbox" at bounding box center [345, 342] width 8 height 8
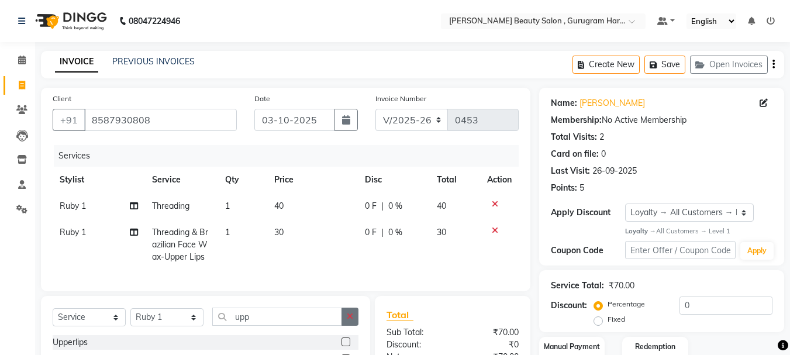
click at [350, 320] on icon "button" at bounding box center [350, 316] width 6 height 8
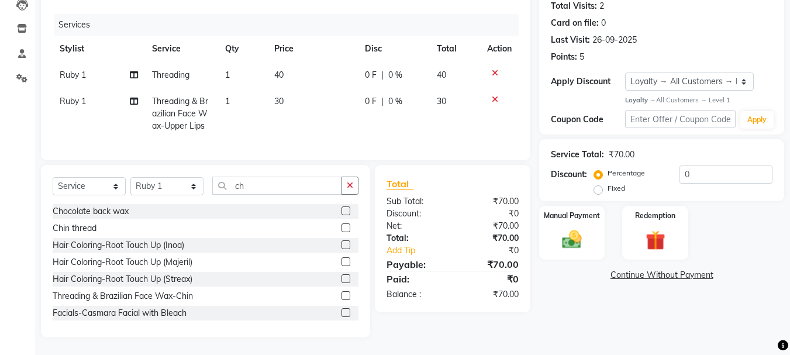
click at [341, 292] on label at bounding box center [345, 295] width 9 height 9
click at [341, 292] on input "checkbox" at bounding box center [345, 296] width 8 height 8
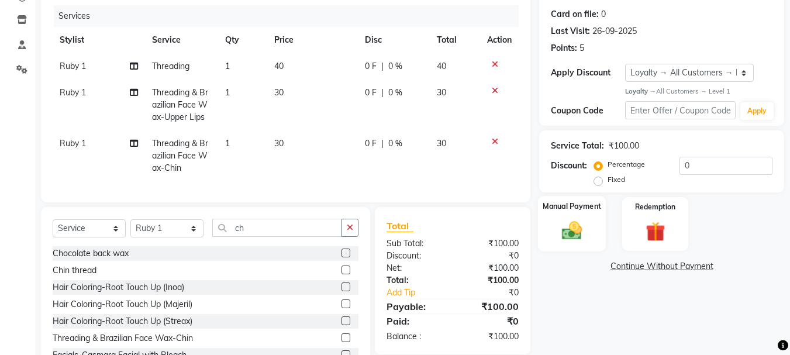
click at [572, 224] on img at bounding box center [571, 230] width 33 height 23
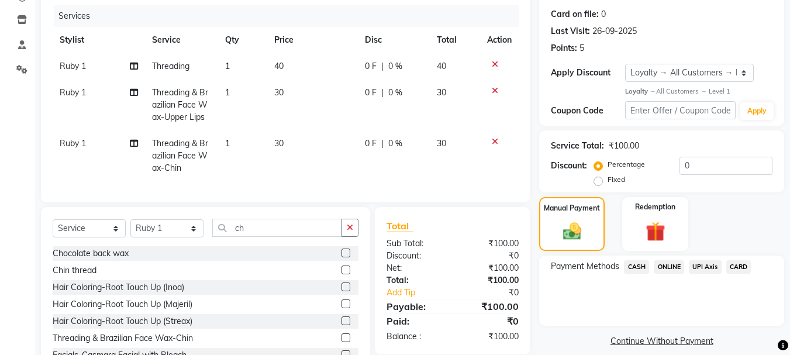
click at [665, 268] on span "ONLINE" at bounding box center [669, 266] width 30 height 13
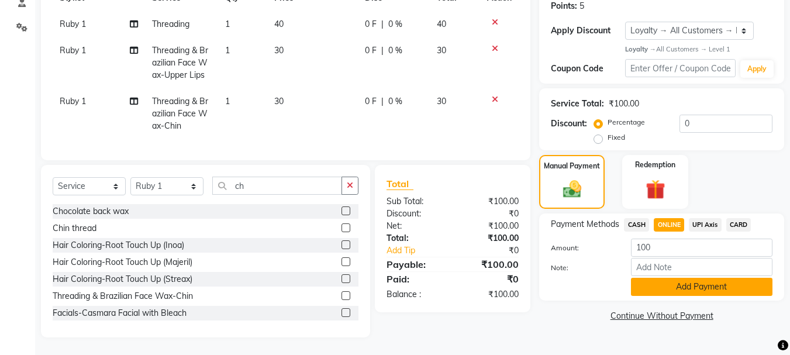
click at [671, 282] on button "Add Payment" at bounding box center [701, 287] width 141 height 18
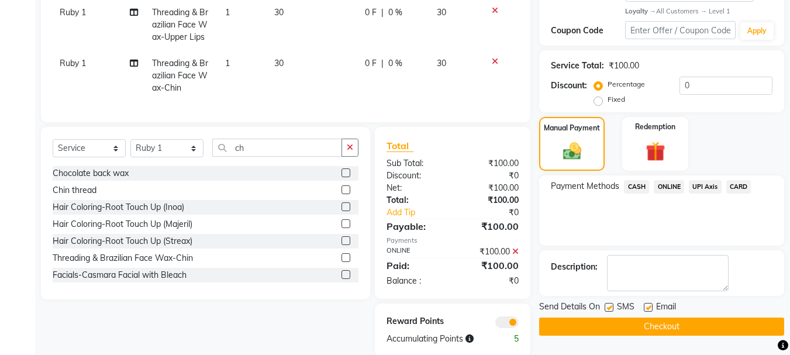
scroll to position [248, 0]
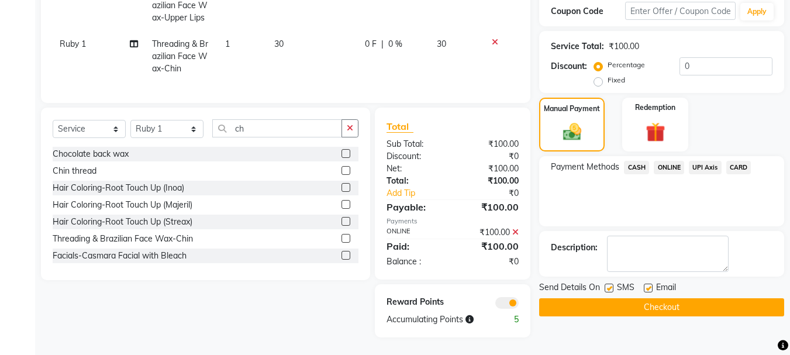
click at [650, 284] on label at bounding box center [648, 288] width 9 height 9
click at [650, 285] on input "checkbox" at bounding box center [648, 289] width 8 height 8
click at [640, 298] on button "Checkout" at bounding box center [661, 307] width 245 height 18
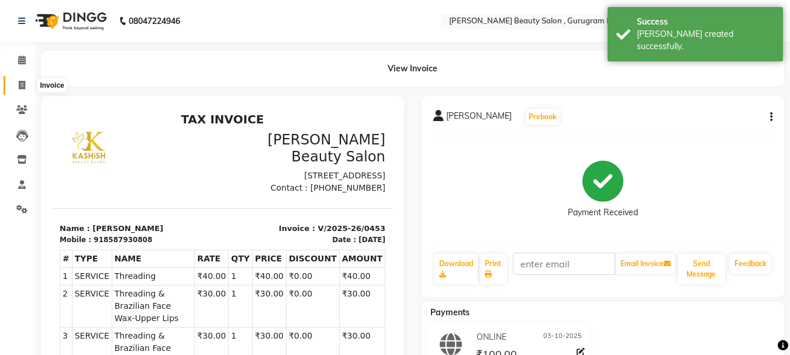
click at [26, 80] on span at bounding box center [22, 85] width 20 height 13
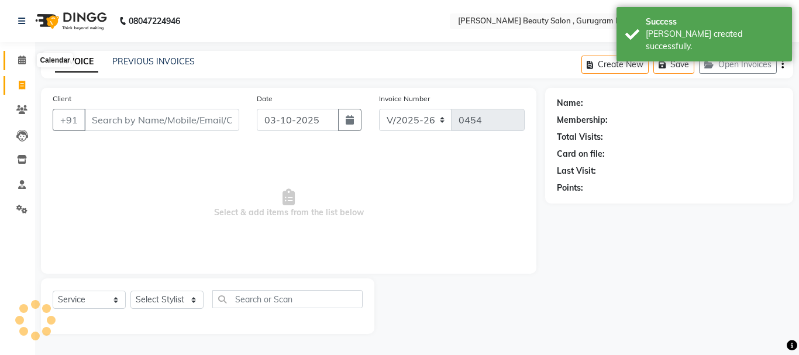
click at [23, 54] on span at bounding box center [22, 60] width 20 height 13
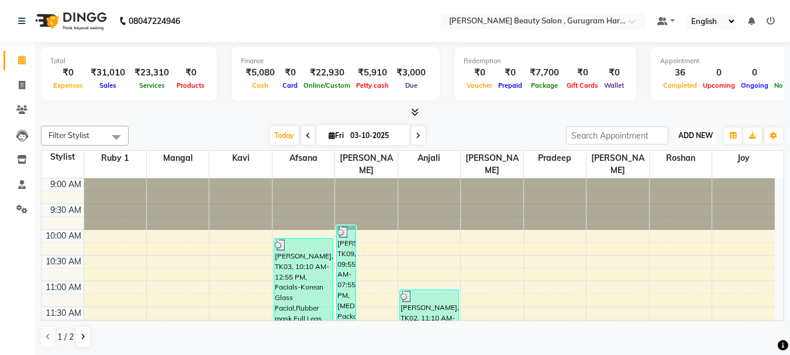
click at [694, 132] on button "ADD NEW Toggle Dropdown" at bounding box center [695, 135] width 40 height 16
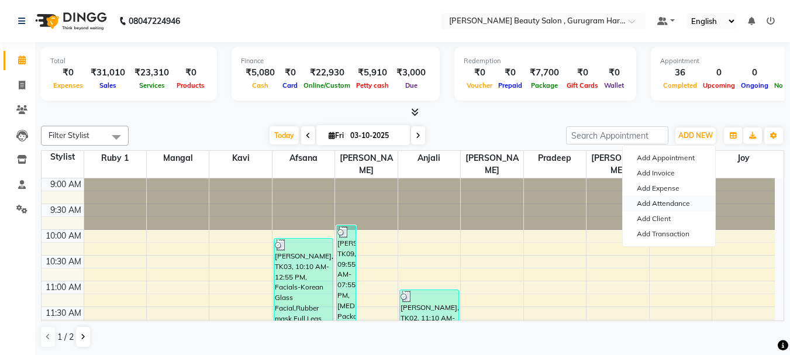
click at [692, 201] on link "Add Attendance" at bounding box center [669, 203] width 92 height 15
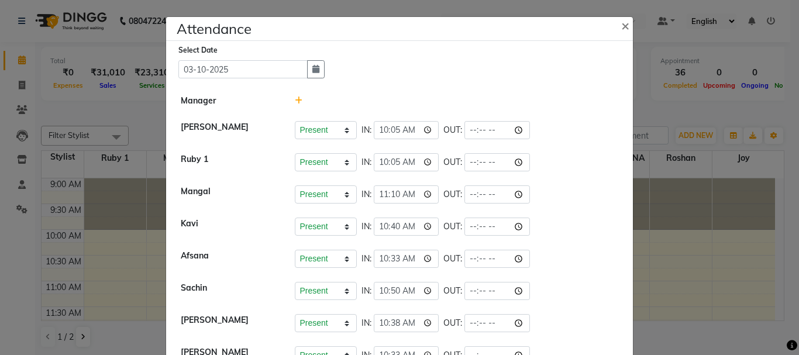
scroll to position [175, 0]
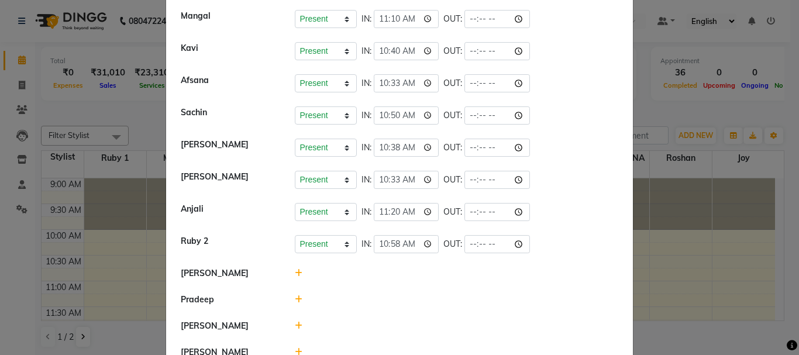
click at [471, 168] on li "[PERSON_NAME] Present Absent Late Half Day Weekly Off IN: 10:33 OUT:" at bounding box center [399, 180] width 461 height 33
click at [472, 178] on input "time" at bounding box center [496, 180] width 65 height 18
click at [565, 193] on li "[PERSON_NAME] Present Absent Late Half Day Weekly Off IN: 10:33 OUT: 20:25" at bounding box center [399, 180] width 461 height 33
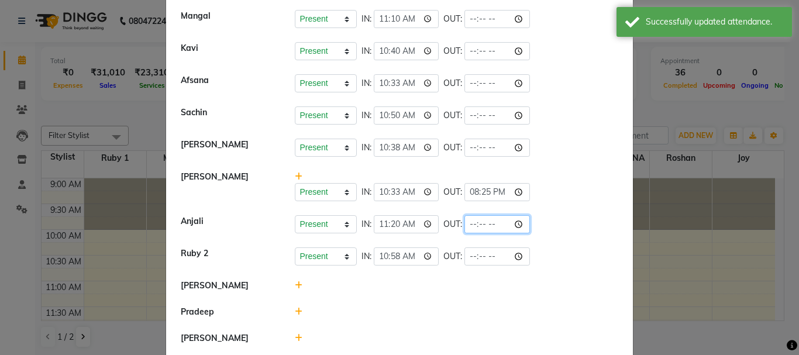
click at [469, 224] on input "time" at bounding box center [496, 224] width 65 height 18
click at [557, 206] on li "[PERSON_NAME] Present Absent Late Half Day Weekly Off IN: 10:33 OUT: 20:25" at bounding box center [399, 186] width 461 height 45
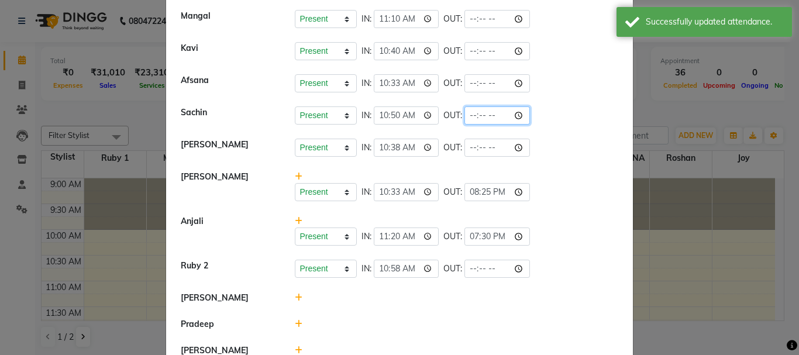
click at [469, 113] on input "time" at bounding box center [496, 115] width 65 height 18
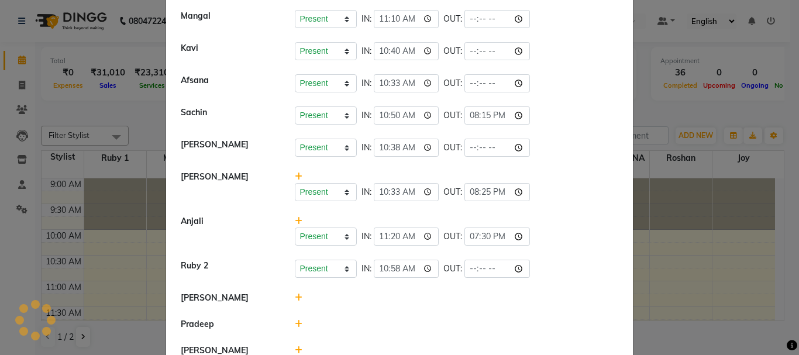
click at [548, 93] on li "Afsana Present Absent Late Half Day Weekly Off IN: 10:33 OUT:" at bounding box center [399, 83] width 461 height 33
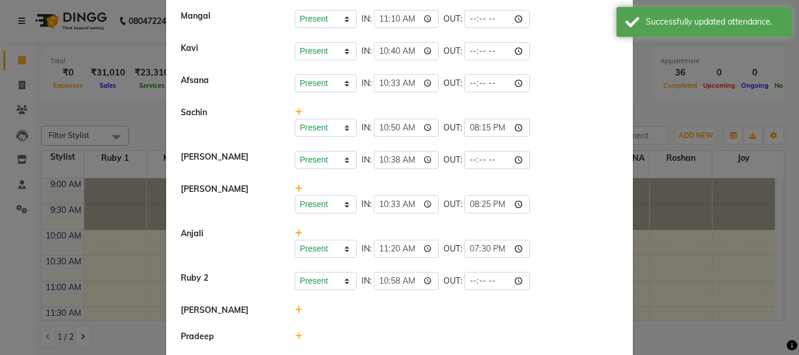
scroll to position [0, 0]
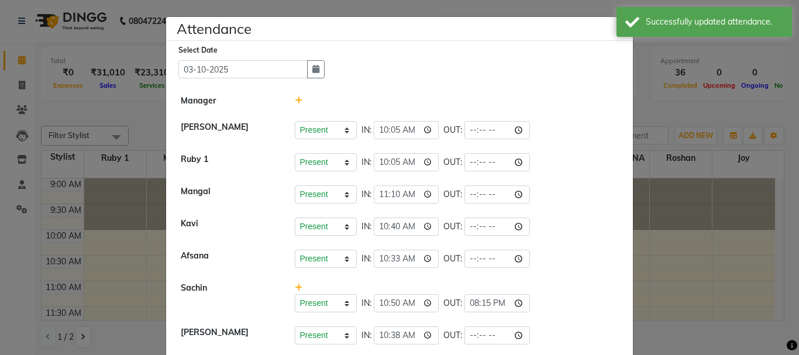
click at [704, 143] on ngb-modal-window "Attendance × Select Date [DATE] Manager [PERSON_NAME] Present Absent Late Half …" at bounding box center [399, 177] width 799 height 355
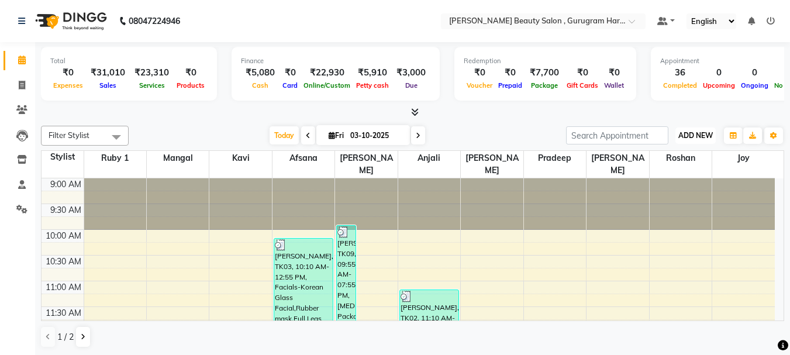
click at [695, 134] on span "ADD NEW" at bounding box center [695, 135] width 34 height 9
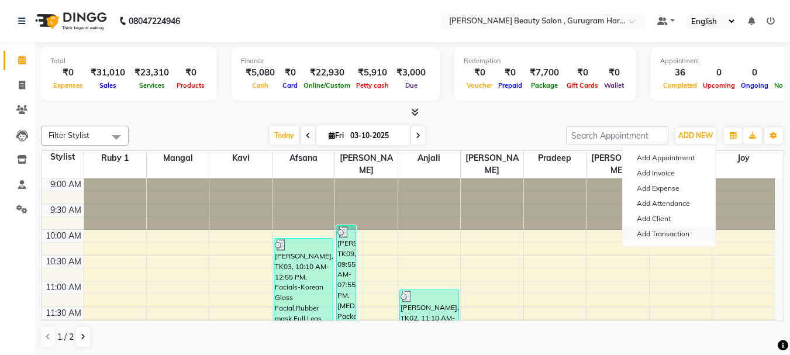
click at [680, 233] on link "Add Transaction" at bounding box center [669, 233] width 92 height 15
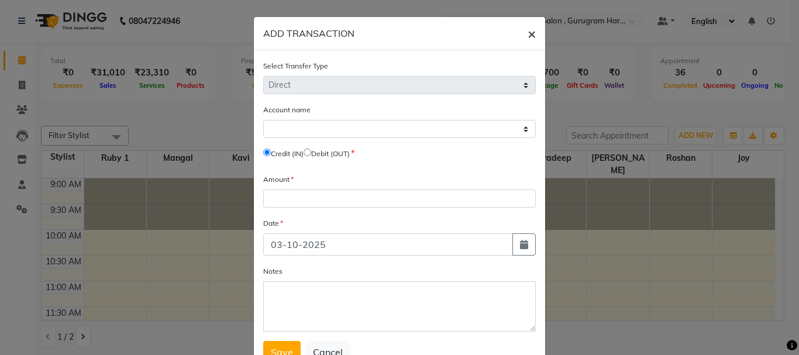
click at [529, 34] on span "×" at bounding box center [531, 34] width 8 height 18
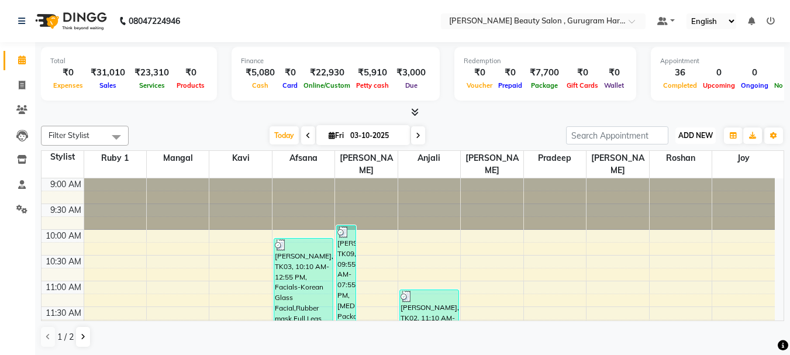
click at [693, 131] on span "ADD NEW" at bounding box center [695, 135] width 34 height 9
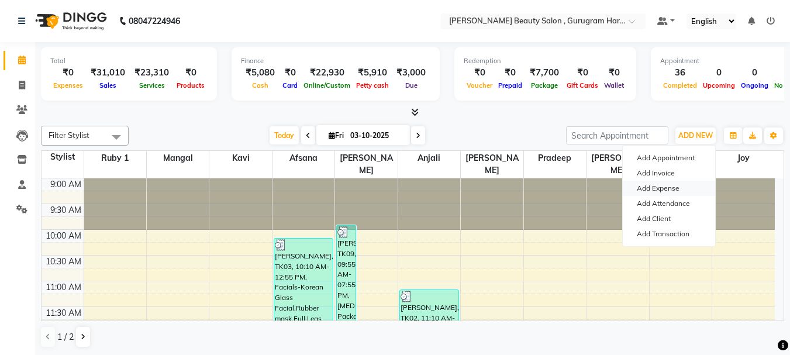
click at [678, 184] on link "Add Expense" at bounding box center [669, 188] width 92 height 15
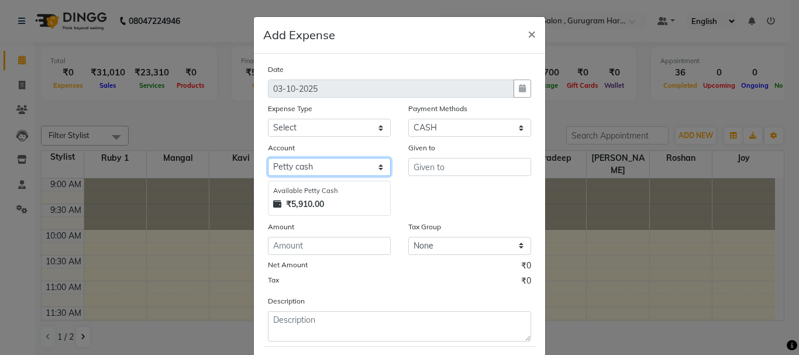
click at [326, 164] on select "Select [PERSON_NAME] cash Default account" at bounding box center [329, 167] width 123 height 18
click at [427, 208] on div "Given to" at bounding box center [469, 178] width 140 height 74
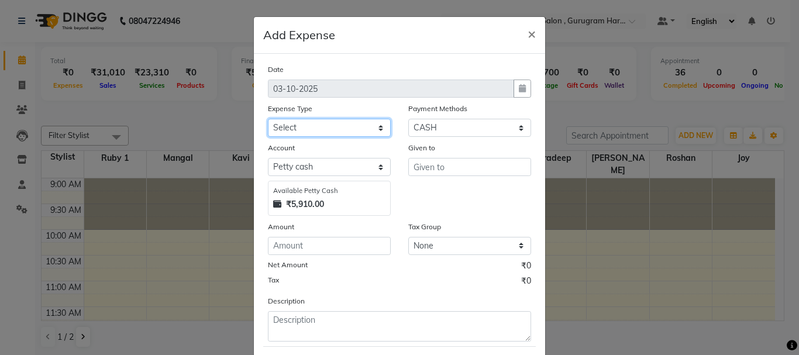
click at [363, 128] on select "Select Advance Salary Bank charges Car maintenance Cash transfer to bank Cash t…" at bounding box center [329, 128] width 123 height 18
click at [268, 119] on select "Select Advance Salary Bank charges Car maintenance Cash transfer to bank Cash t…" at bounding box center [329, 128] width 123 height 18
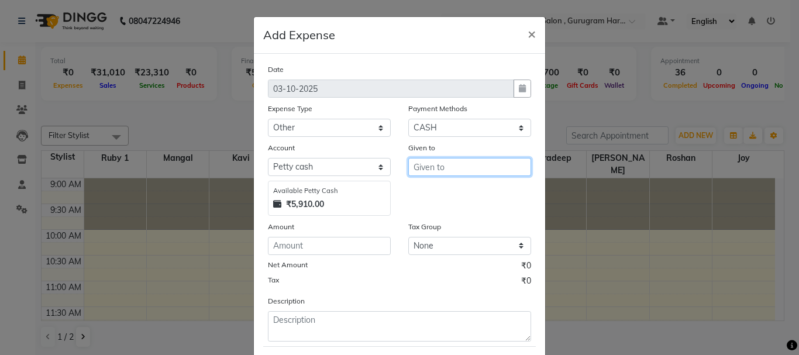
click at [469, 165] on input "text" at bounding box center [469, 167] width 123 height 18
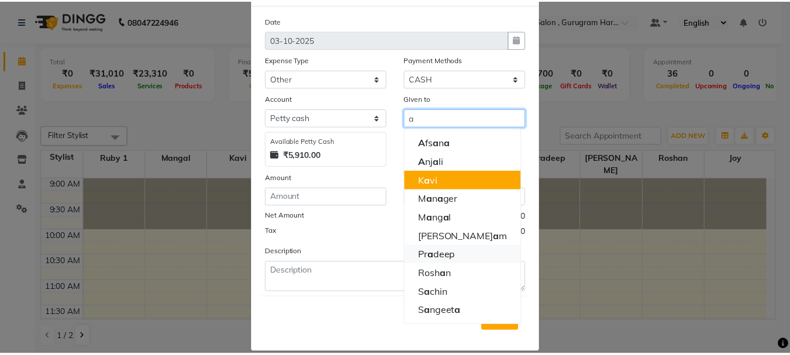
scroll to position [64, 0]
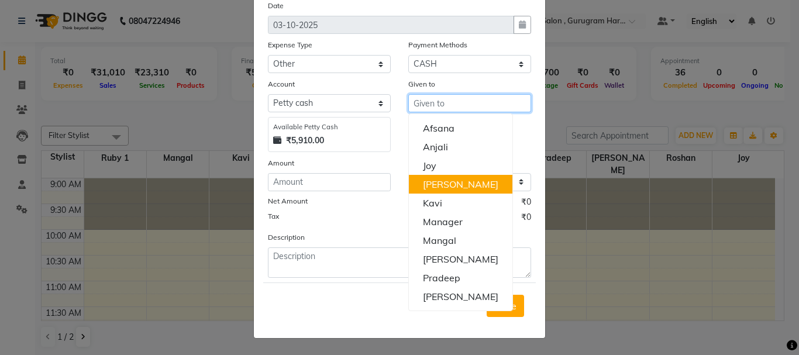
click at [444, 188] on button "[PERSON_NAME]" at bounding box center [460, 184] width 103 height 19
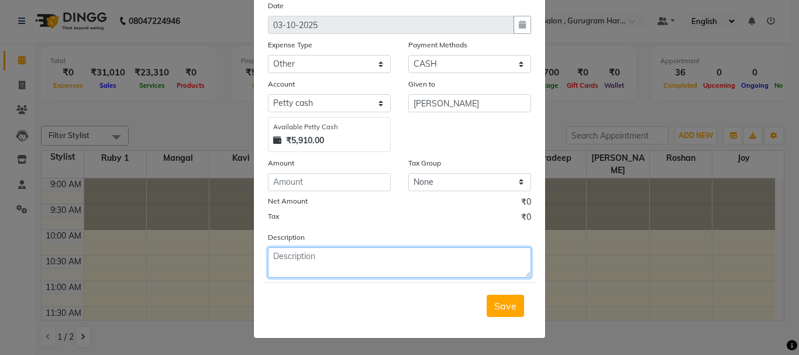
click at [340, 263] on textarea at bounding box center [399, 262] width 263 height 30
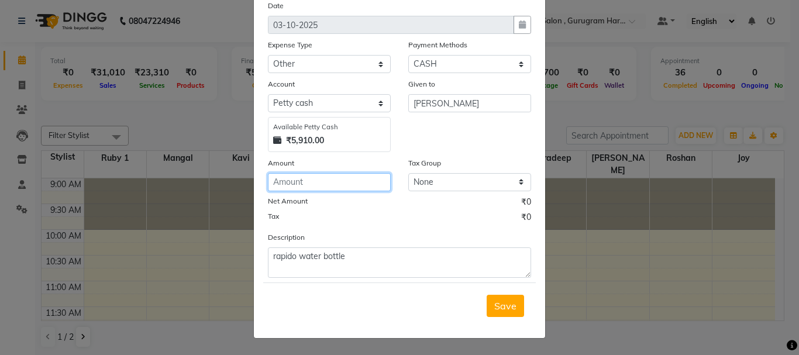
click at [327, 182] on input "number" at bounding box center [329, 182] width 123 height 18
click at [498, 303] on span "Save" at bounding box center [505, 306] width 22 height 12
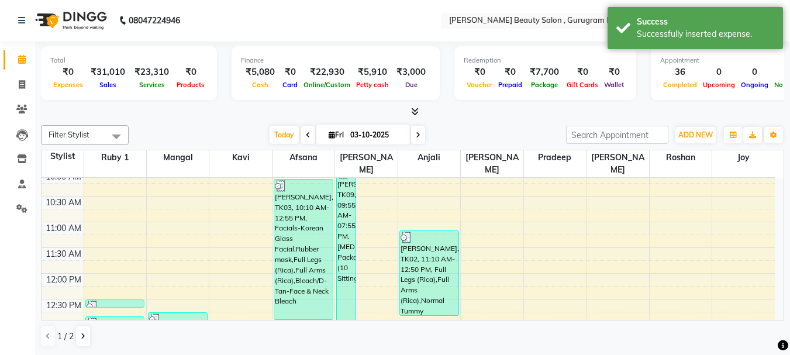
scroll to position [0, 0]
